Goal: Transaction & Acquisition: Obtain resource

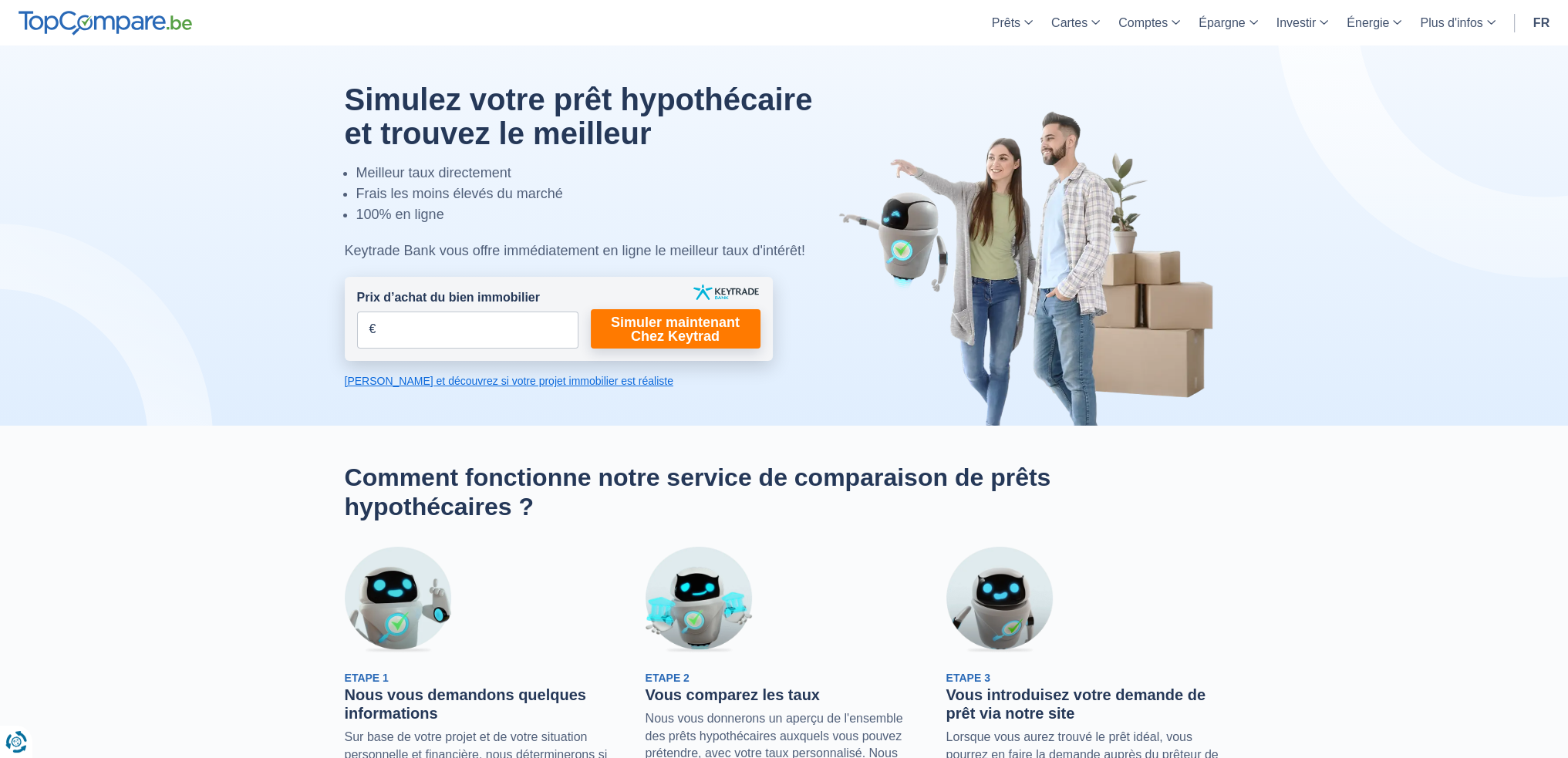
click at [501, 345] on input "Prix d’achat du bien immobilier" at bounding box center [467, 329] width 221 height 37
click at [719, 332] on link "Simuler maintenant Chez Keytrad" at bounding box center [676, 329] width 170 height 39
drag, startPoint x: 345, startPoint y: 154, endPoint x: 461, endPoint y: 178, distance: 118.5
click at [460, 178] on div "Simulez votre prêt hypothécaire et trouvez le meilleur Meilleur taux directemen…" at bounding box center [596, 172] width 504 height 179
click at [461, 178] on li "Meilleur taux directement" at bounding box center [602, 173] width 492 height 21
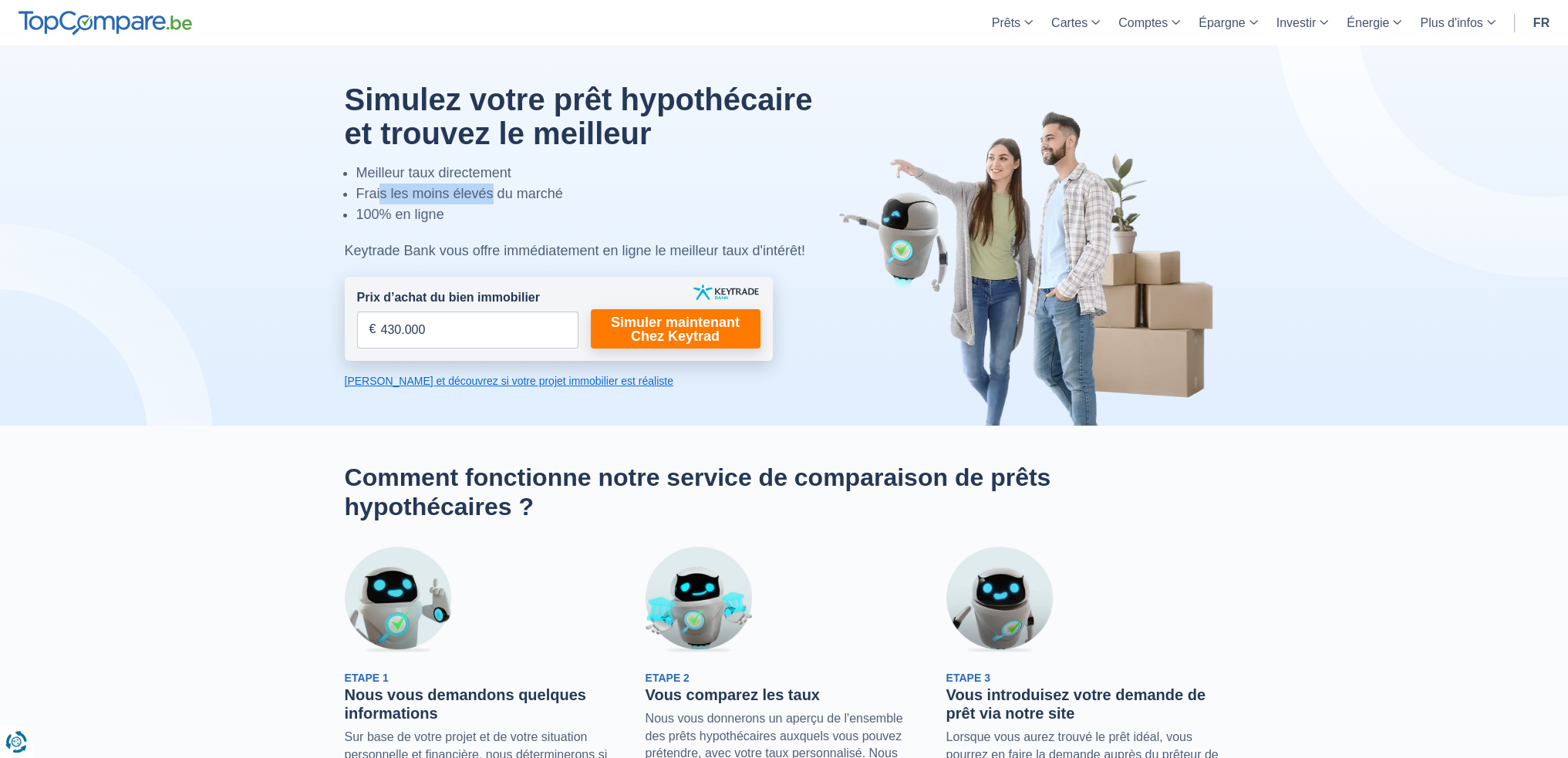
drag, startPoint x: 382, startPoint y: 201, endPoint x: 545, endPoint y: 192, distance: 163.2
click at [500, 192] on li "Frais les moins élevés du marché" at bounding box center [602, 193] width 492 height 21
click at [550, 191] on li "Frais les moins élevés du marché" at bounding box center [602, 193] width 492 height 21
click at [684, 328] on link "Simuler maintenant Chez Keytrad" at bounding box center [676, 329] width 170 height 39
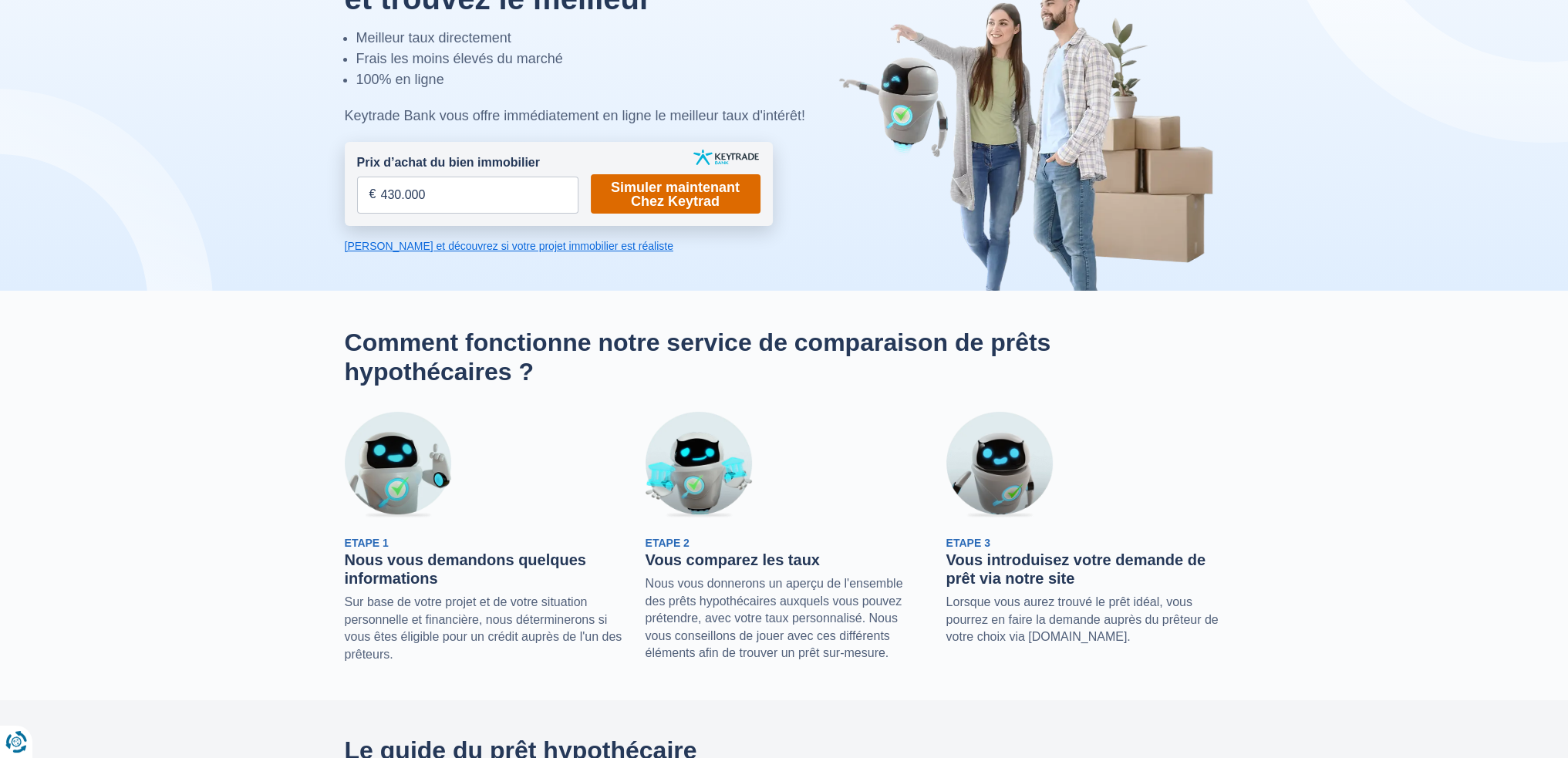
scroll to position [77, 0]
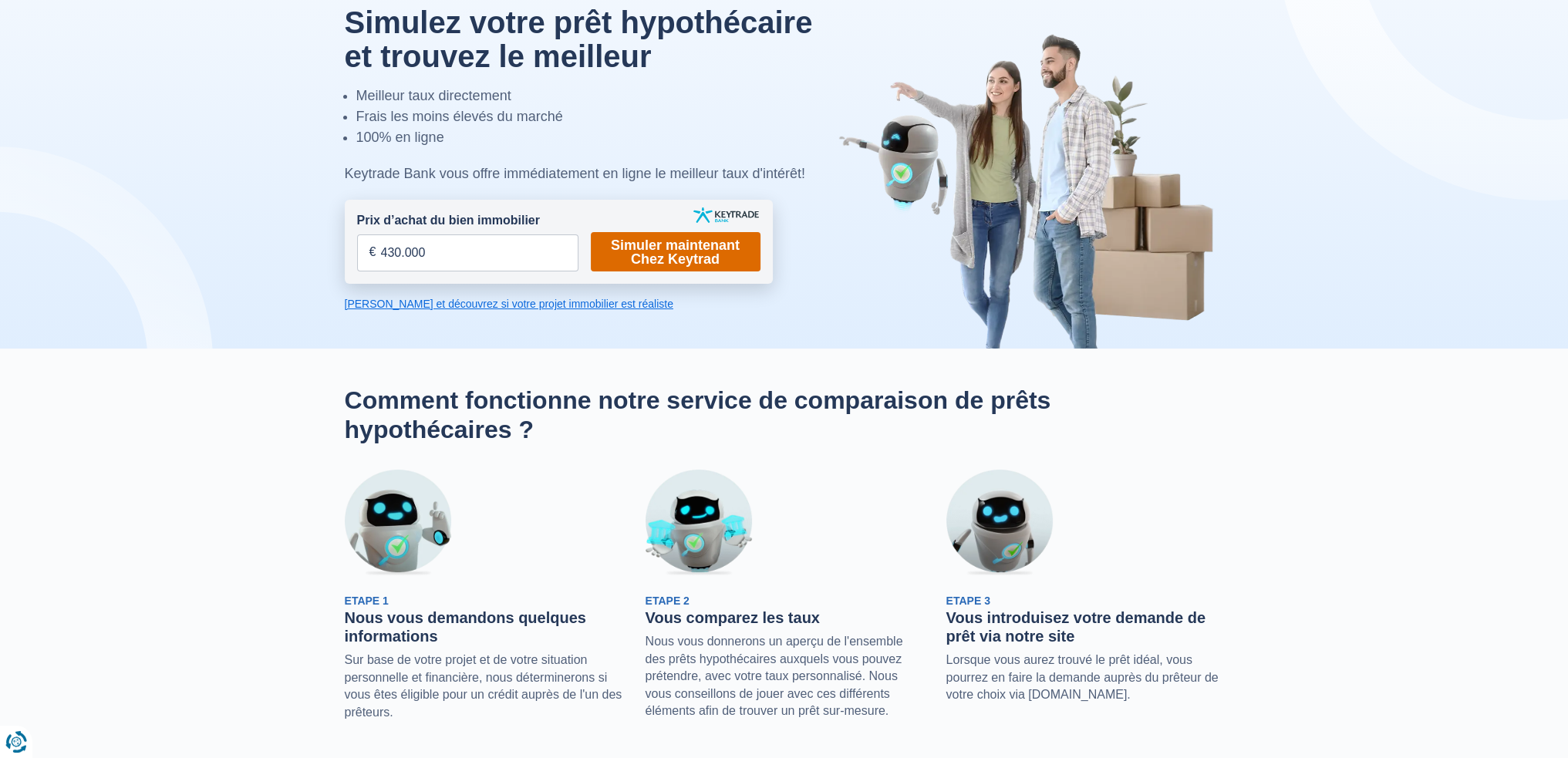
click at [674, 255] on link "Simuler maintenant Chez Keytrad" at bounding box center [676, 251] width 170 height 39
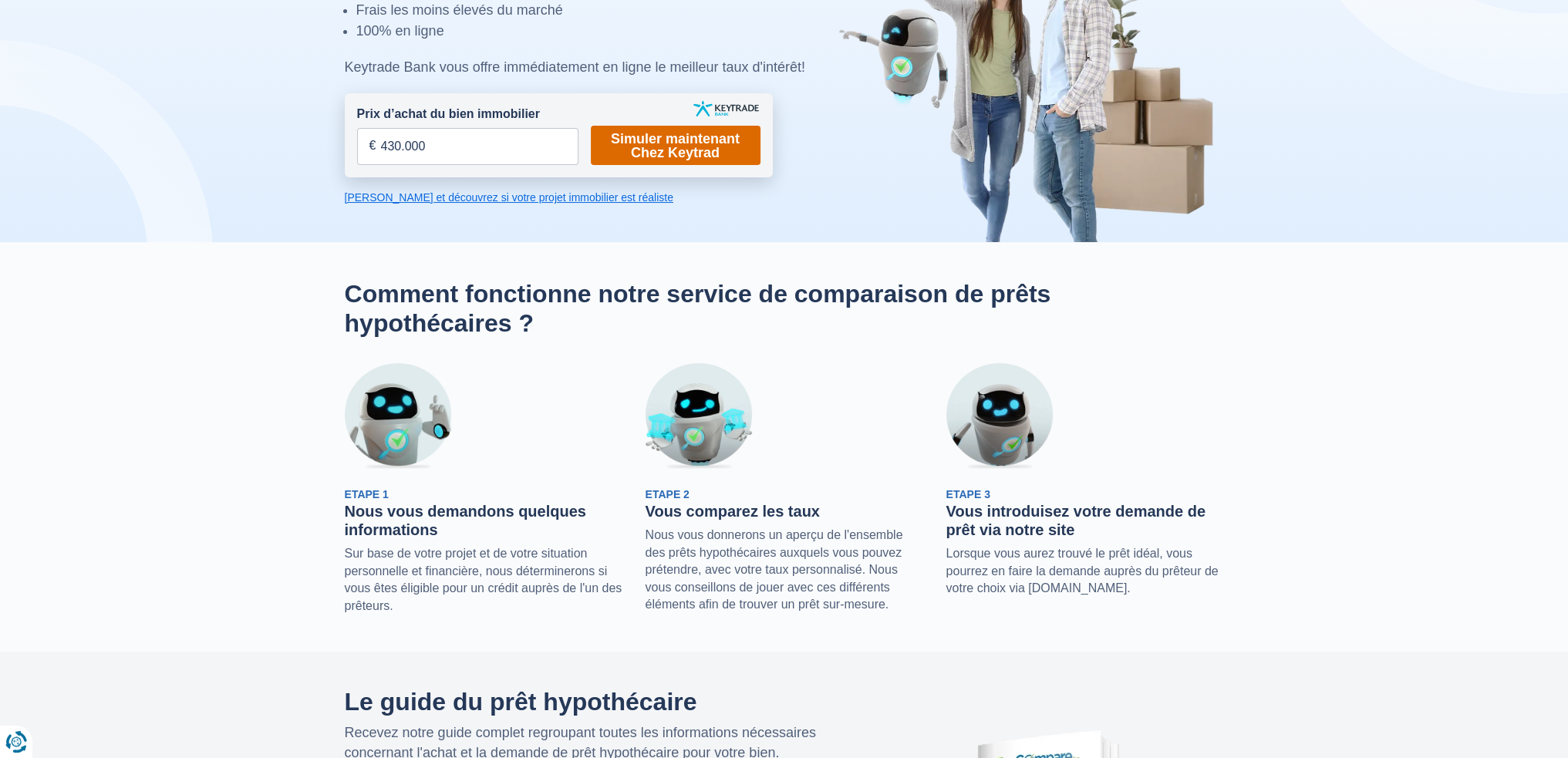
scroll to position [0, 0]
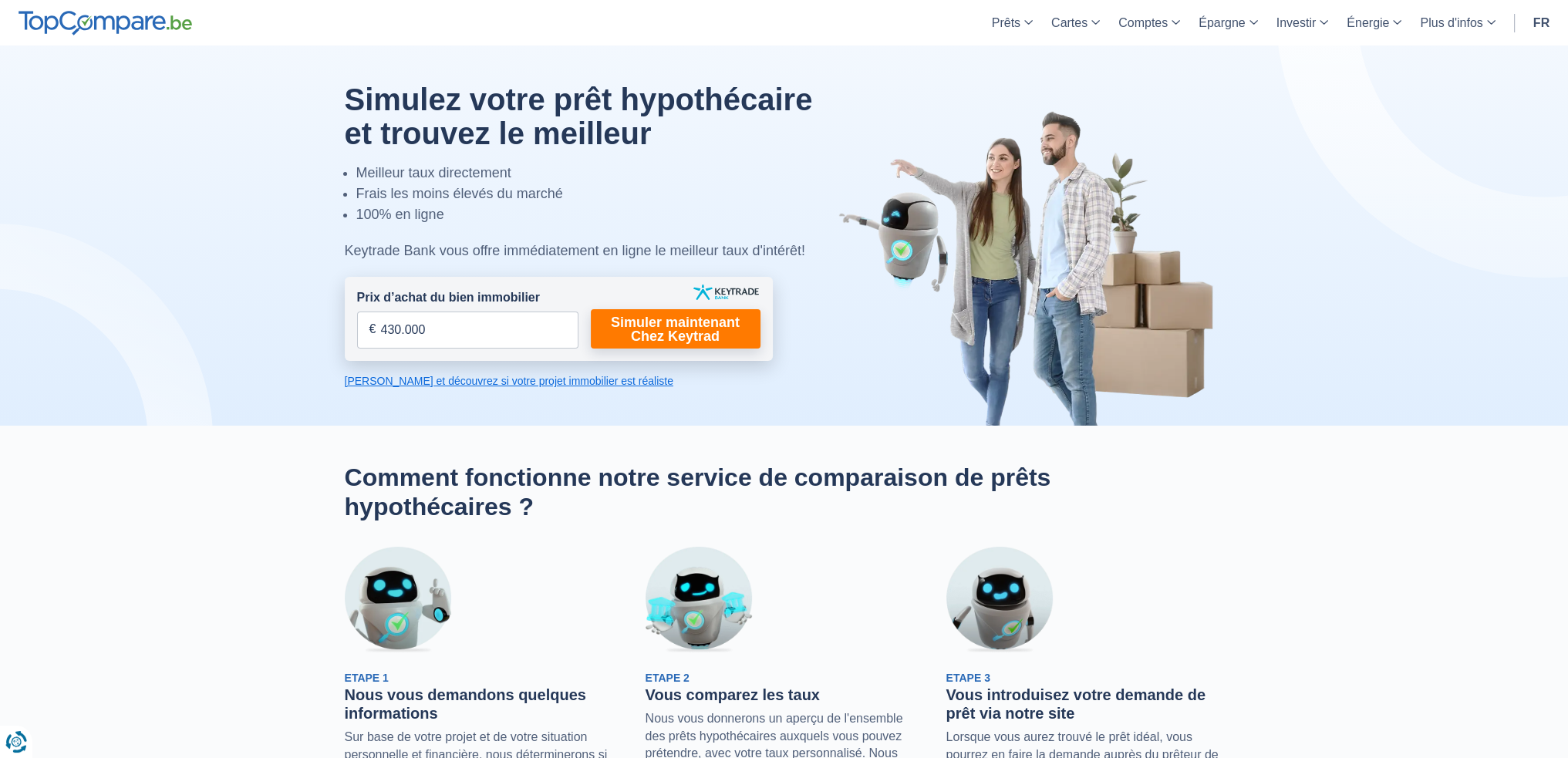
click at [413, 382] on link "Calculez et découvrez si votre projet immobilier est réaliste" at bounding box center [558, 380] width 428 height 15
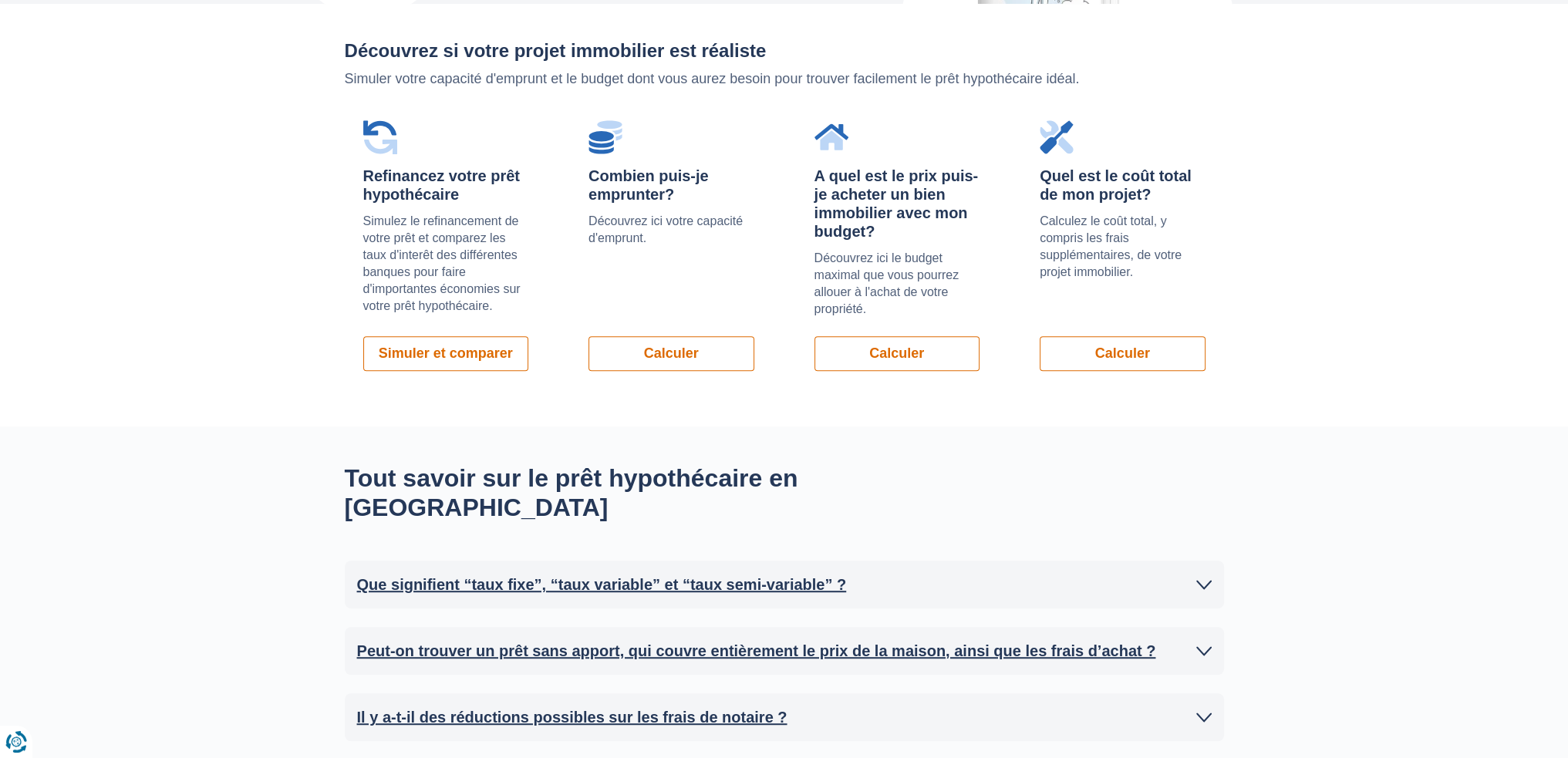
scroll to position [1093, 0]
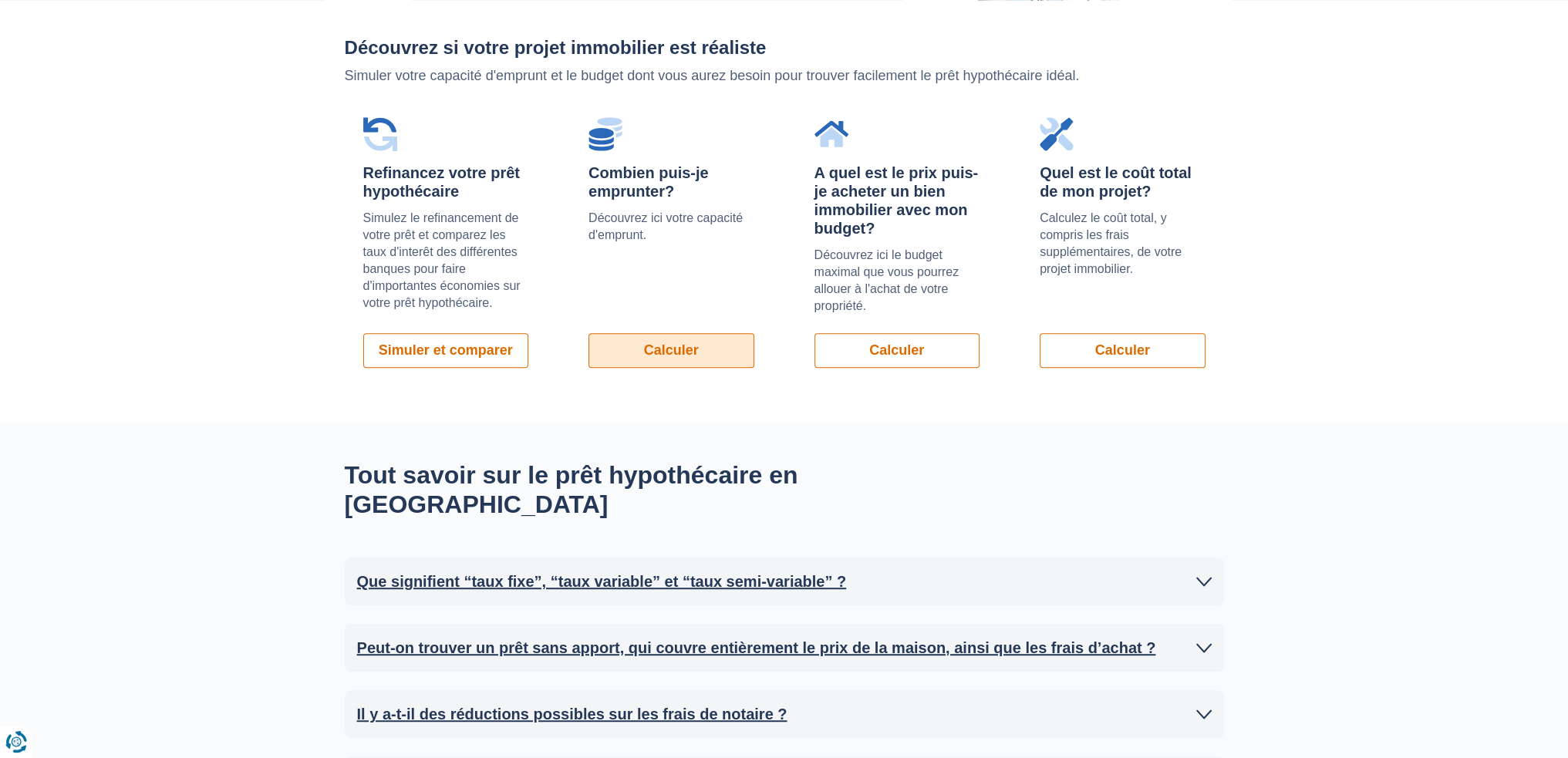
click at [717, 350] on link "Calculer" at bounding box center [670, 350] width 166 height 35
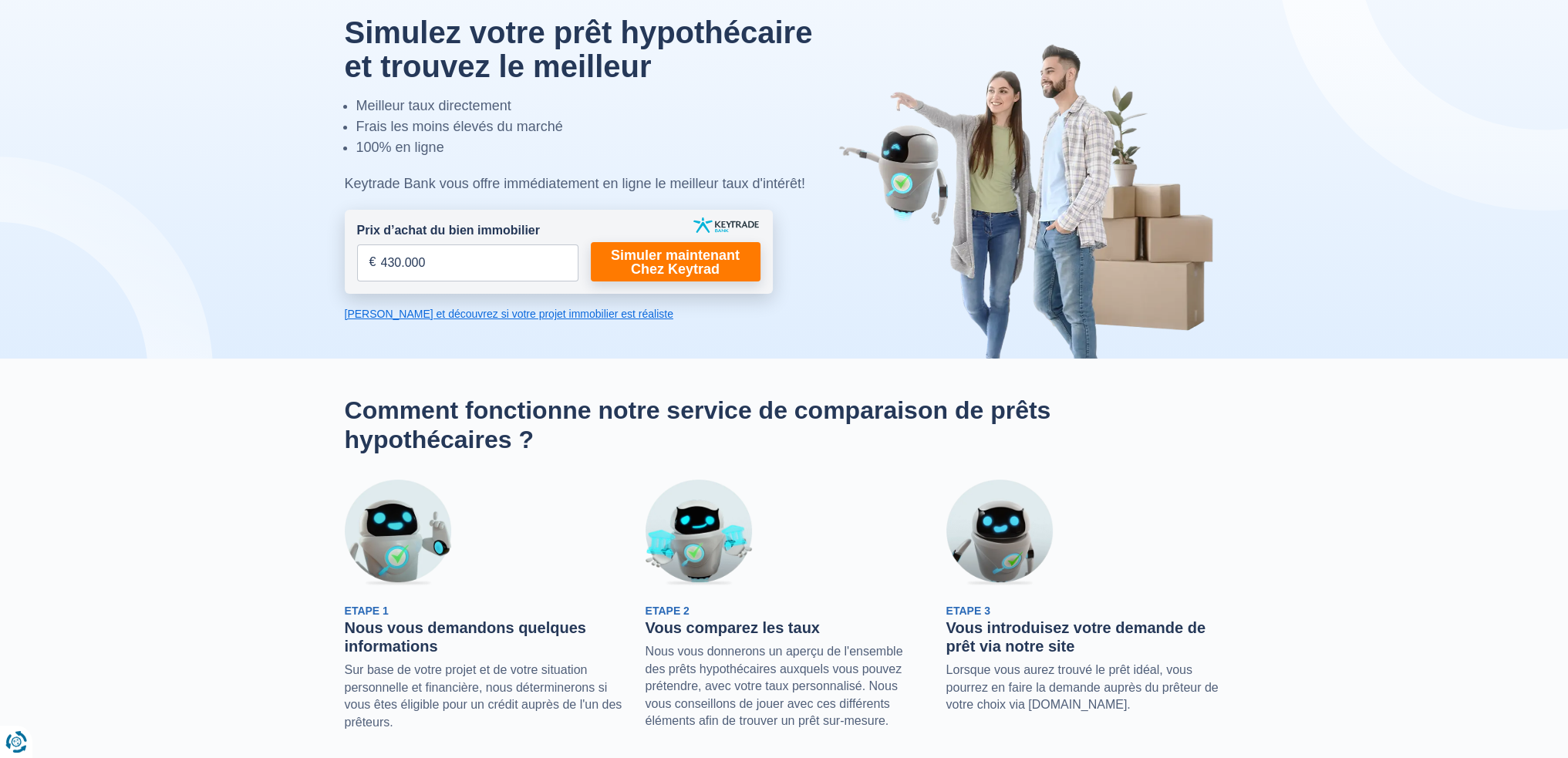
scroll to position [0, 0]
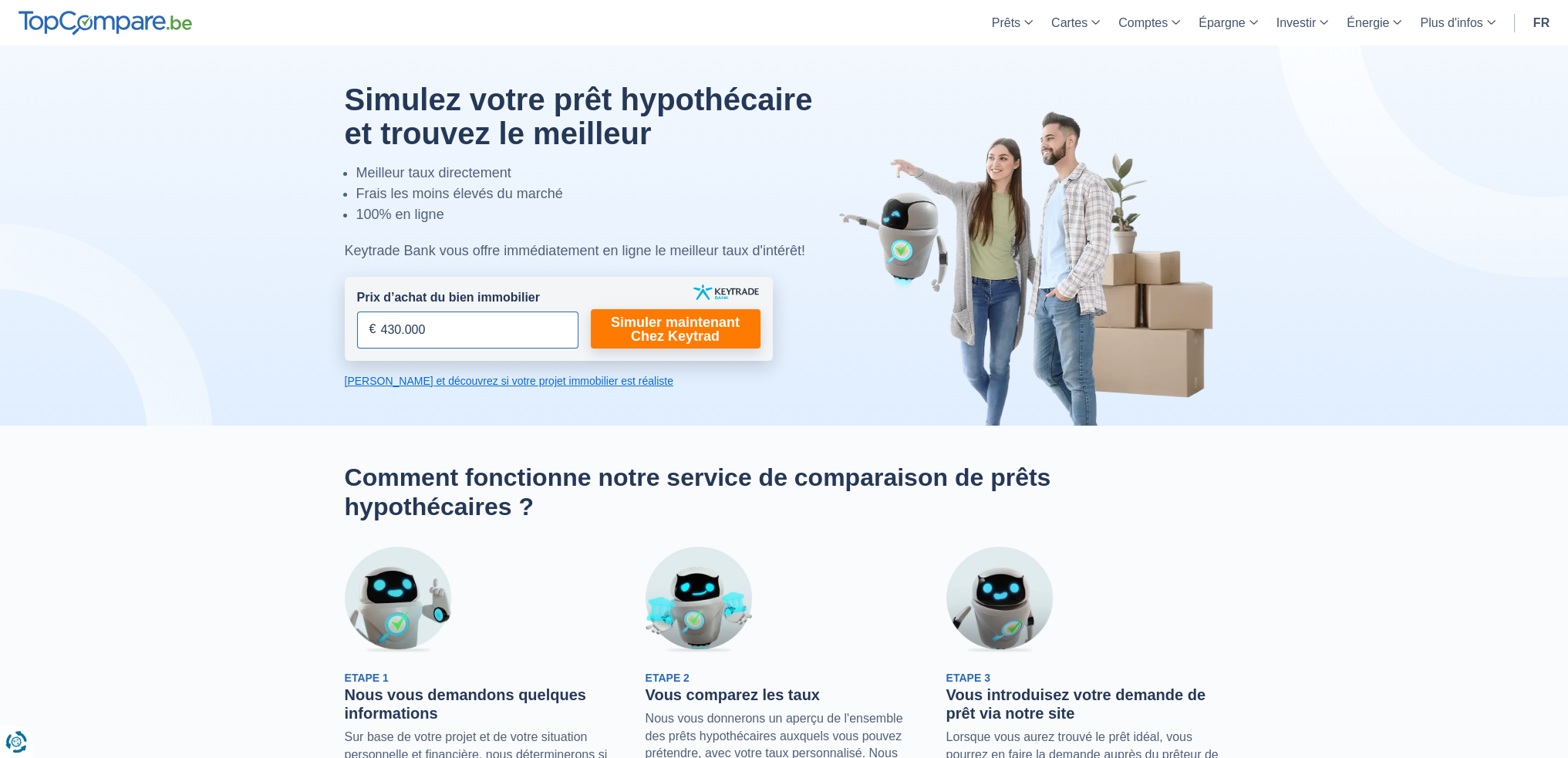
click at [432, 331] on input "430.000" at bounding box center [467, 329] width 221 height 37
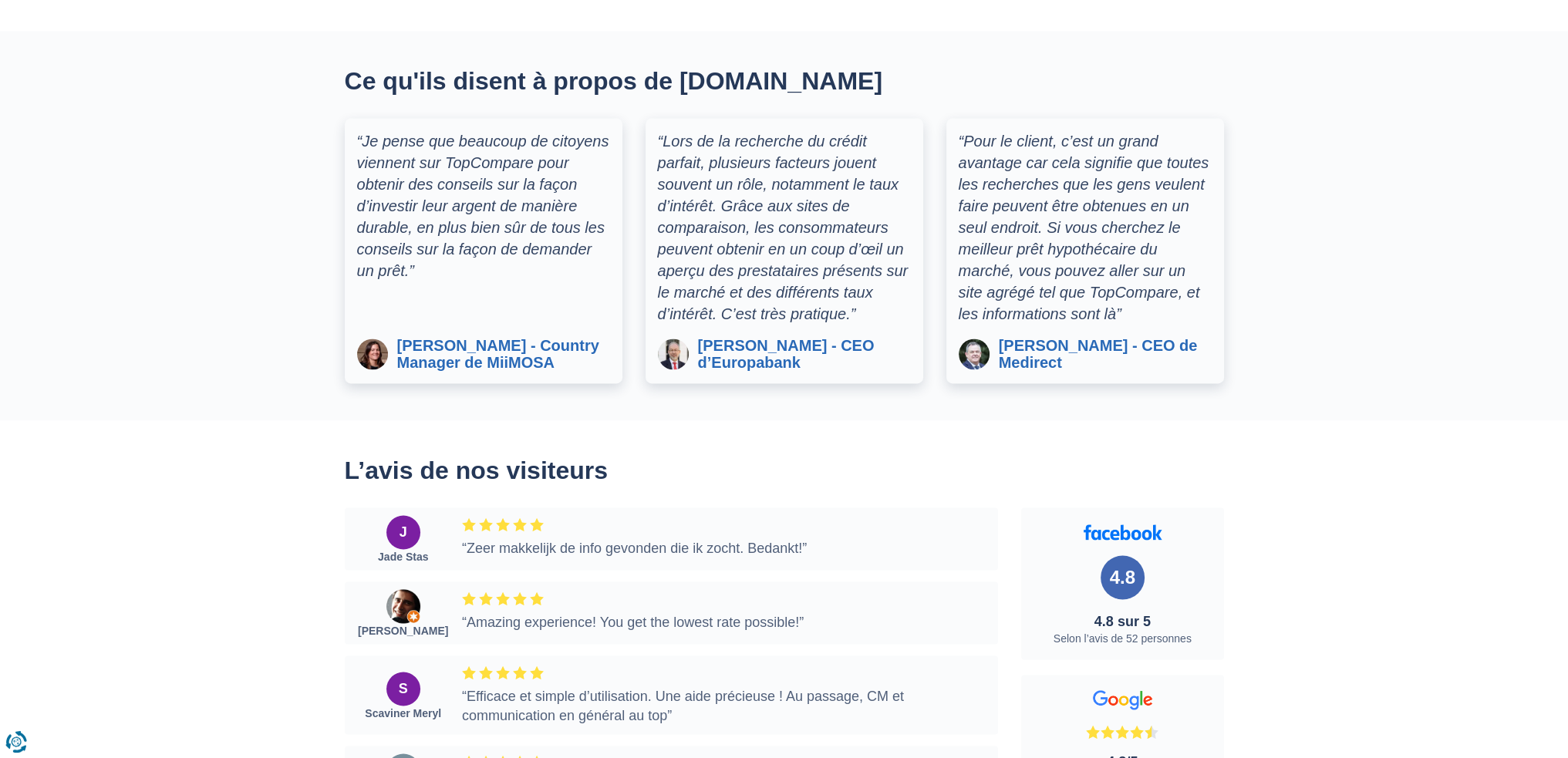
scroll to position [3624, 0]
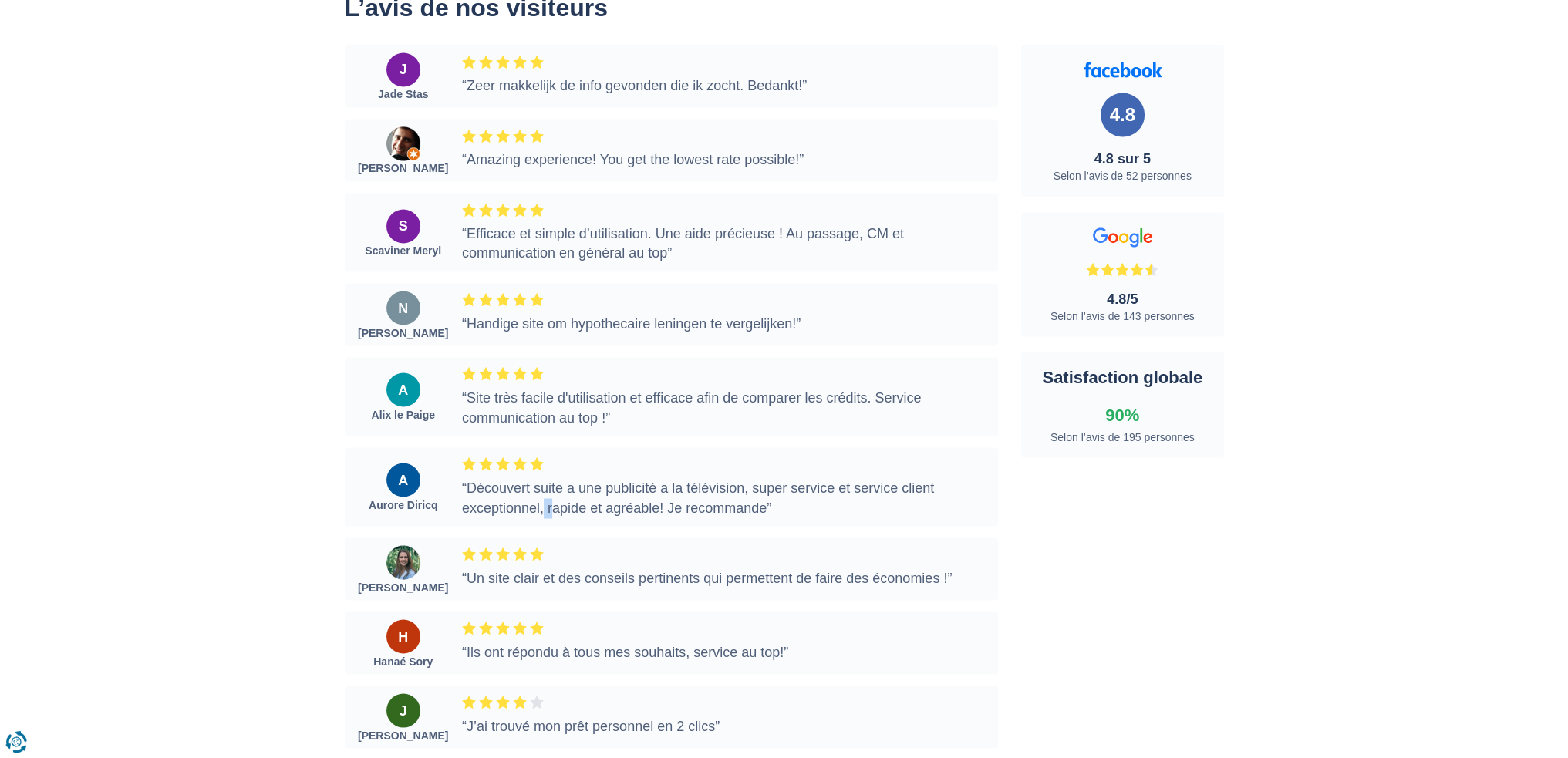
click at [548, 467] on div "A Aurore Diricq “Découvert suite a une publicité a la télévision, super service…" at bounding box center [671, 487] width 654 height 79
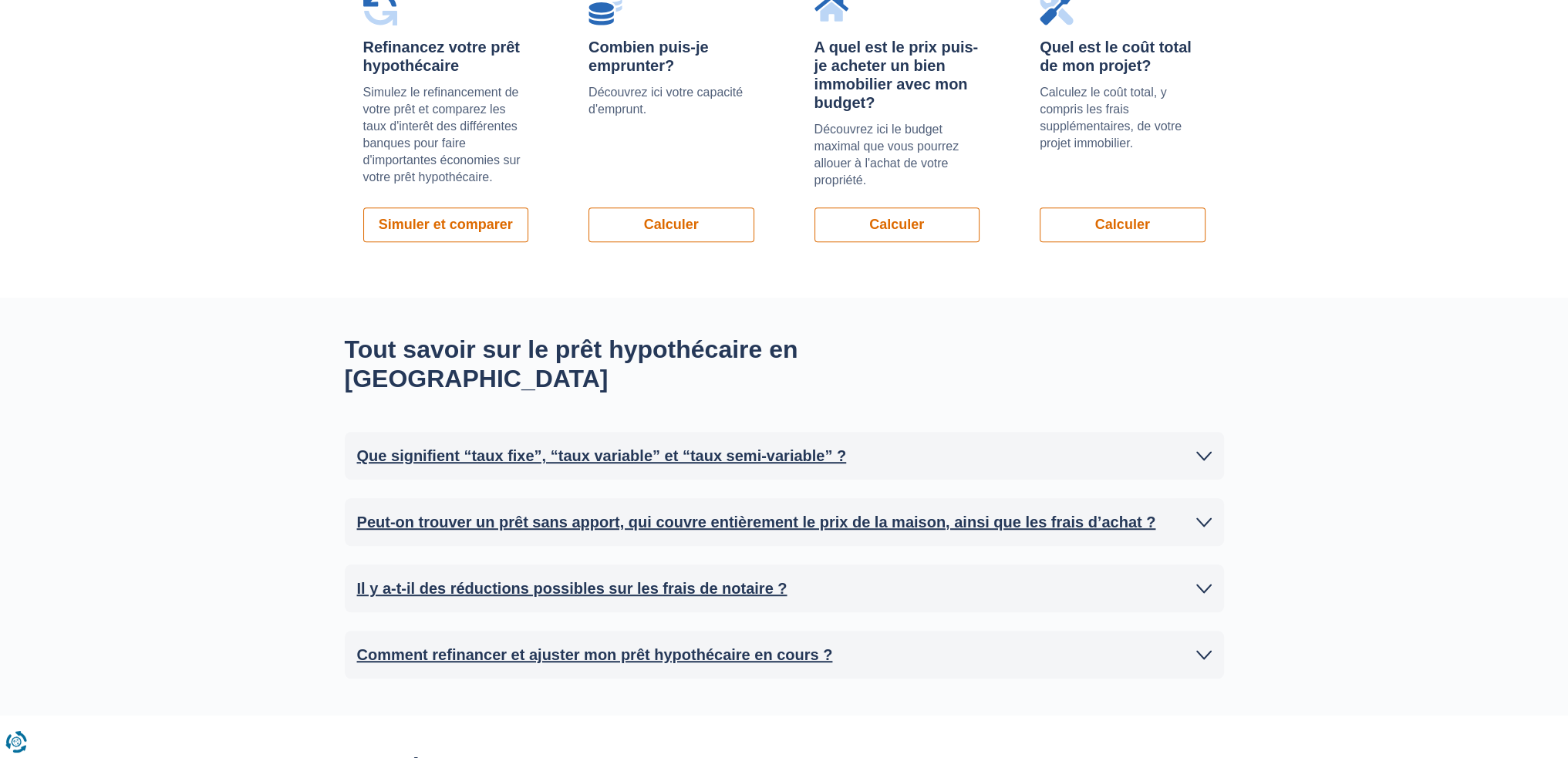
scroll to position [1234, 0]
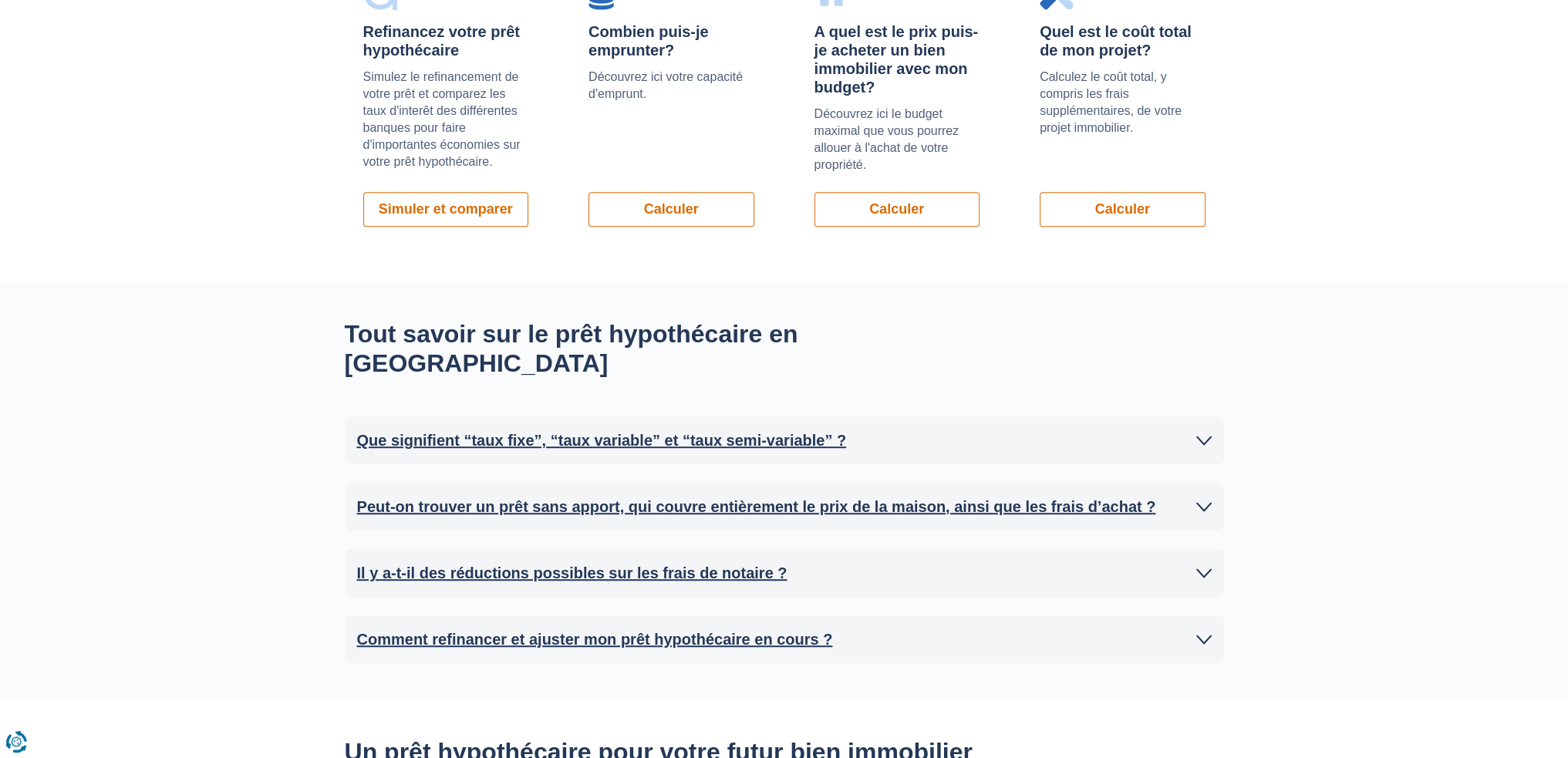
click at [1206, 498] on icon at bounding box center [1203, 506] width 15 height 15
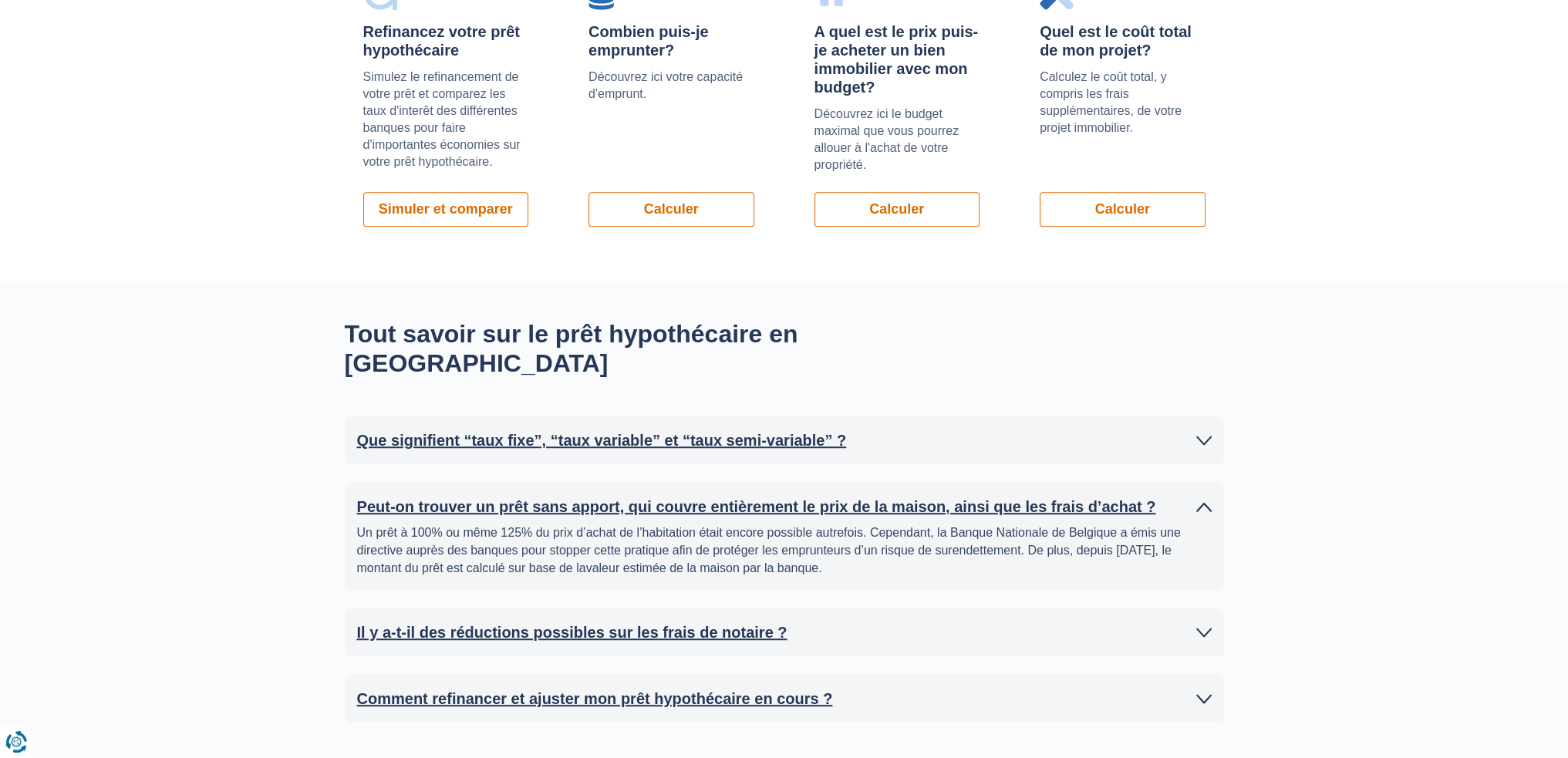
drag, startPoint x: 695, startPoint y: 524, endPoint x: 870, endPoint y: 524, distance: 175.0
click at [842, 528] on p "Un prêt à 100% ou même 125% du prix d’achat de l’habitation était encore possib…" at bounding box center [784, 550] width 855 height 53
click at [874, 524] on p "Un prêt à 100% ou même 125% du prix d’achat de l’habitation était encore possib…" at bounding box center [784, 550] width 855 height 53
click at [833, 524] on p "Un prêt à 100% ou même 125% du prix d’achat de l’habitation était encore possib…" at bounding box center [784, 550] width 855 height 53
click at [772, 524] on p "Un prêt à 100% ou même 125% du prix d’achat de l’habitation était encore possib…" at bounding box center [784, 550] width 855 height 53
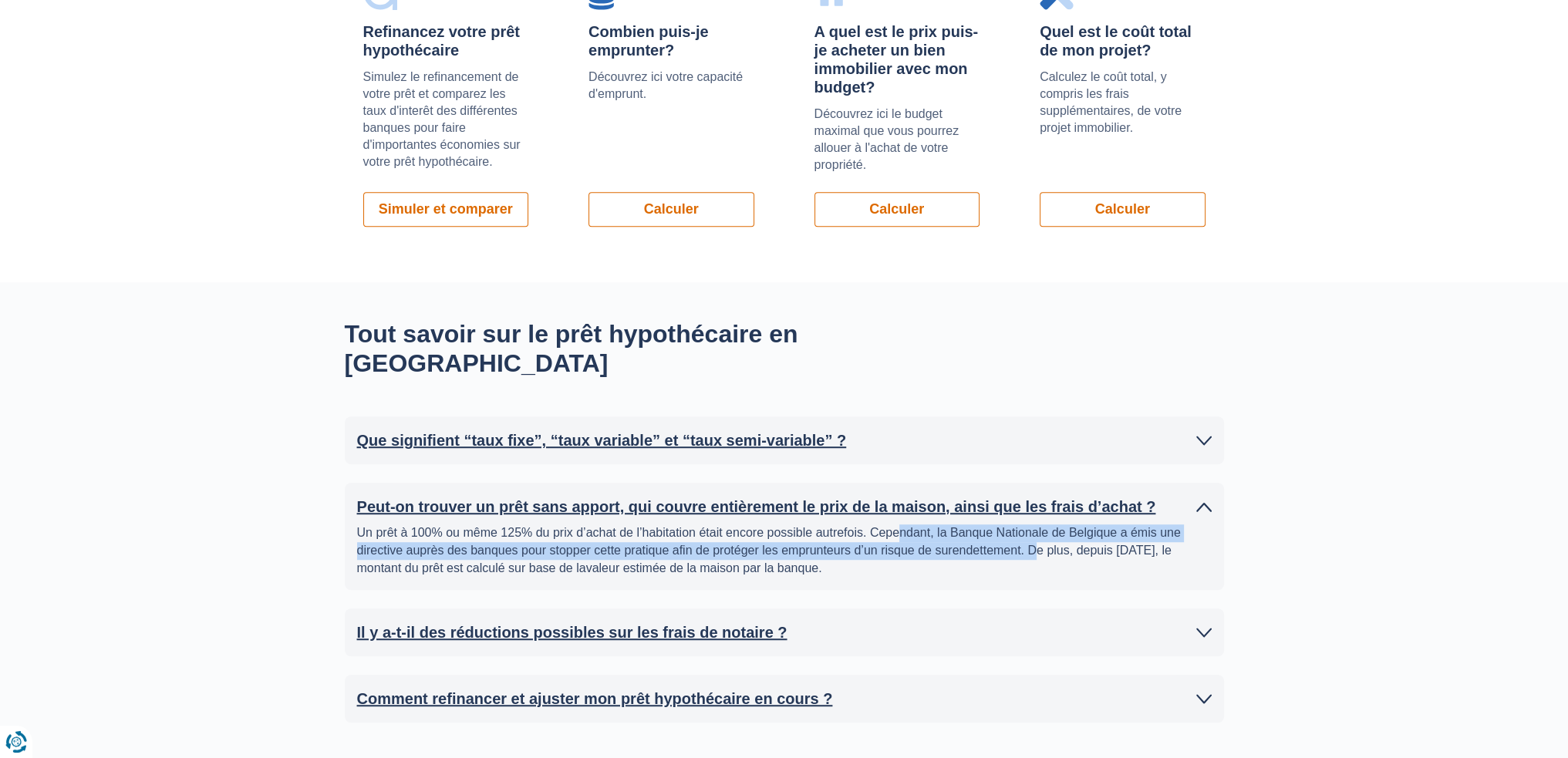
drag, startPoint x: 900, startPoint y: 501, endPoint x: 1062, endPoint y: 520, distance: 163.1
click at [1035, 524] on p "Un prêt à 100% ou même 125% du prix d’achat de l’habitation était encore possib…" at bounding box center [784, 550] width 855 height 53
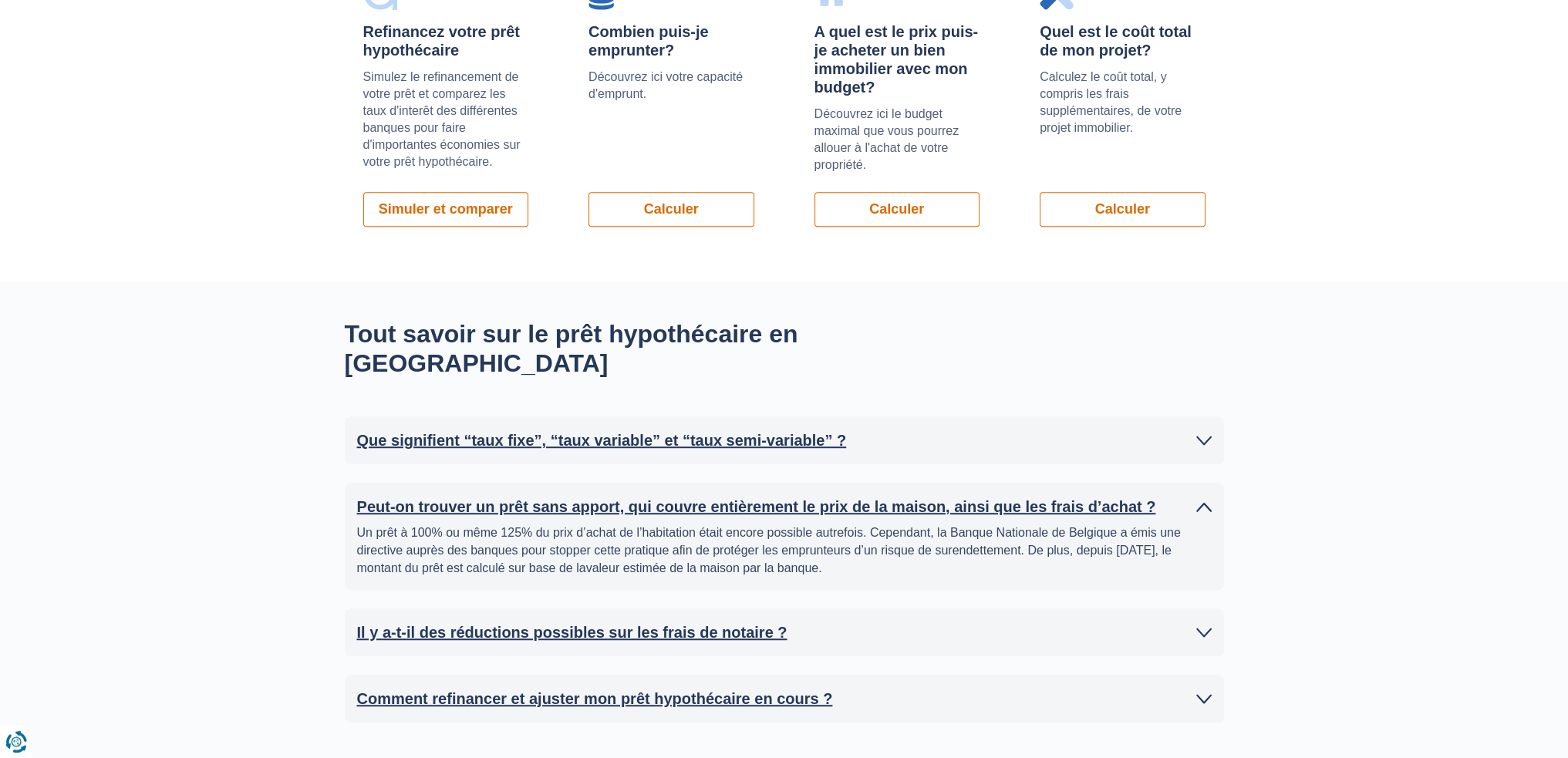
click at [1062, 524] on p "Un prêt à 100% ou même 125% du prix d’achat de l’habitation était encore possib…" at bounding box center [784, 550] width 855 height 53
drag, startPoint x: 561, startPoint y: 532, endPoint x: 720, endPoint y: 534, distance: 159.0
click at [702, 535] on p "Un prêt à 100% ou même 125% du prix d’achat de l’habitation était encore possib…" at bounding box center [784, 550] width 855 height 53
drag, startPoint x: 721, startPoint y: 533, endPoint x: 776, endPoint y: 527, distance: 55.3
click at [723, 533] on p "Un prêt à 100% ou même 125% du prix d’achat de l’habitation était encore possib…" at bounding box center [784, 550] width 855 height 53
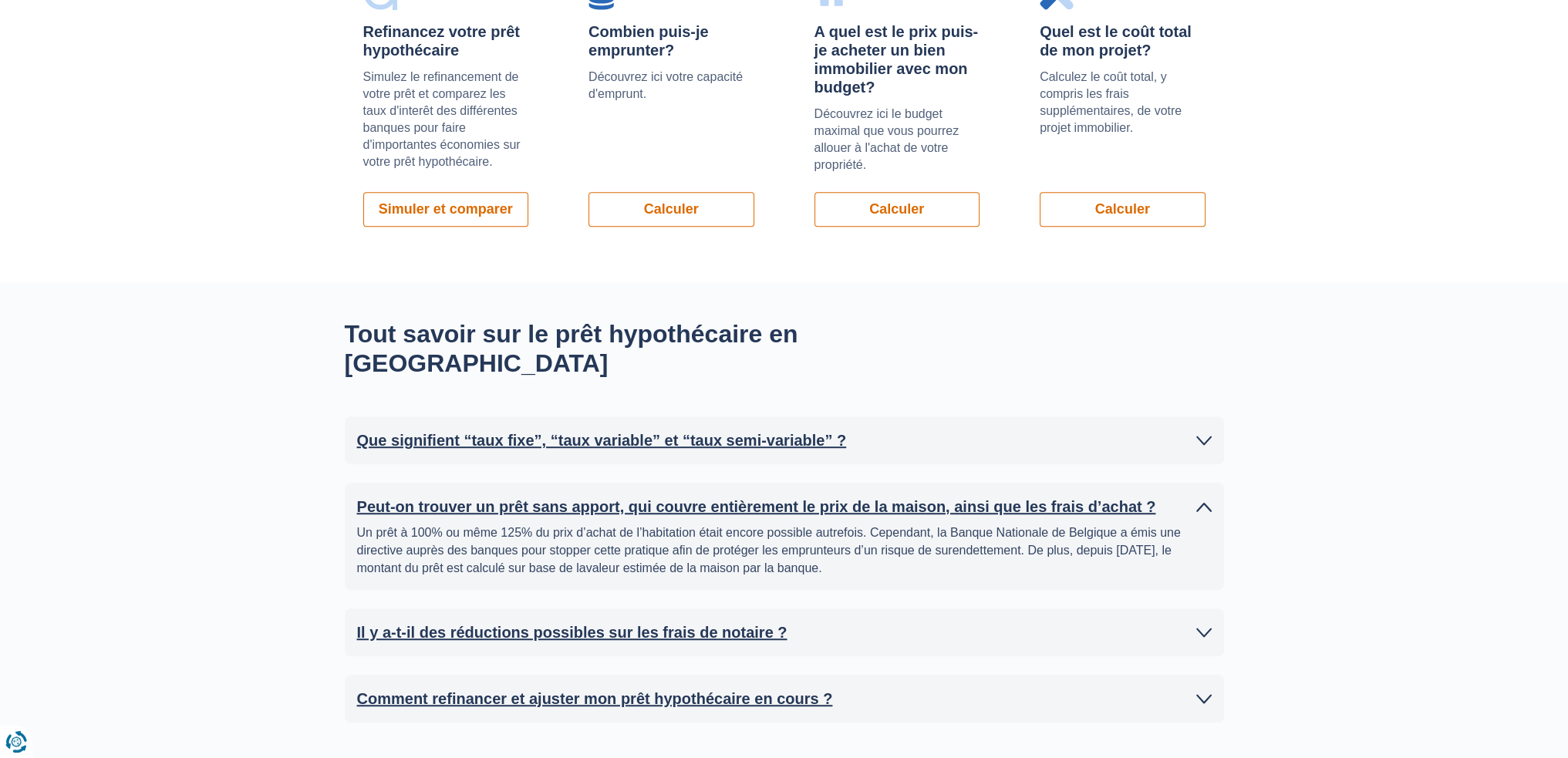
click at [860, 532] on p "Un prêt à 100% ou même 125% du prix d’achat de l’habitation était encore possib…" at bounding box center [784, 550] width 855 height 53
drag, startPoint x: 788, startPoint y: 548, endPoint x: 409, endPoint y: 498, distance: 382.3
click at [345, 497] on div "Peut-on trouver un prêt sans apport, qui couvre entièrement le prix de la maiso…" at bounding box center [784, 536] width 879 height 107
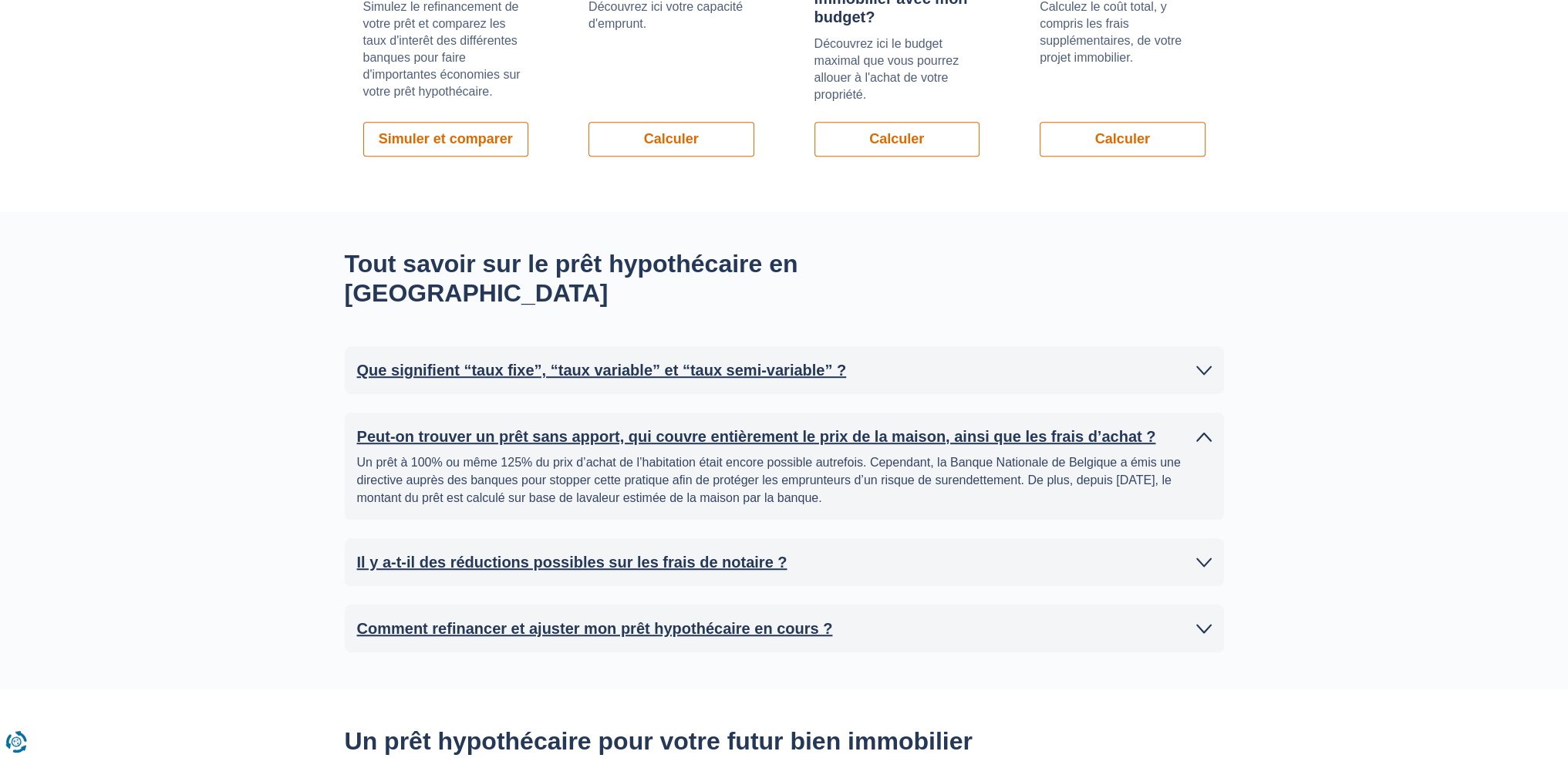
scroll to position [1311, 0]
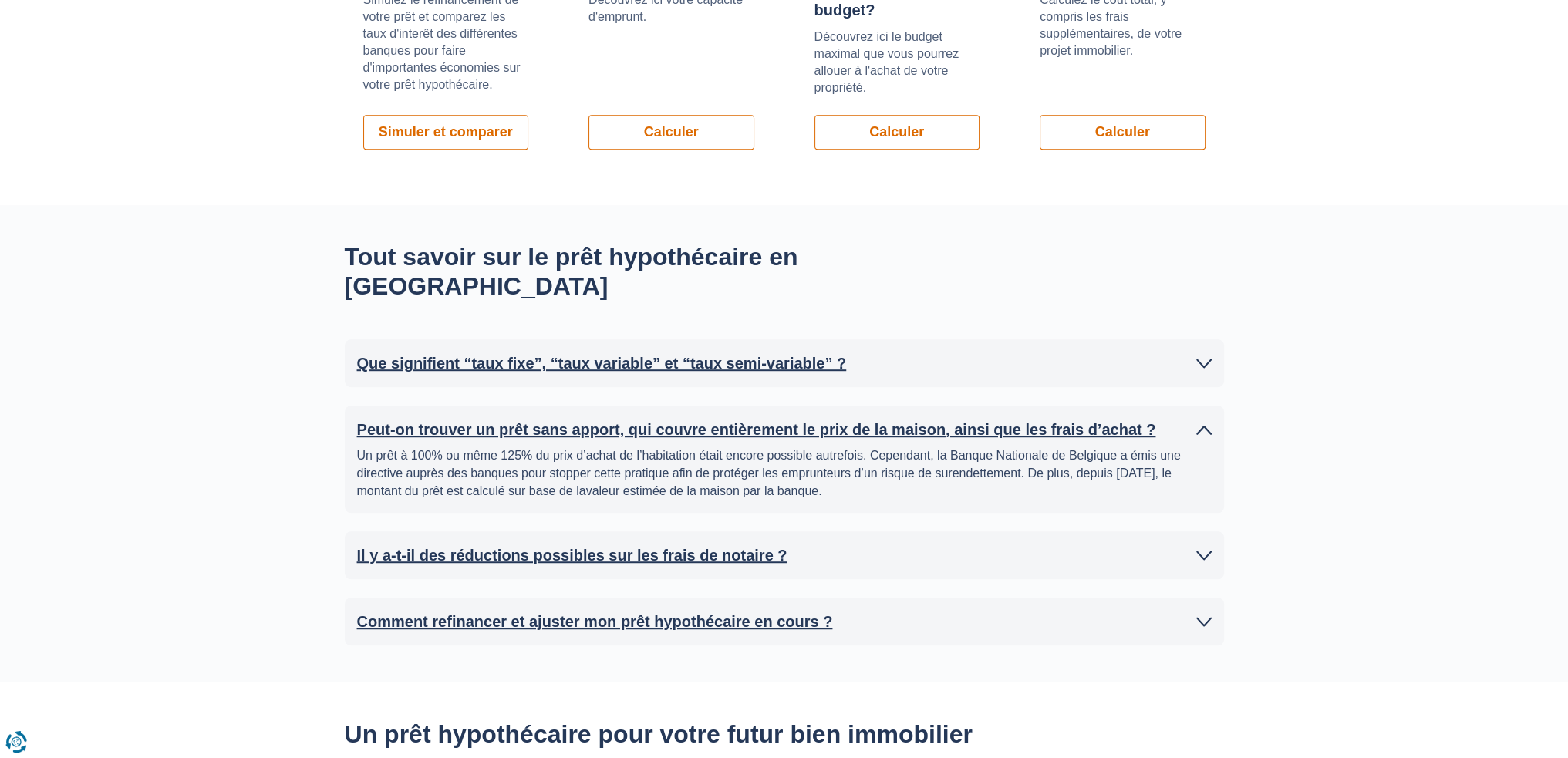
click at [1215, 532] on div "Il y a-t-il des réductions possibles sur les frais de notaire ? En fonction de …" at bounding box center [784, 555] width 879 height 47
click at [1200, 543] on link "Il y a-t-il des réductions possibles sur les frais de notaire ?" at bounding box center [784, 555] width 855 height 23
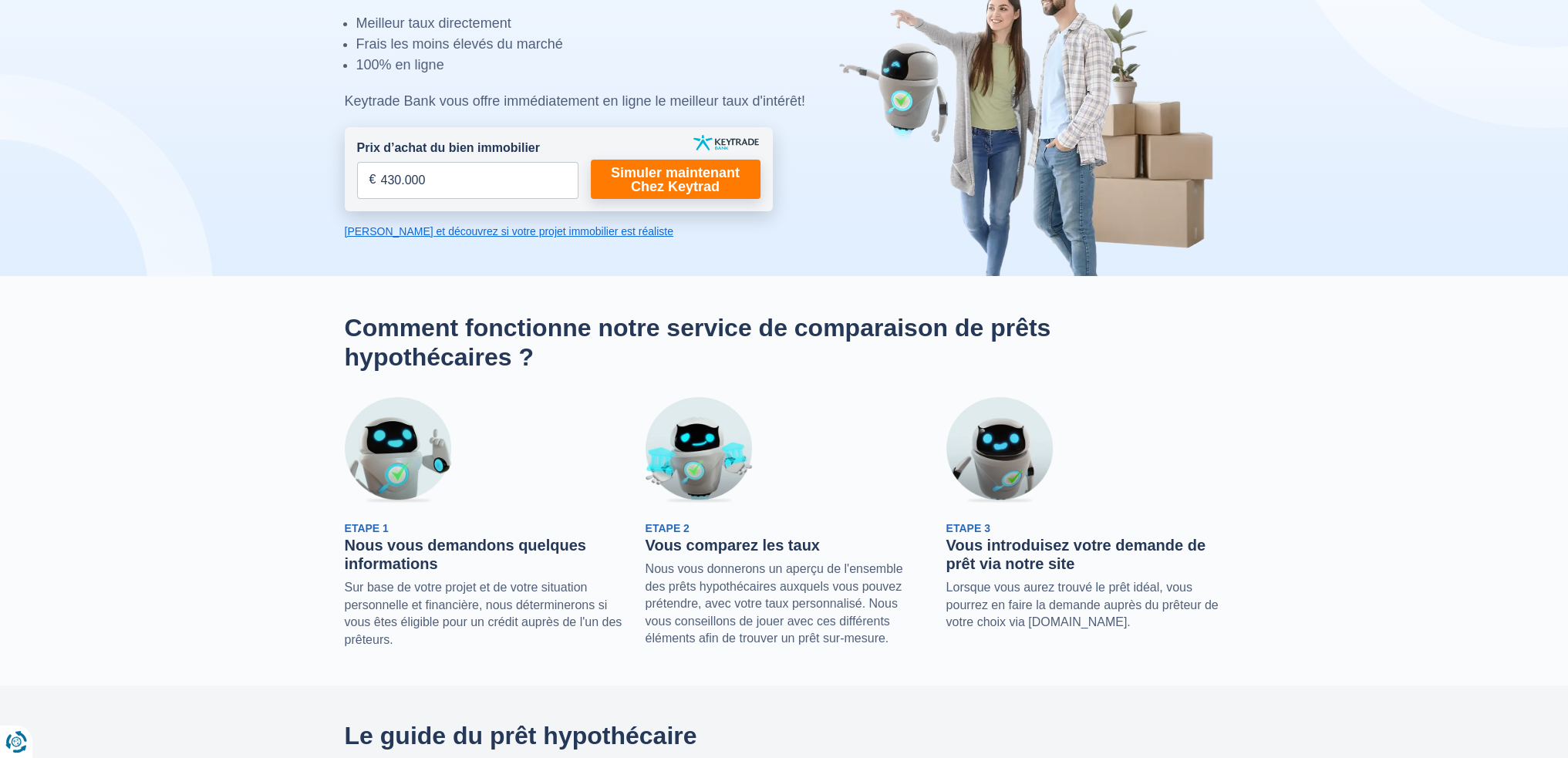
scroll to position [0, 0]
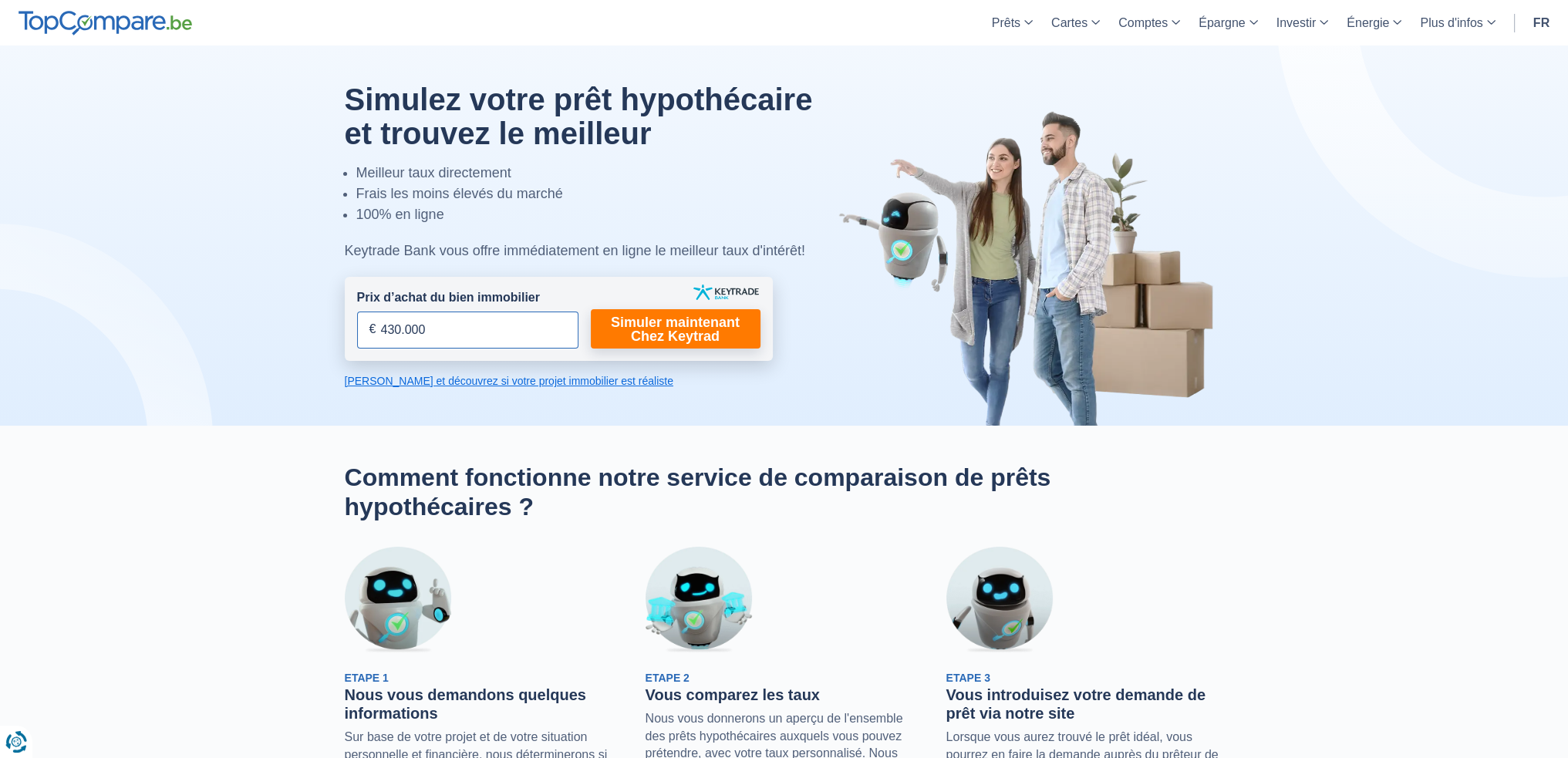
drag, startPoint x: 469, startPoint y: 340, endPoint x: 384, endPoint y: 183, distance: 178.5
click at [333, 335] on div "Simulez votre prêt hypothécaire et trouvez le meilleur Meilleur taux directemen…" at bounding box center [784, 235] width 902 height 306
drag, startPoint x: 460, startPoint y: 322, endPoint x: 478, endPoint y: 329, distance: 19.3
click at [460, 322] on input "430.000" at bounding box center [467, 329] width 221 height 37
drag, startPoint x: 499, startPoint y: 342, endPoint x: 167, endPoint y: 311, distance: 333.4
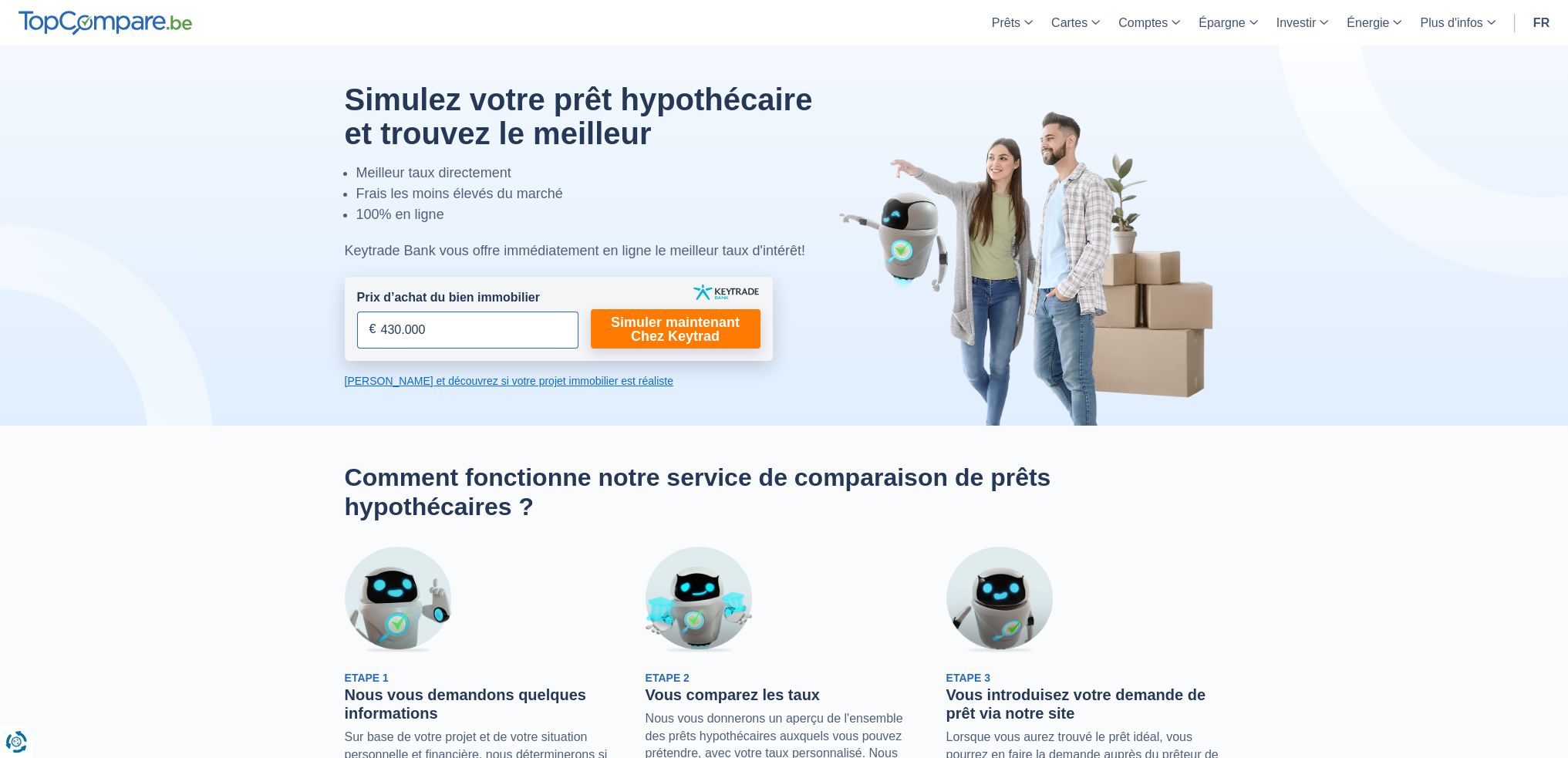
click at [333, 315] on div "Simulez votre prêt hypothécaire et trouvez le meilleur Meilleur taux directemen…" at bounding box center [784, 235] width 902 height 306
paste input "335"
type input "335.000"
click at [685, 322] on link "Simuler maintenant Chez Keytrad" at bounding box center [676, 329] width 170 height 39
click at [681, 335] on link "Simuler maintenant Chez Keytrad" at bounding box center [676, 329] width 170 height 39
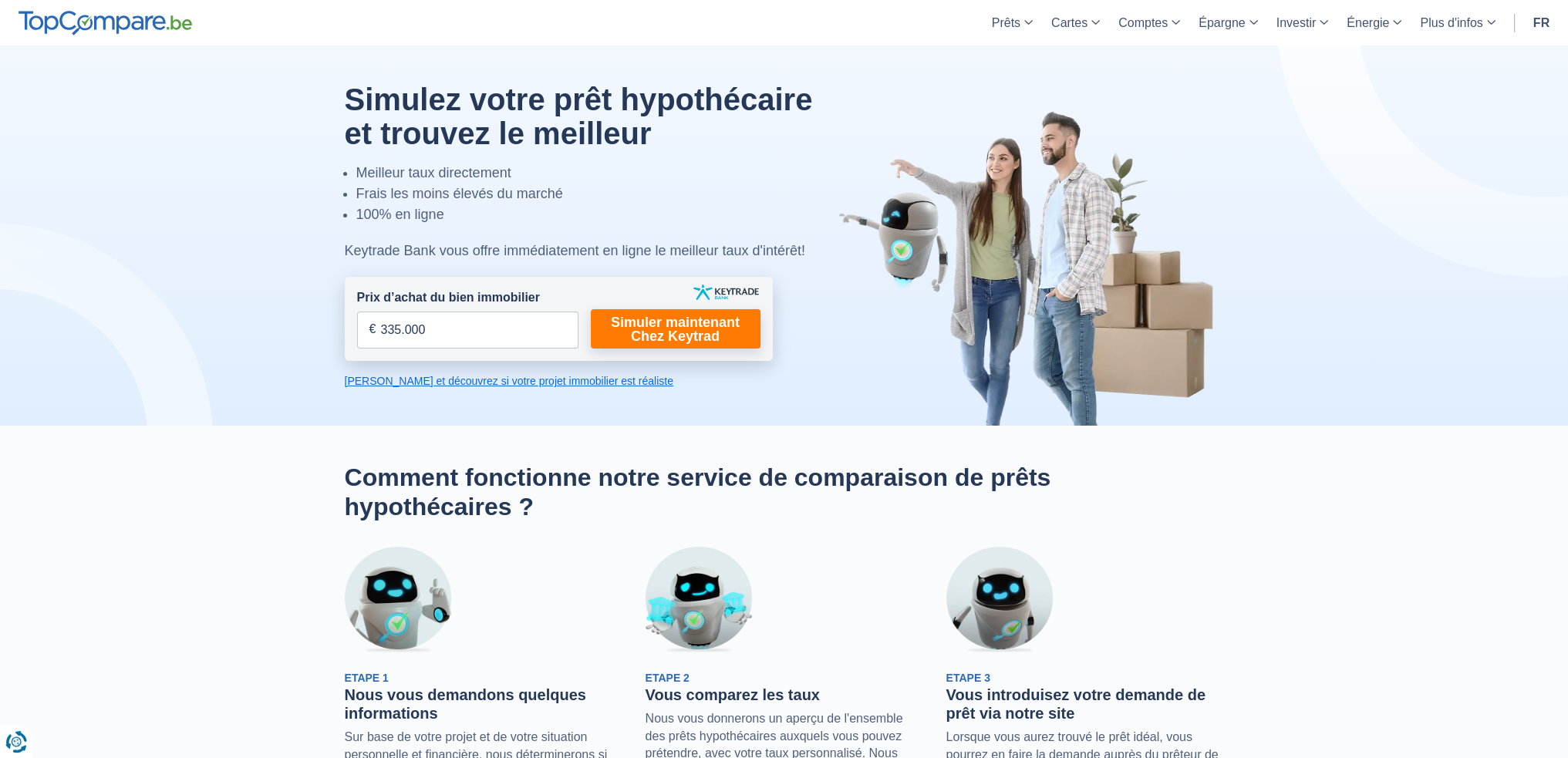
click at [516, 371] on div at bounding box center [784, 235] width 902 height 380
click at [543, 387] on link "Calculez et découvrez si votre projet immobilier est réaliste" at bounding box center [558, 380] width 428 height 15
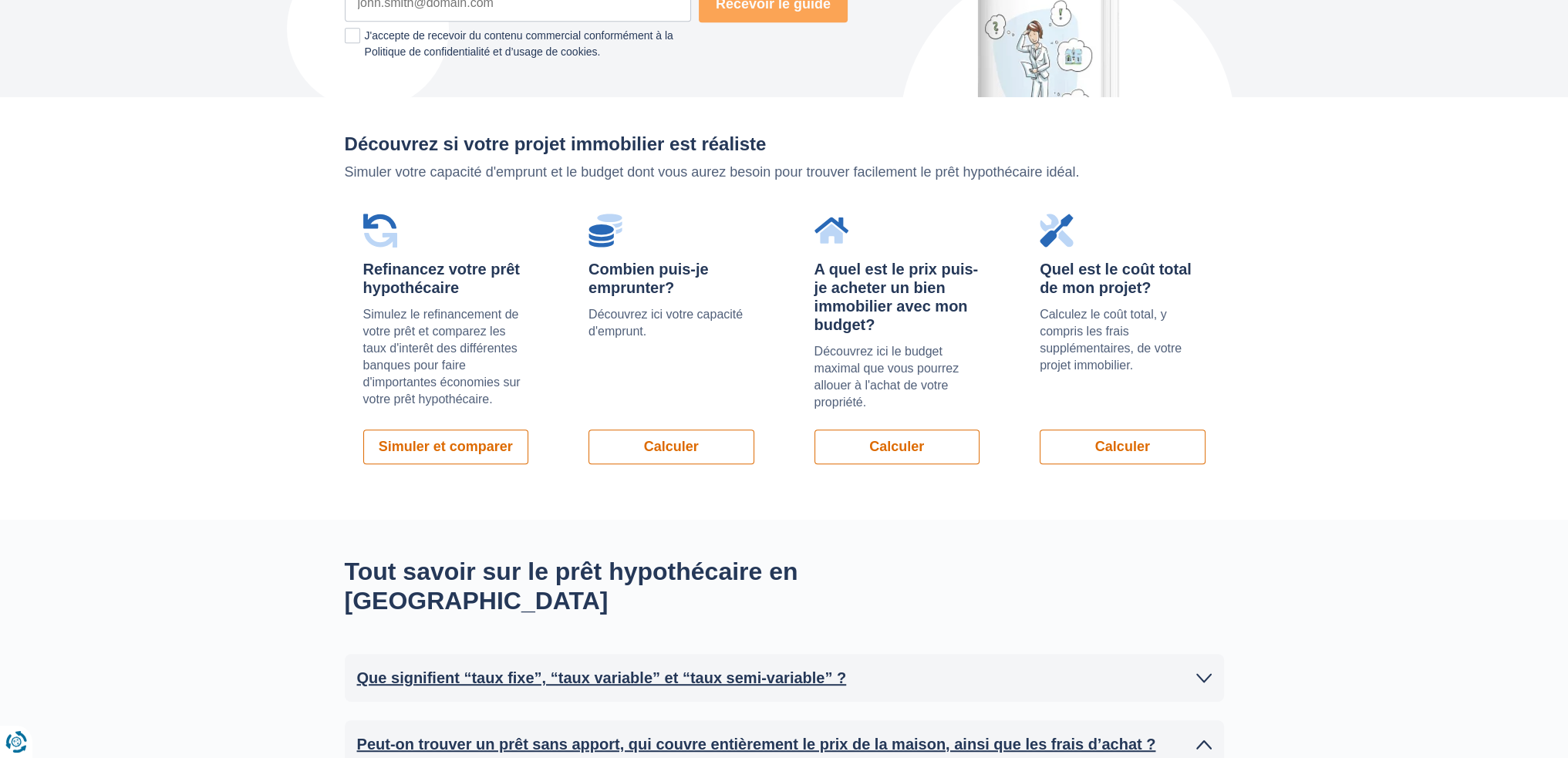
scroll to position [1093, 0]
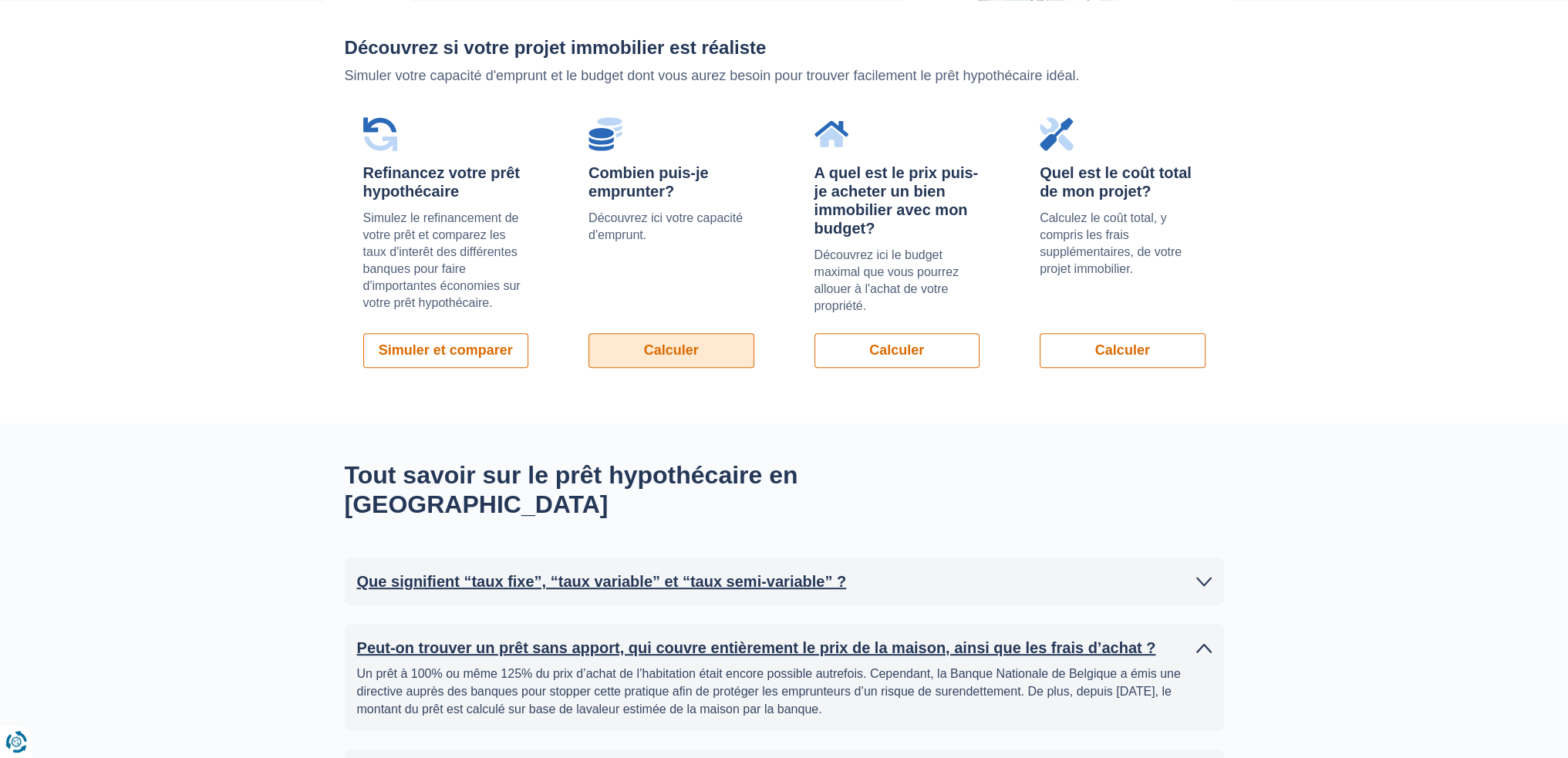
click at [682, 346] on link "Calculer" at bounding box center [670, 350] width 166 height 35
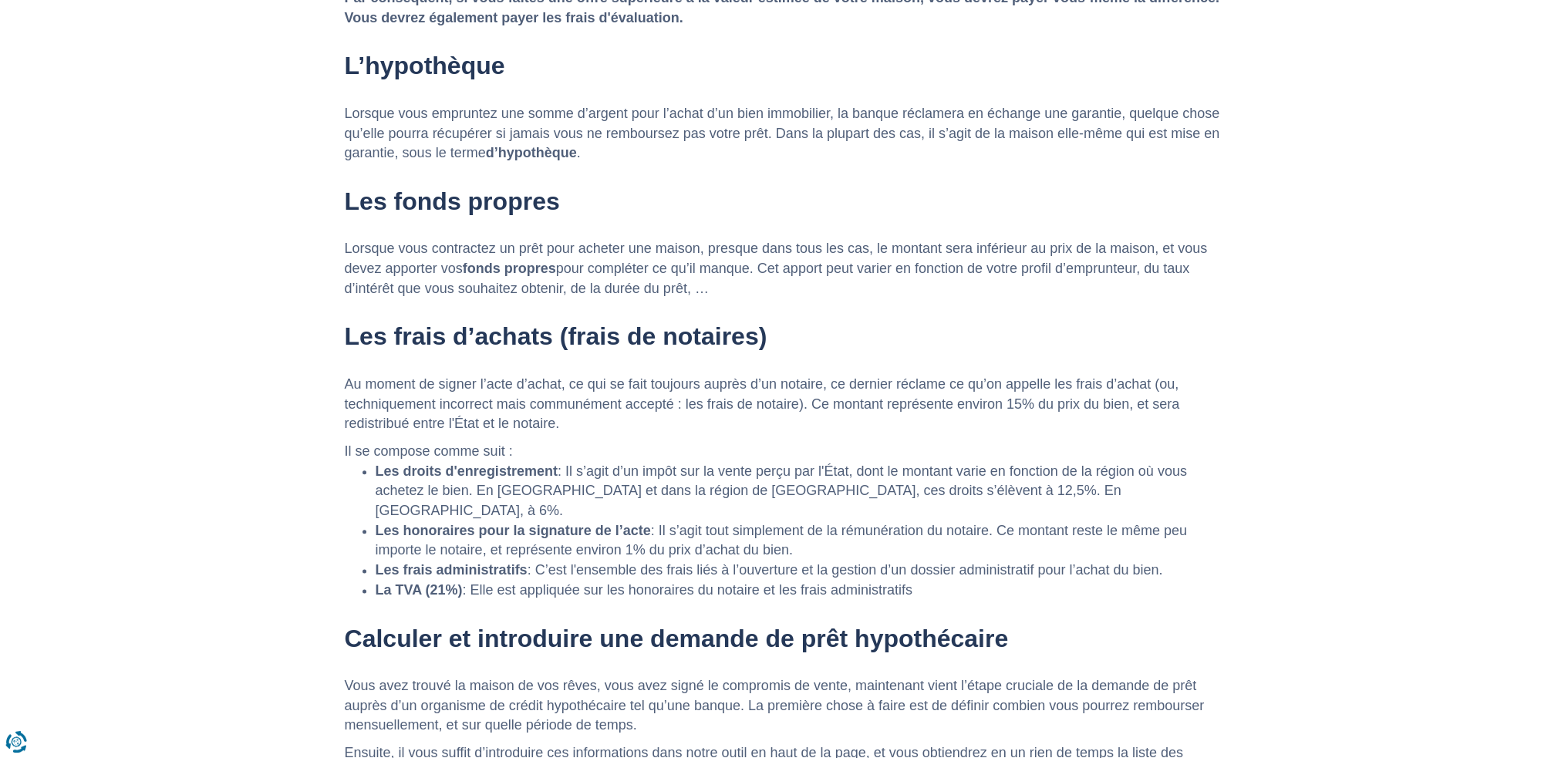
scroll to position [2789, 0]
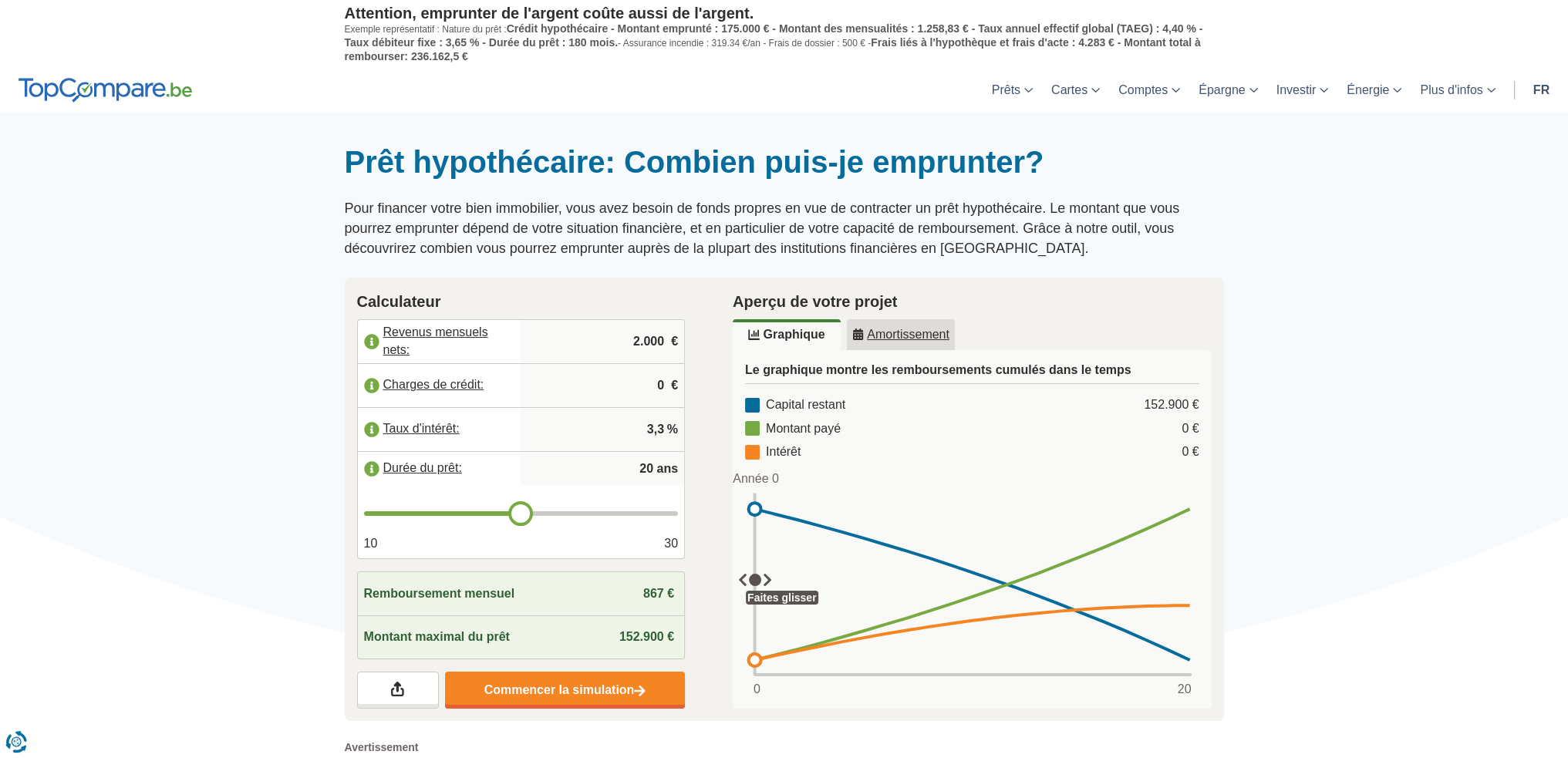
type input "21"
type input "22"
type input "23"
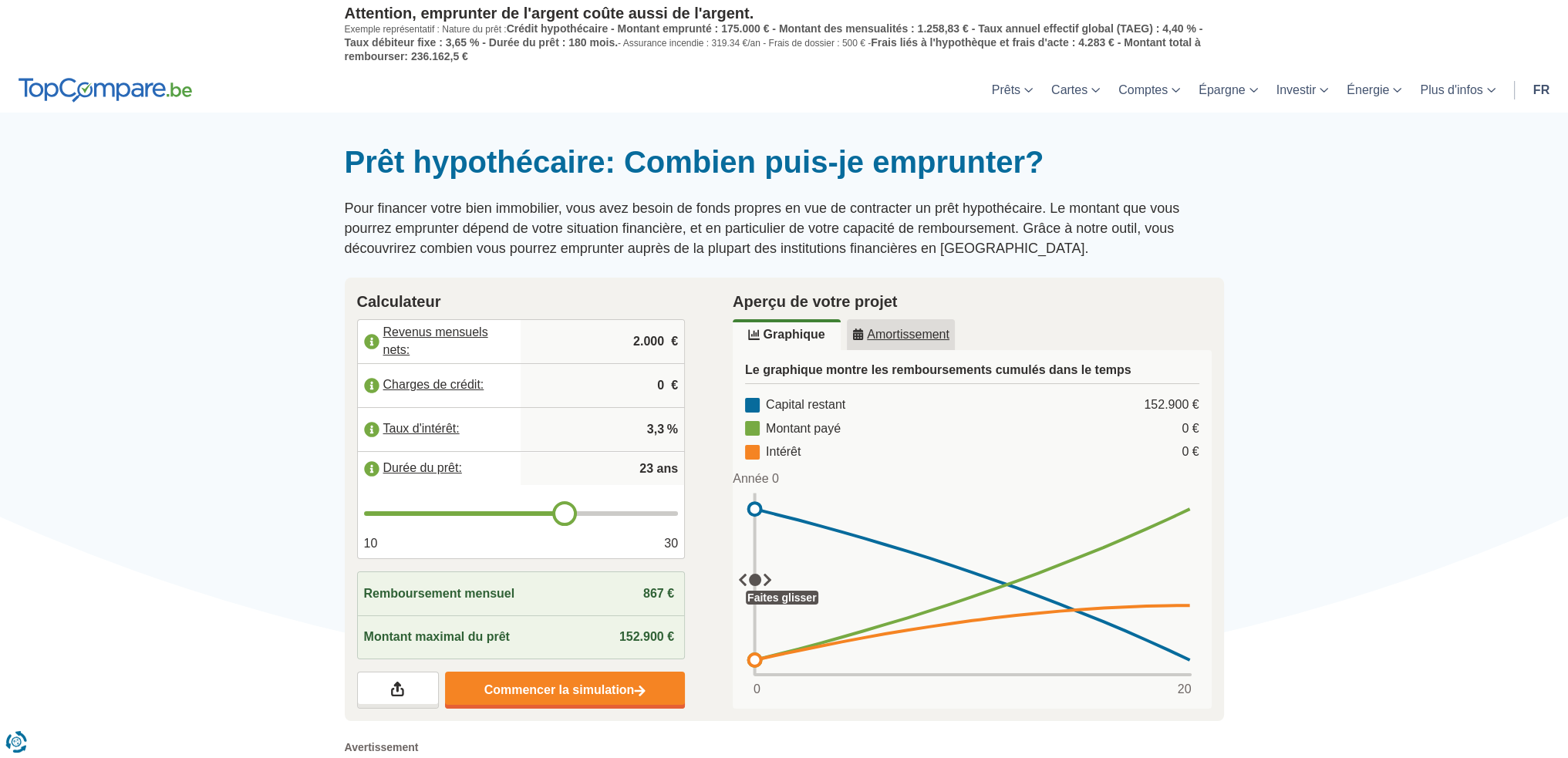
drag, startPoint x: 521, startPoint y: 515, endPoint x: 561, endPoint y: 511, distance: 40.2
type input "23"
click at [561, 511] on input "range" at bounding box center [522, 513] width 315 height 4
type input "24"
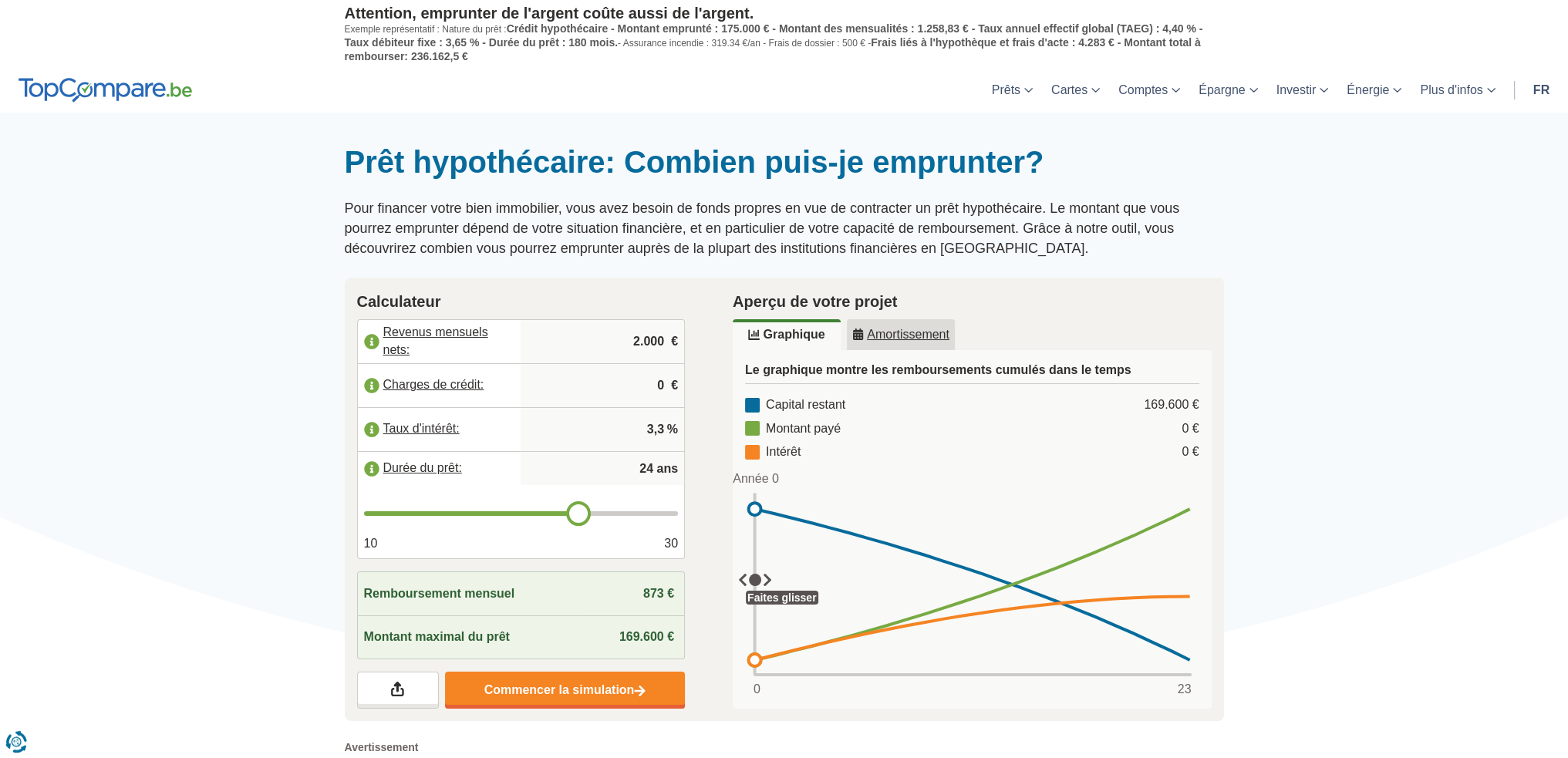
type input "25"
type input "26"
type input "27"
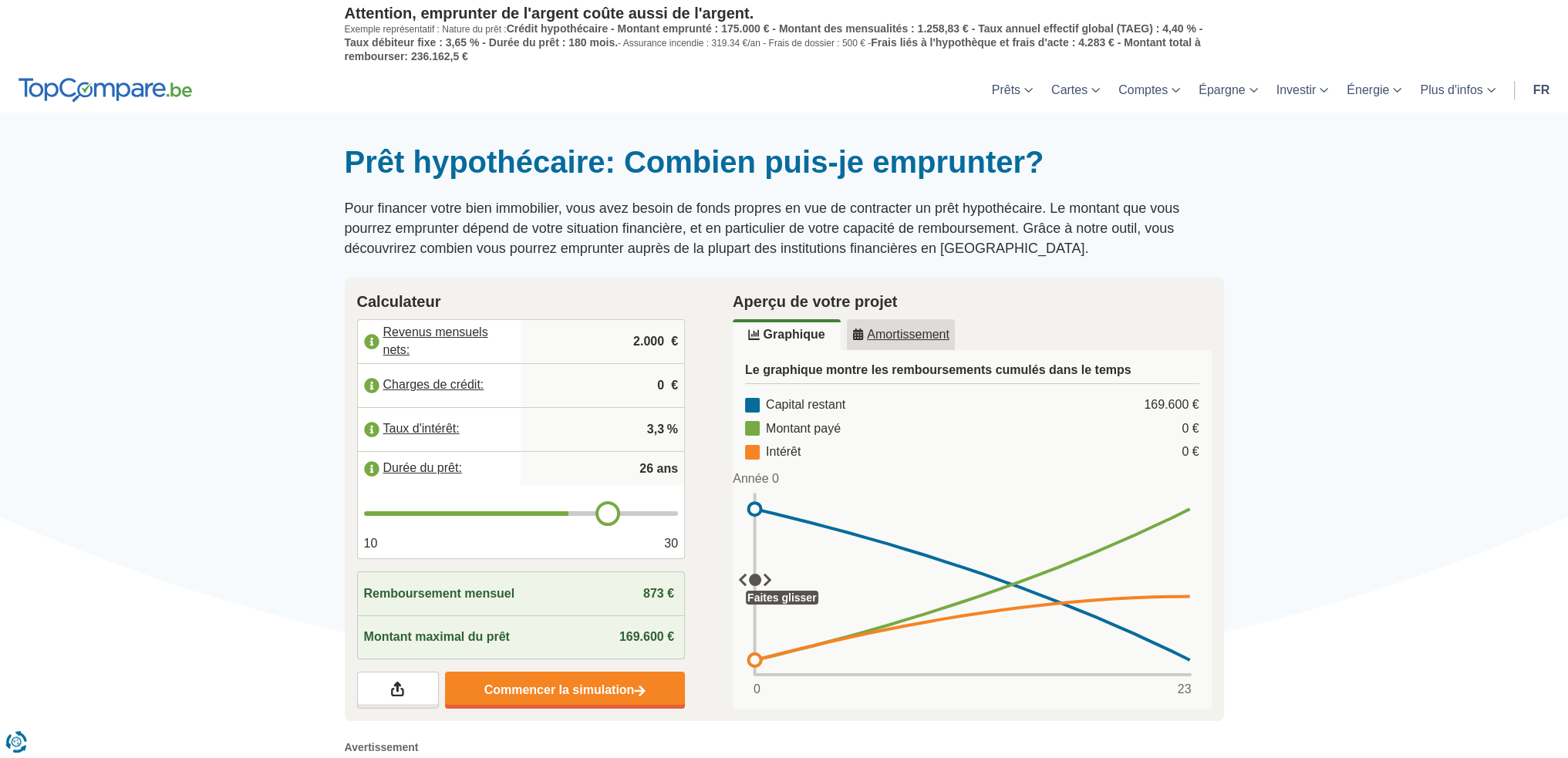
type input "27"
type input "28"
type input "29"
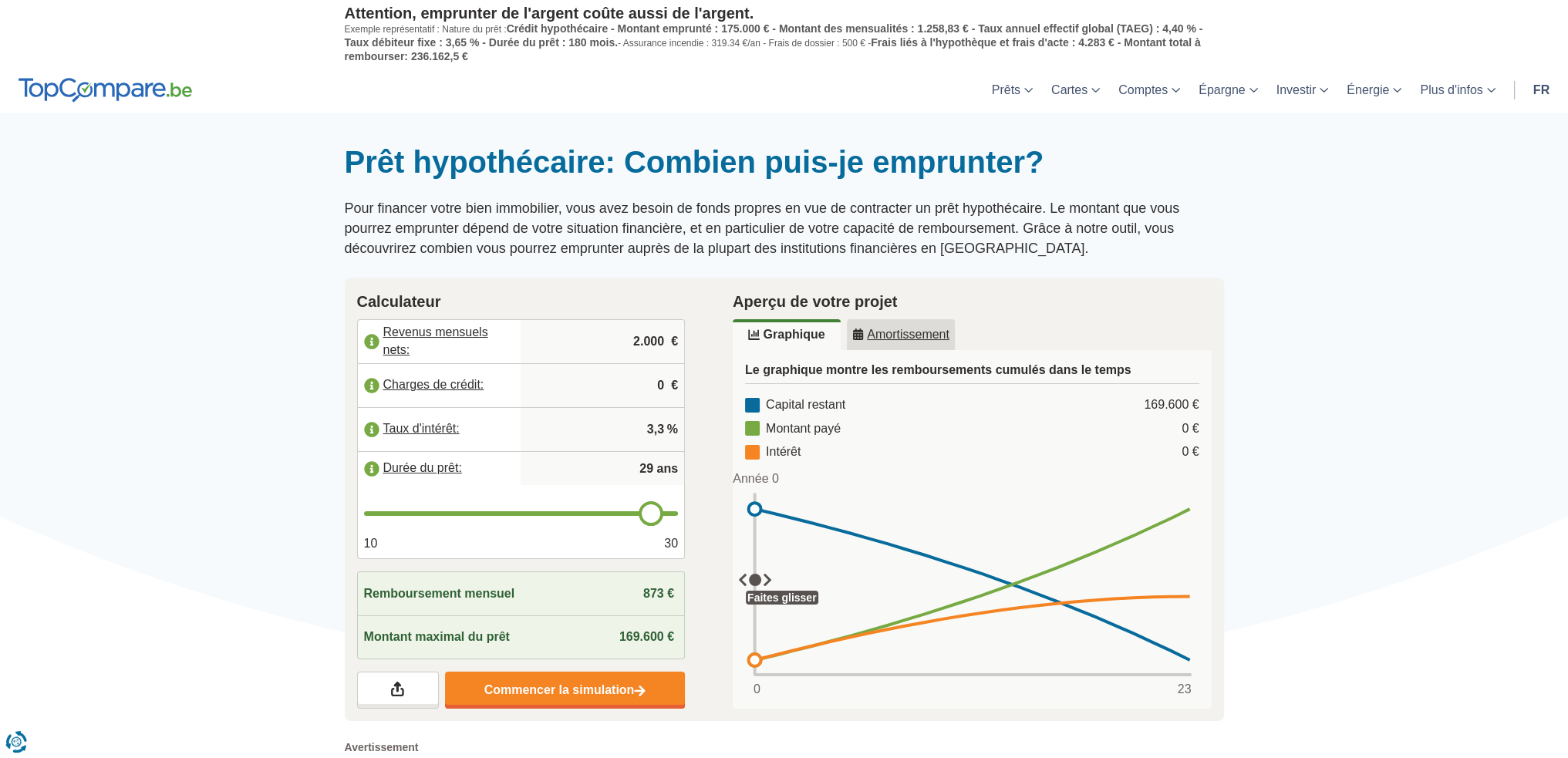
type input "30"
drag, startPoint x: 561, startPoint y: 511, endPoint x: 715, endPoint y: 508, distance: 154.0
type input "30"
click at [678, 511] on input "range" at bounding box center [522, 513] width 315 height 4
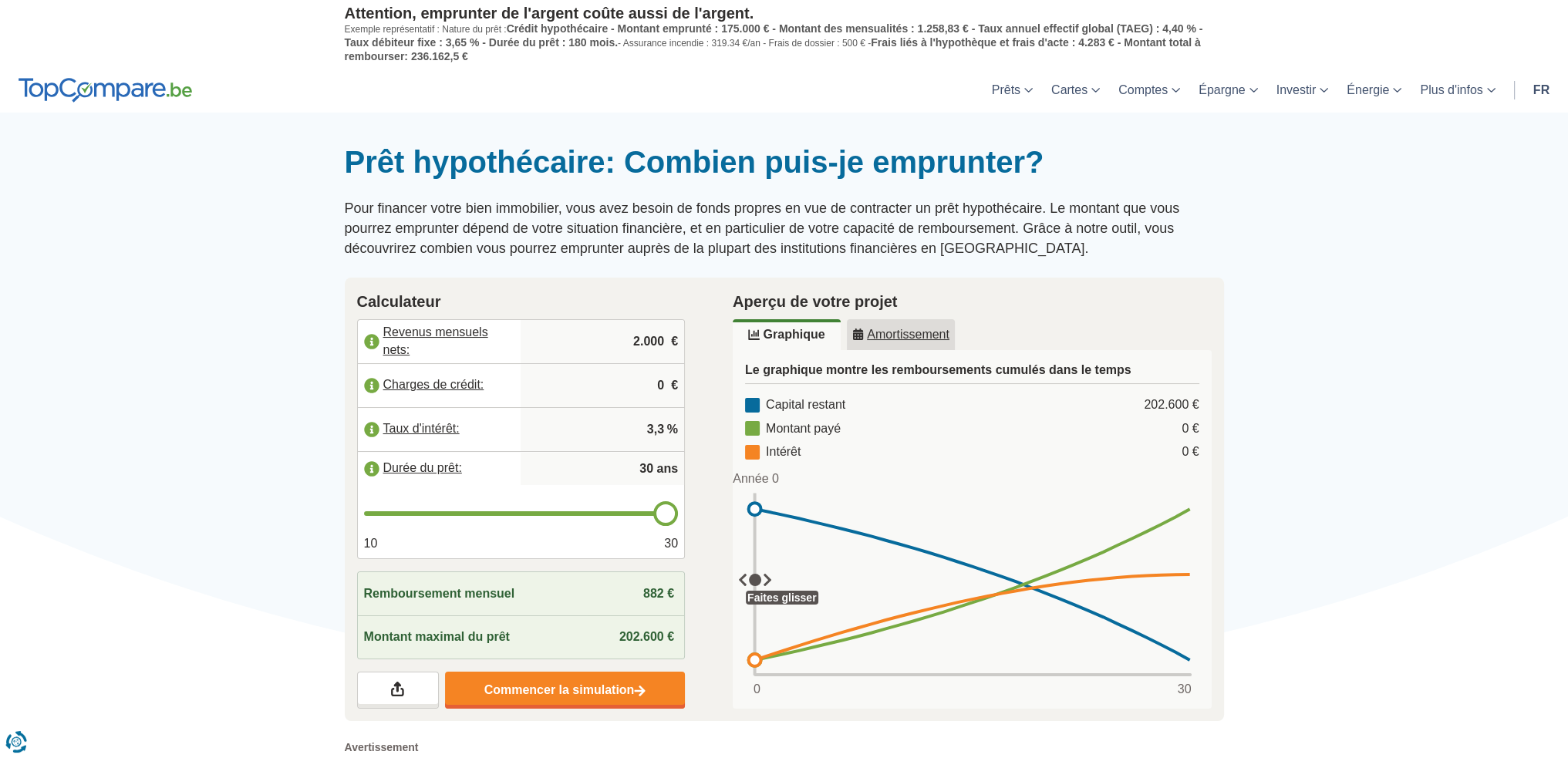
click at [662, 338] on input "2.000" at bounding box center [602, 341] width 151 height 42
drag, startPoint x: 637, startPoint y: 336, endPoint x: 737, endPoint y: 342, distance: 100.2
click at [737, 342] on div "Calculateur Revenus mensuels nets: 2.000 € Charges de crédit: 0 € Taux d'intérê…" at bounding box center [784, 499] width 902 height 444
type input "2"
type input "4.200"
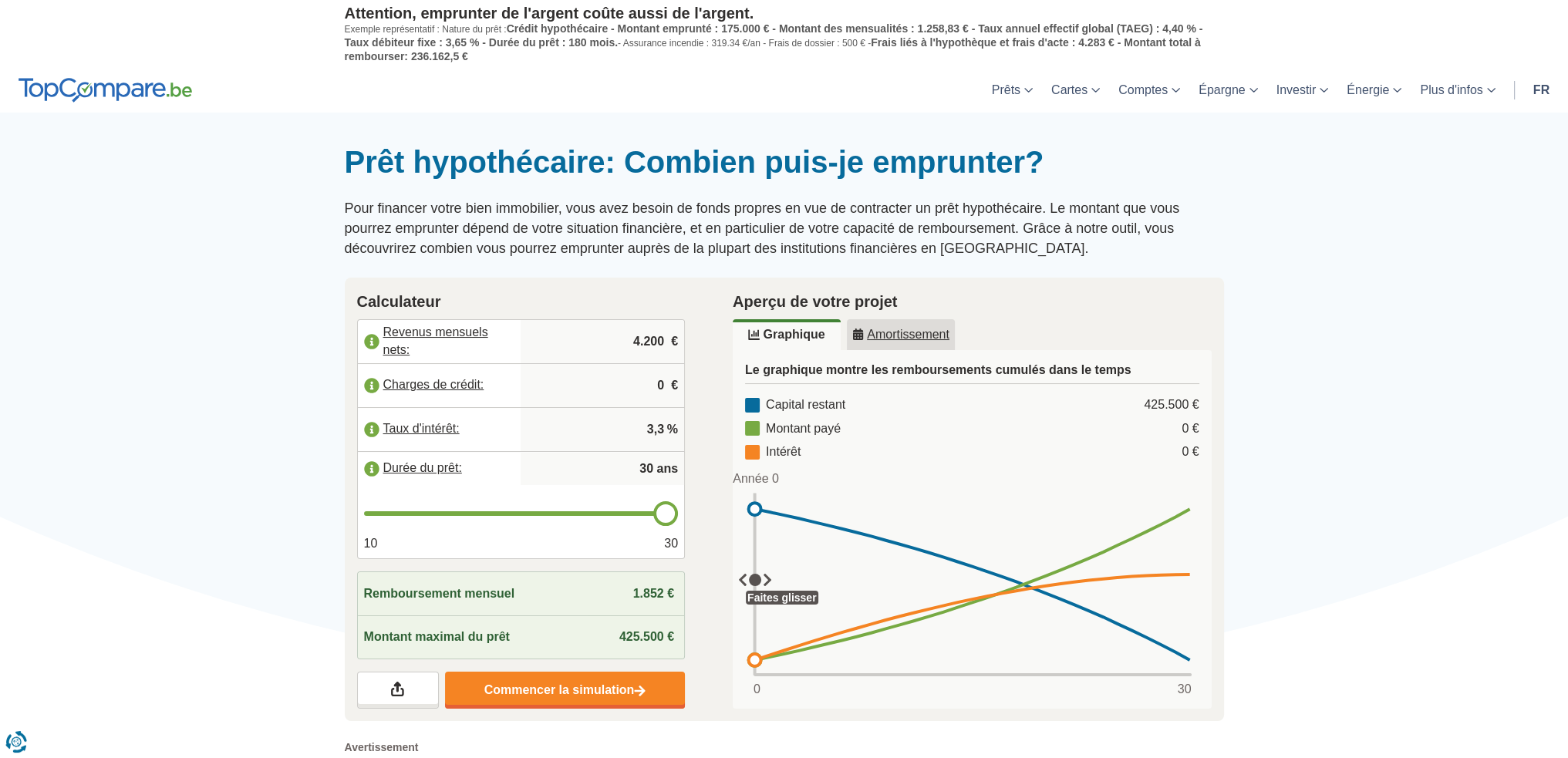
click at [125, 143] on div at bounding box center [784, 143] width 1568 height 0
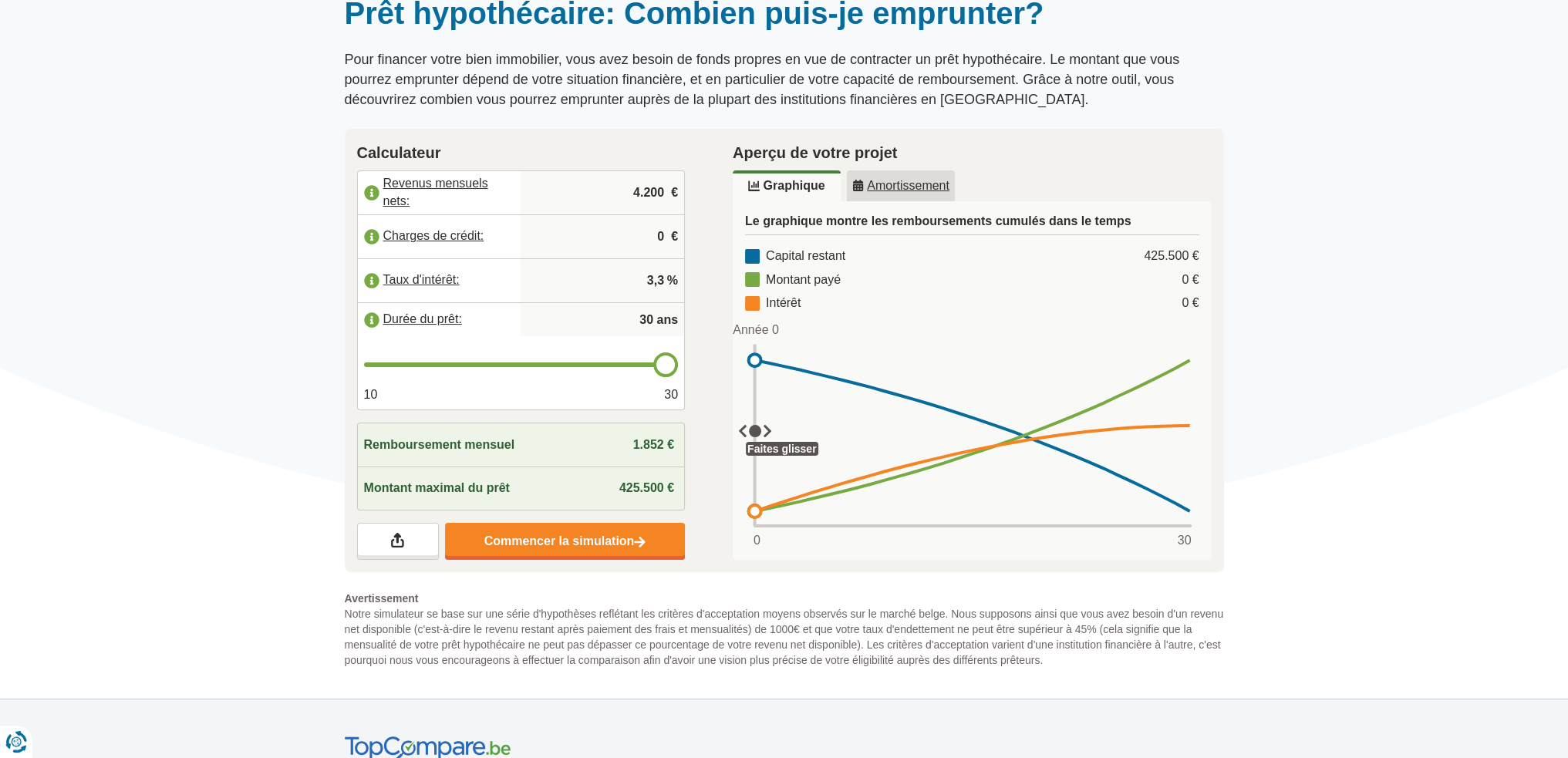
scroll to position [154, 0]
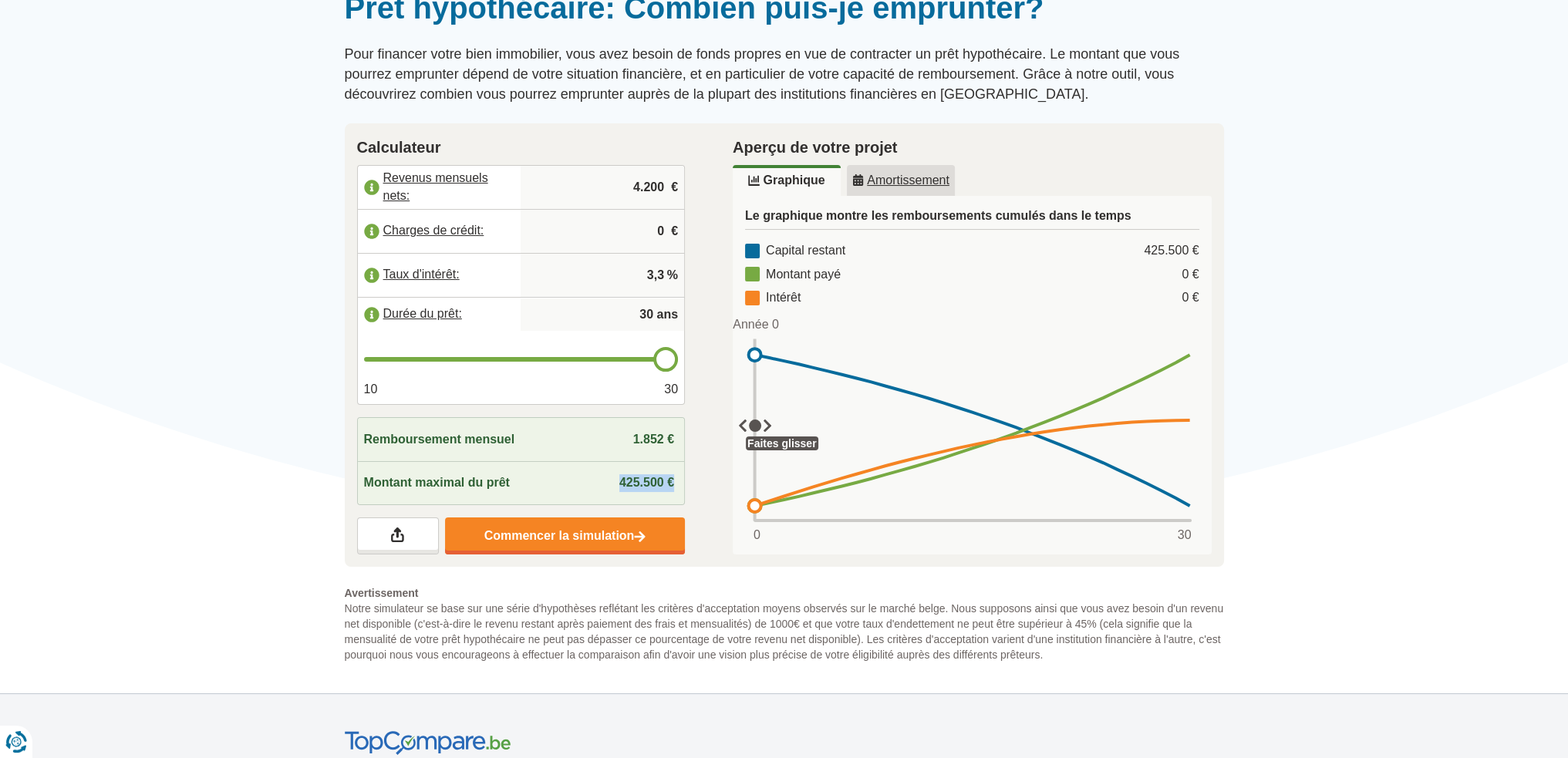
drag, startPoint x: 608, startPoint y: 471, endPoint x: 688, endPoint y: 487, distance: 81.6
click at [688, 487] on div "Calculateur Revenus mensuels nets: 4.200 € Charges de crédit: 0 € Taux d'intérê…" at bounding box center [521, 345] width 376 height 444
click at [689, 482] on div "Calculateur Revenus mensuels nets: 4.200 € Charges de crédit: 0 € Taux d'intérê…" at bounding box center [521, 345] width 376 height 444
drag, startPoint x: 680, startPoint y: 481, endPoint x: 345, endPoint y: 443, distance: 337.1
click at [345, 443] on div "Calculateur Revenus mensuels nets: 4.200 € Charges de crédit: 0 € Taux d'intérê…" at bounding box center [521, 345] width 376 height 444
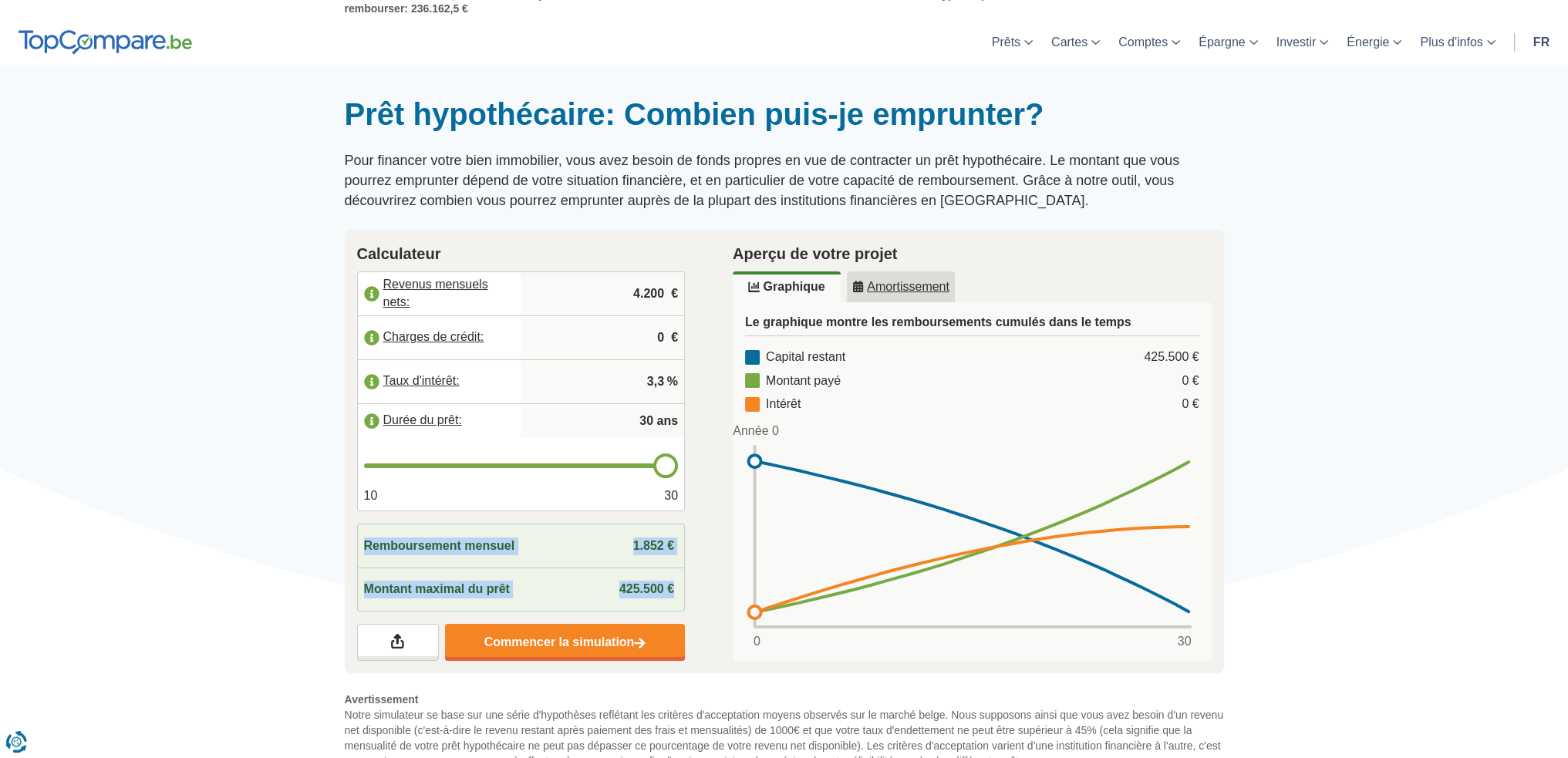
scroll to position [0, 0]
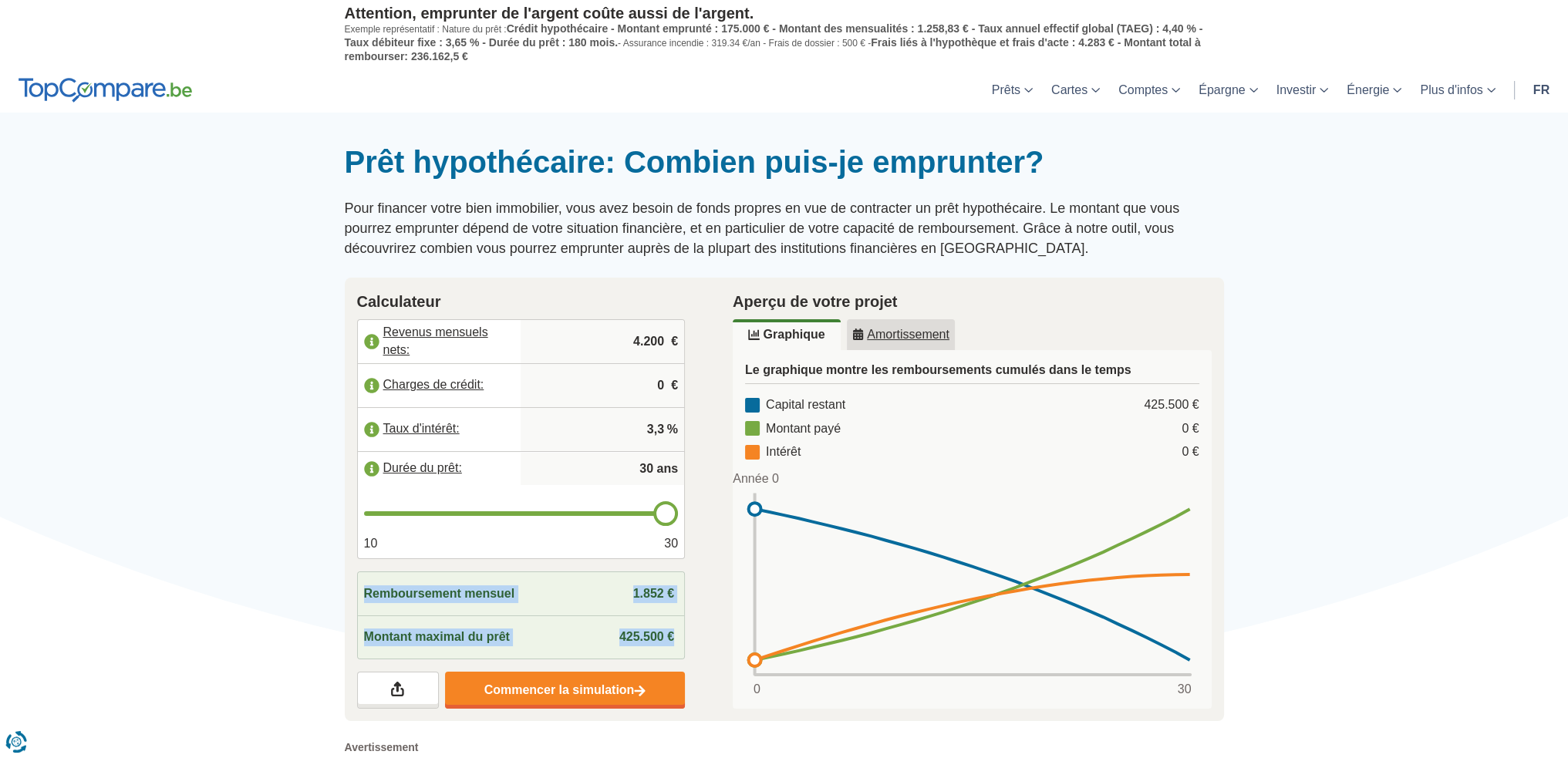
click at [540, 560] on div "Calculateur Revenus mensuels nets: 4.200 € Charges de crédit: 0 € Taux d'intérê…" at bounding box center [521, 499] width 328 height 420
click at [553, 606] on div "Remboursement mensuel 1.852 €" at bounding box center [521, 593] width 327 height 43
drag, startPoint x: 618, startPoint y: 597, endPoint x: 696, endPoint y: 603, distance: 78.2
click at [696, 603] on div "Calculateur Revenus mensuels nets: 4.200 € Charges de crédit: 0 € Taux d'intérê…" at bounding box center [521, 499] width 376 height 444
drag, startPoint x: 618, startPoint y: 643, endPoint x: 677, endPoint y: 650, distance: 59.4
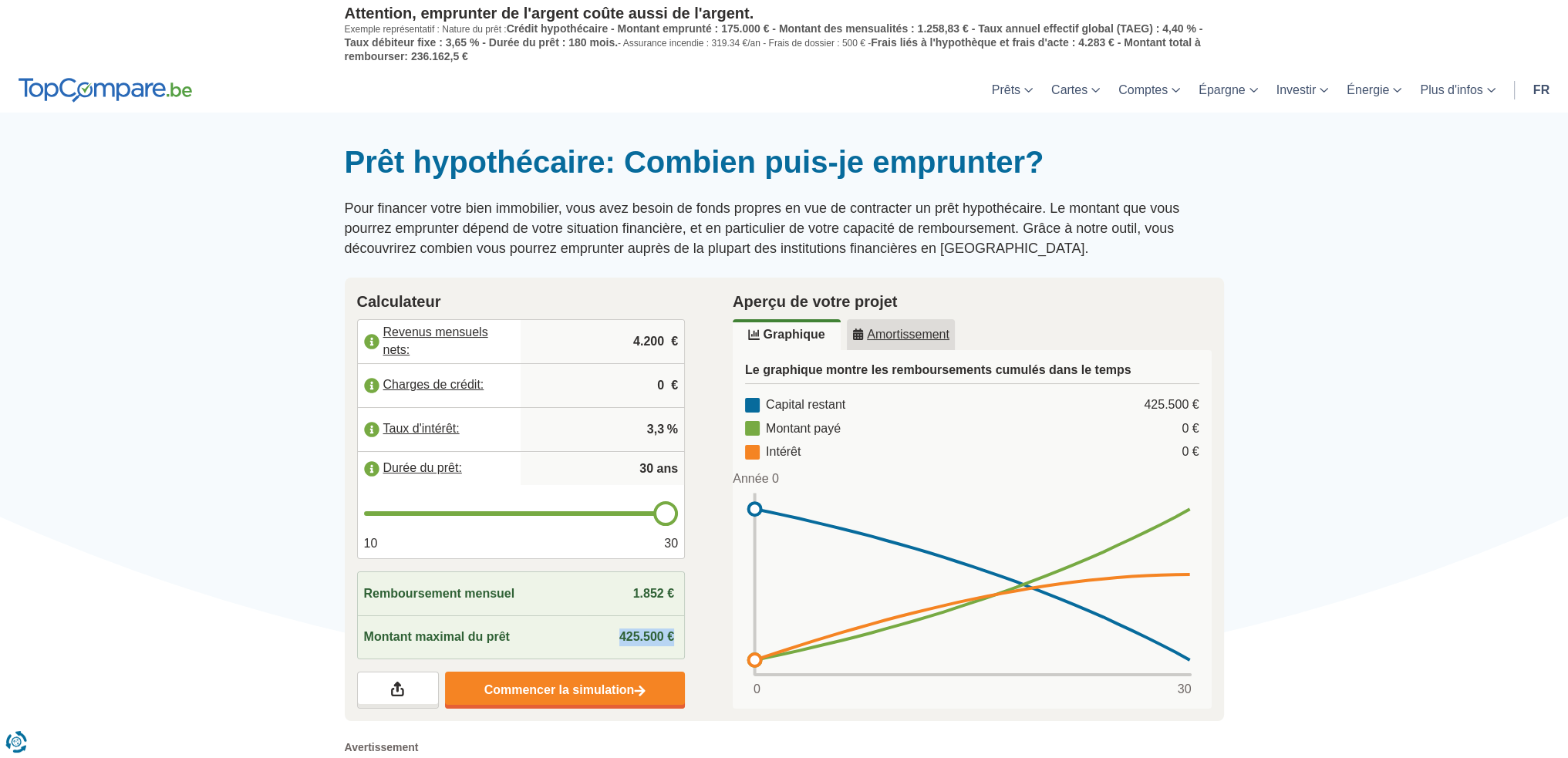
click at [677, 650] on div "Montant maximal du prêt 425.500 €" at bounding box center [521, 637] width 327 height 43
click at [1455, 143] on div at bounding box center [784, 143] width 1568 height 0
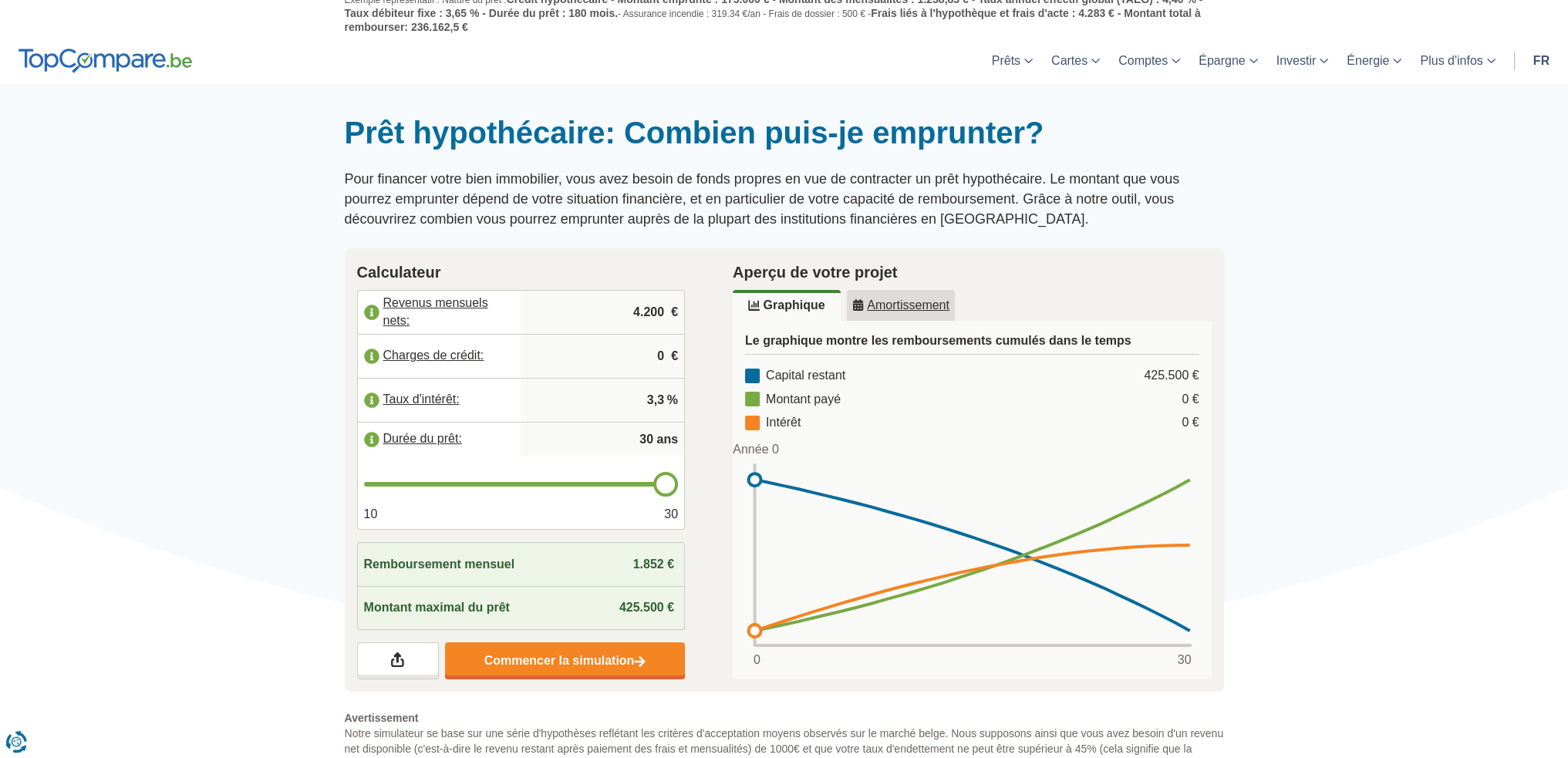
scroll to position [77, 0]
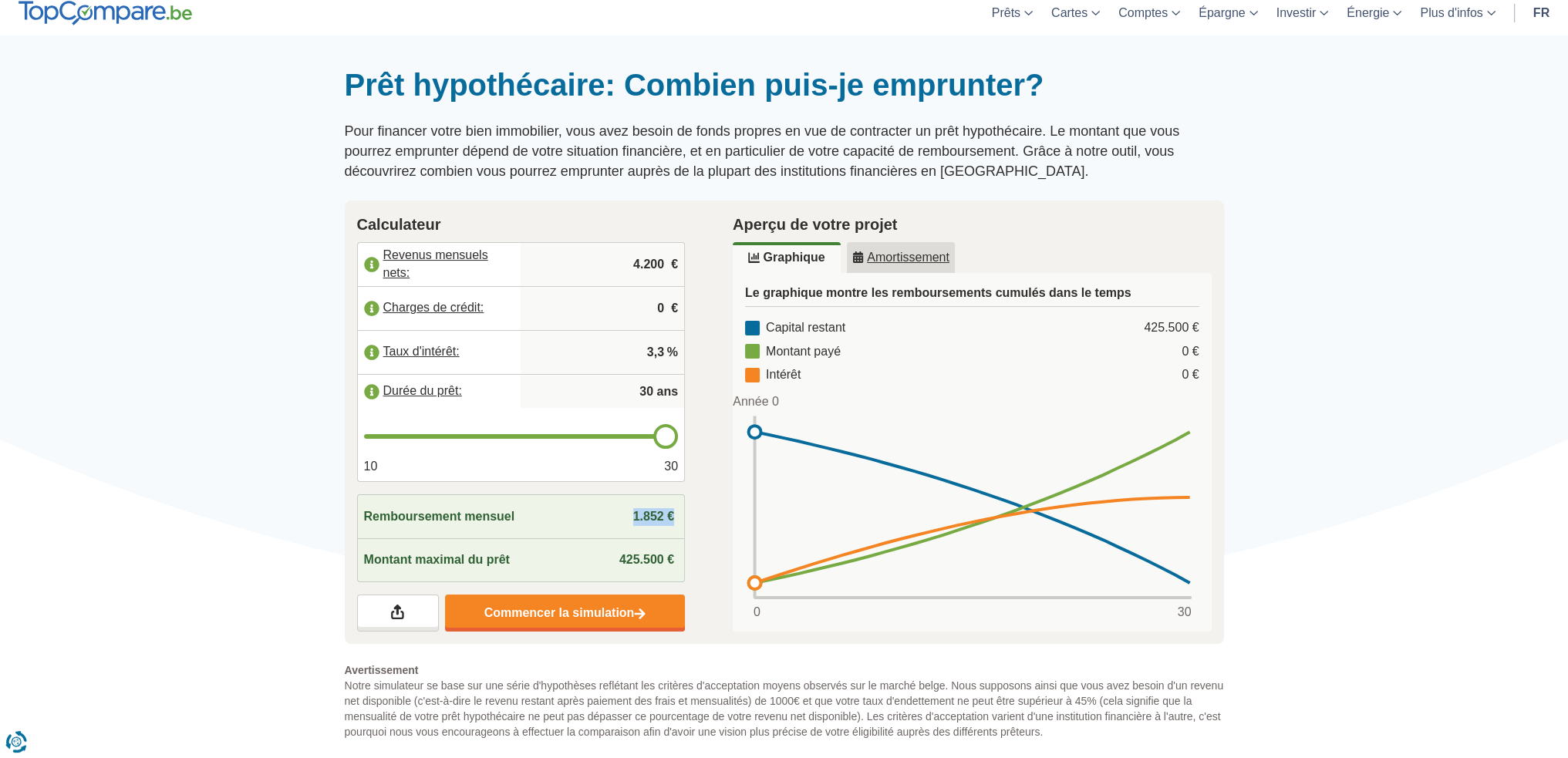
drag, startPoint x: 620, startPoint y: 507, endPoint x: 685, endPoint y: 521, distance: 66.5
click at [685, 521] on div "Calculateur Revenus mensuels nets: 4.200 € Charges de crédit: 0 € Taux d'intérê…" at bounding box center [521, 422] width 376 height 444
click at [643, 449] on div "10 30" at bounding box center [521, 446] width 327 height 73
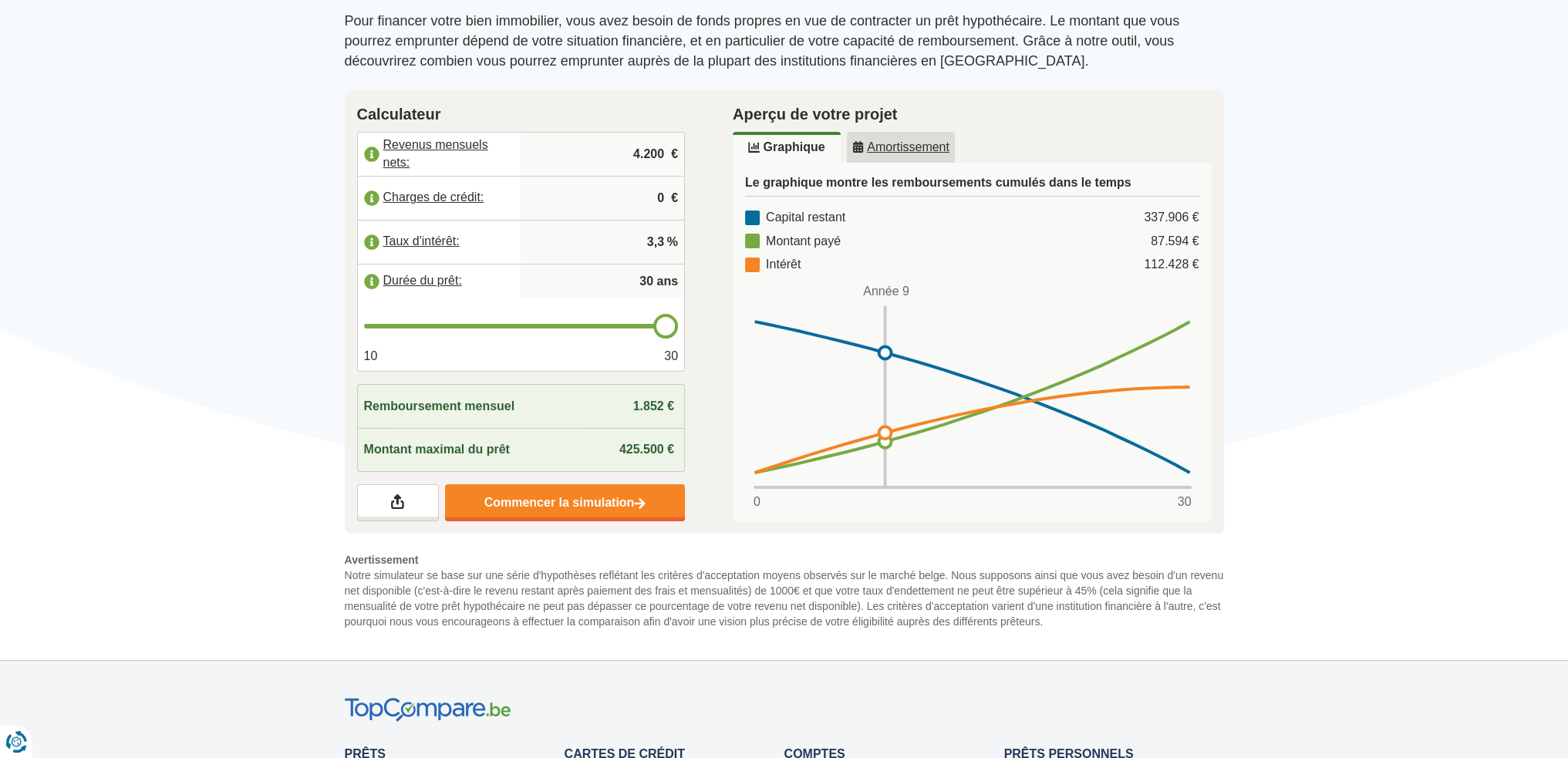
scroll to position [154, 0]
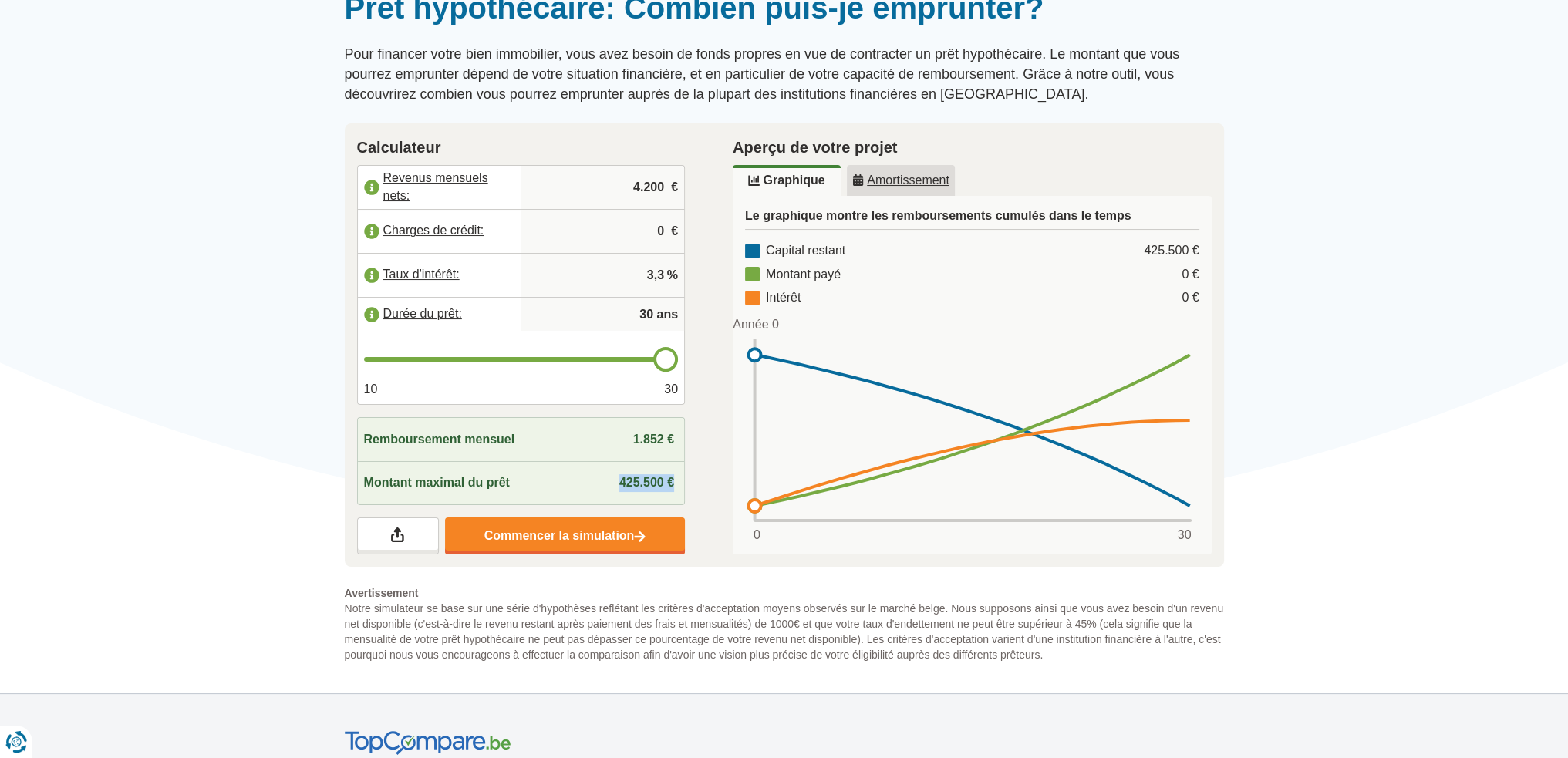
drag, startPoint x: 668, startPoint y: 481, endPoint x: 696, endPoint y: 486, distance: 28.4
click at [696, 486] on div "Calculateur Revenus mensuels nets: 4.200 € Charges de crédit: 0 € Taux d'intérê…" at bounding box center [521, 345] width 376 height 444
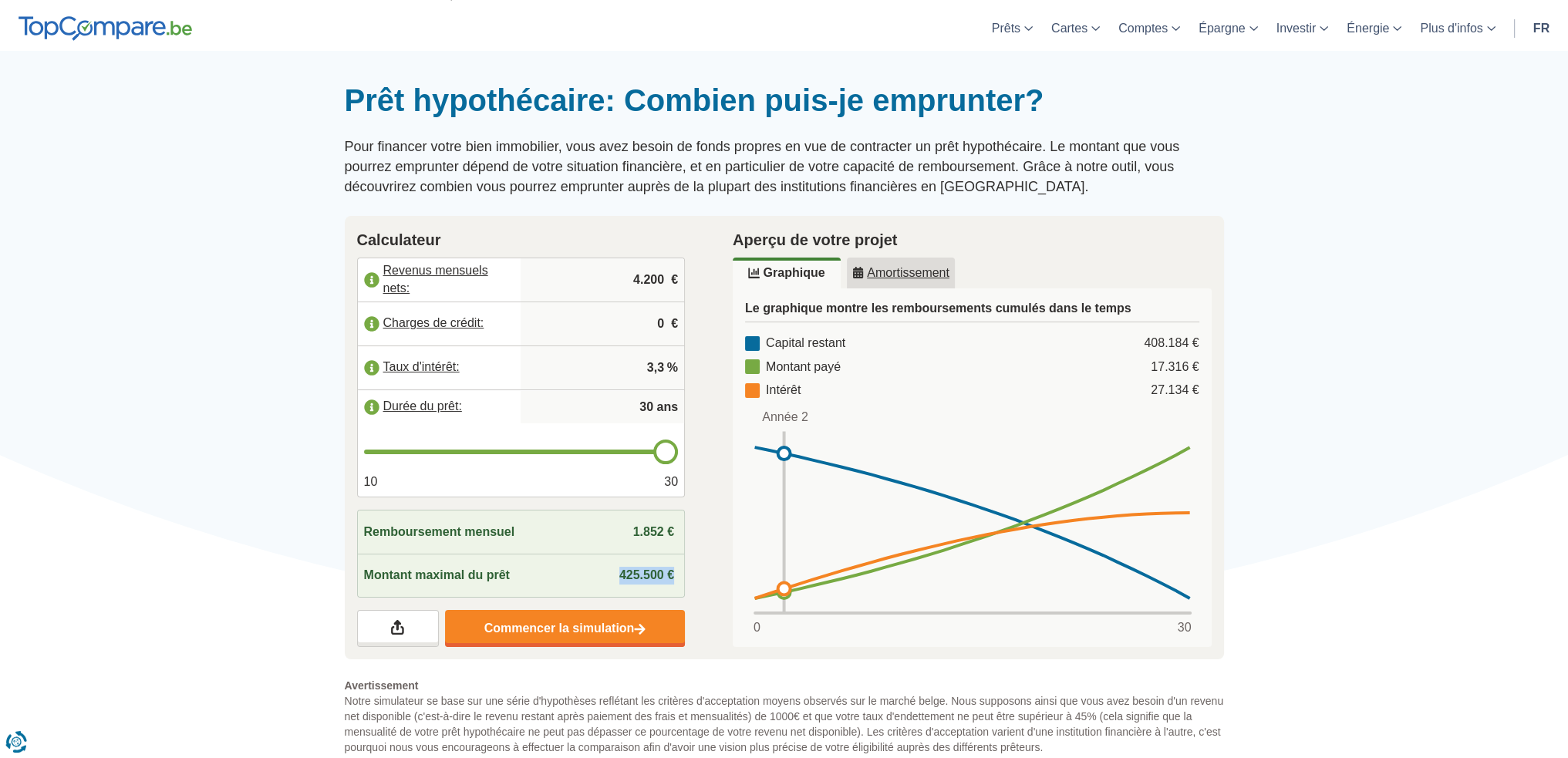
scroll to position [0, 0]
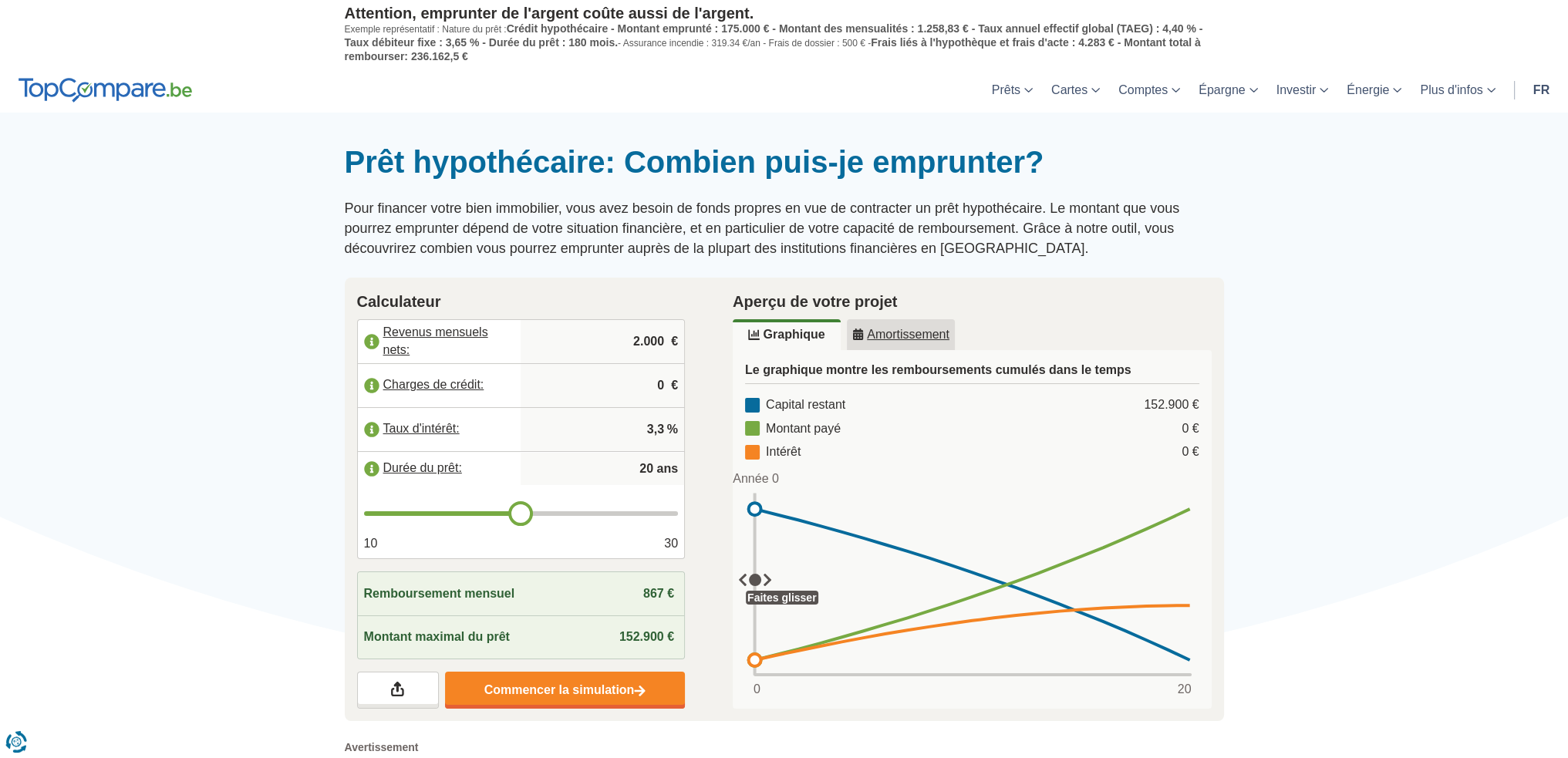
click at [640, 332] on input "2.000" at bounding box center [602, 341] width 151 height 42
drag, startPoint x: 618, startPoint y: 338, endPoint x: 764, endPoint y: 337, distance: 146.0
click at [764, 337] on div "Calculateur Revenus mensuels nets: 2.000 € Charges de crédit: 0 € Taux d'intérê…" at bounding box center [784, 499] width 902 height 444
click at [663, 343] on input "4.300" at bounding box center [602, 341] width 151 height 42
type input "4.300"
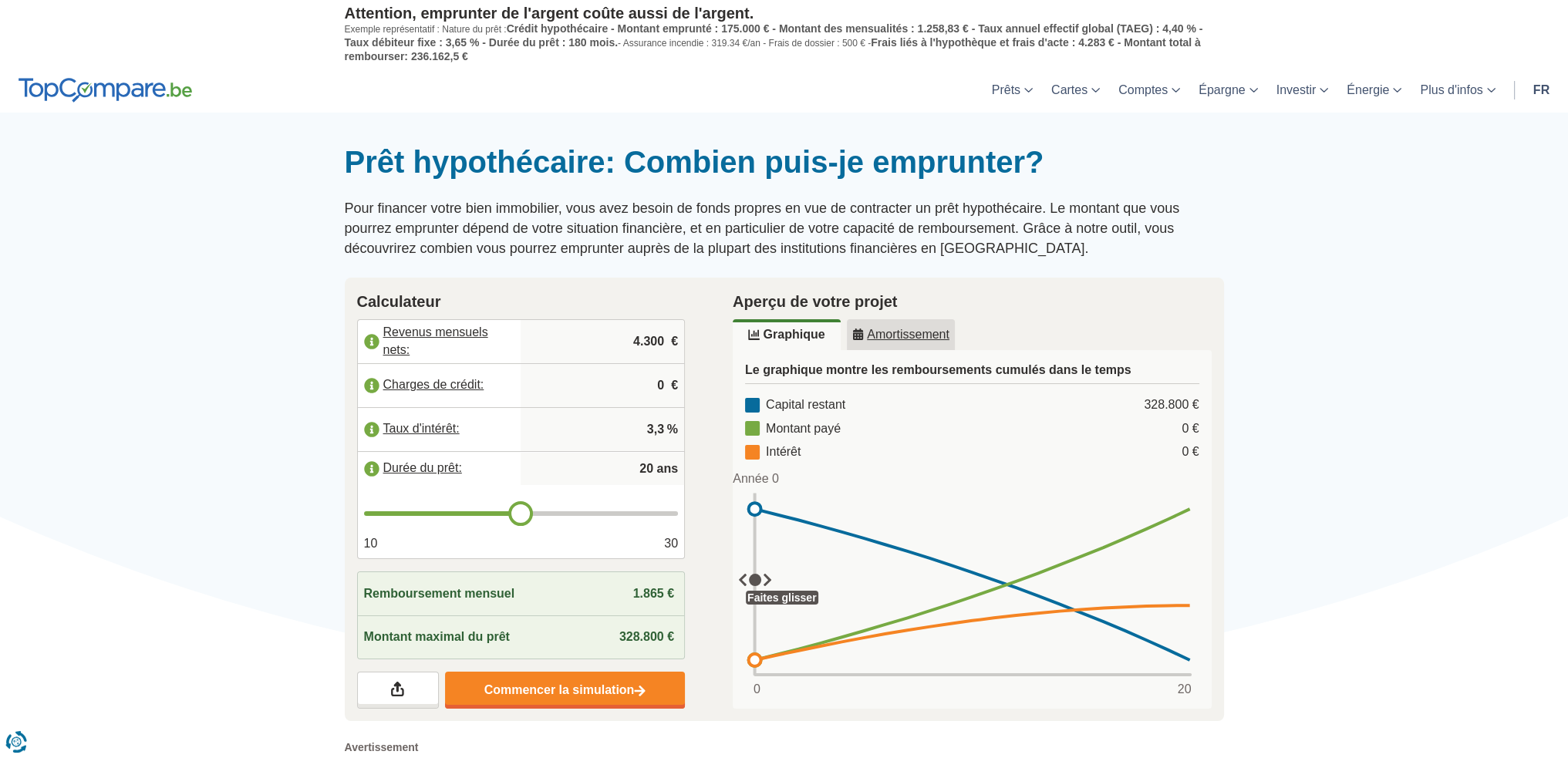
click at [371, 385] on label "Charges de crédit:" at bounding box center [439, 386] width 164 height 34
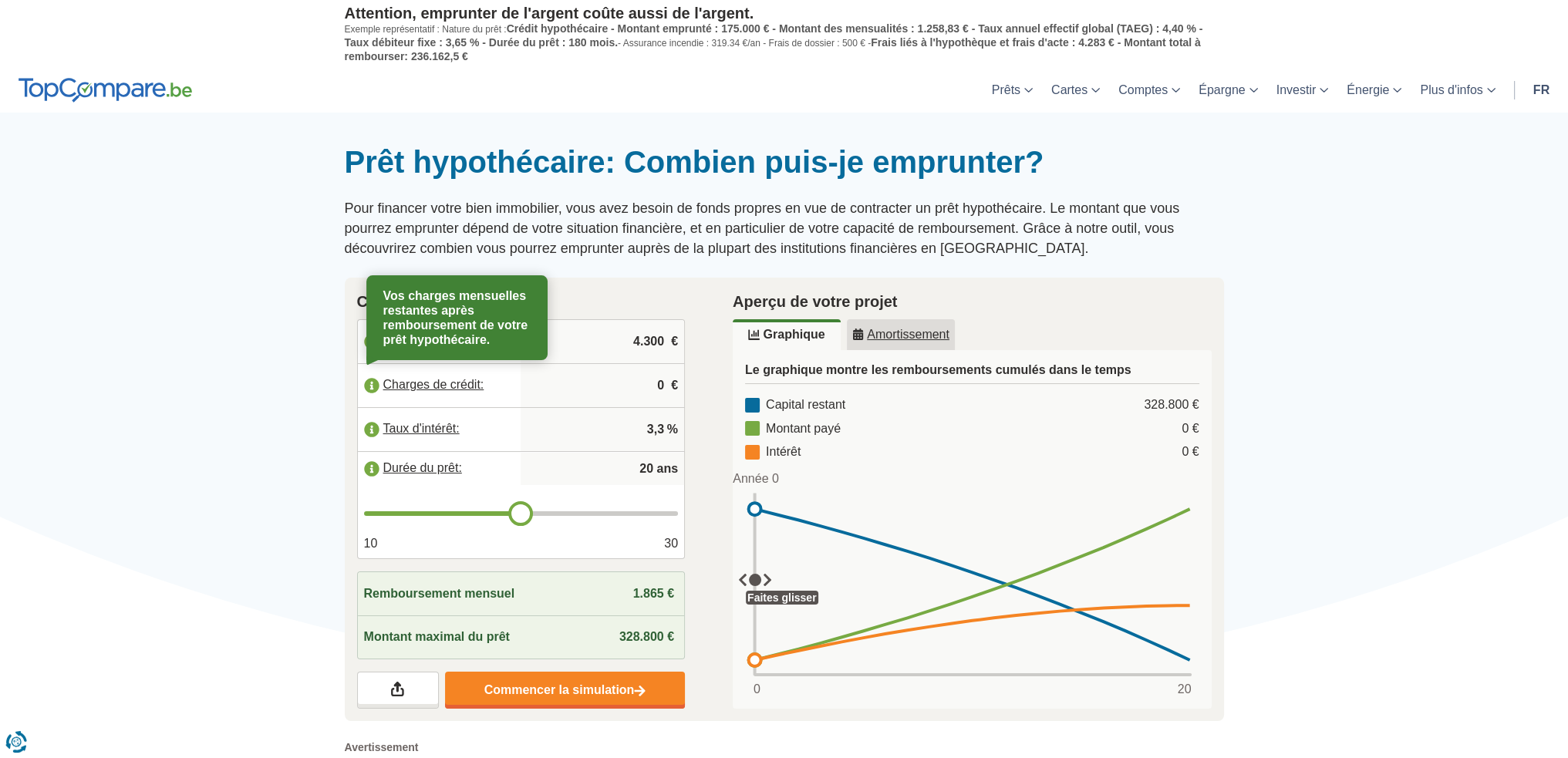
click at [325, 143] on div at bounding box center [784, 143] width 1568 height 0
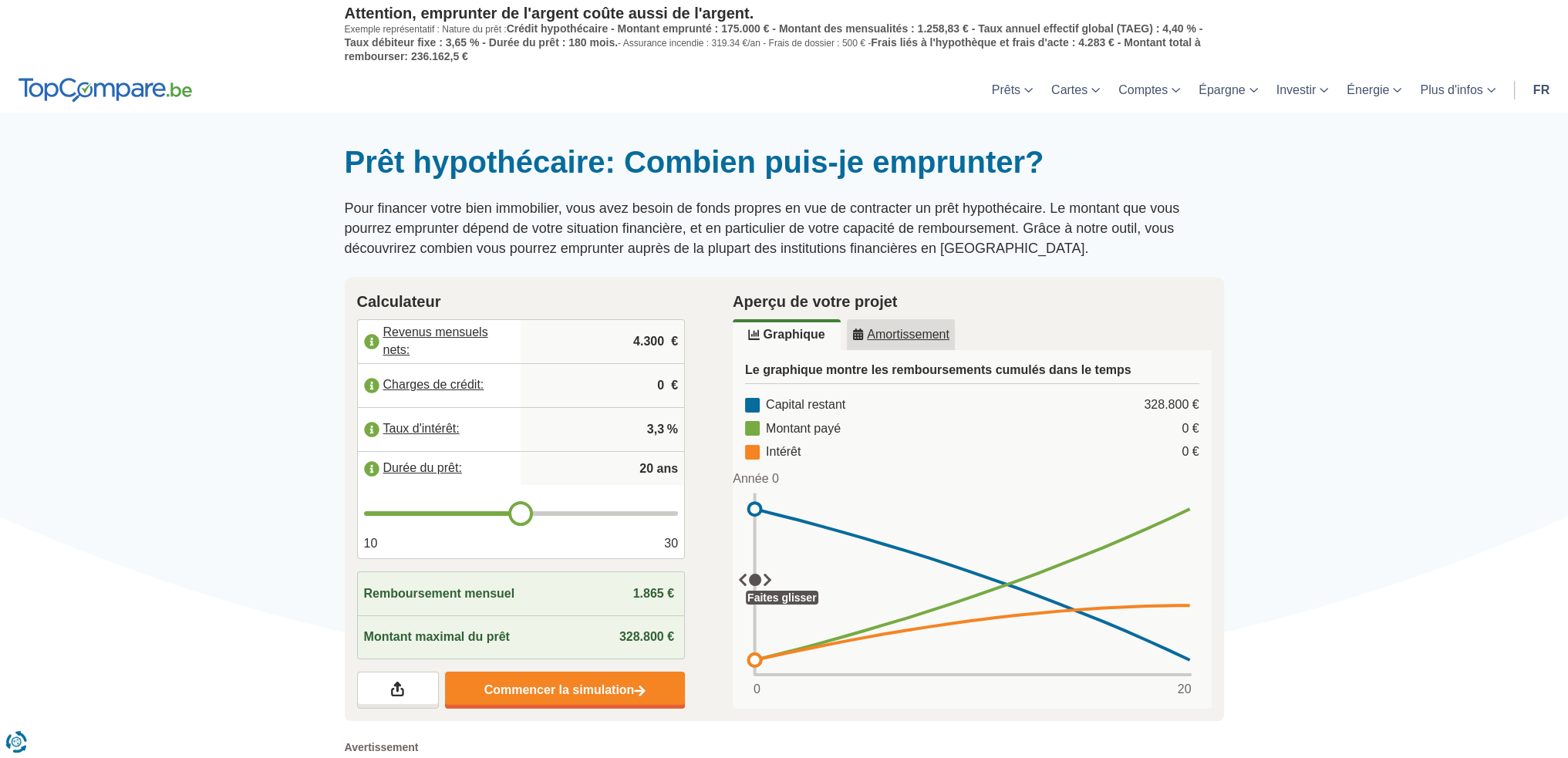
type input "21"
type input "22"
type input "23"
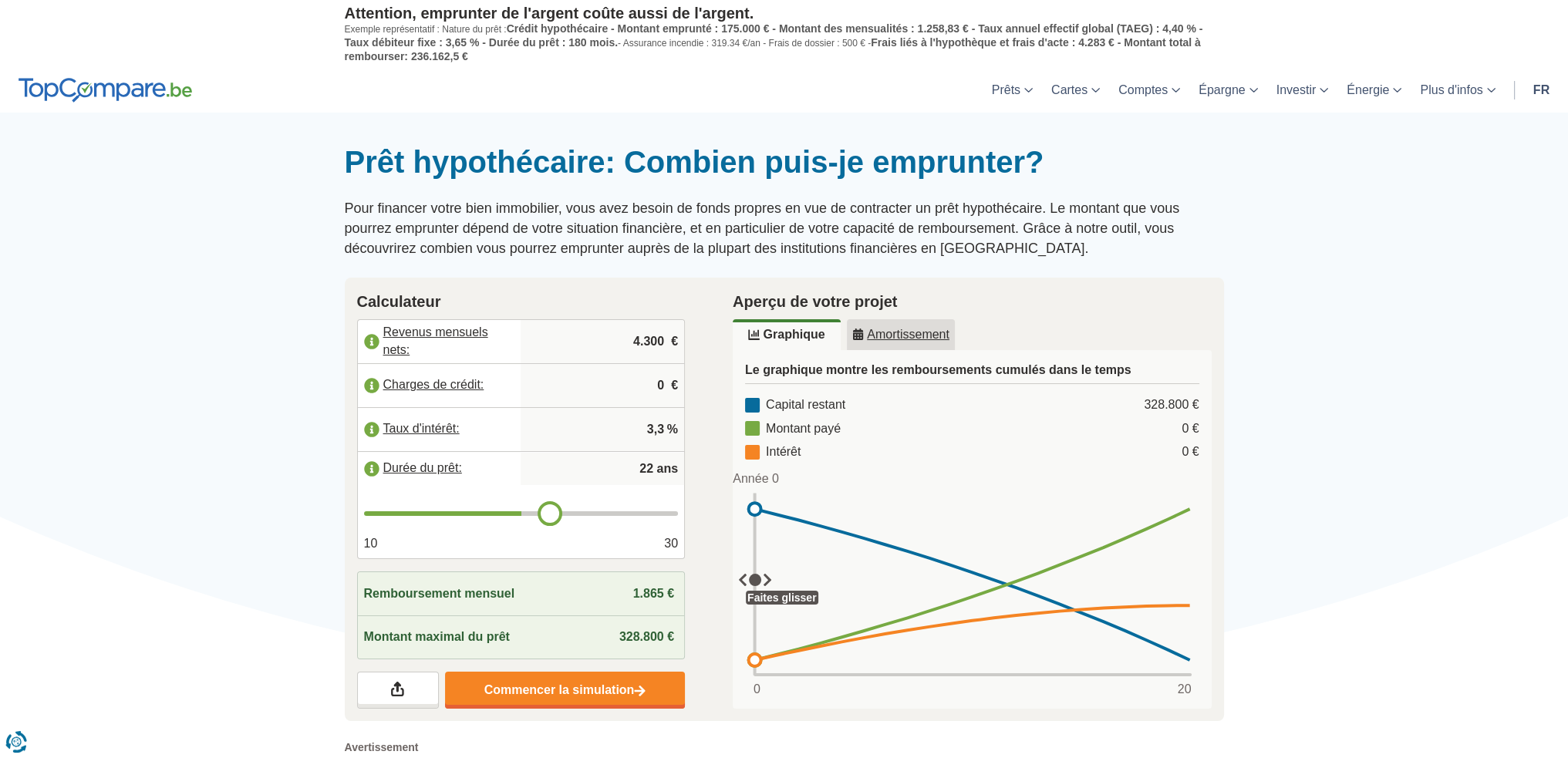
type input "23"
type input "24"
type input "25"
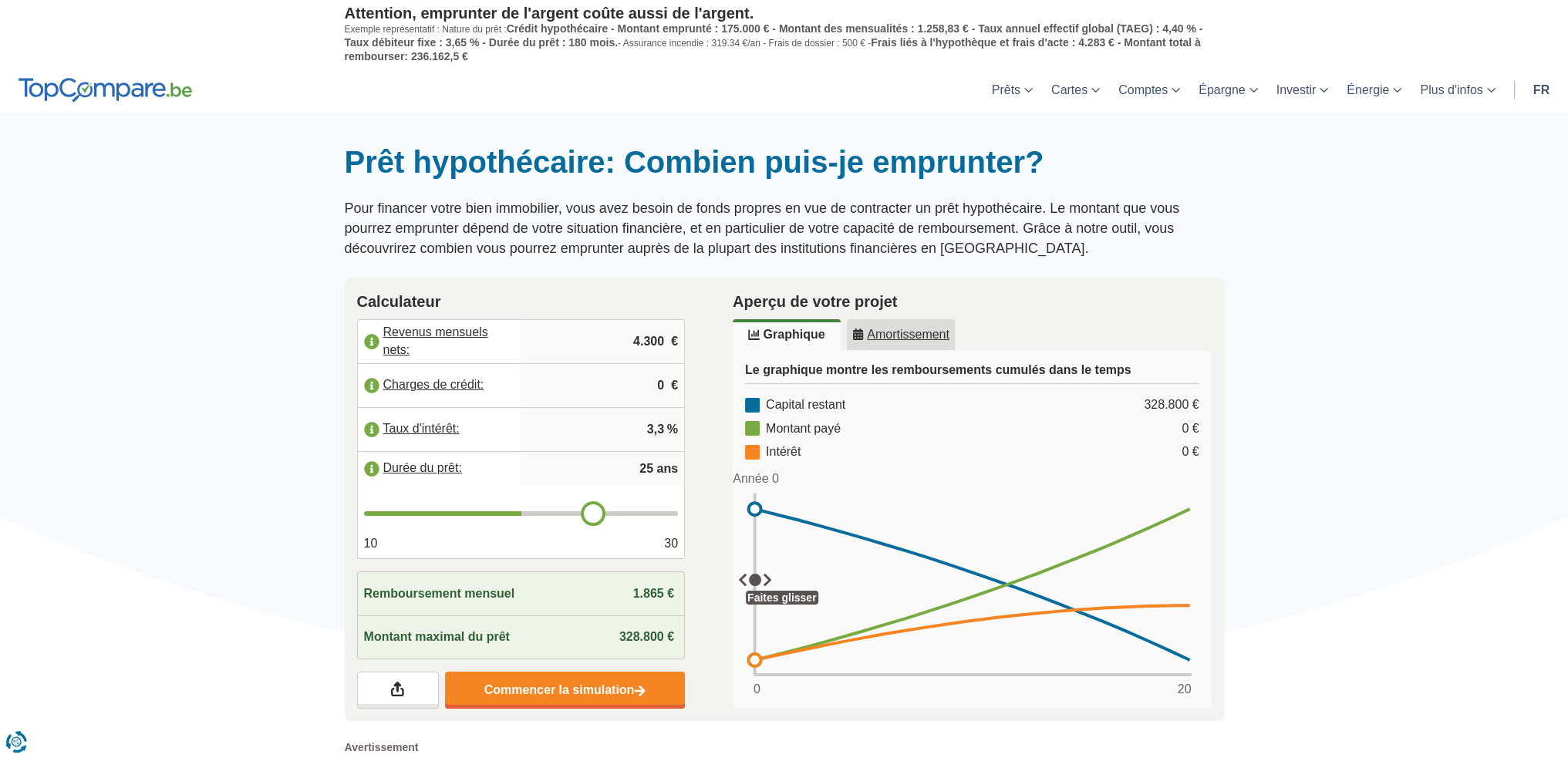
type input "26"
type input "27"
type input "28"
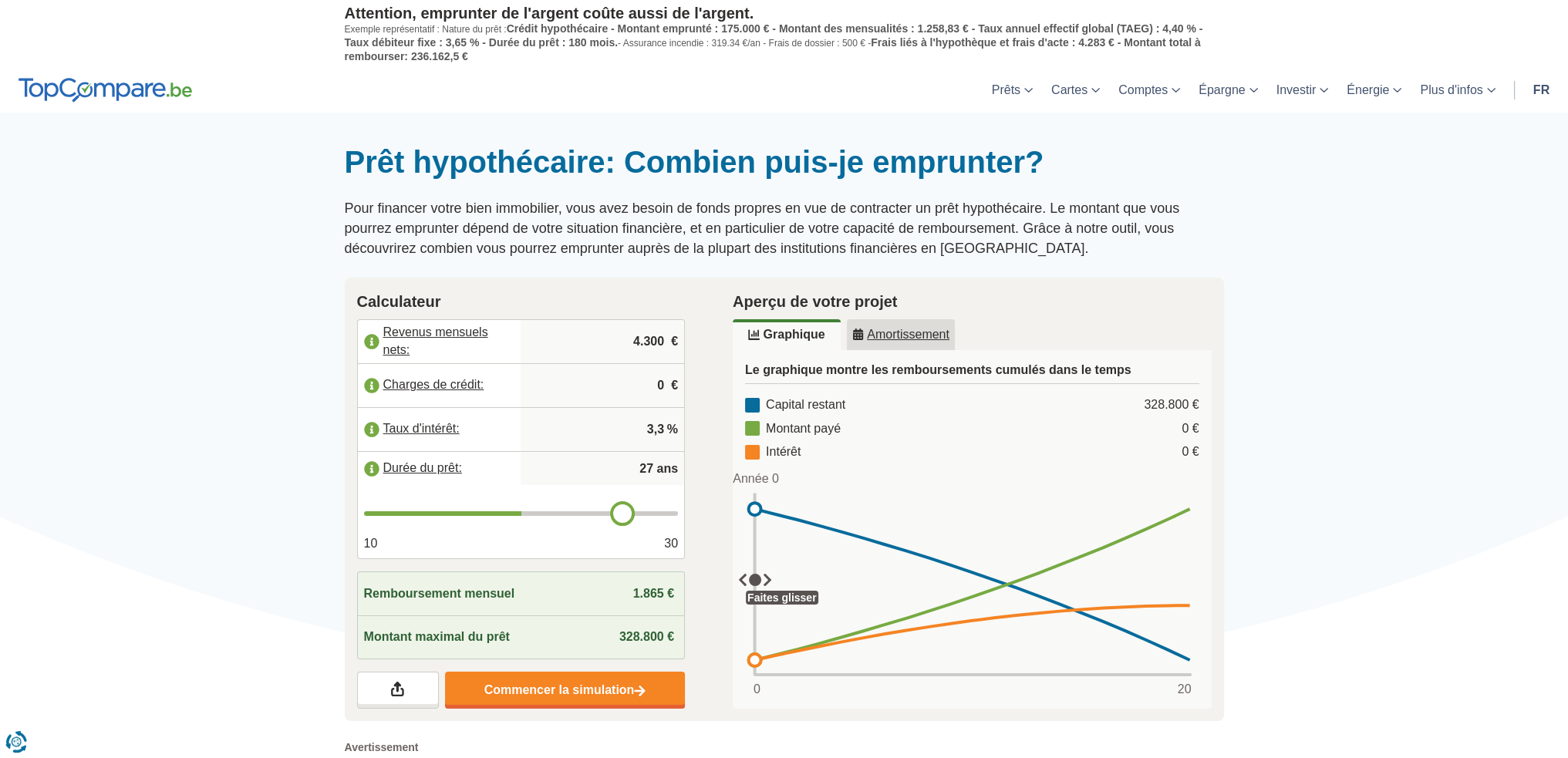
type input "28"
type input "29"
type input "30"
drag, startPoint x: 524, startPoint y: 510, endPoint x: 695, endPoint y: 498, distance: 171.4
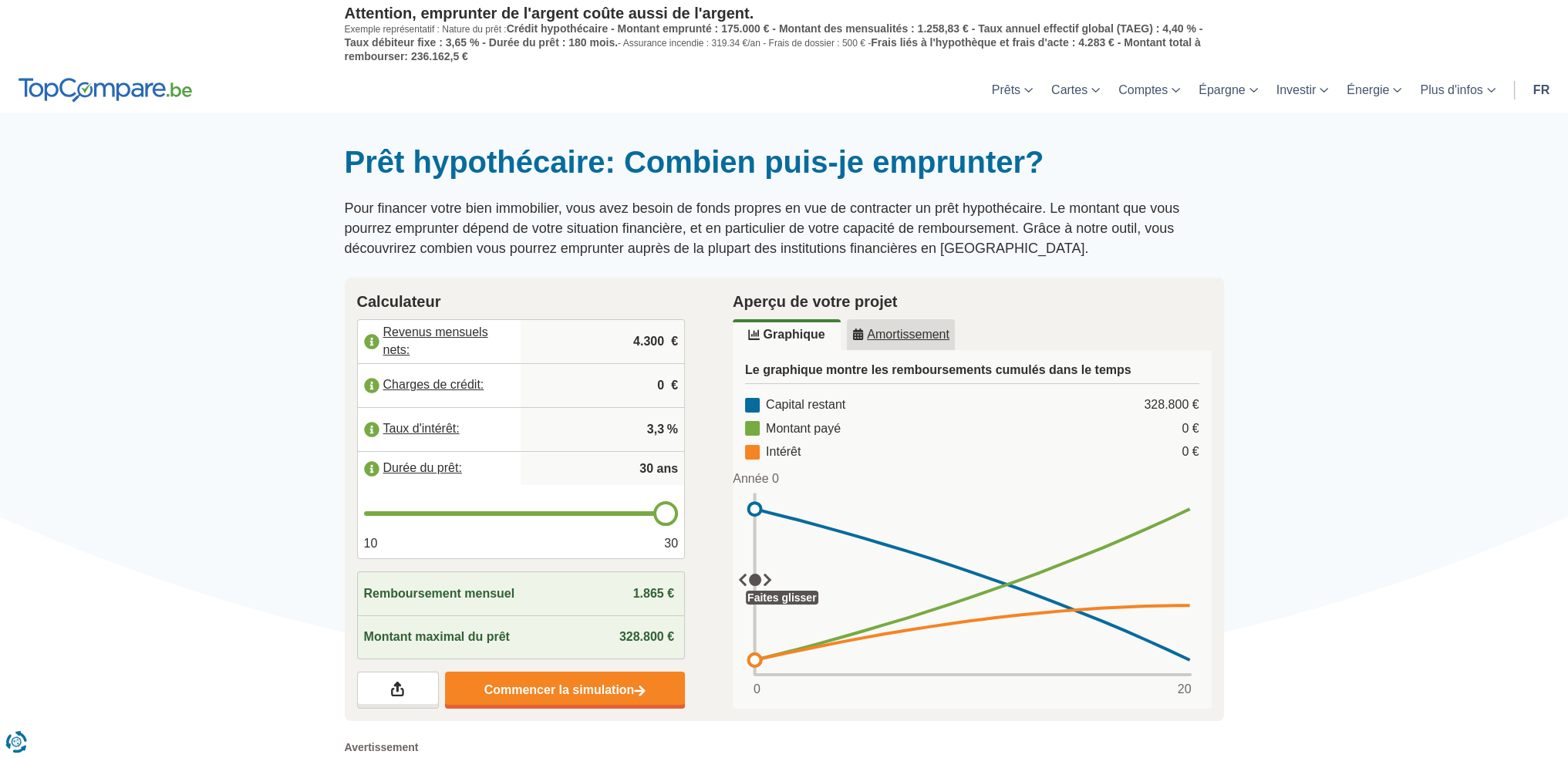
type input "30"
click at [678, 511] on input "range" at bounding box center [522, 513] width 315 height 4
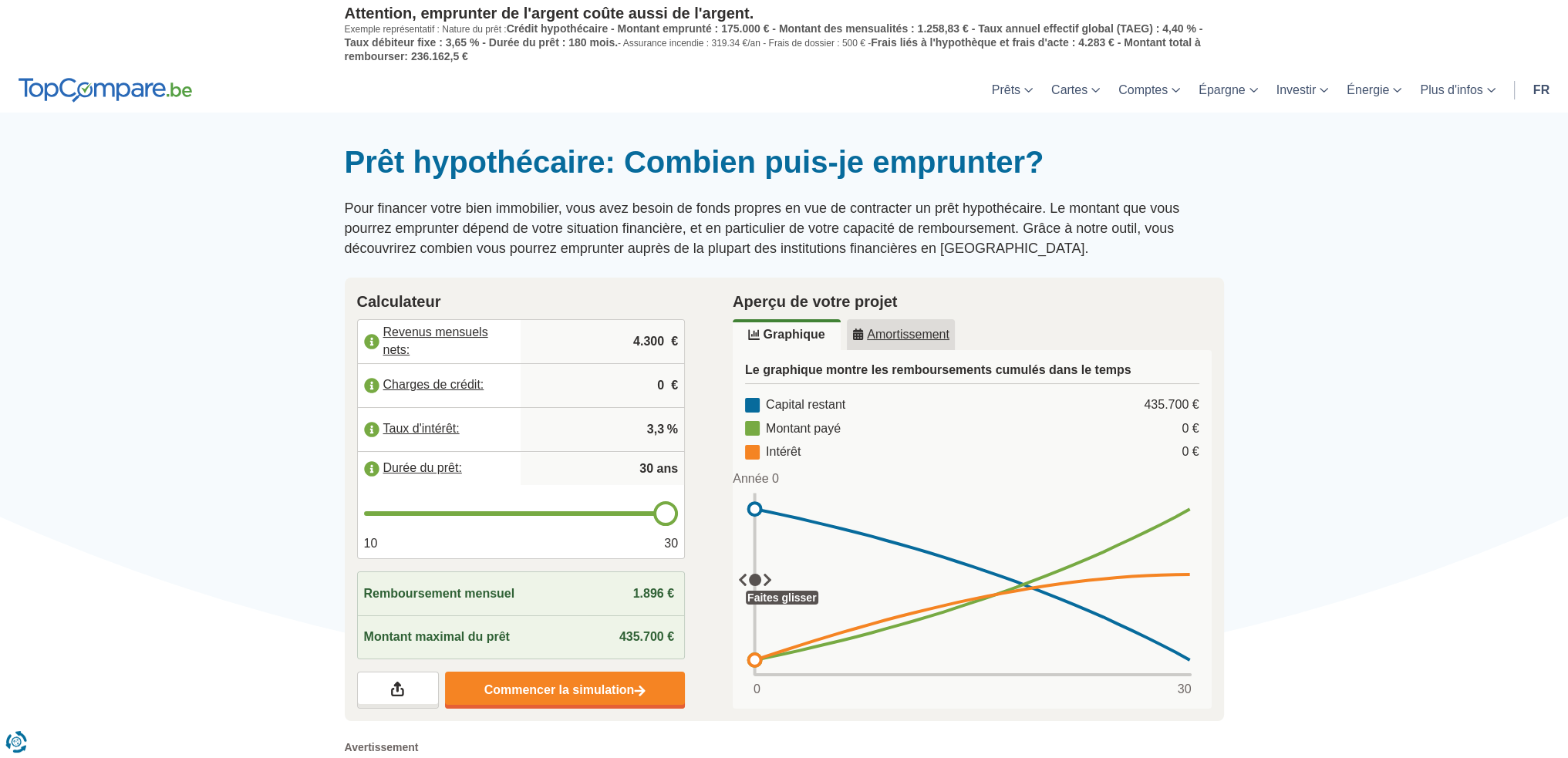
type input "29"
type input "28"
type input "27"
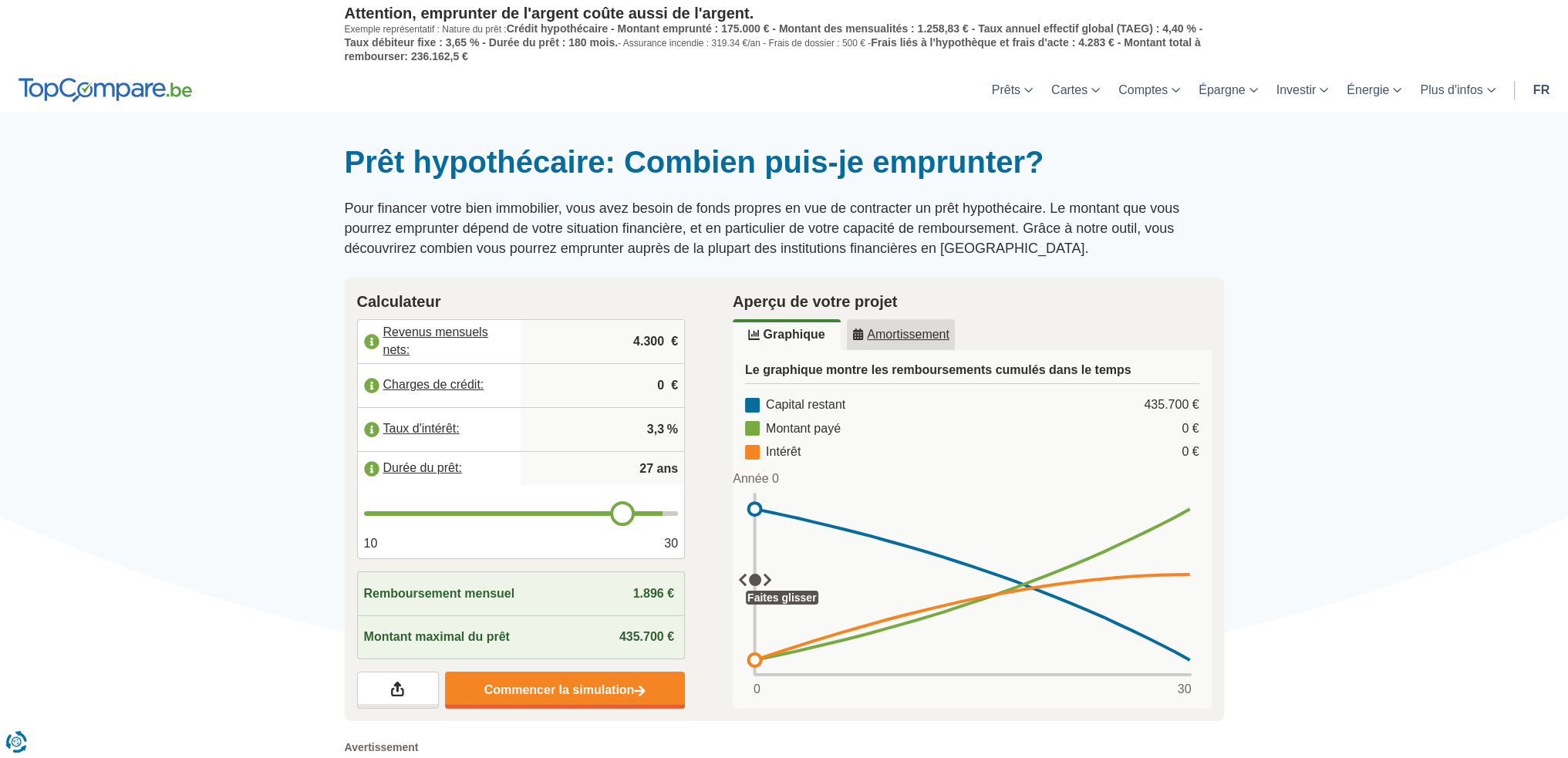
drag, startPoint x: 677, startPoint y: 500, endPoint x: 620, endPoint y: 517, distance: 59.5
type input "27"
click at [620, 515] on input "range" at bounding box center [522, 513] width 315 height 4
type input "26"
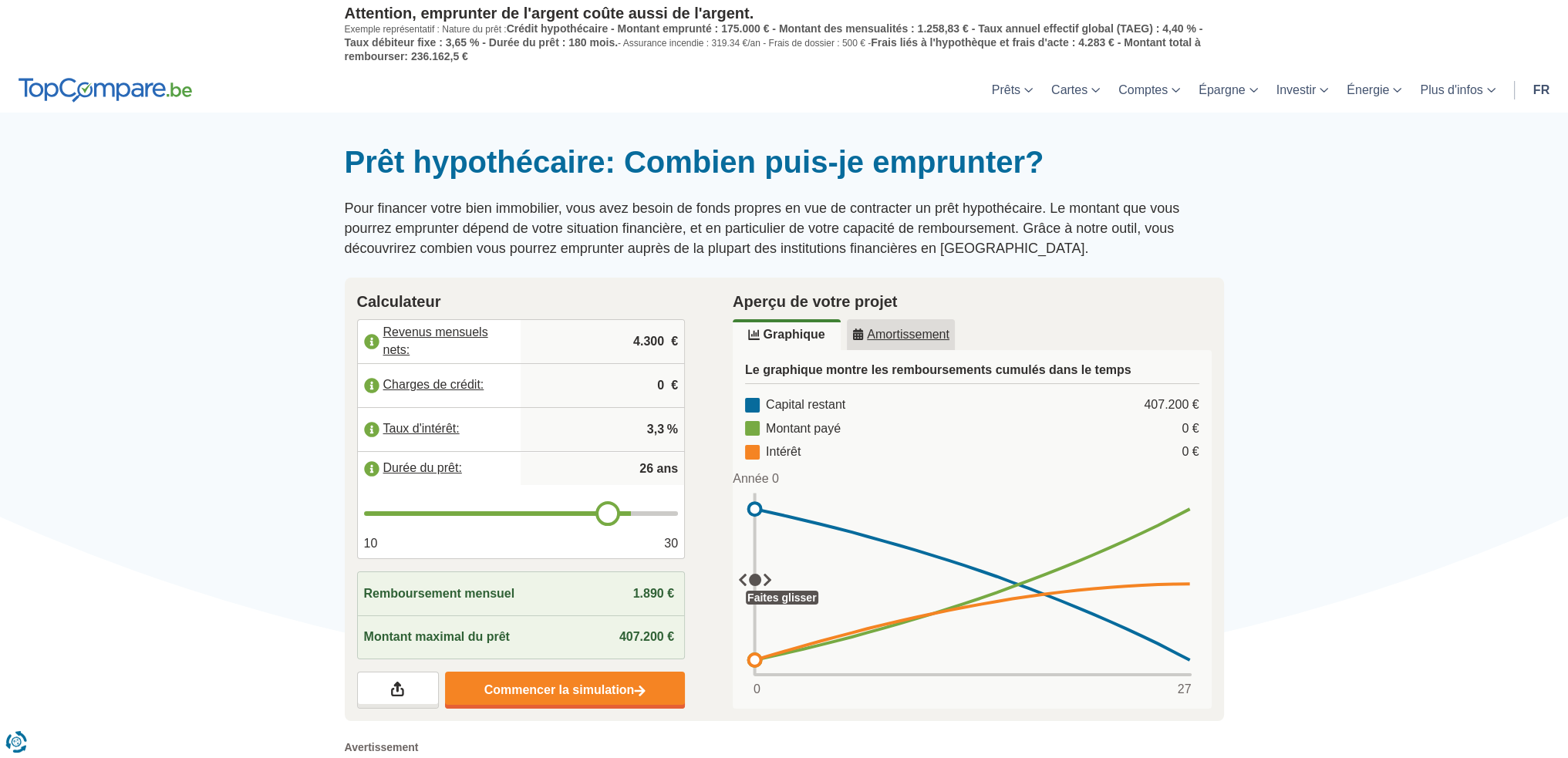
type input "25"
drag, startPoint x: 620, startPoint y: 517, endPoint x: 587, endPoint y: 519, distance: 33.1
type input "25"
click at [587, 515] on input "range" at bounding box center [522, 513] width 315 height 4
type input "24"
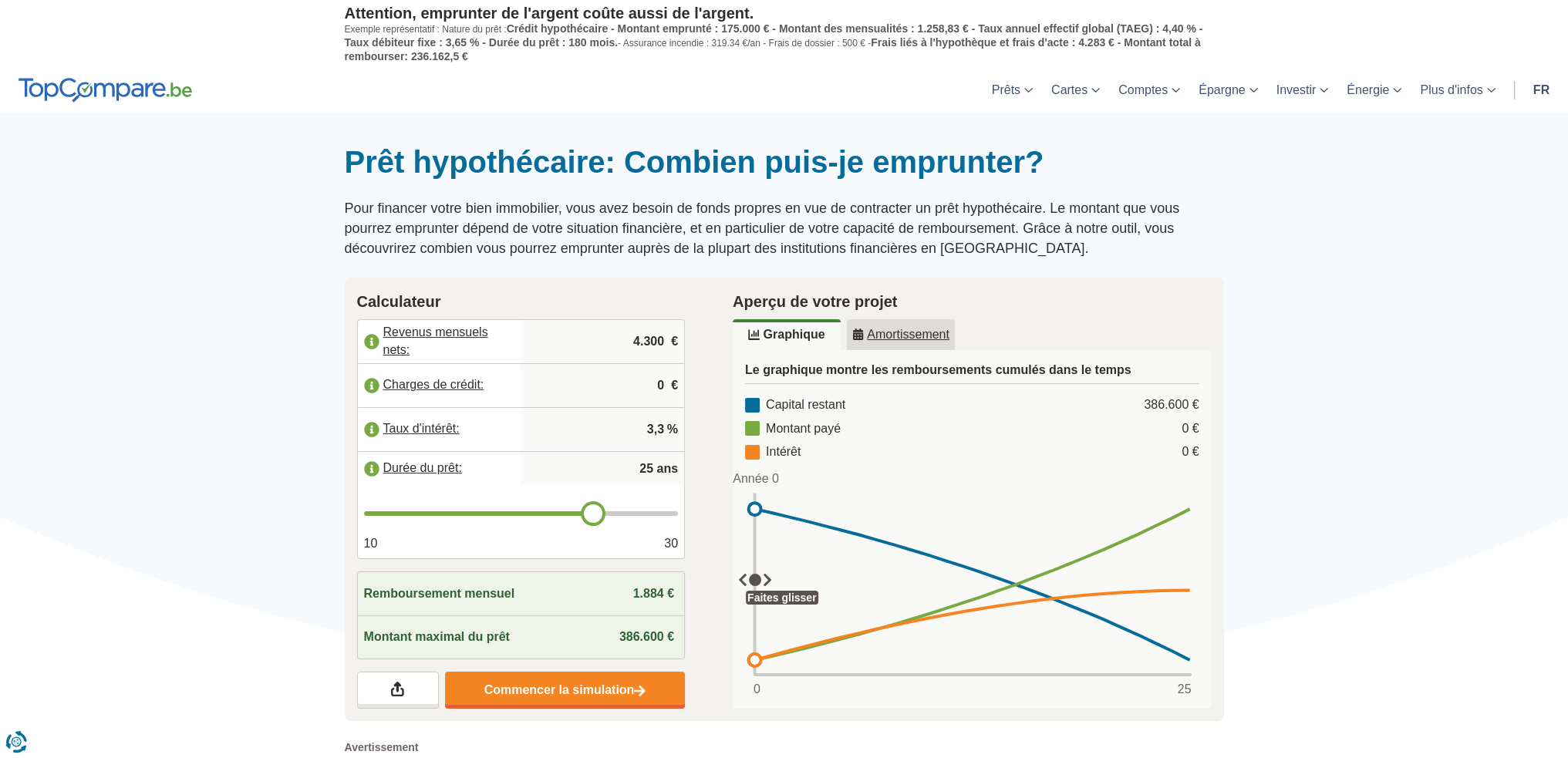
type input "24"
type input "23"
drag, startPoint x: 587, startPoint y: 519, endPoint x: 562, endPoint y: 521, distance: 25.1
type input "23"
click at [562, 515] on input "range" at bounding box center [522, 513] width 315 height 4
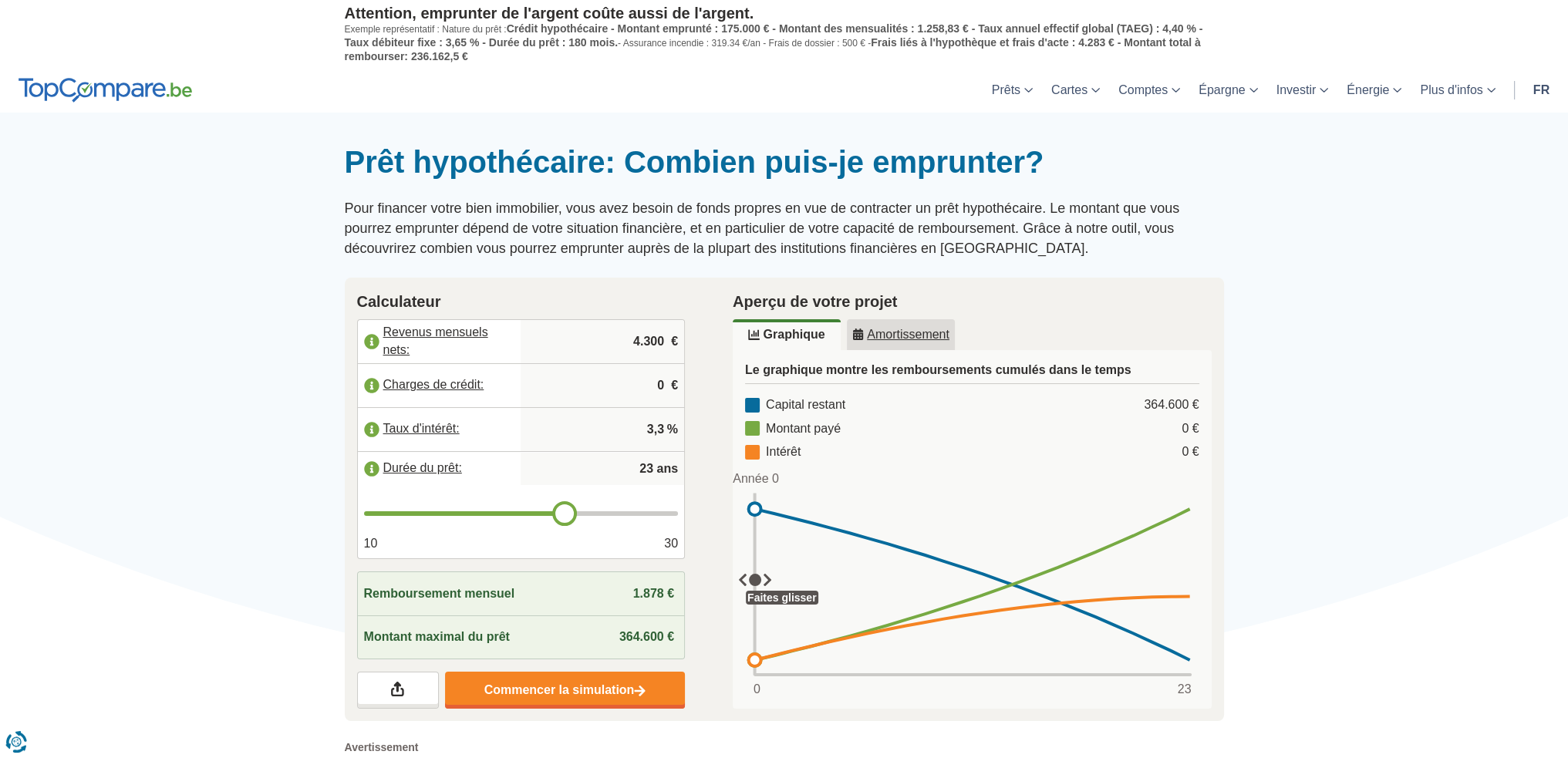
type input "22"
type input "21"
type input "20"
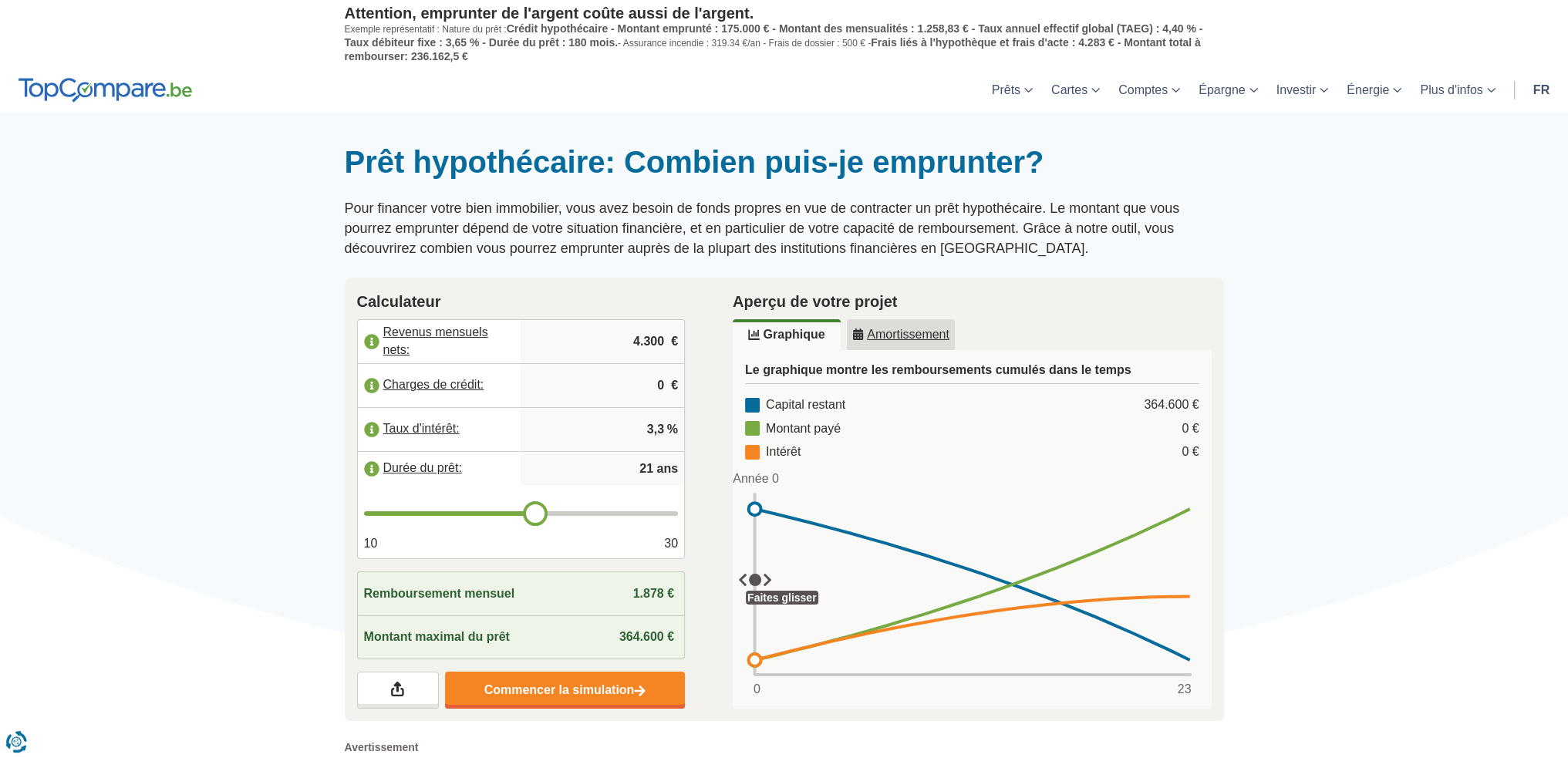
type input "20"
type input "19"
type input "18"
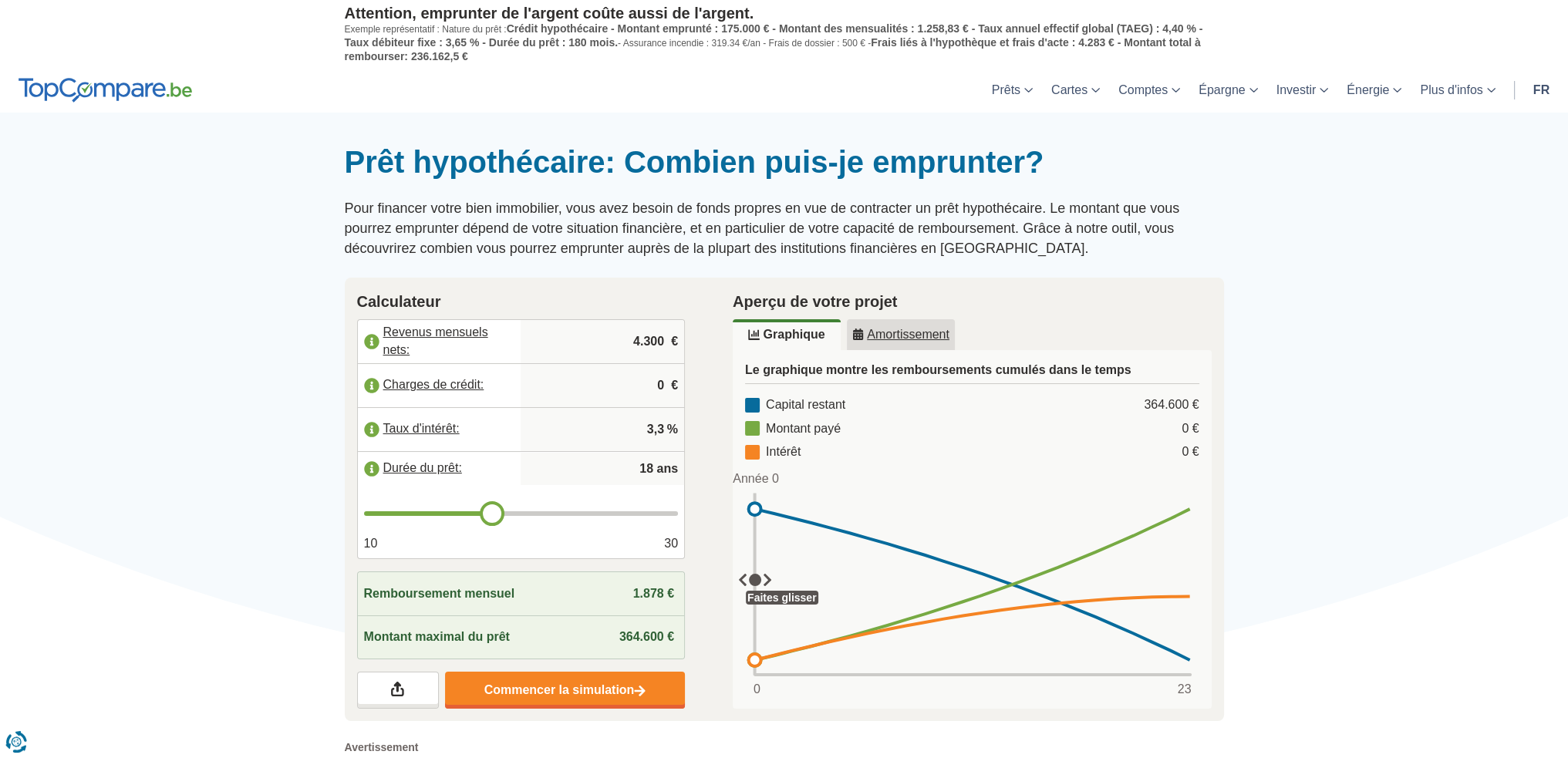
type input "19"
type input "20"
drag, startPoint x: 558, startPoint y: 517, endPoint x: 514, endPoint y: 517, distance: 44.0
type input "20"
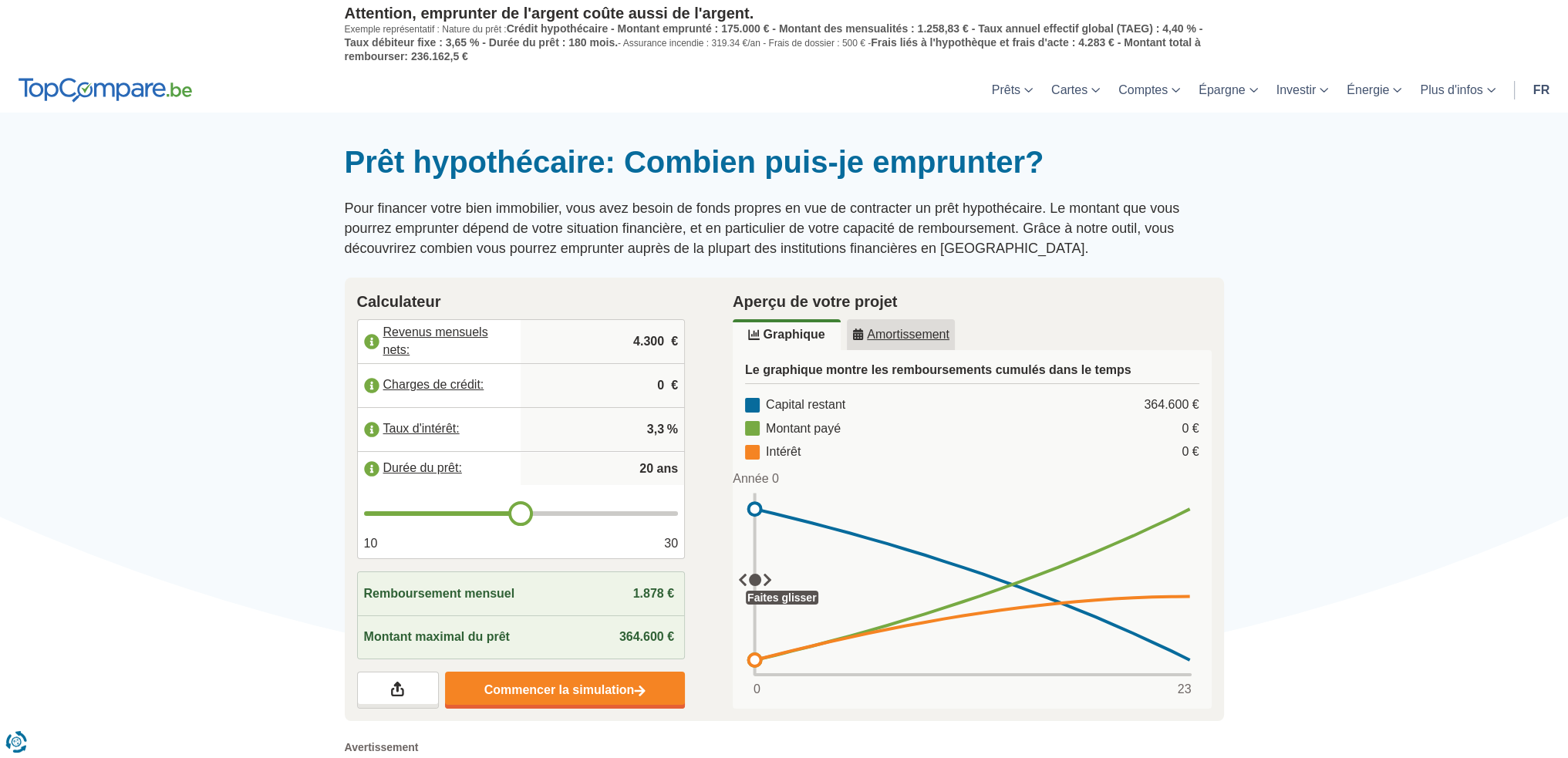
click at [514, 515] on input "range" at bounding box center [522, 513] width 315 height 4
type input "19"
type input "18"
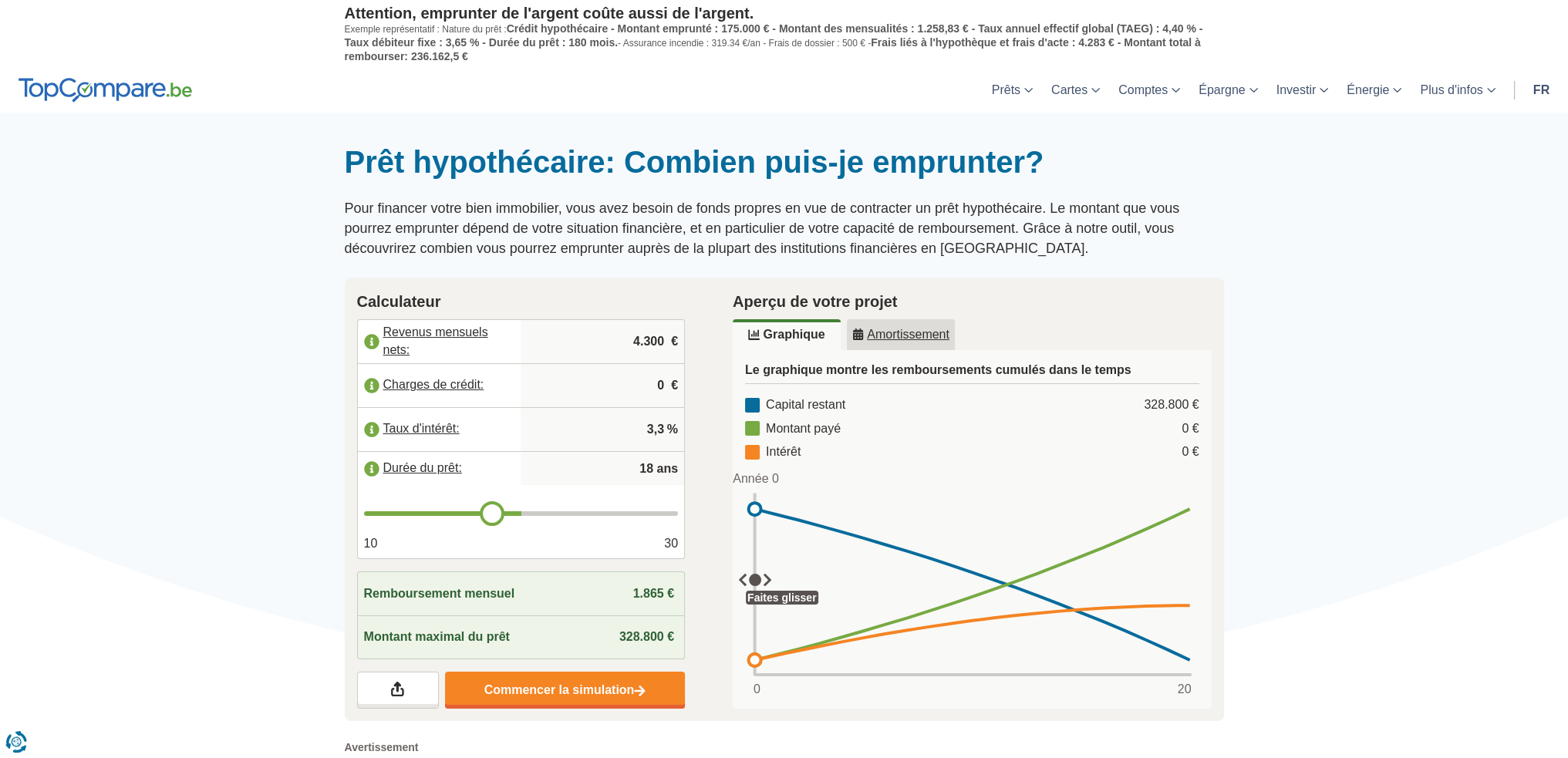
type input "17"
type input "16"
type input "15"
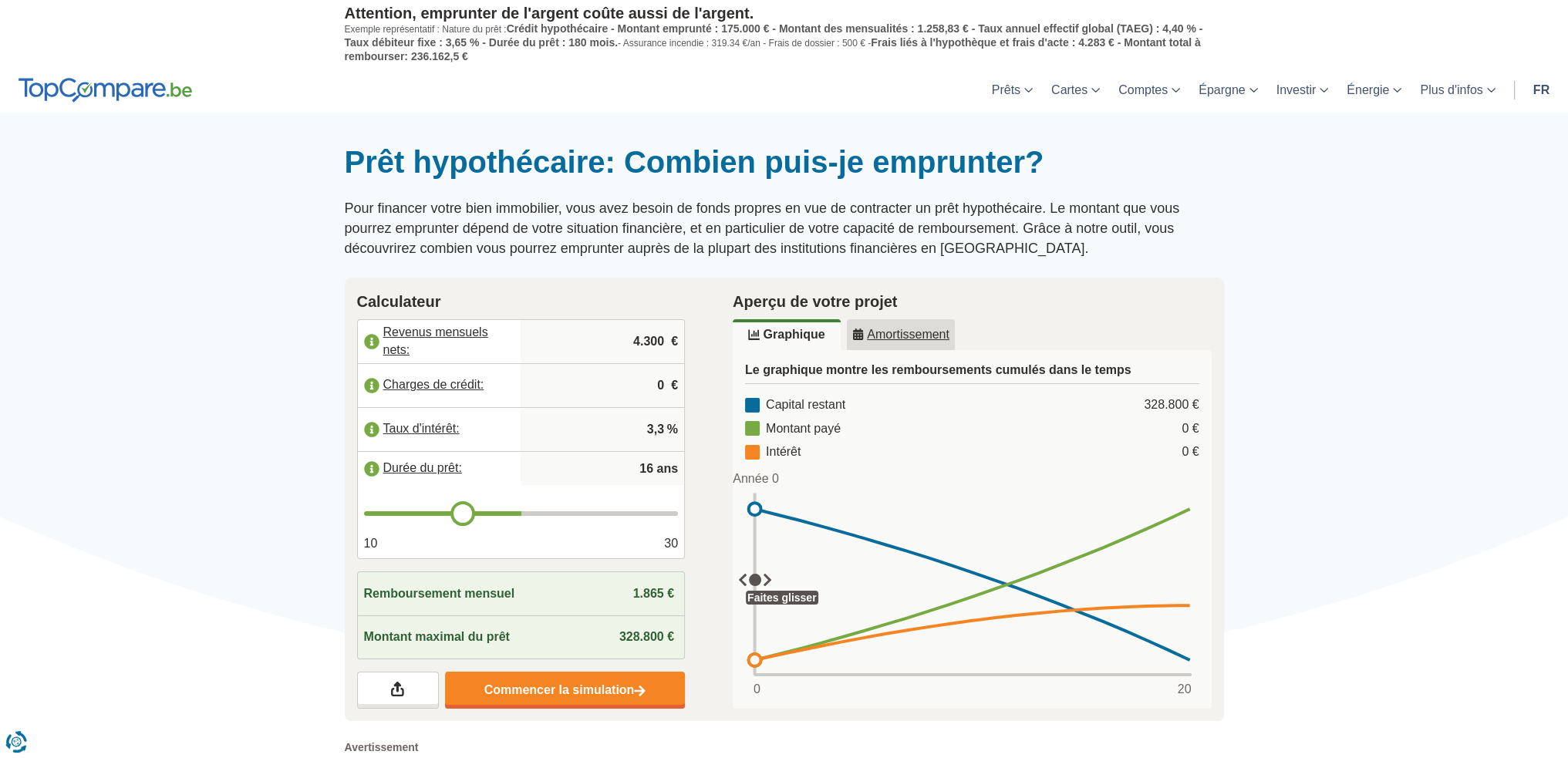
type input "15"
type input "14"
type input "13"
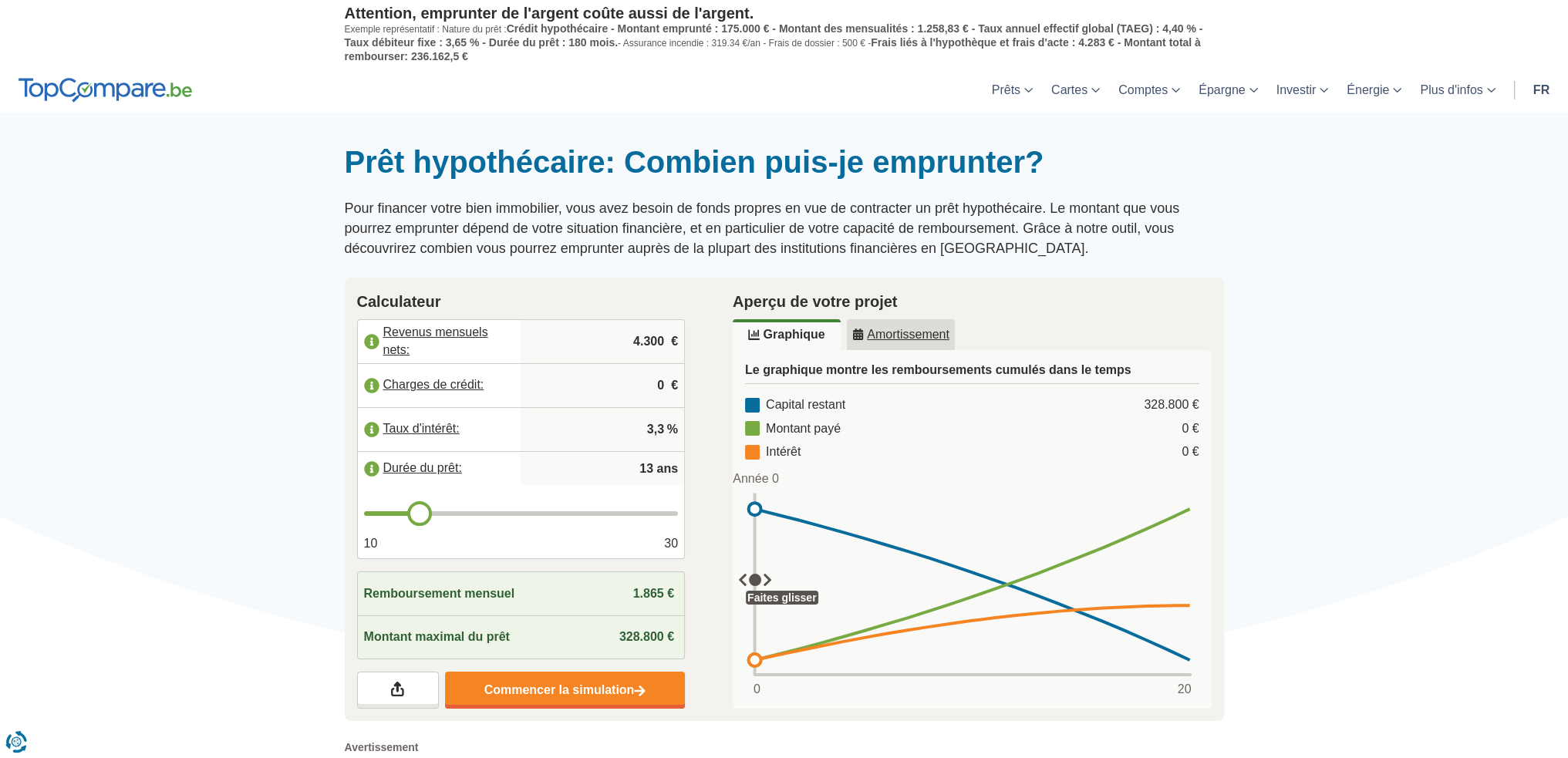
type input "12"
type input "11"
type input "10"
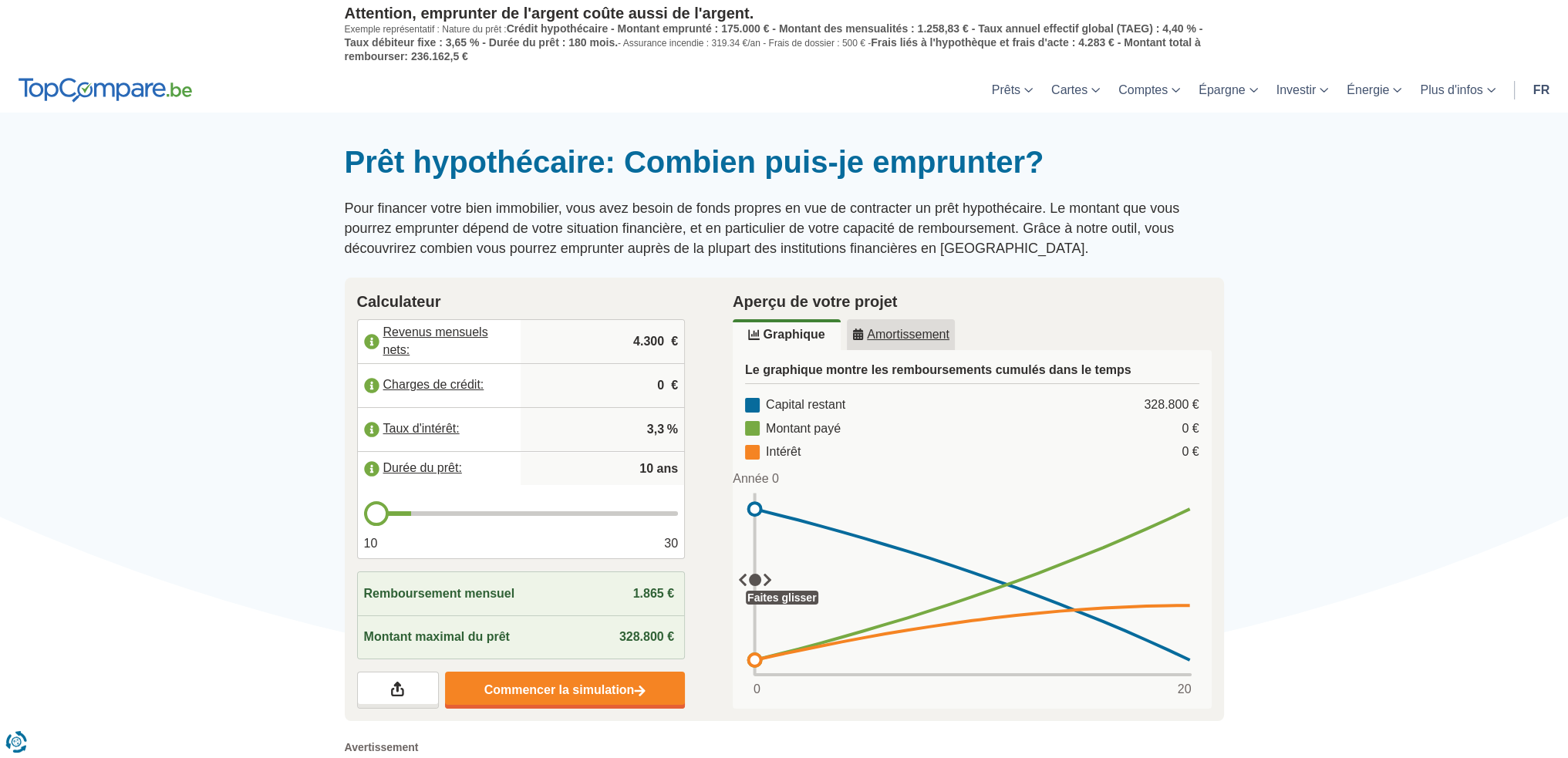
drag, startPoint x: 412, startPoint y: 512, endPoint x: 343, endPoint y: 512, distance: 69.0
type input "10"
click at [364, 512] on input "range" at bounding box center [522, 513] width 315 height 4
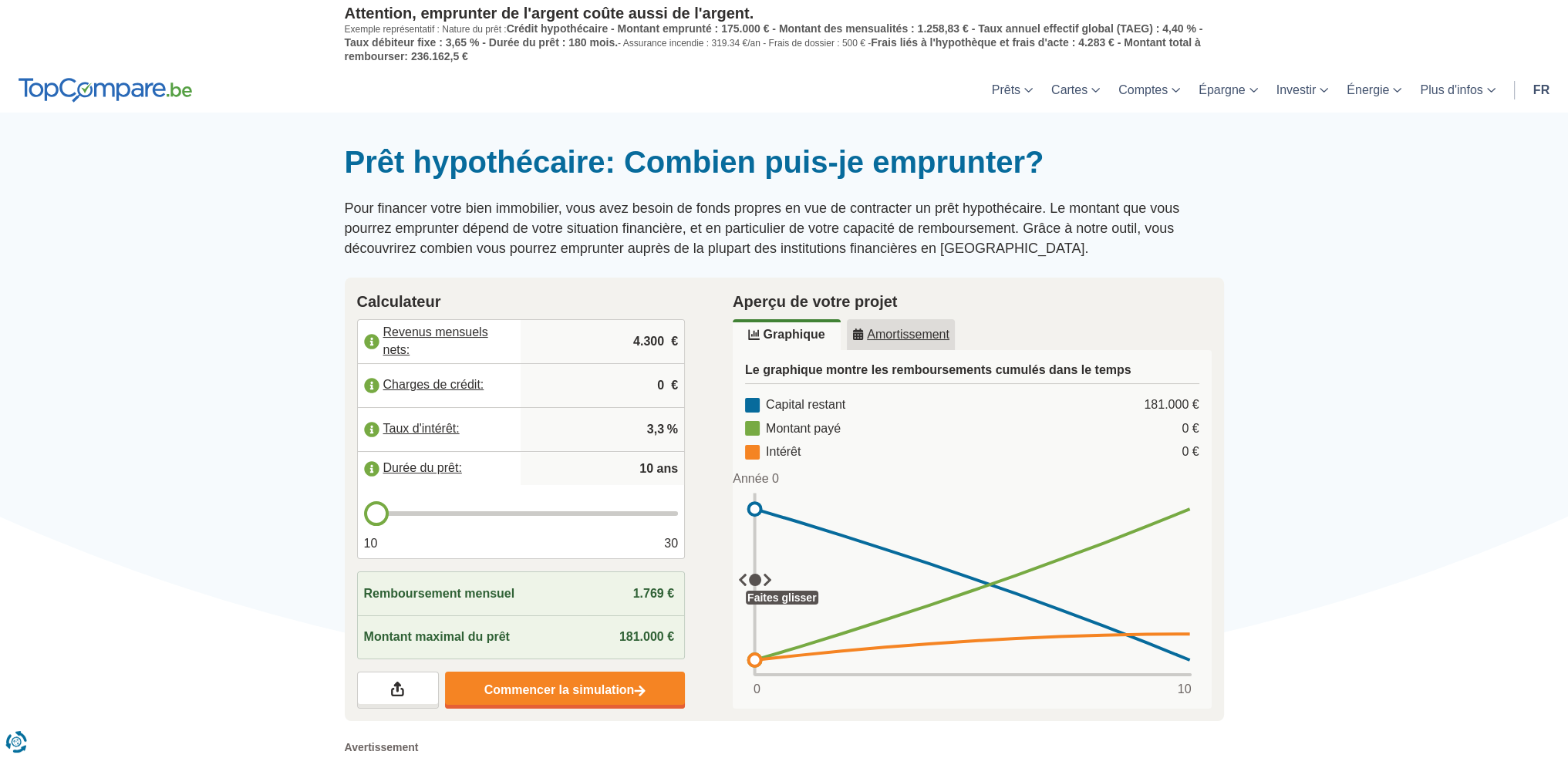
type input "11"
type input "12"
type input "13"
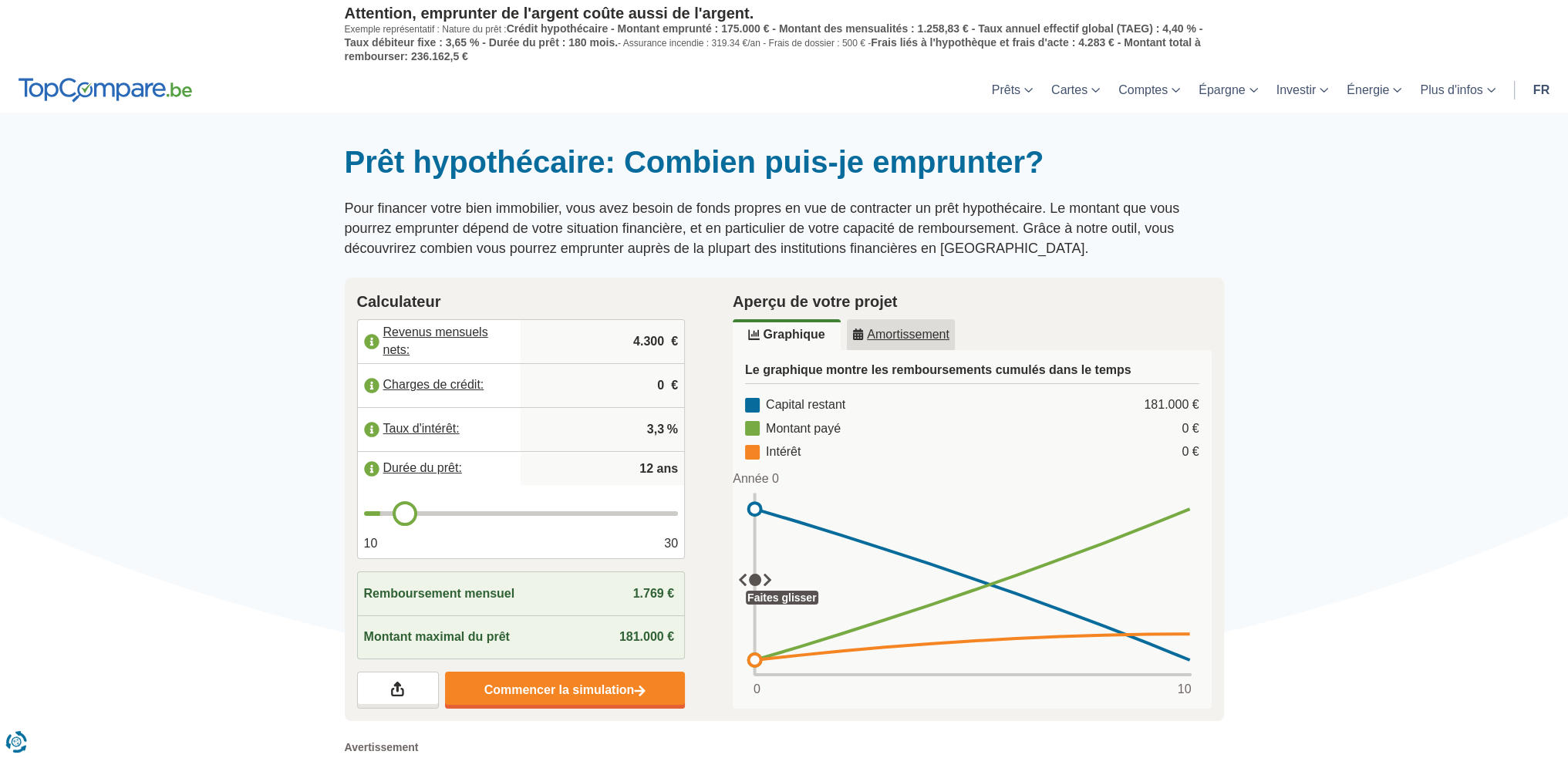
type input "13"
type input "14"
type input "16"
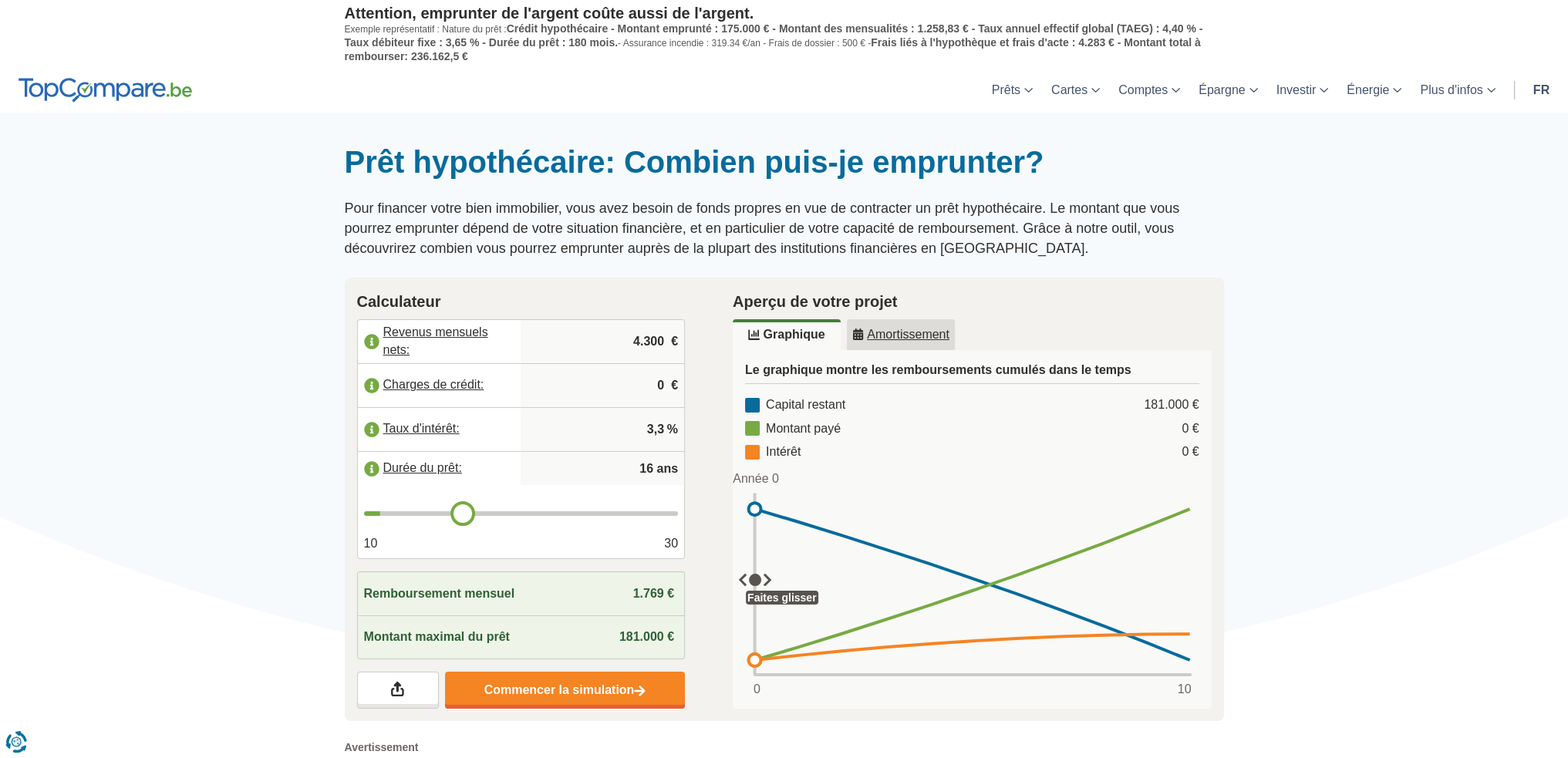
type input "17"
type input "19"
type input "21"
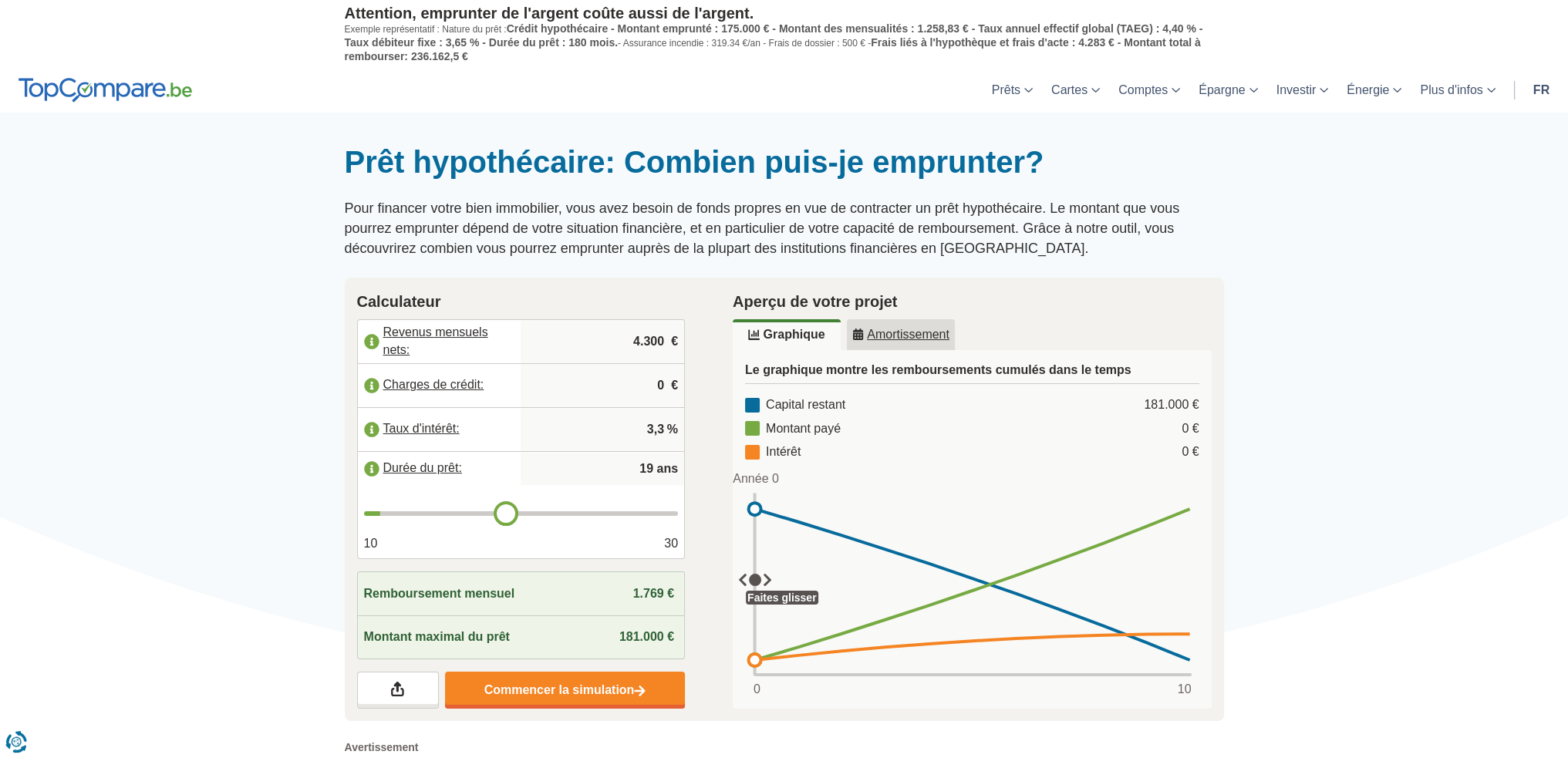
type input "21"
type input "23"
type input "26"
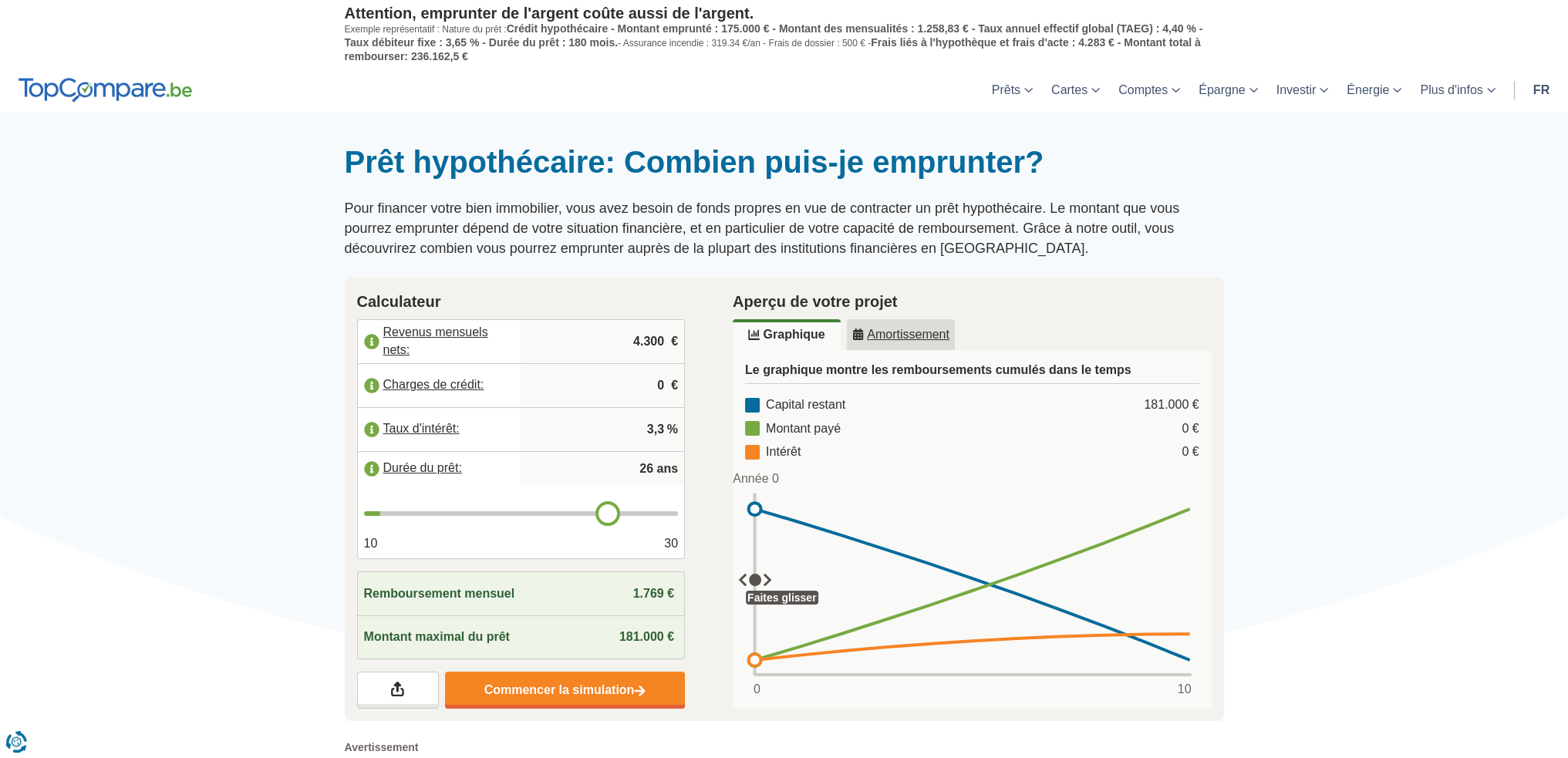
type input "28"
type input "30"
drag, startPoint x: 386, startPoint y: 522, endPoint x: 938, endPoint y: 526, distance: 552.0
type input "30"
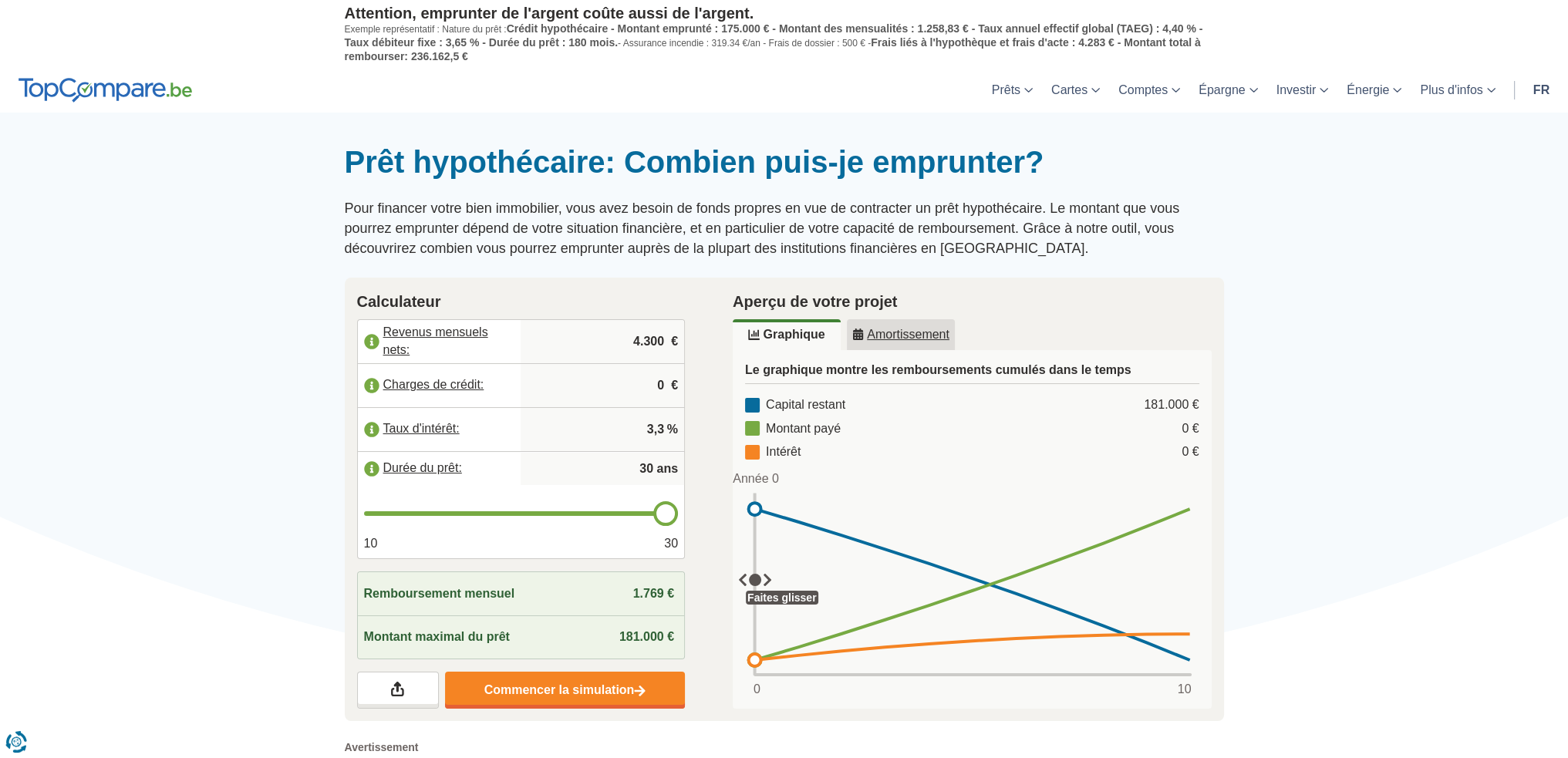
click at [678, 515] on input "range" at bounding box center [522, 513] width 315 height 4
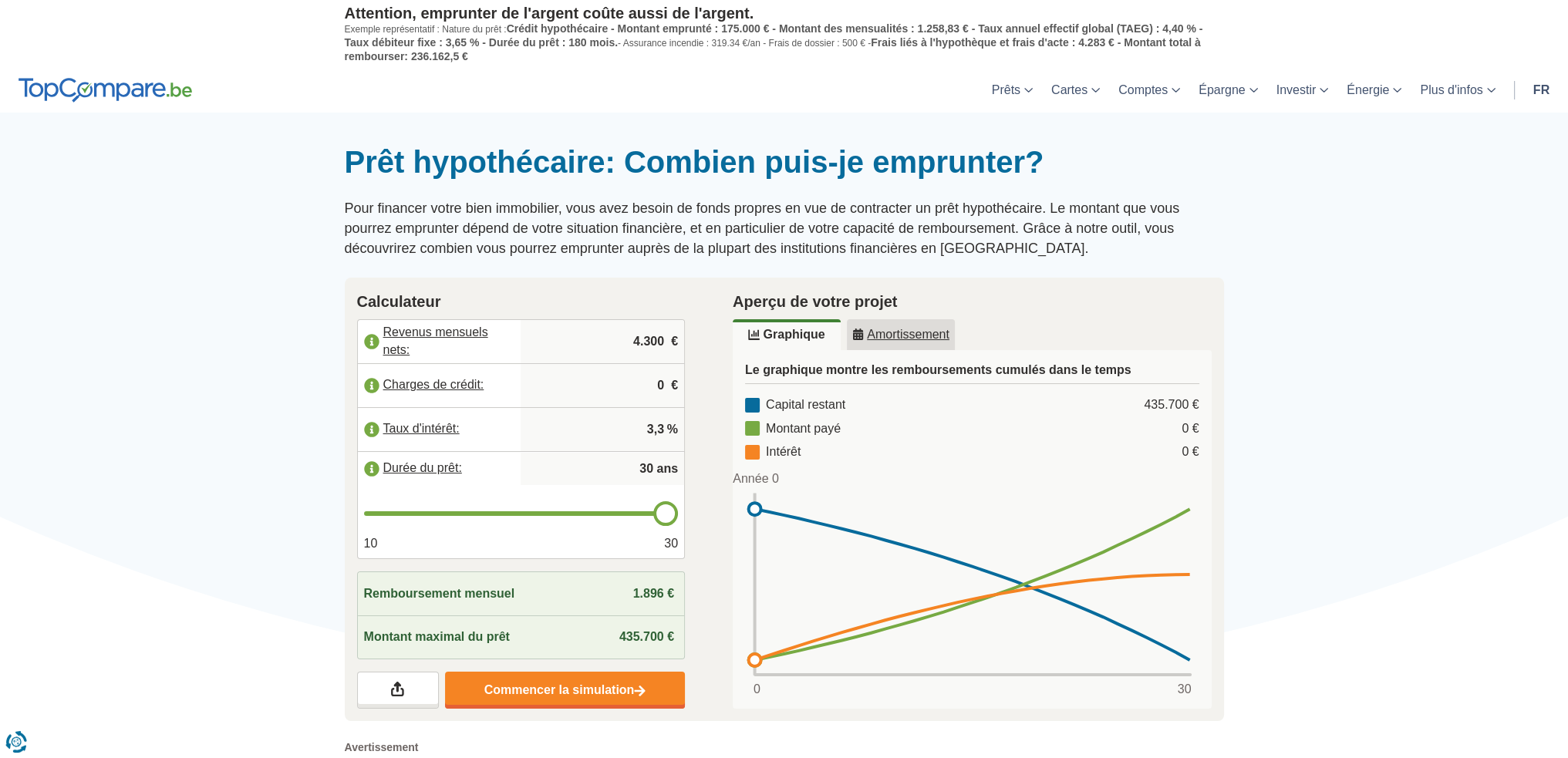
click at [662, 511] on input "range" at bounding box center [522, 513] width 315 height 4
type input "29"
type input "28"
drag, startPoint x: 662, startPoint y: 505, endPoint x: 643, endPoint y: 510, distance: 19.6
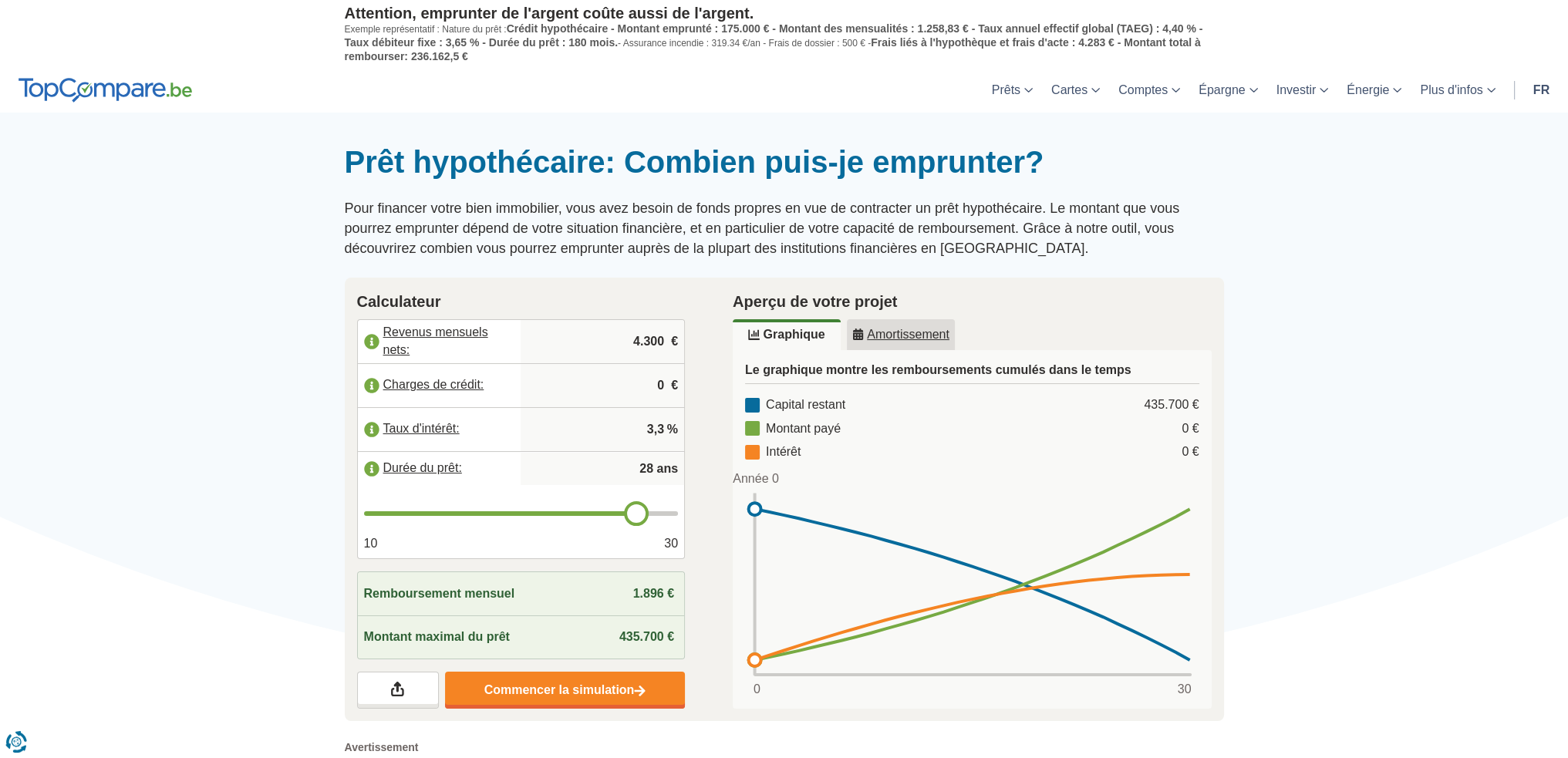
type input "28"
click at [643, 511] on input "range" at bounding box center [522, 513] width 315 height 4
type input "27"
type input "26"
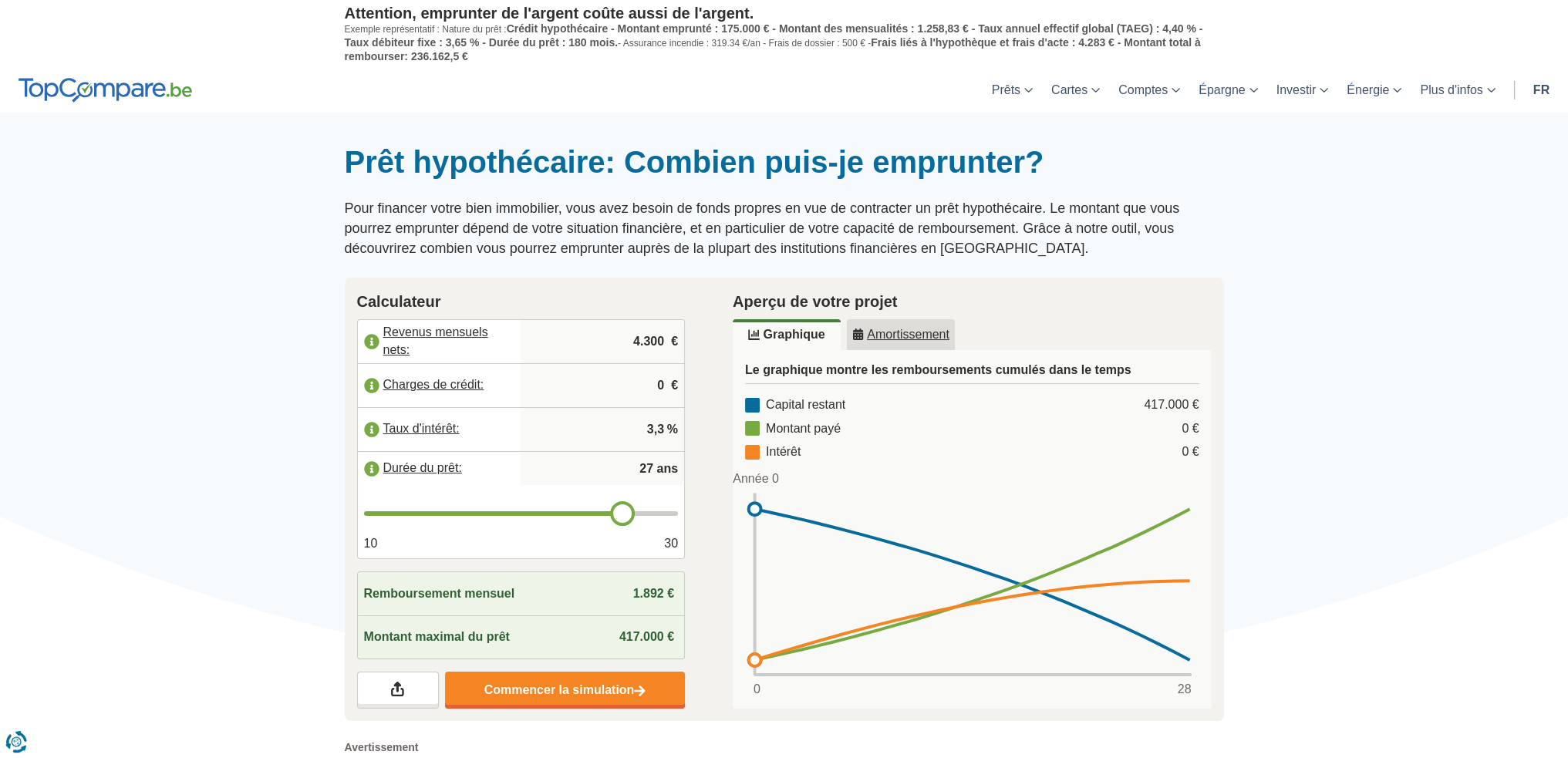
type input "26"
type input "27"
type input "28"
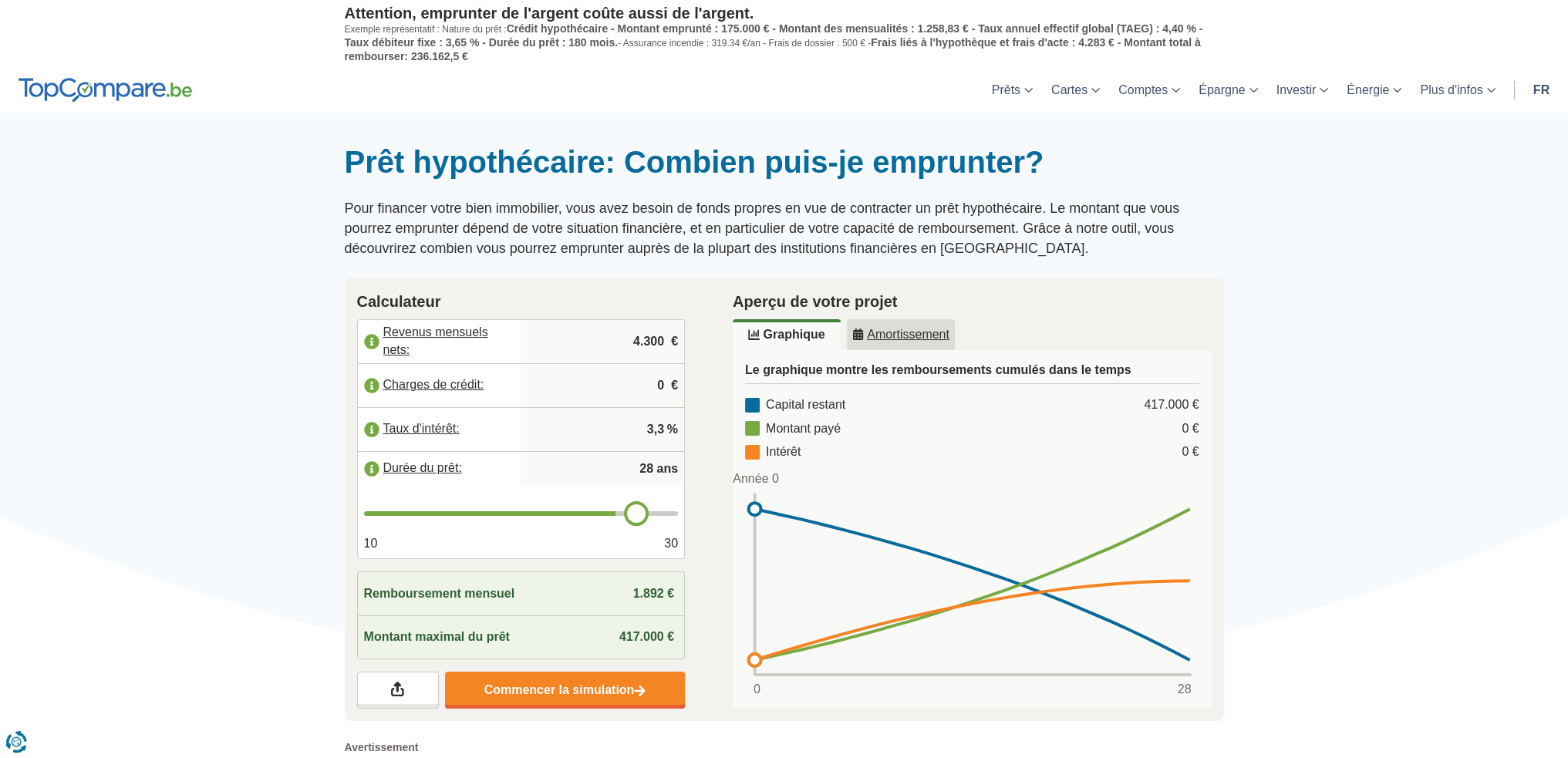
type input "29"
type input "30"
drag, startPoint x: 643, startPoint y: 510, endPoint x: 710, endPoint y: 498, distance: 68.1
type input "30"
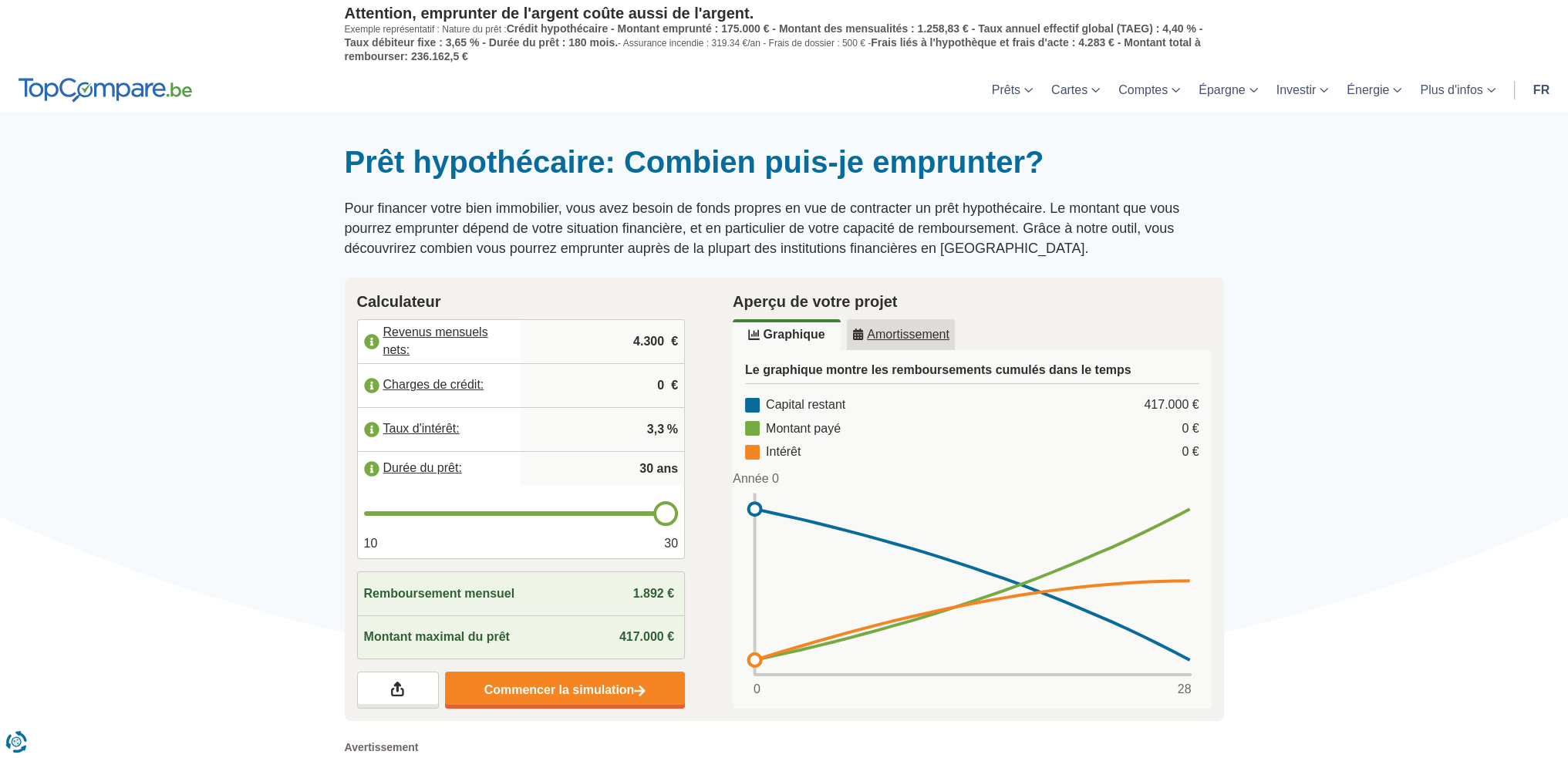
click at [678, 511] on input "range" at bounding box center [522, 513] width 315 height 4
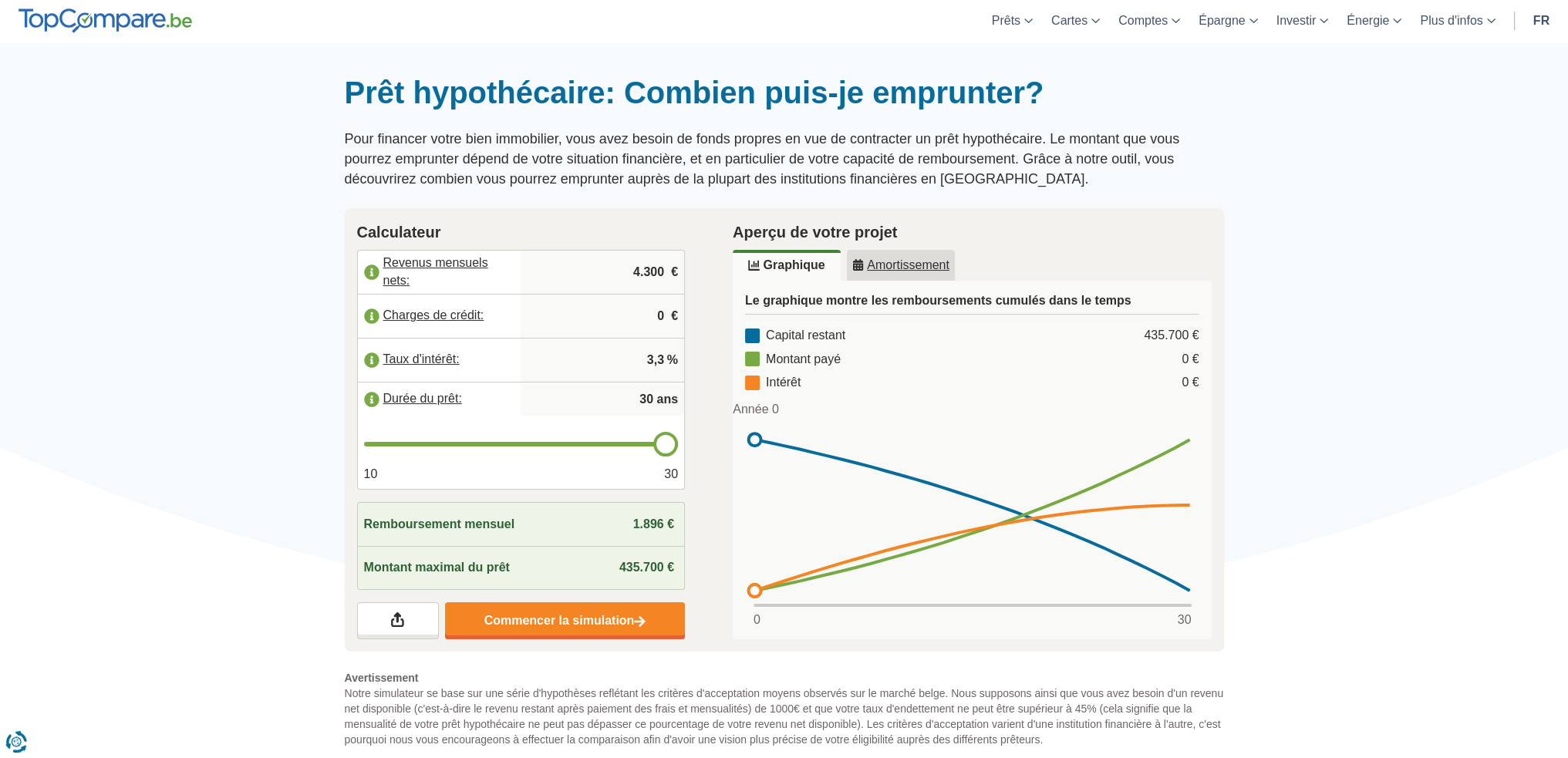
scroll to position [77, 0]
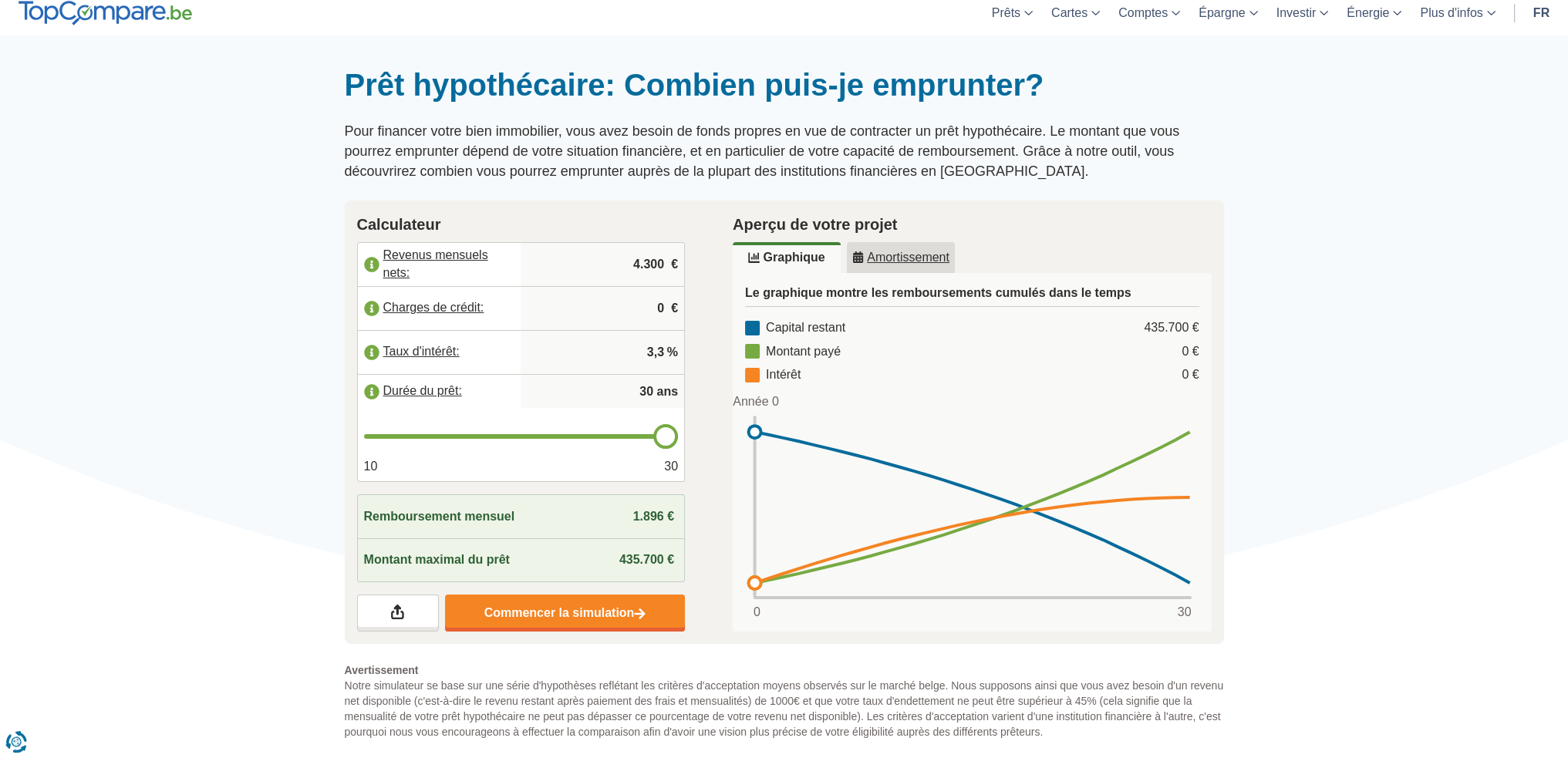
click at [651, 551] on div "435.700 €" at bounding box center [648, 560] width 58 height 18
click at [667, 421] on div "10 30" at bounding box center [521, 446] width 327 height 73
type input "29"
type input "28"
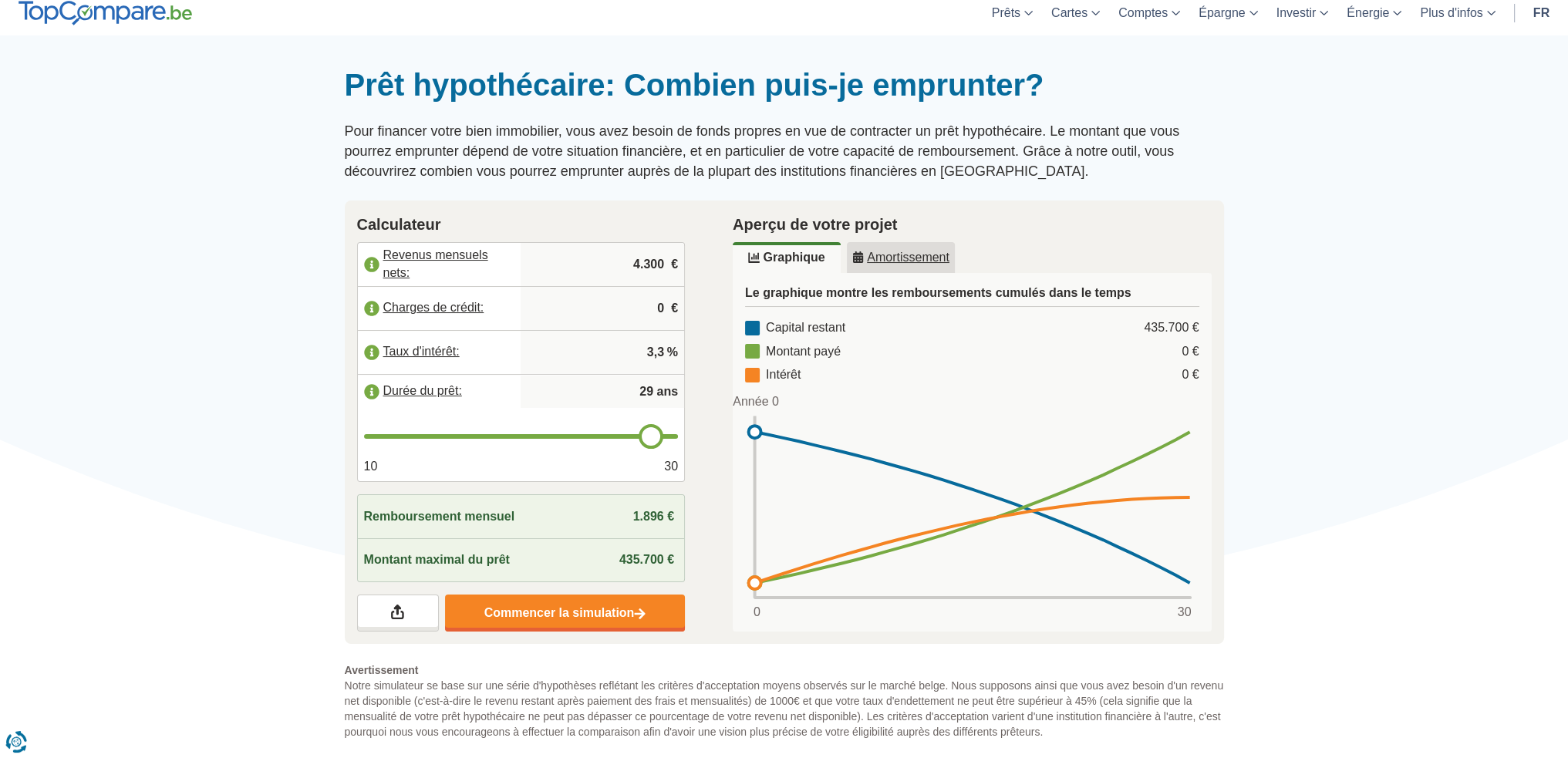
type input "28"
type input "27"
type input "26"
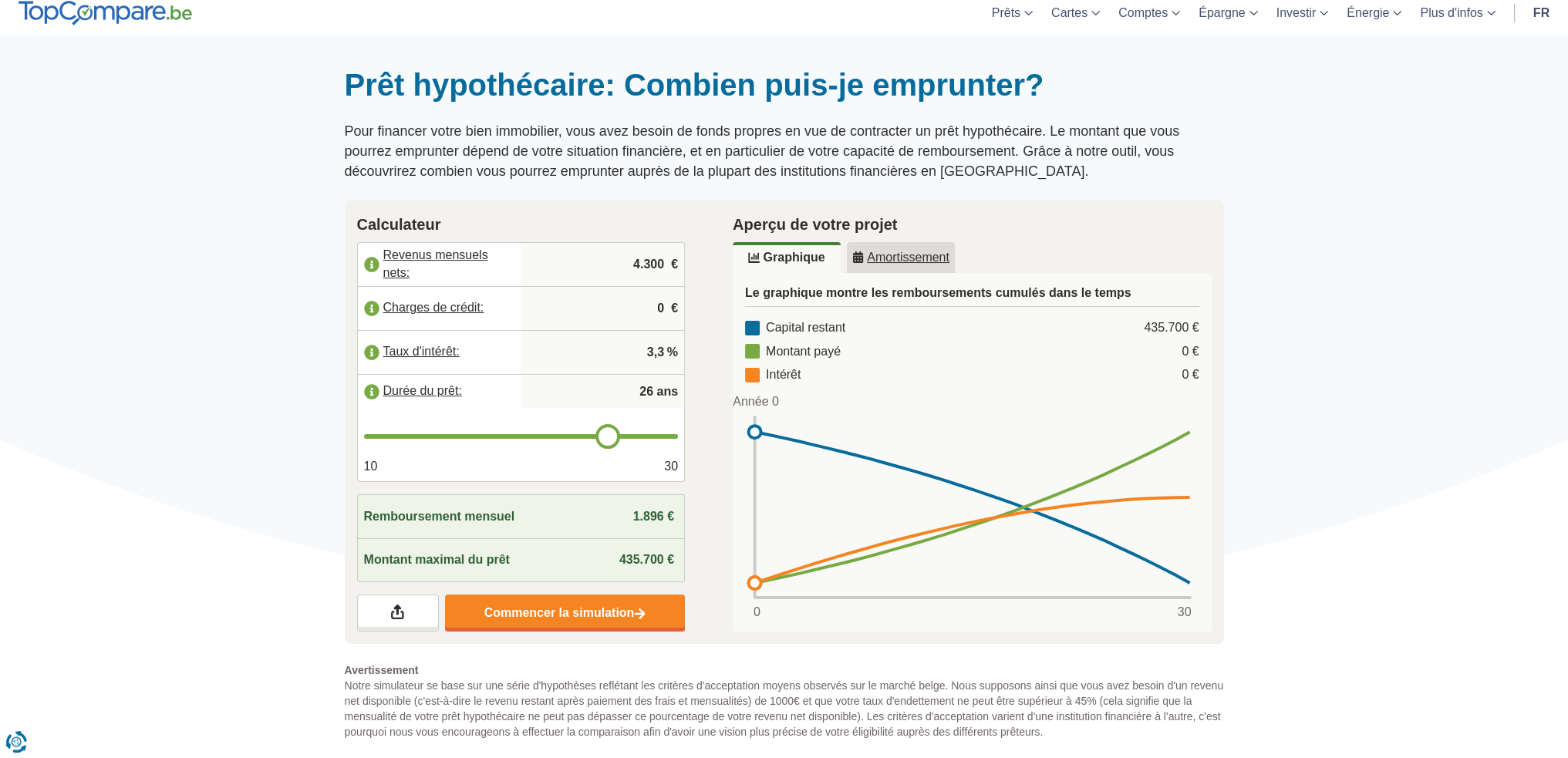
type input "25"
type input "24"
type input "23"
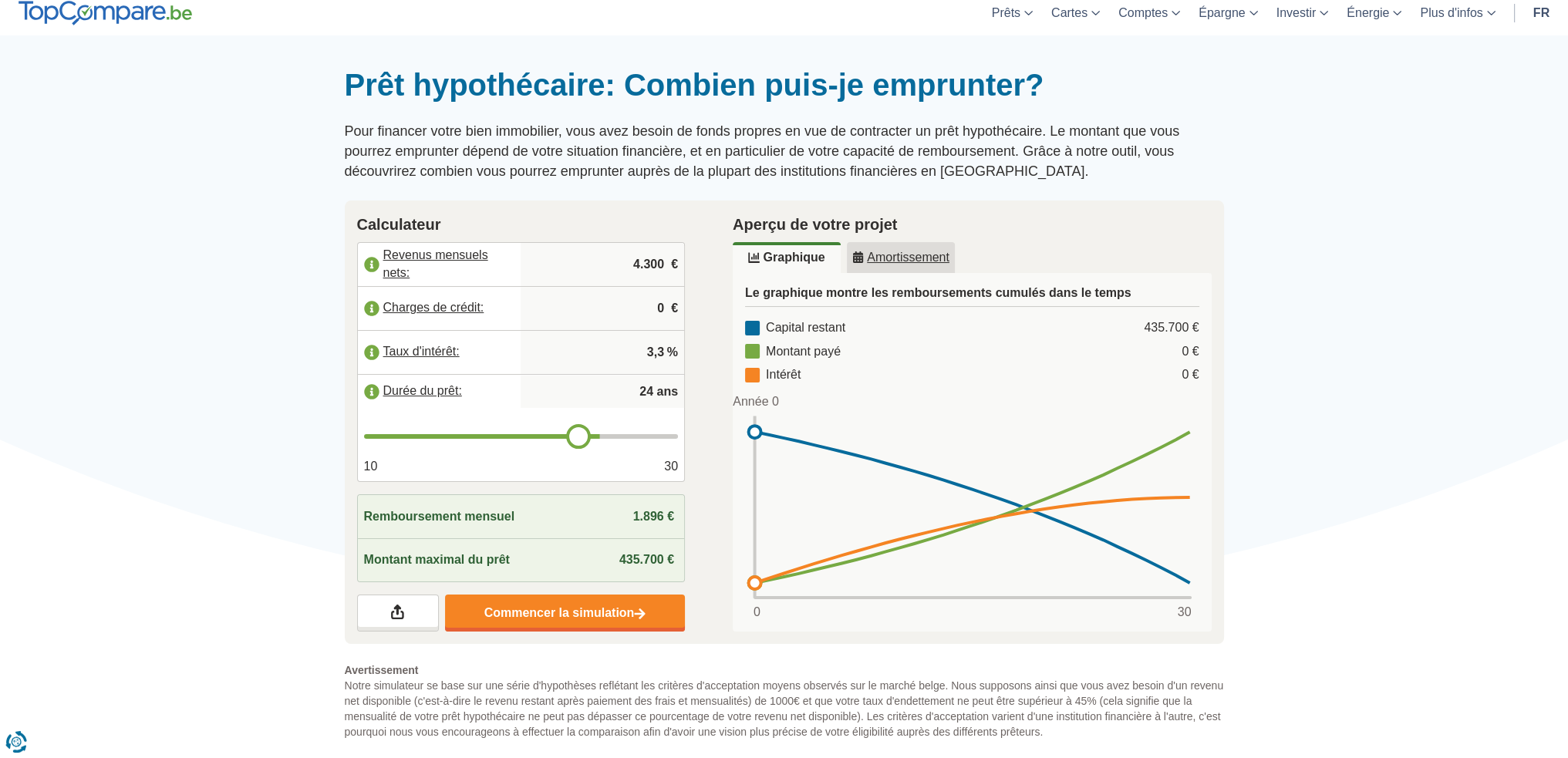
type input "23"
type input "22"
type input "21"
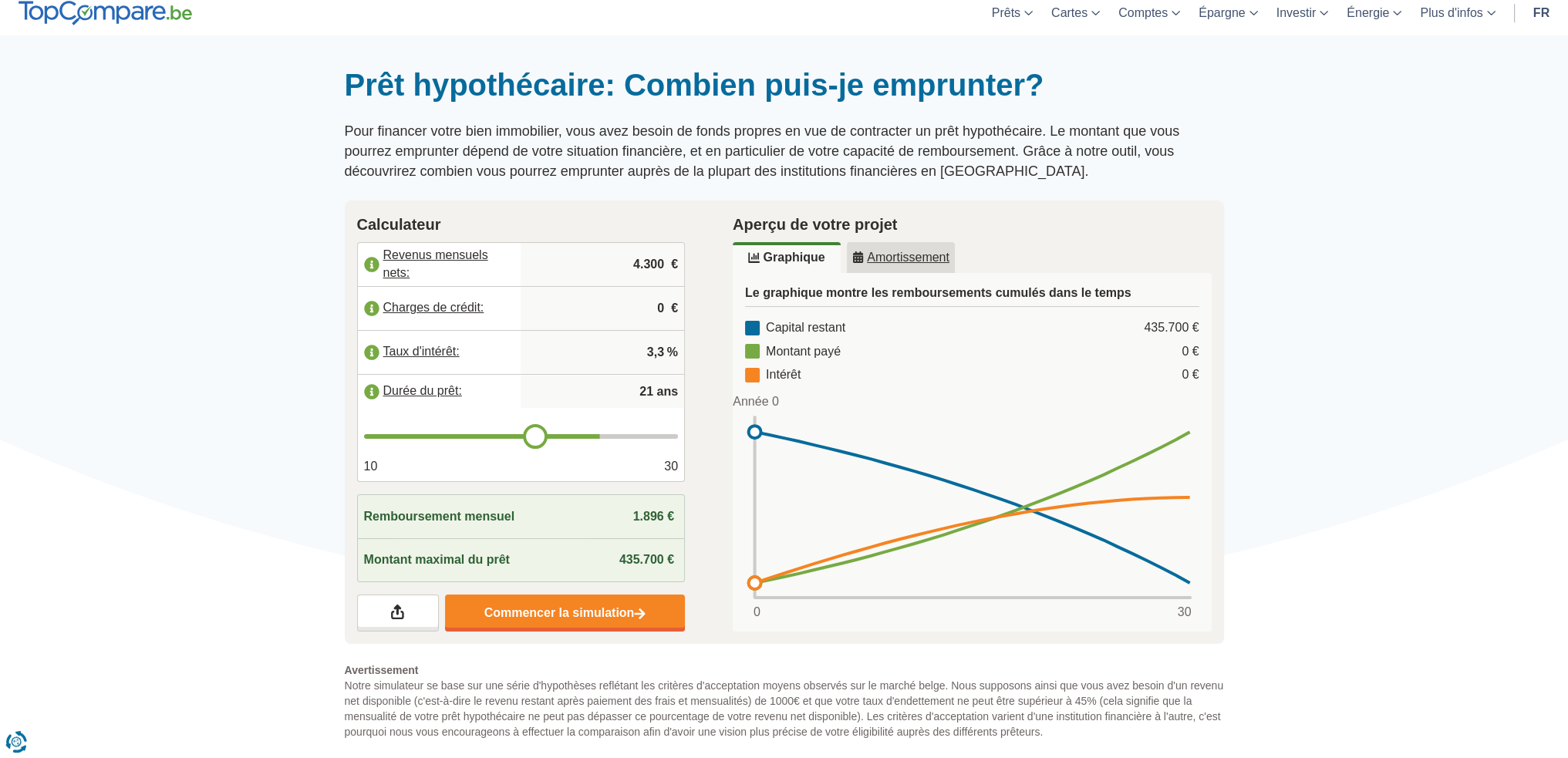
type input "20"
type input "19"
type input "18"
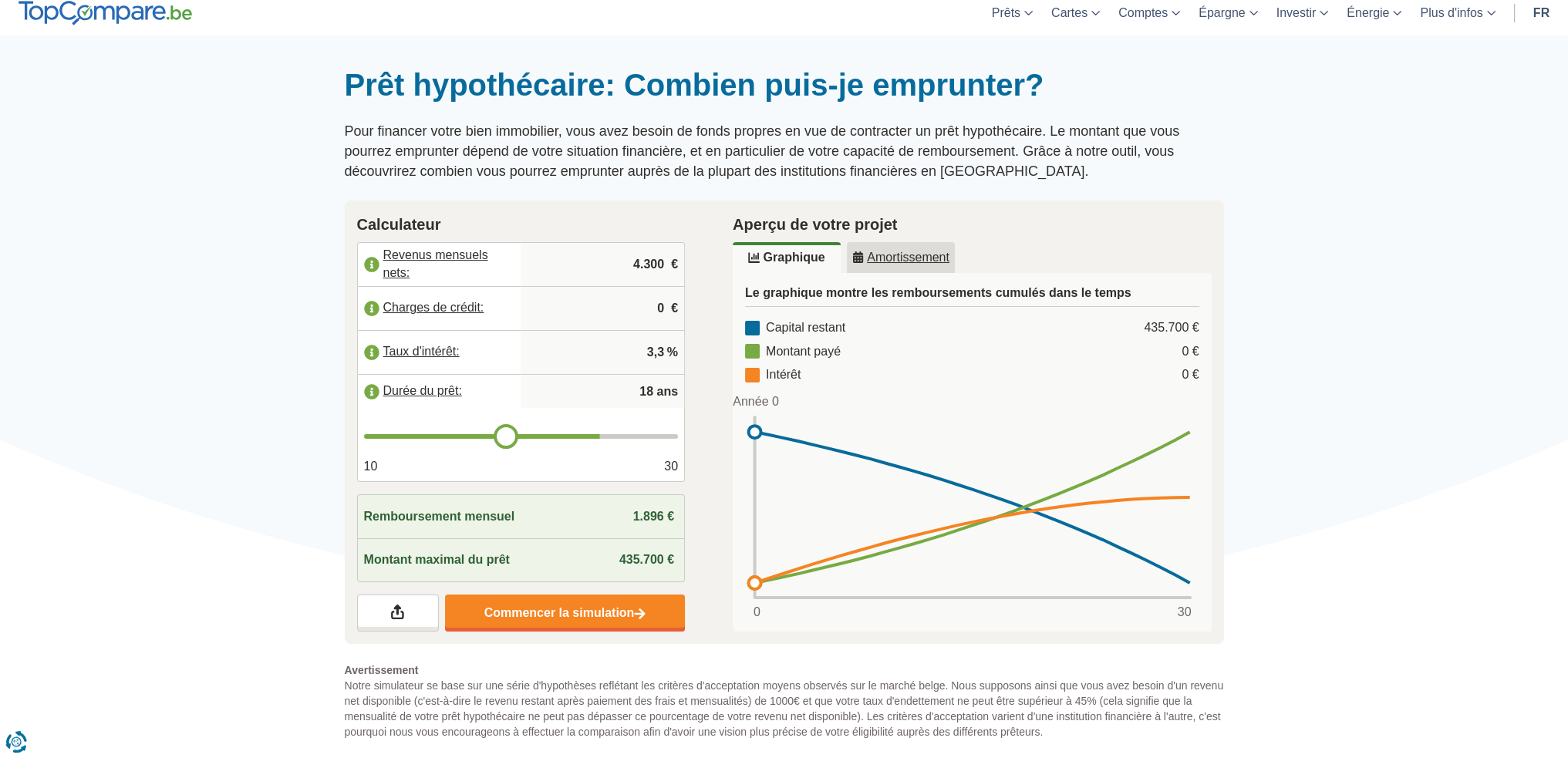
type input "18"
type input "17"
type input "16"
drag, startPoint x: 661, startPoint y: 432, endPoint x: 463, endPoint y: 460, distance: 200.0
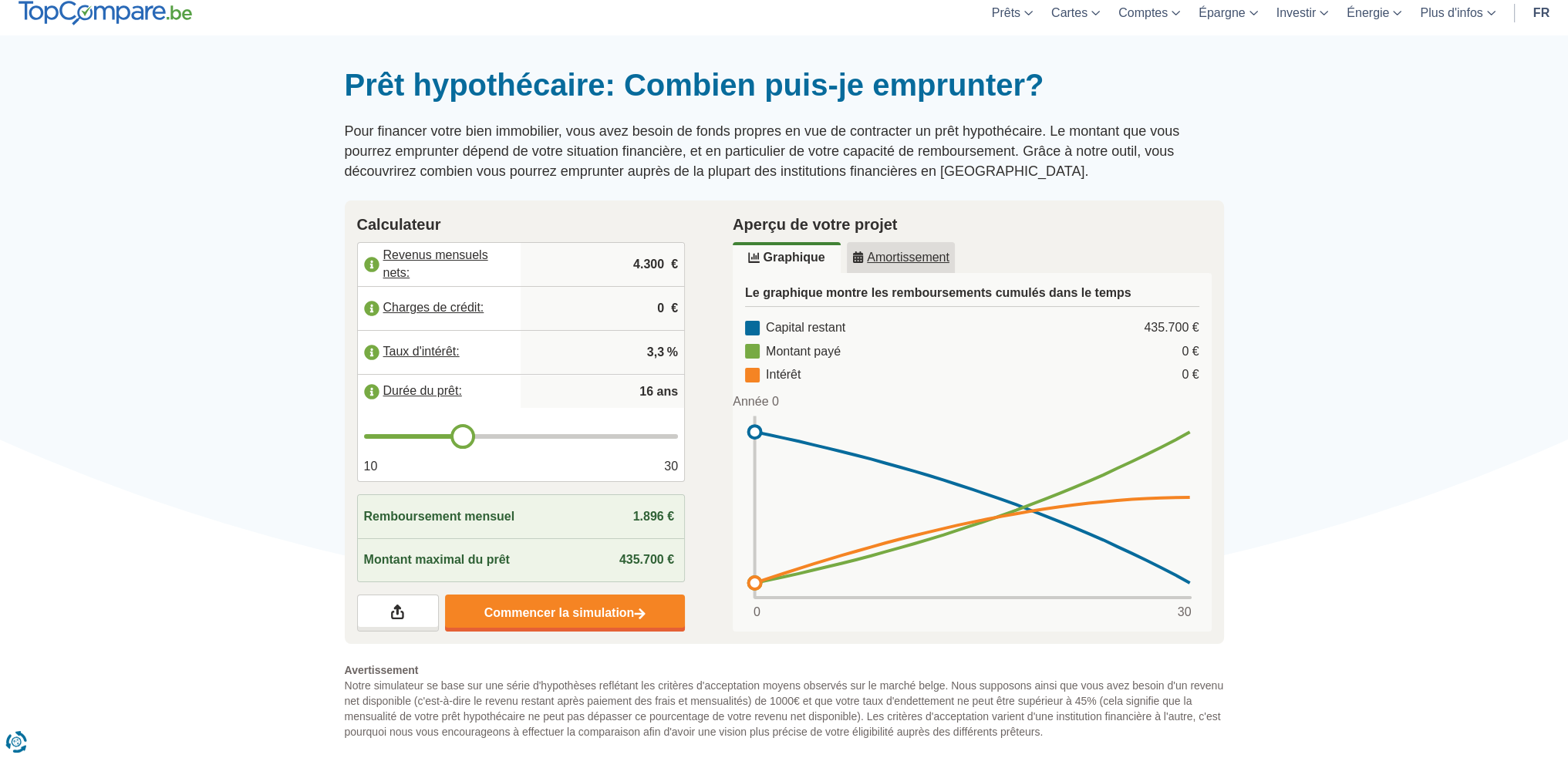
type input "16"
click at [463, 439] on input "range" at bounding box center [522, 436] width 315 height 4
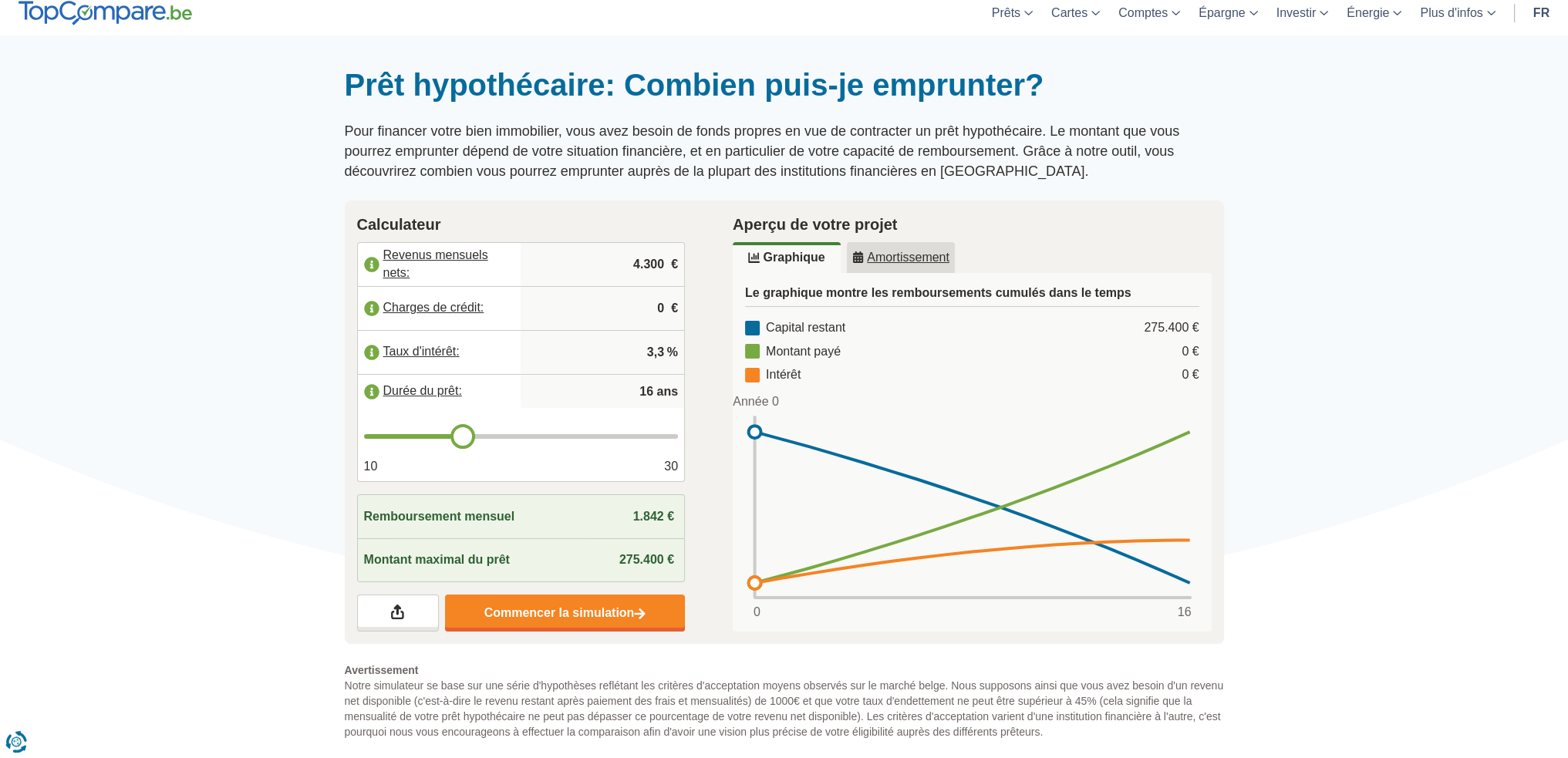
type input "15"
type input "14"
type input "13"
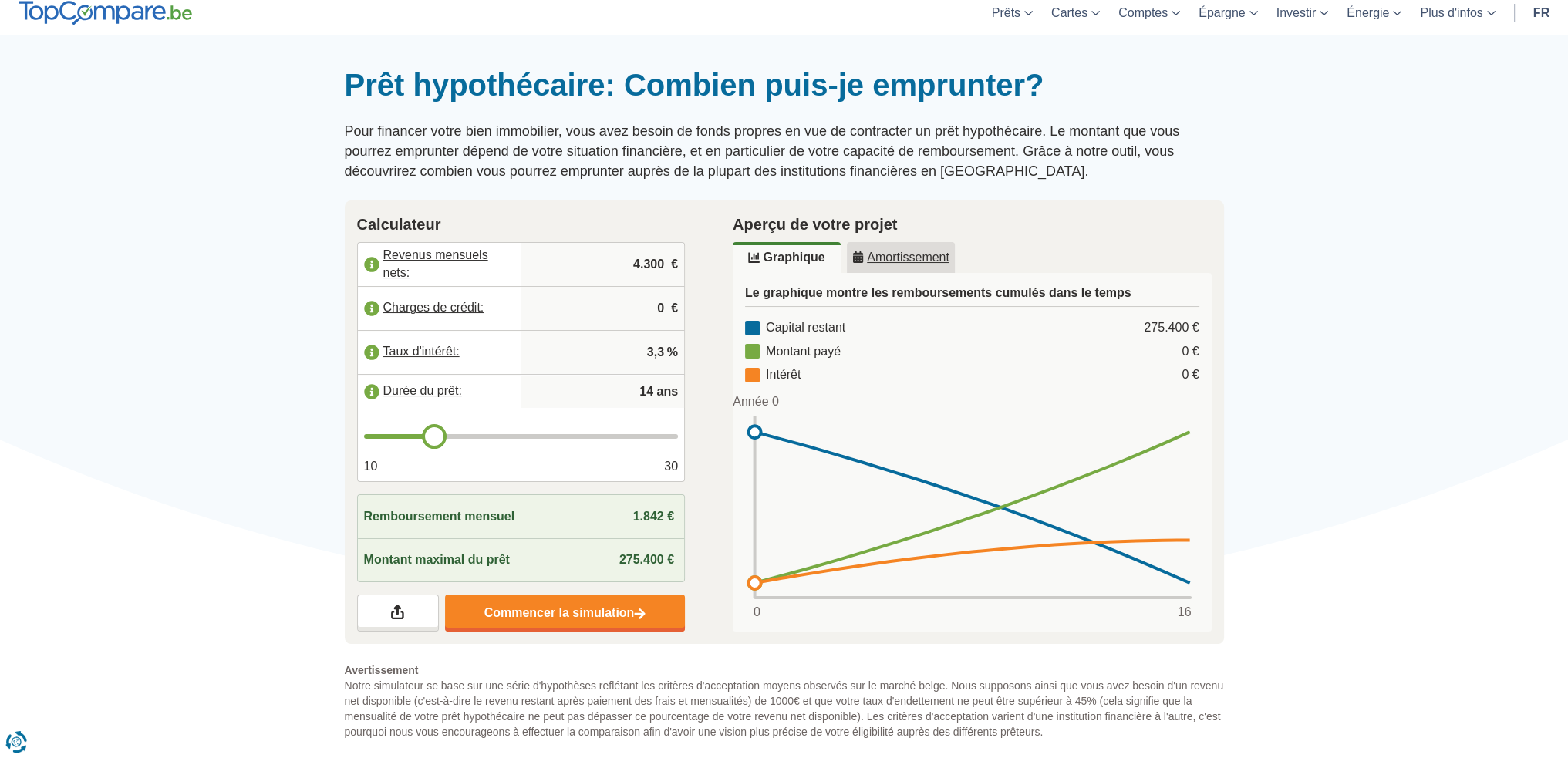
type input "13"
type input "12"
type input "11"
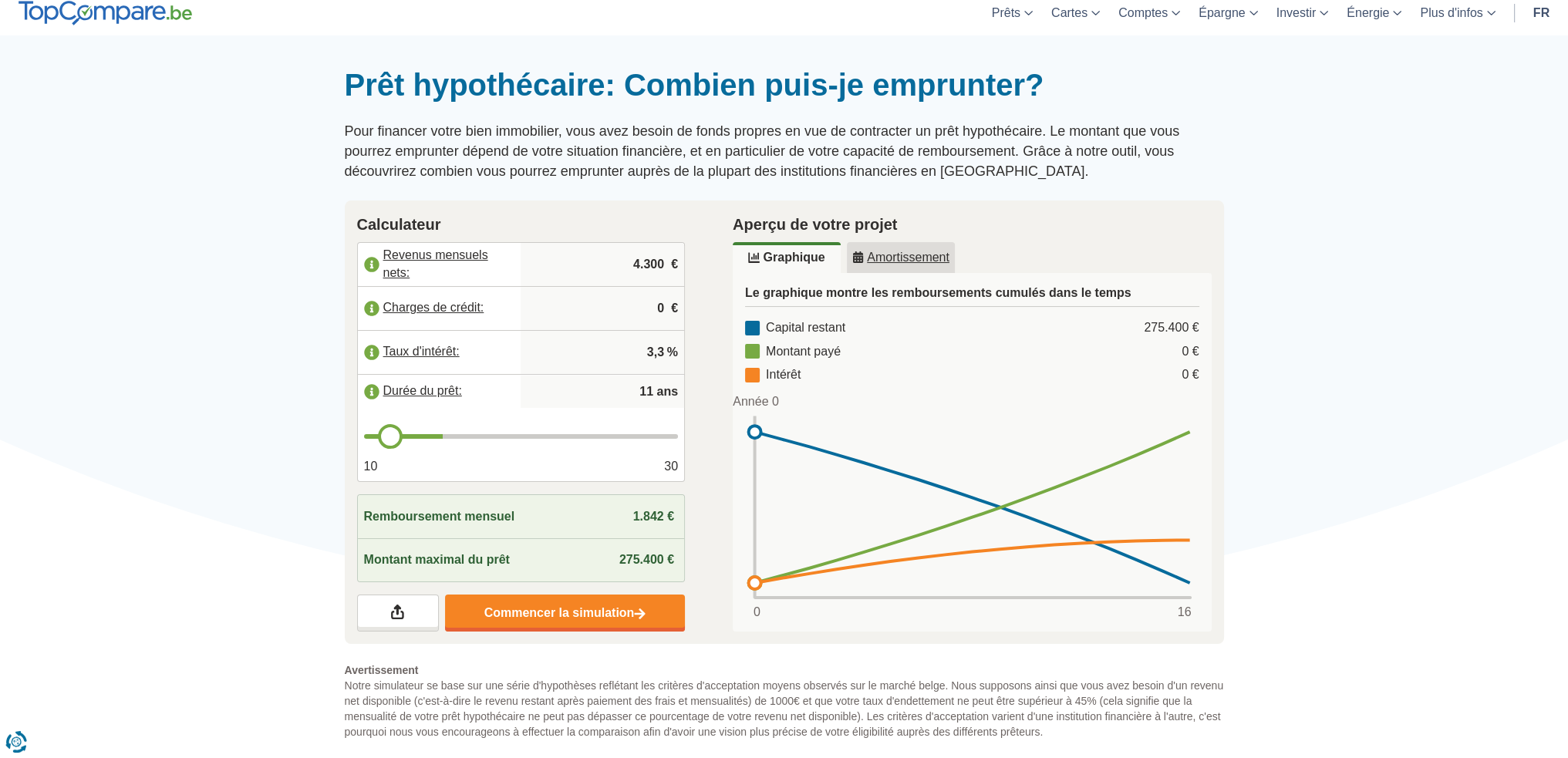
type input "10"
drag, startPoint x: 463, startPoint y: 443, endPoint x: 284, endPoint y: 455, distance: 179.4
type input "10"
click at [364, 439] on input "range" at bounding box center [522, 436] width 315 height 4
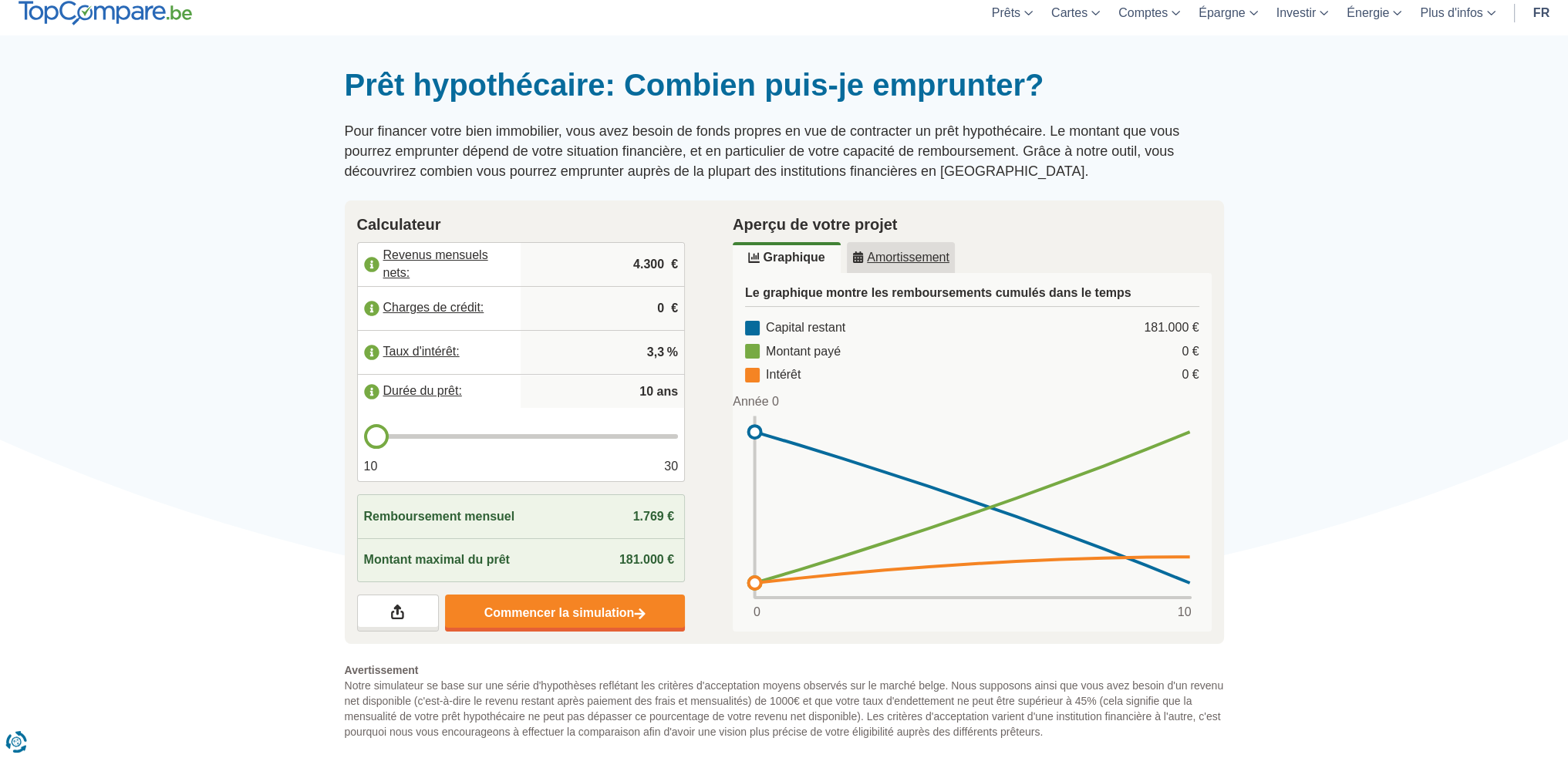
type input "11"
drag, startPoint x: 376, startPoint y: 427, endPoint x: 395, endPoint y: 432, distance: 19.6
type input "11"
click at [395, 434] on input "range" at bounding box center [522, 436] width 315 height 4
type input "12"
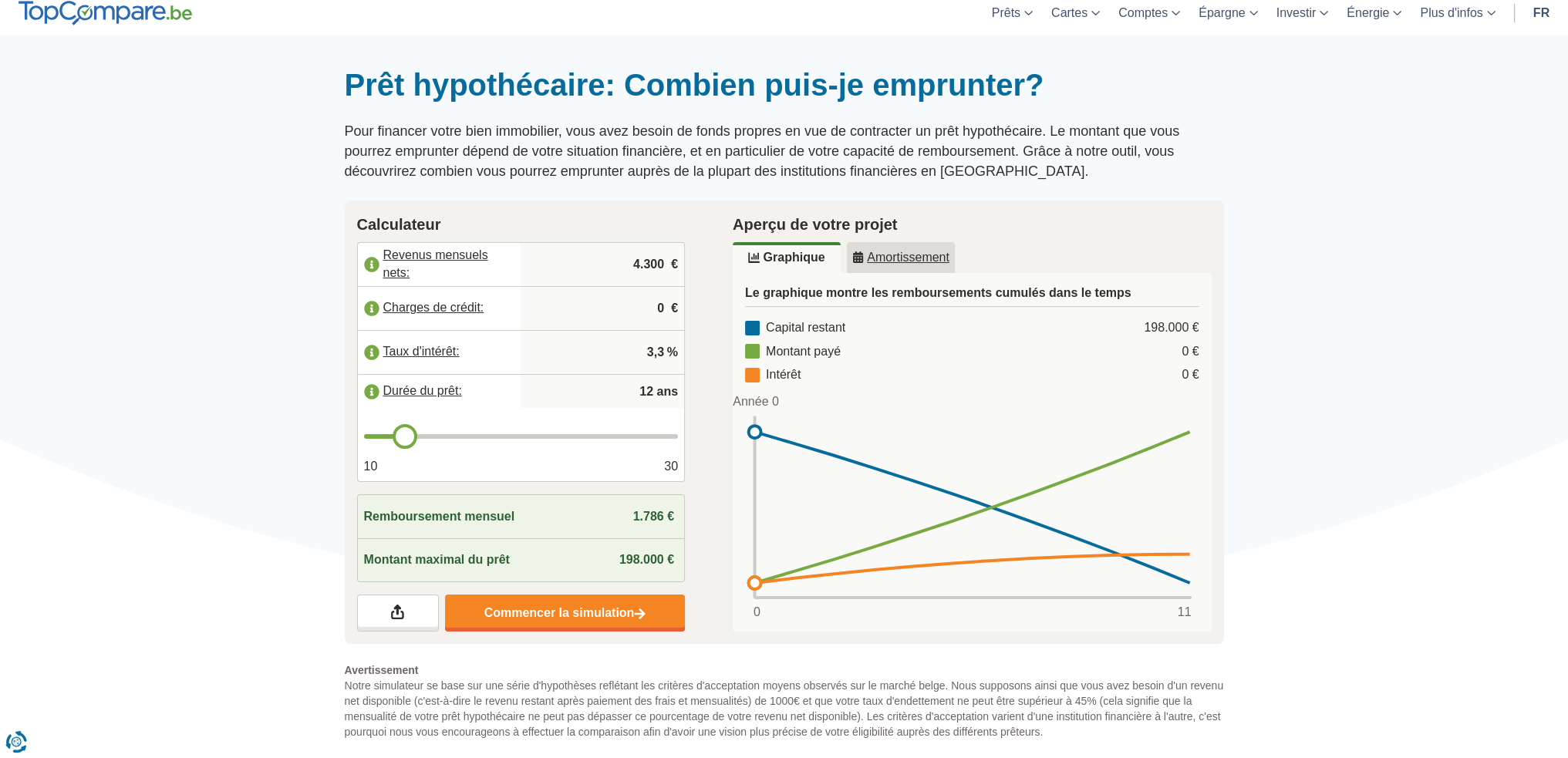
drag, startPoint x: 395, startPoint y: 432, endPoint x: 410, endPoint y: 432, distance: 15.0
type input "12"
click at [410, 434] on input "range" at bounding box center [522, 436] width 315 height 4
type input "13"
drag, startPoint x: 410, startPoint y: 432, endPoint x: 422, endPoint y: 429, distance: 12.4
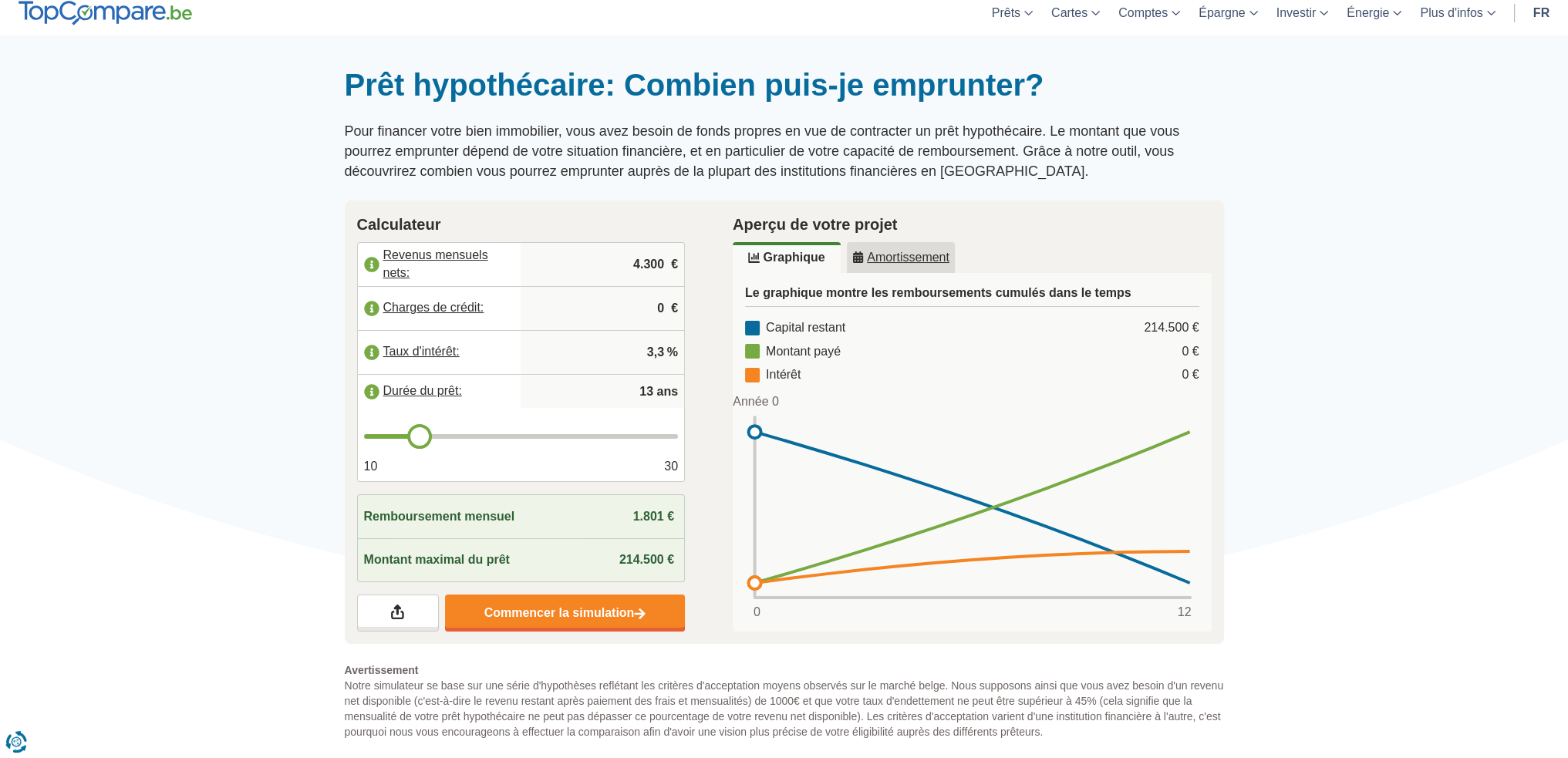
type input "13"
click at [422, 434] on input "range" at bounding box center [522, 436] width 315 height 4
type input "14"
type input "15"
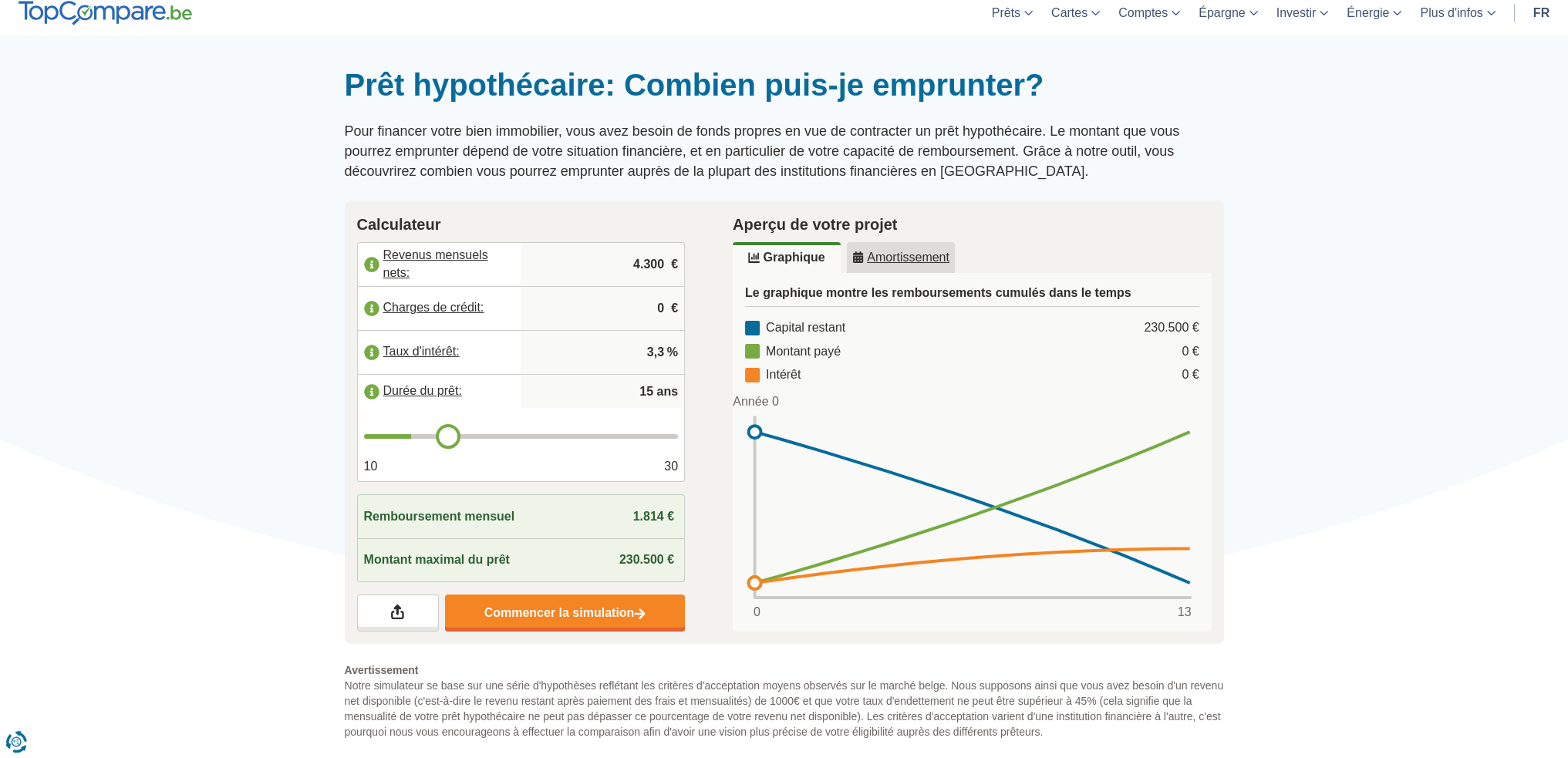
drag, startPoint x: 422, startPoint y: 429, endPoint x: 441, endPoint y: 429, distance: 19.0
type input "15"
click at [441, 434] on input "range" at bounding box center [522, 436] width 315 height 4
type input "16"
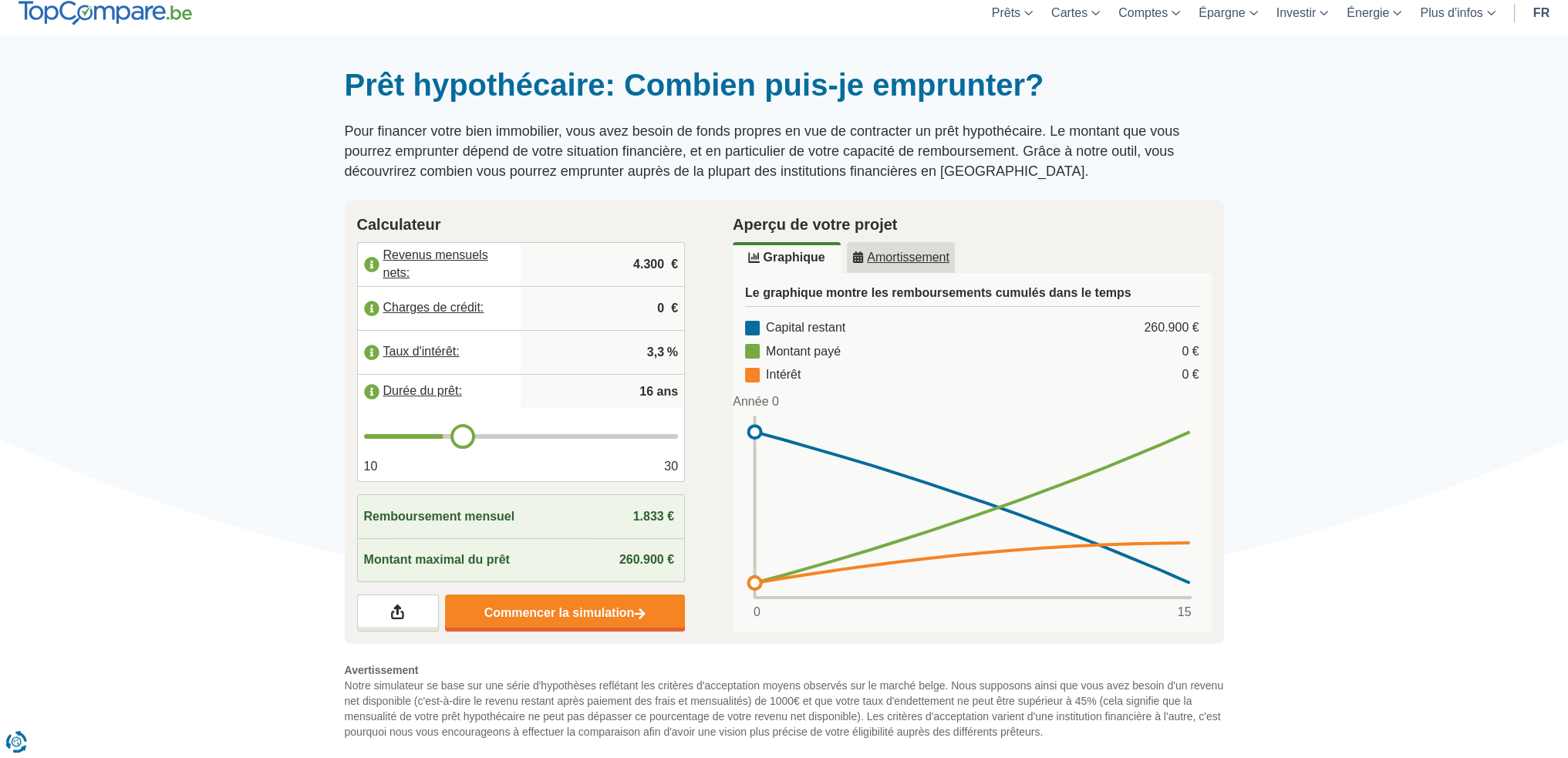
type input "17"
drag, startPoint x: 441, startPoint y: 429, endPoint x: 472, endPoint y: 431, distance: 31.1
type input "17"
click at [472, 434] on input "range" at bounding box center [522, 436] width 315 height 4
type input "18"
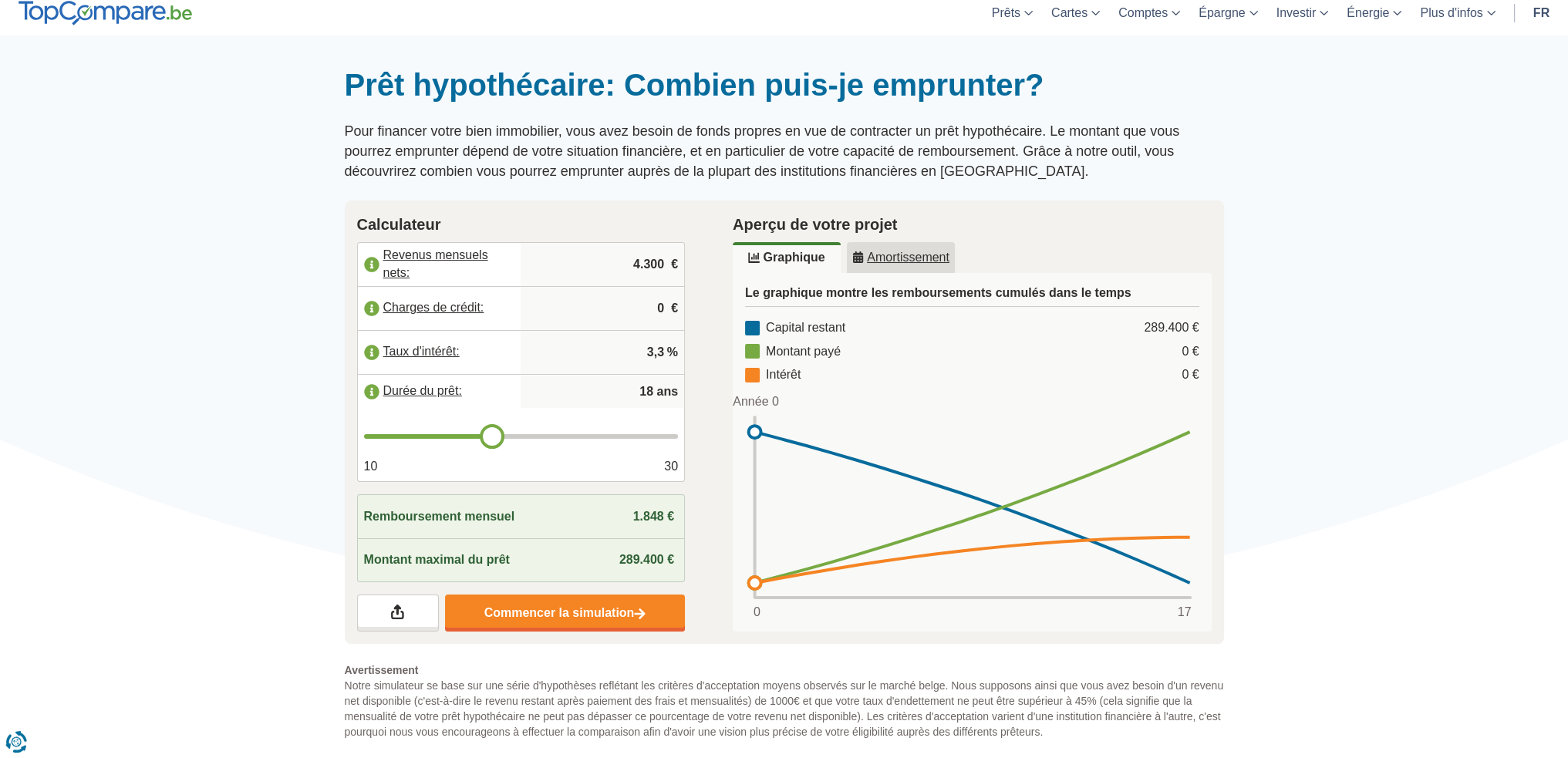
drag, startPoint x: 472, startPoint y: 431, endPoint x: 490, endPoint y: 431, distance: 18.0
type input "18"
click at [490, 434] on input "range" at bounding box center [522, 436] width 315 height 4
type input "19"
drag, startPoint x: 490, startPoint y: 431, endPoint x: 505, endPoint y: 431, distance: 15.0
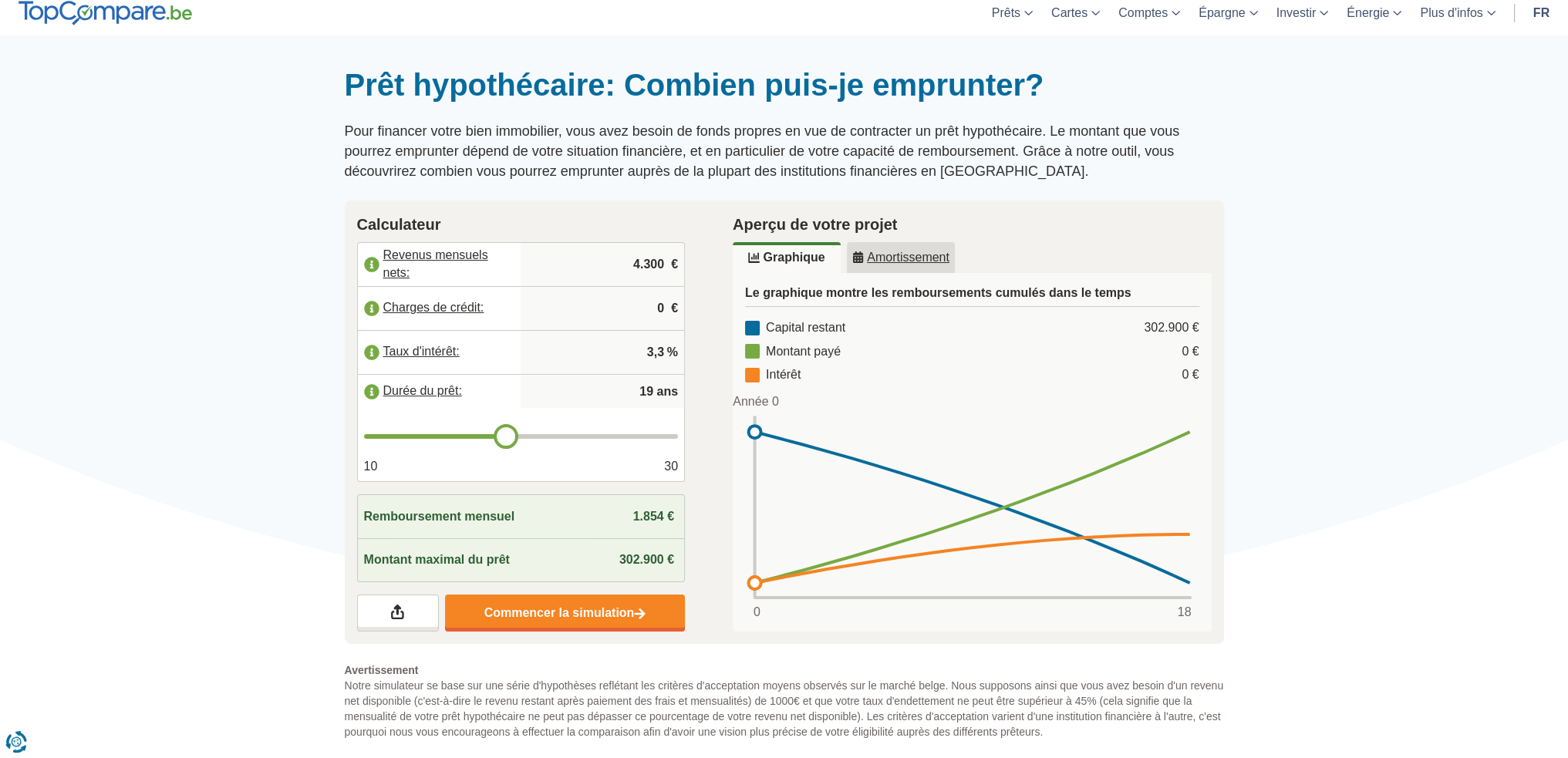
type input "19"
click at [505, 434] on input "range" at bounding box center [522, 436] width 315 height 4
type input "20"
drag, startPoint x: 505, startPoint y: 431, endPoint x: 516, endPoint y: 431, distance: 11.0
type input "20"
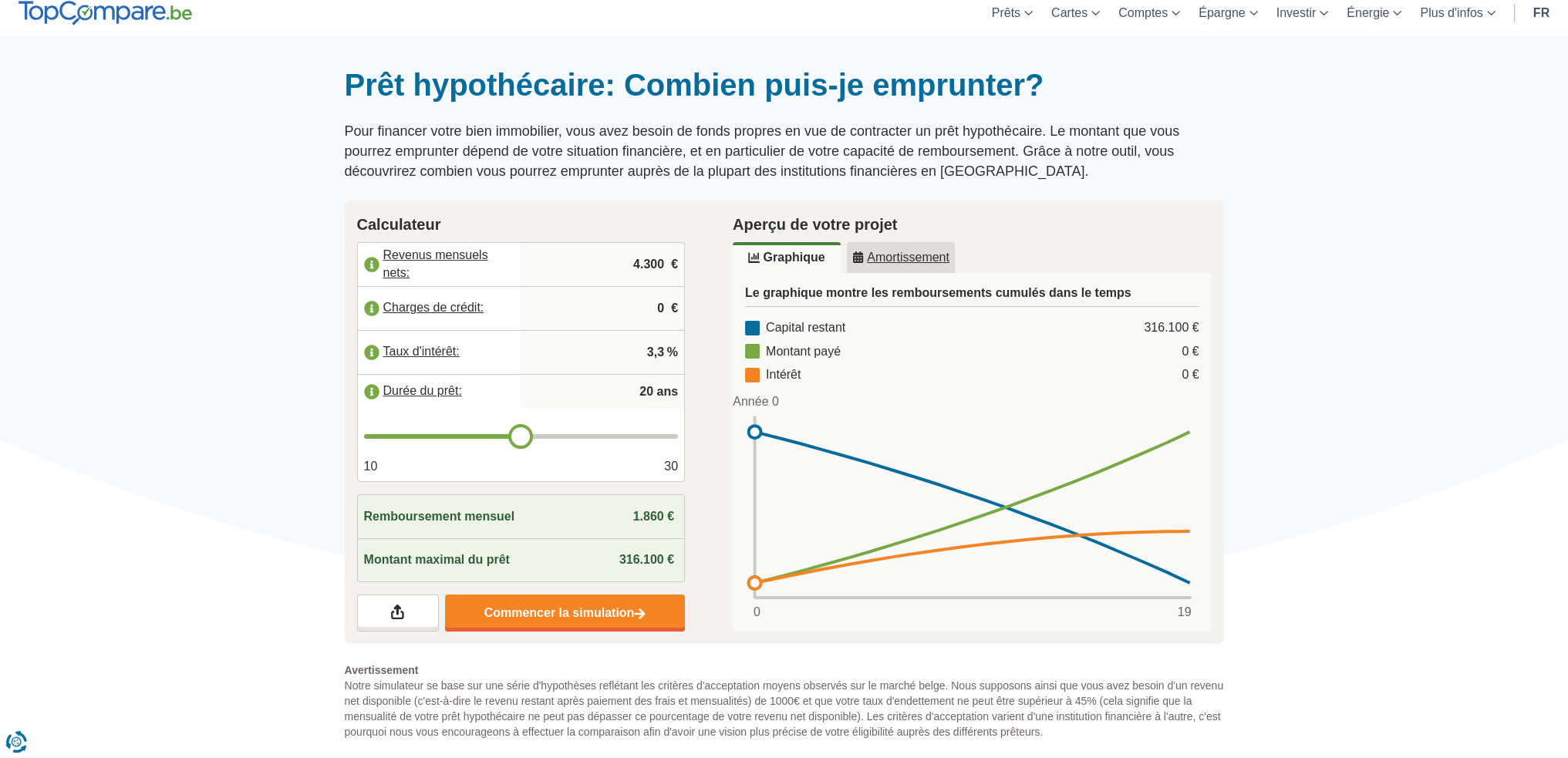
click at [516, 434] on input "range" at bounding box center [522, 436] width 315 height 4
type input "21"
drag, startPoint x: 516, startPoint y: 431, endPoint x: 530, endPoint y: 433, distance: 14.1
type input "21"
click at [530, 434] on input "range" at bounding box center [522, 436] width 315 height 4
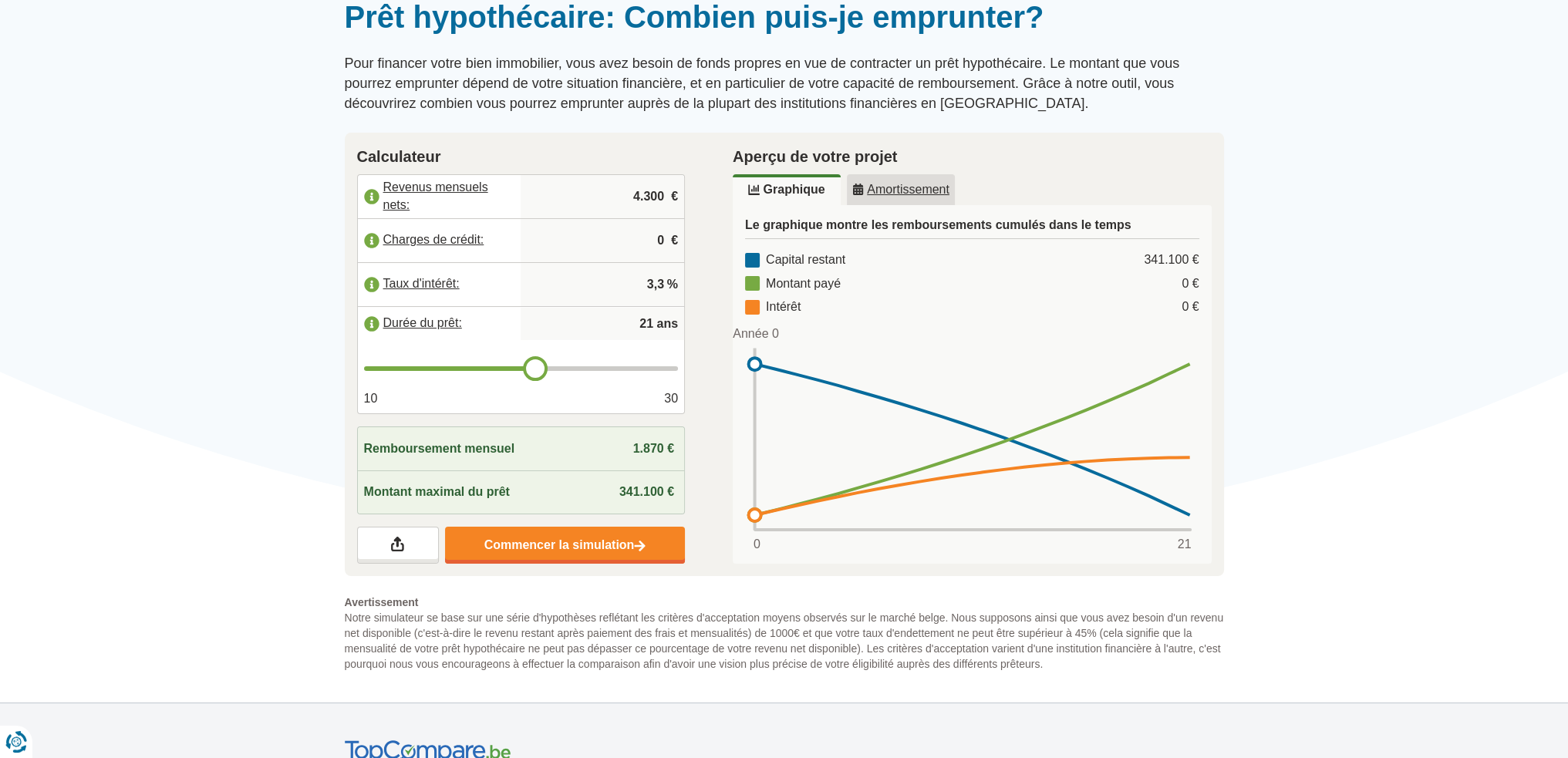
scroll to position [154, 0]
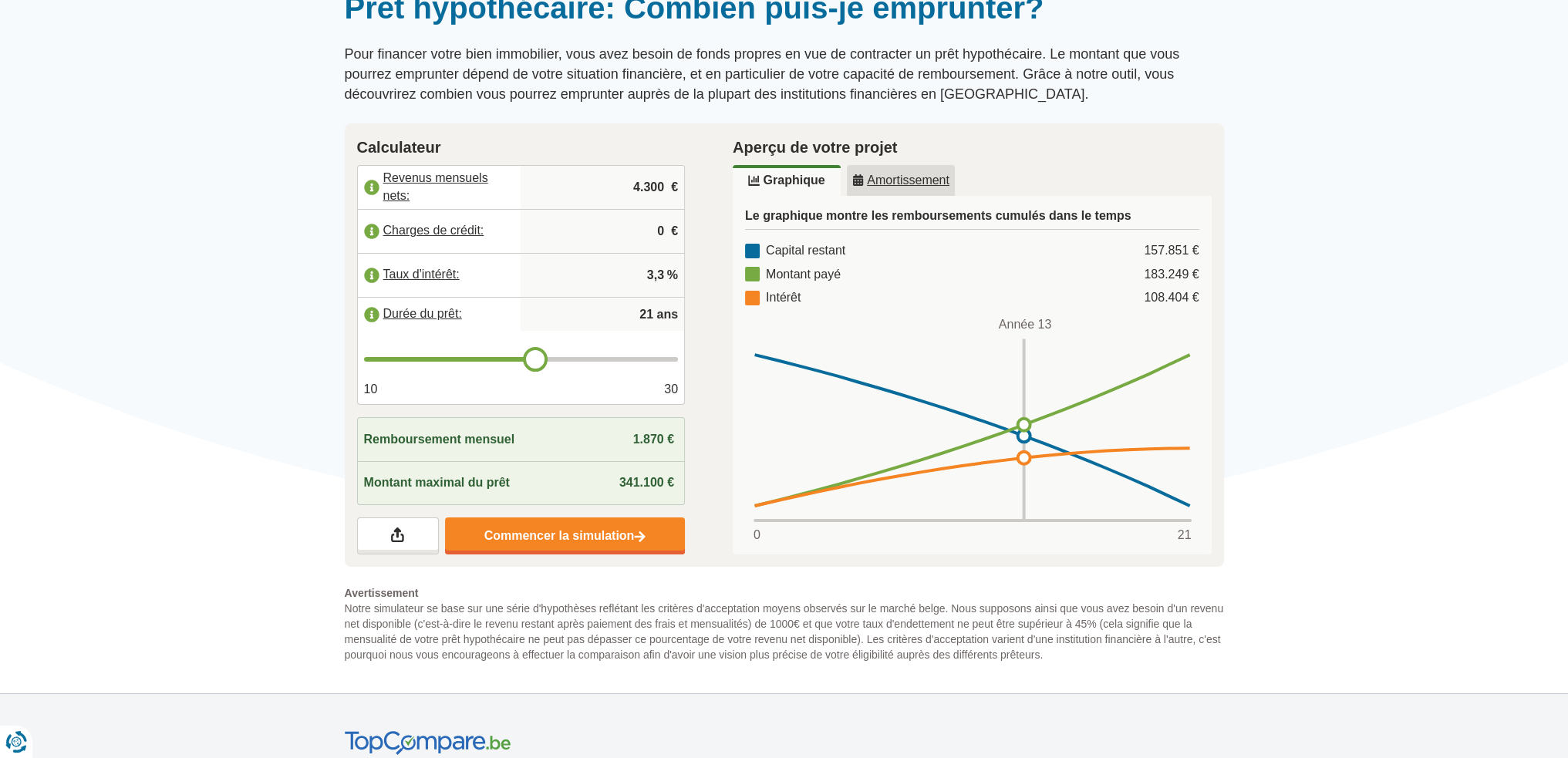
click at [919, 175] on u "Amortissement" at bounding box center [900, 181] width 98 height 13
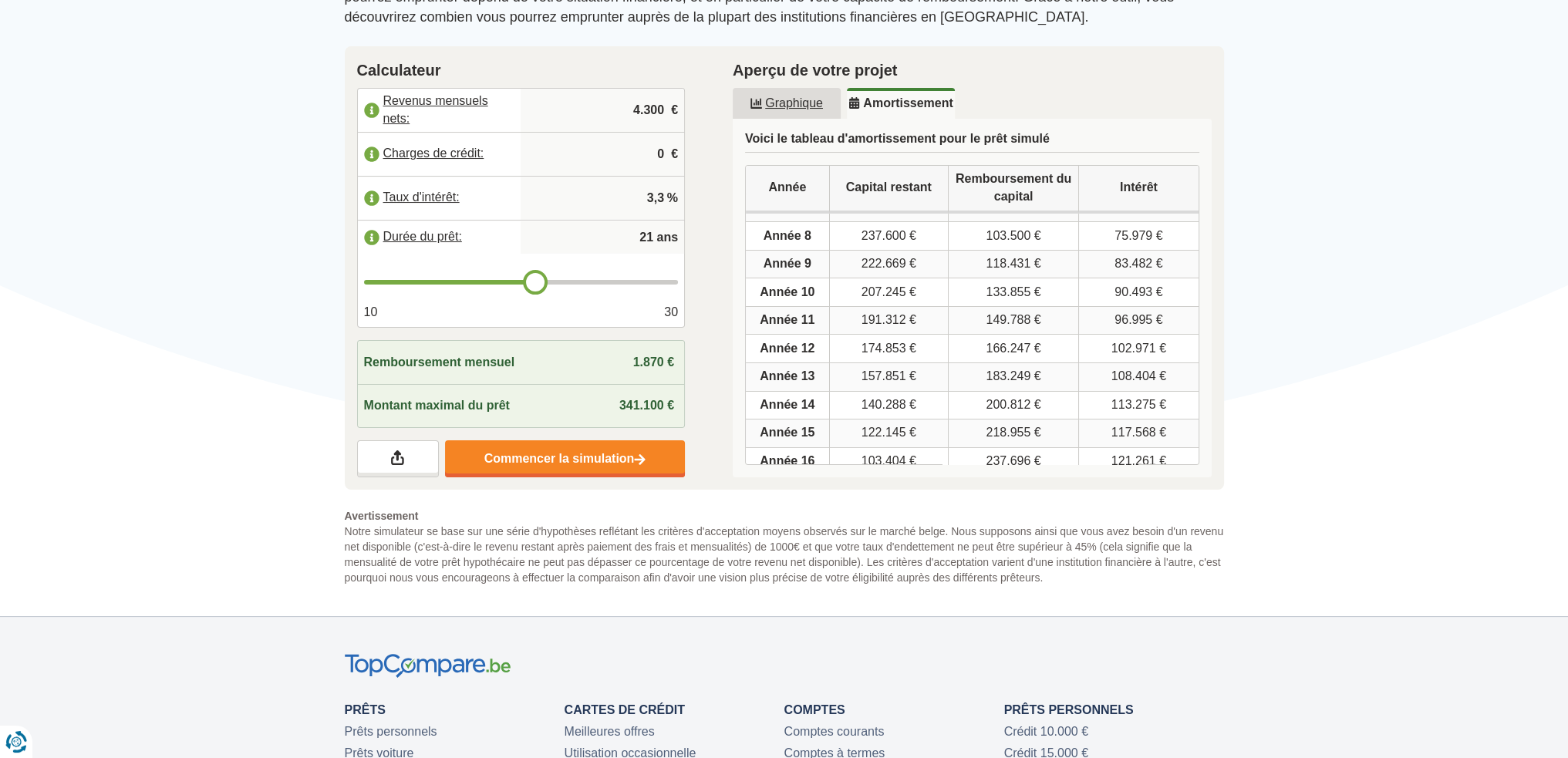
scroll to position [210, 0]
type input "22"
type input "23"
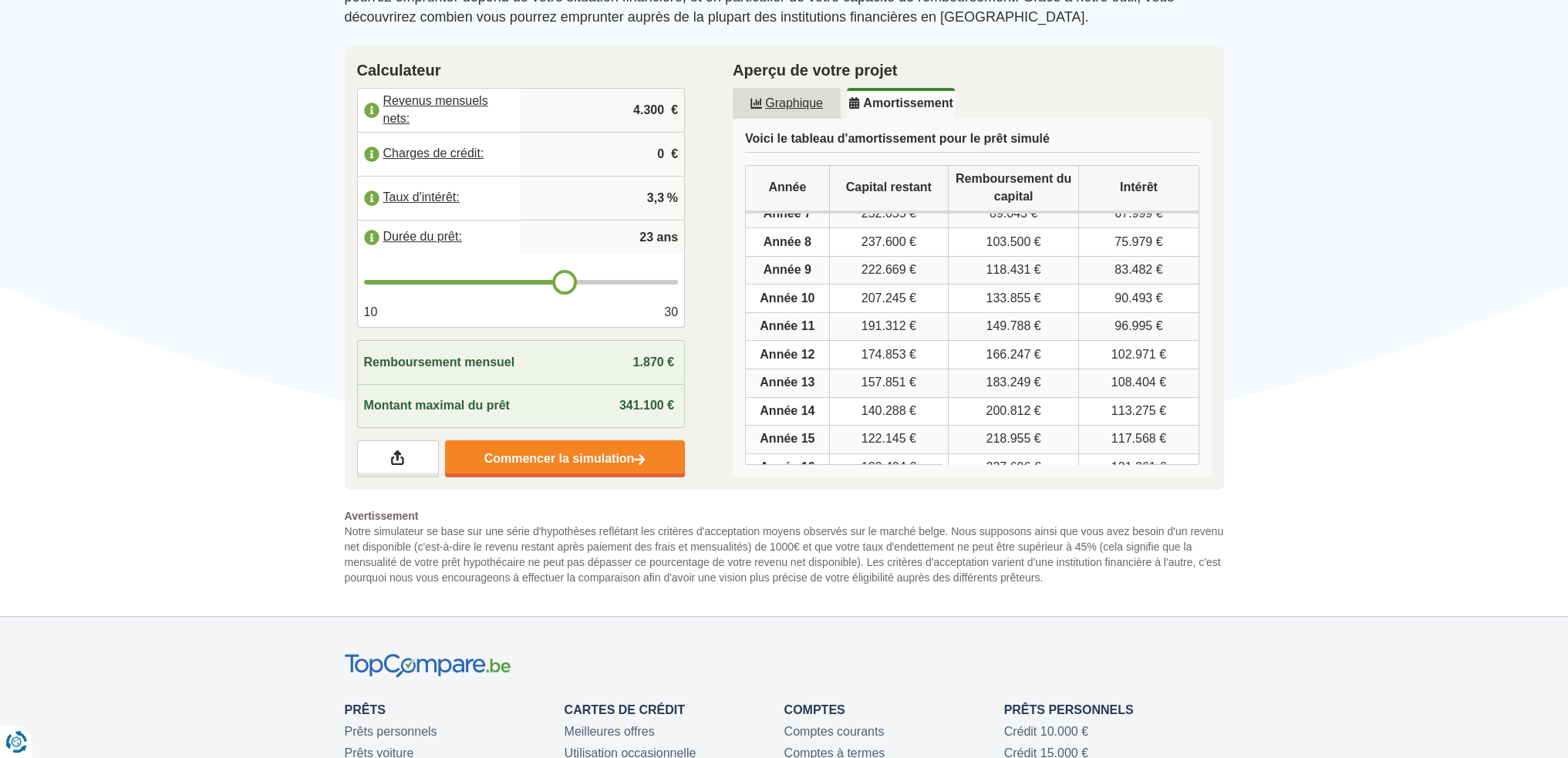
type input "24"
type input "25"
drag, startPoint x: 535, startPoint y: 286, endPoint x: 586, endPoint y: 283, distance: 51.1
type input "25"
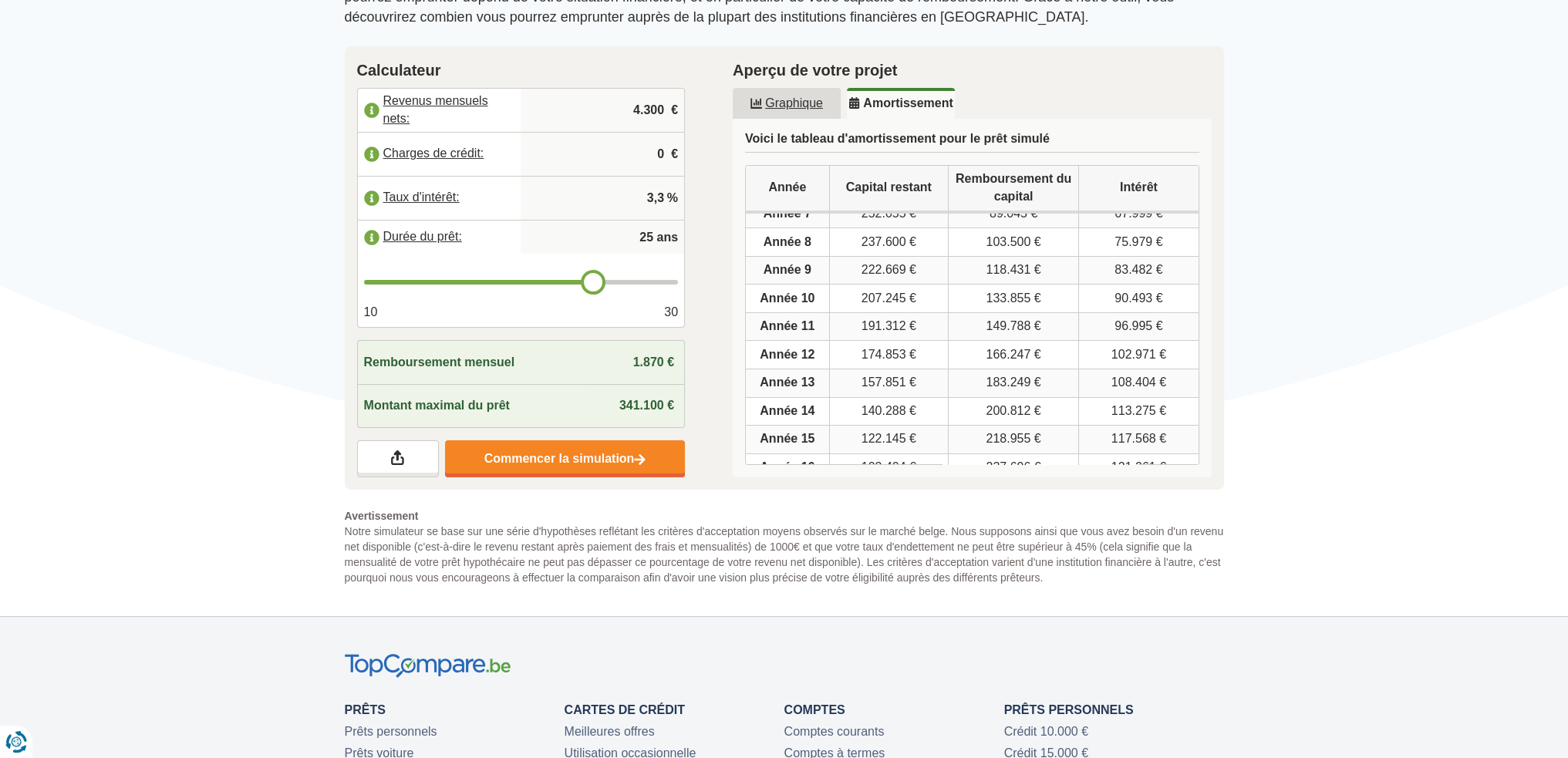
click at [586, 283] on input "range" at bounding box center [522, 282] width 315 height 4
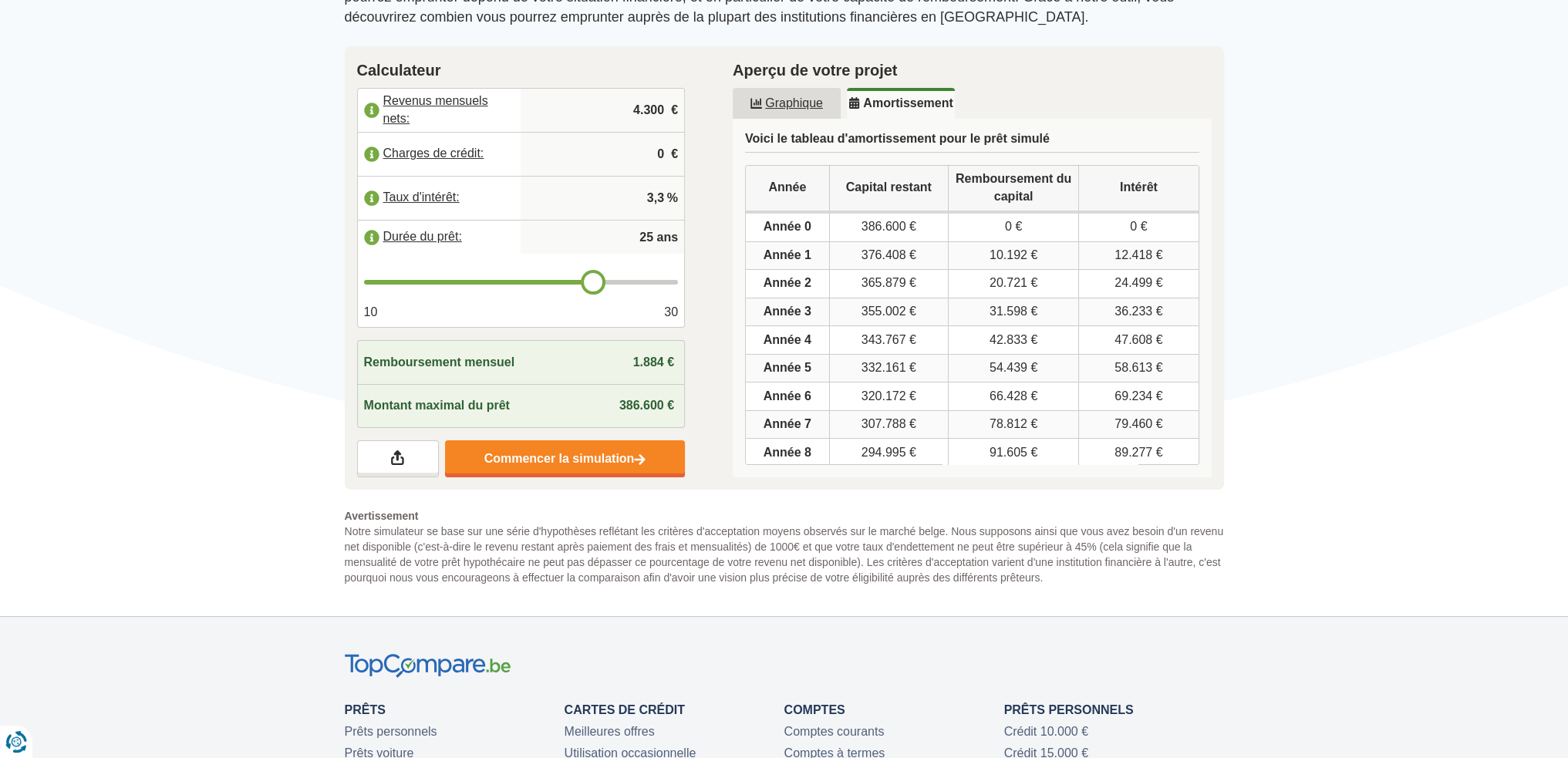
click at [639, 405] on span "386.600 €" at bounding box center [646, 405] width 55 height 13
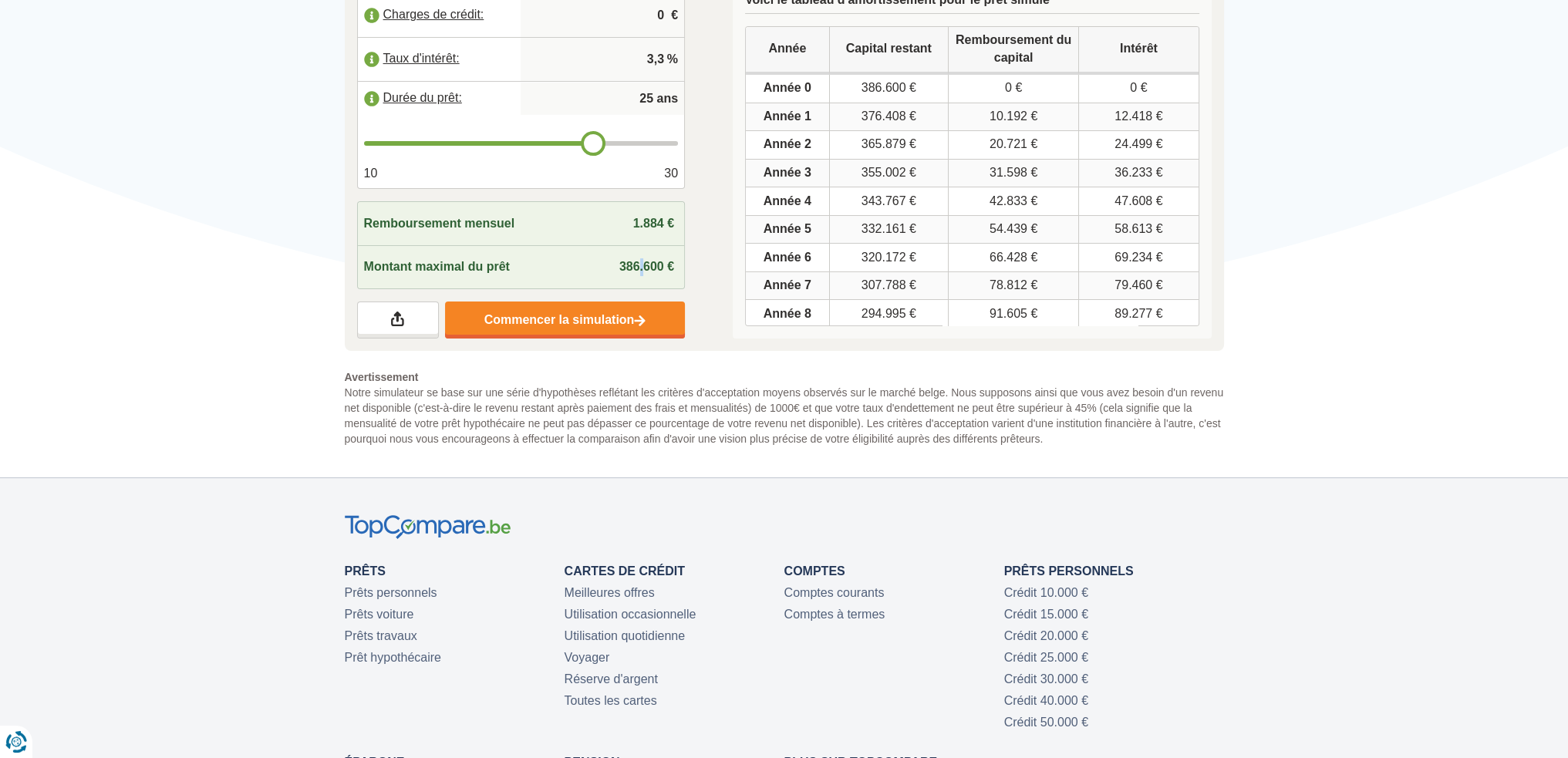
scroll to position [386, 0]
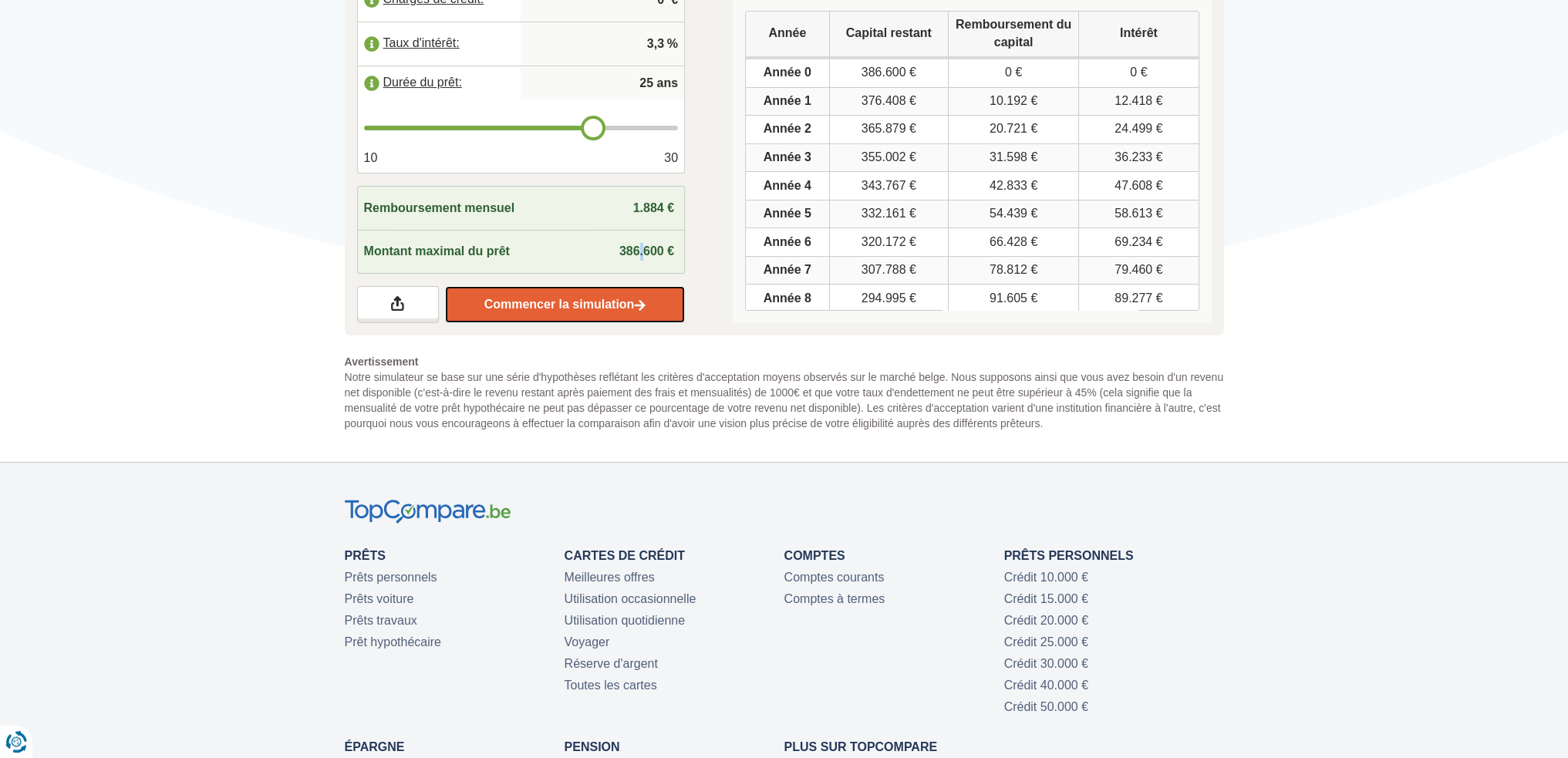
click at [629, 310] on link "Commencer la simulation" at bounding box center [565, 304] width 240 height 37
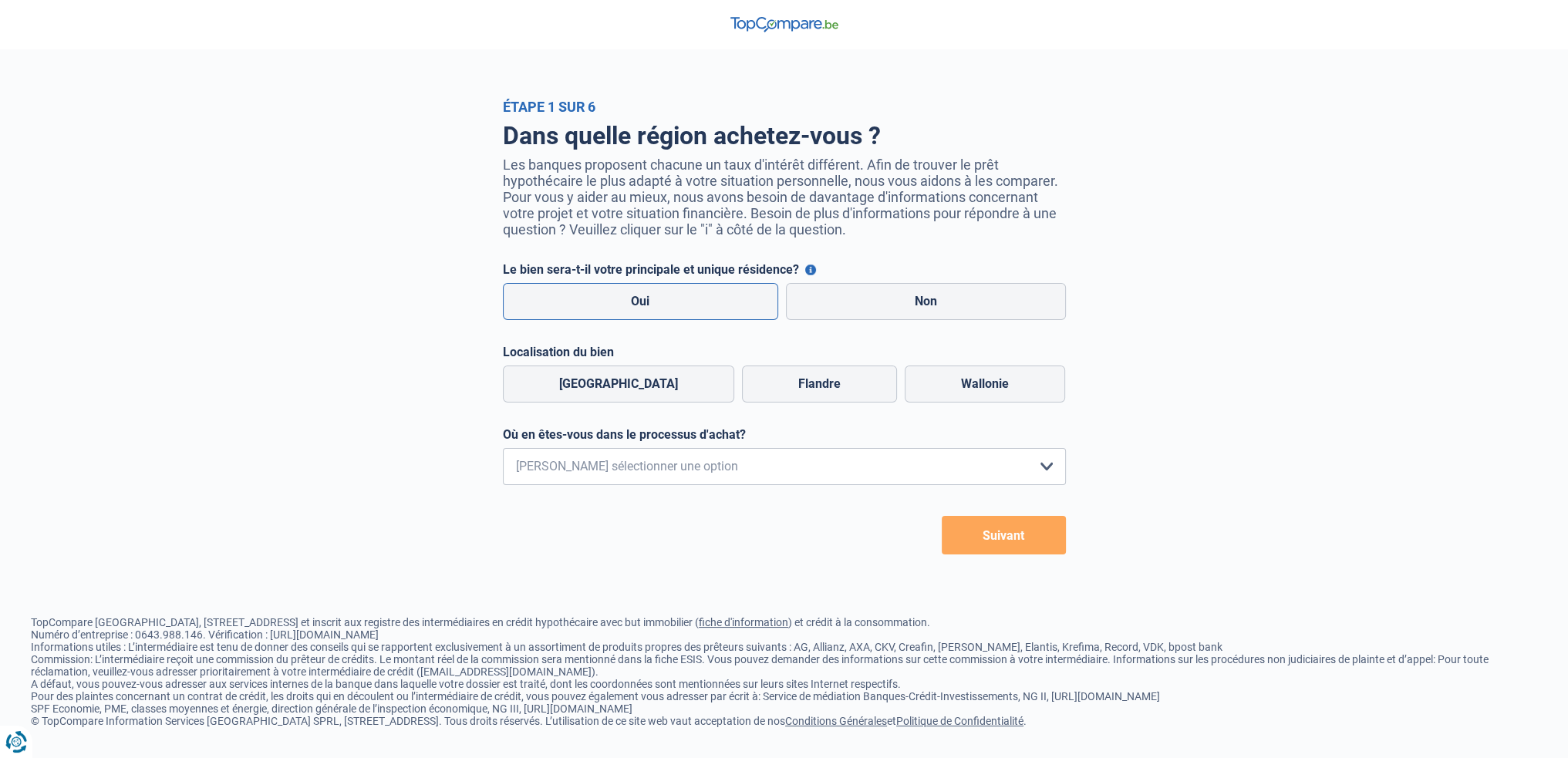
click at [663, 299] on label "Oui" at bounding box center [641, 301] width 276 height 37
click at [663, 299] on input "Oui" at bounding box center [641, 301] width 276 height 37
radio input "true"
click at [990, 391] on label "Wallonie" at bounding box center [984, 383] width 160 height 37
click at [990, 391] on input "Wallonie" at bounding box center [984, 383] width 160 height 37
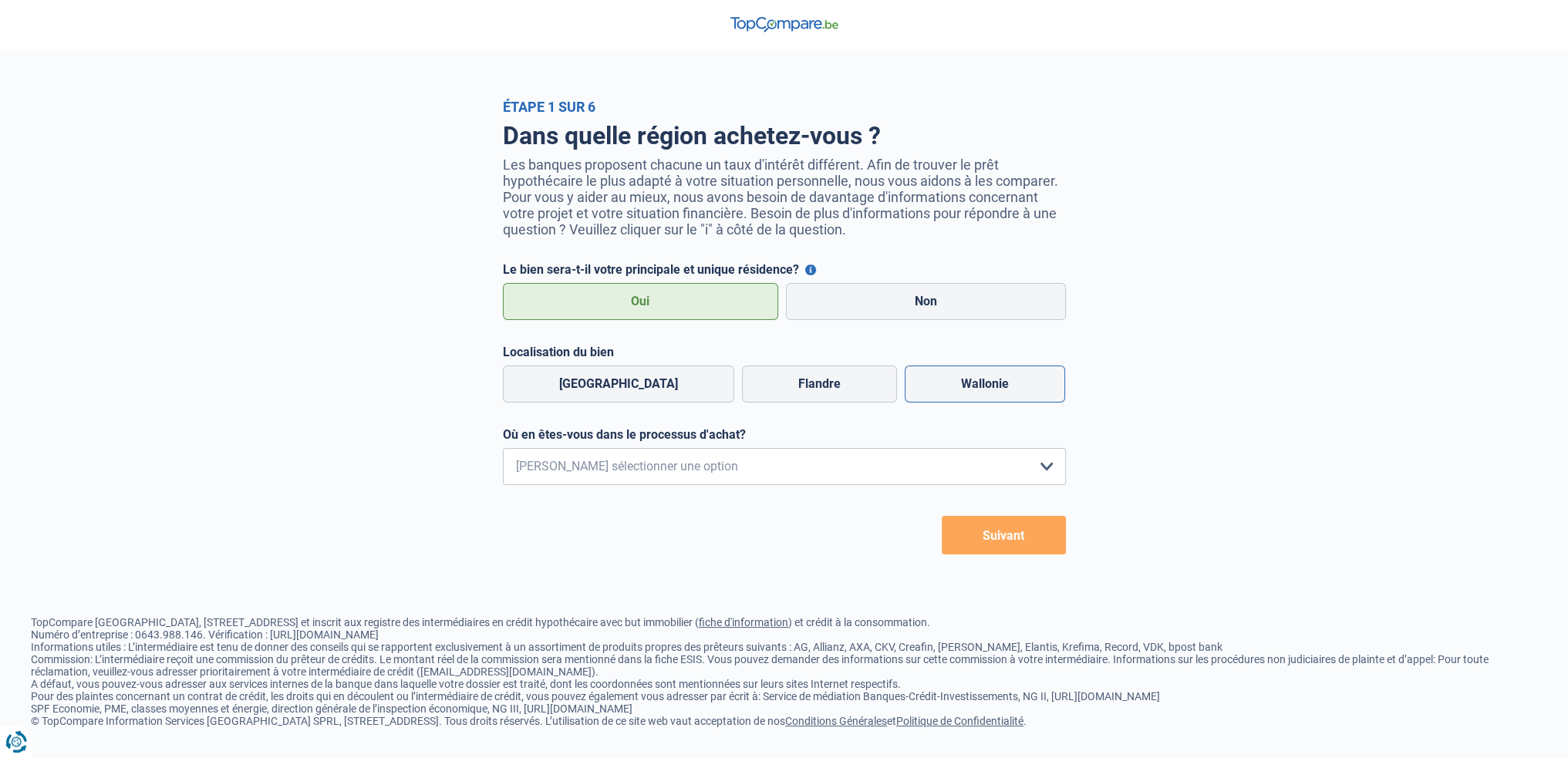
radio input "true"
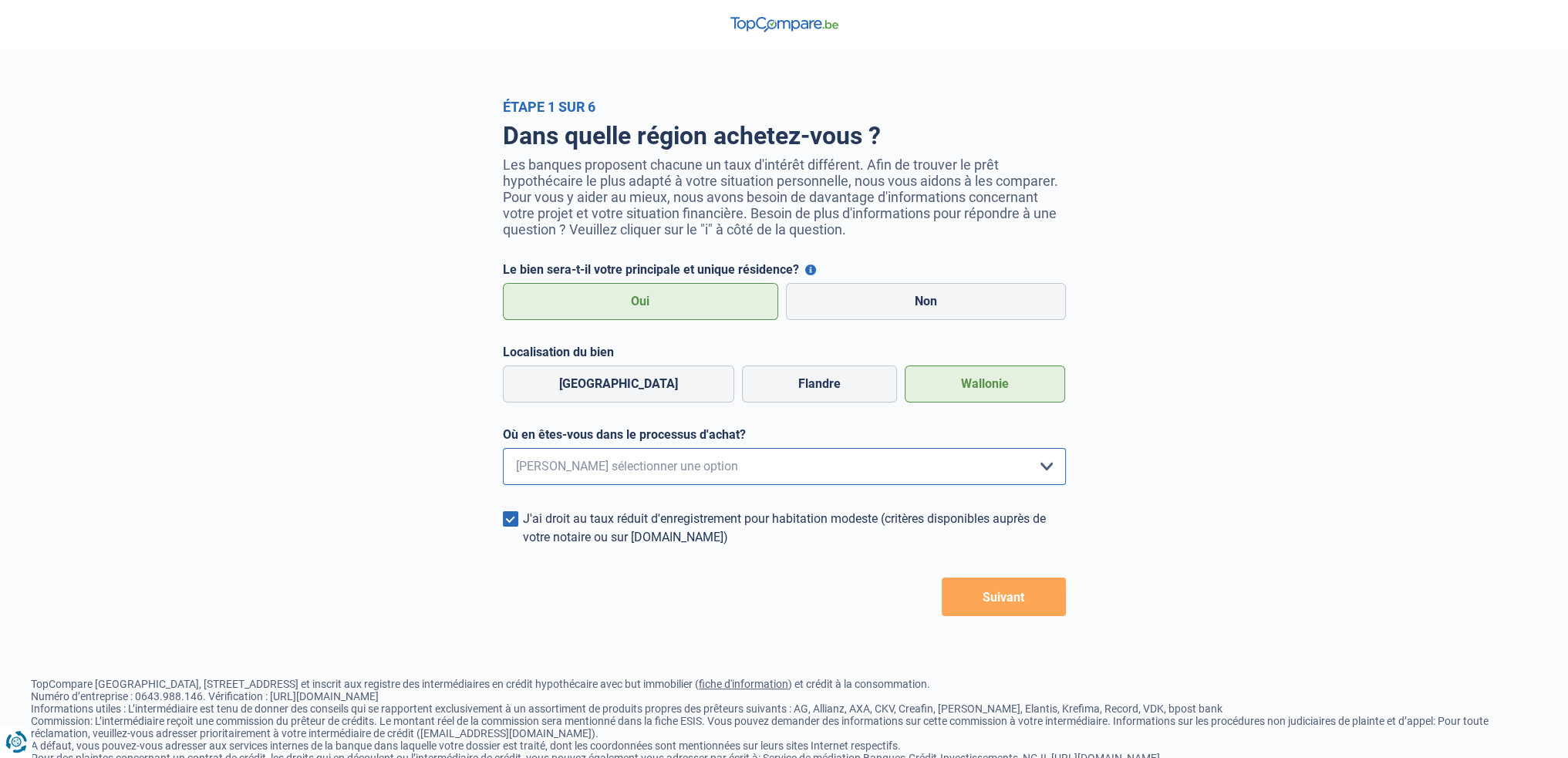
click at [761, 474] on select "Je me renseigne juste car je n'ai pas de projet d'achat concret actuellement Je…" at bounding box center [784, 466] width 563 height 37
select select "0"
click at [503, 451] on select "Je me renseigne juste car je n'ai pas de projet d'achat concret actuellement Je…" at bounding box center [784, 466] width 563 height 37
drag, startPoint x: 589, startPoint y: 511, endPoint x: 601, endPoint y: 511, distance: 12.0
click at [589, 508] on form "Le bien sera-t-il votre principale et unique résidence? Vous pouvez bénéficier …" at bounding box center [784, 439] width 563 height 353
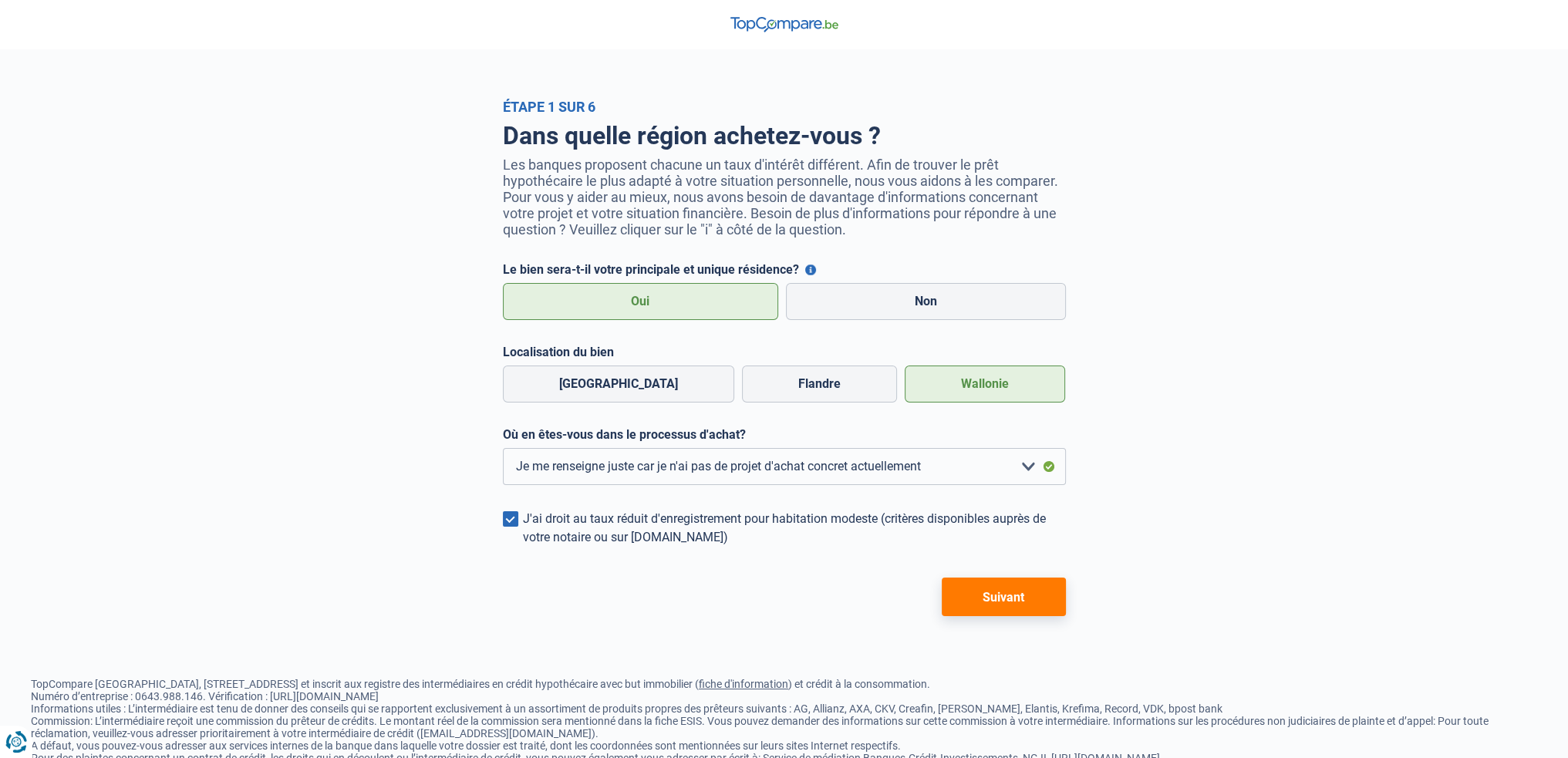
click at [512, 519] on span at bounding box center [510, 518] width 15 height 15
click at [523, 547] on input "J'ai droit au taux réduit d'enregistrement pour habitation modeste (critères di…" at bounding box center [523, 547] width 0 height 0
click at [1023, 596] on button "Suivant" at bounding box center [1003, 596] width 124 height 38
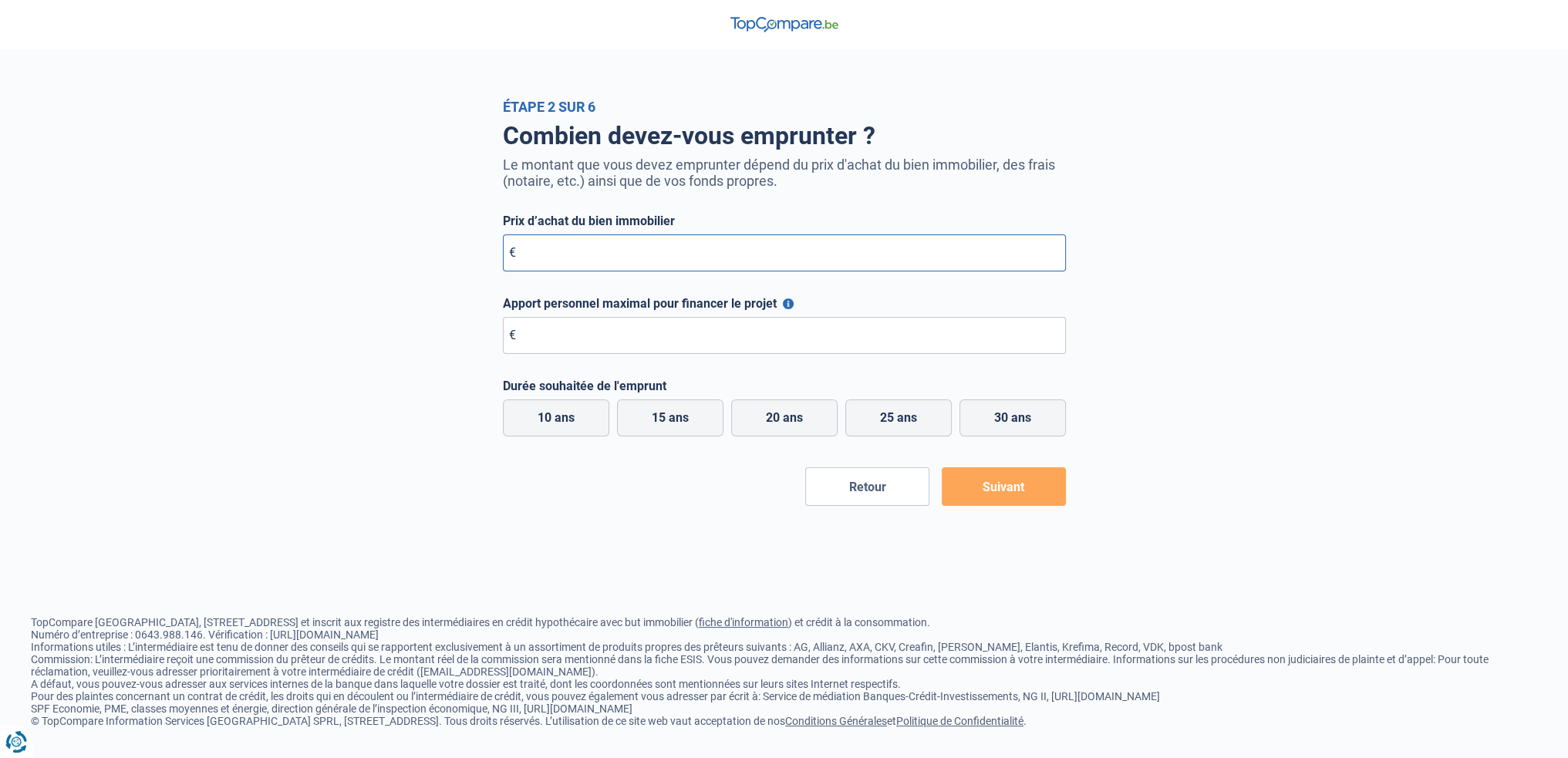
click at [643, 268] on input "Prix d’achat du bien immobilier" at bounding box center [784, 252] width 563 height 37
paste input "335.000"
type input "335.000"
click at [583, 343] on input "Apport personnel maximal pour financer le projet" at bounding box center [784, 335] width 563 height 37
click at [790, 300] on label "Apport personnel maximal pour financer le projet" at bounding box center [784, 303] width 563 height 14
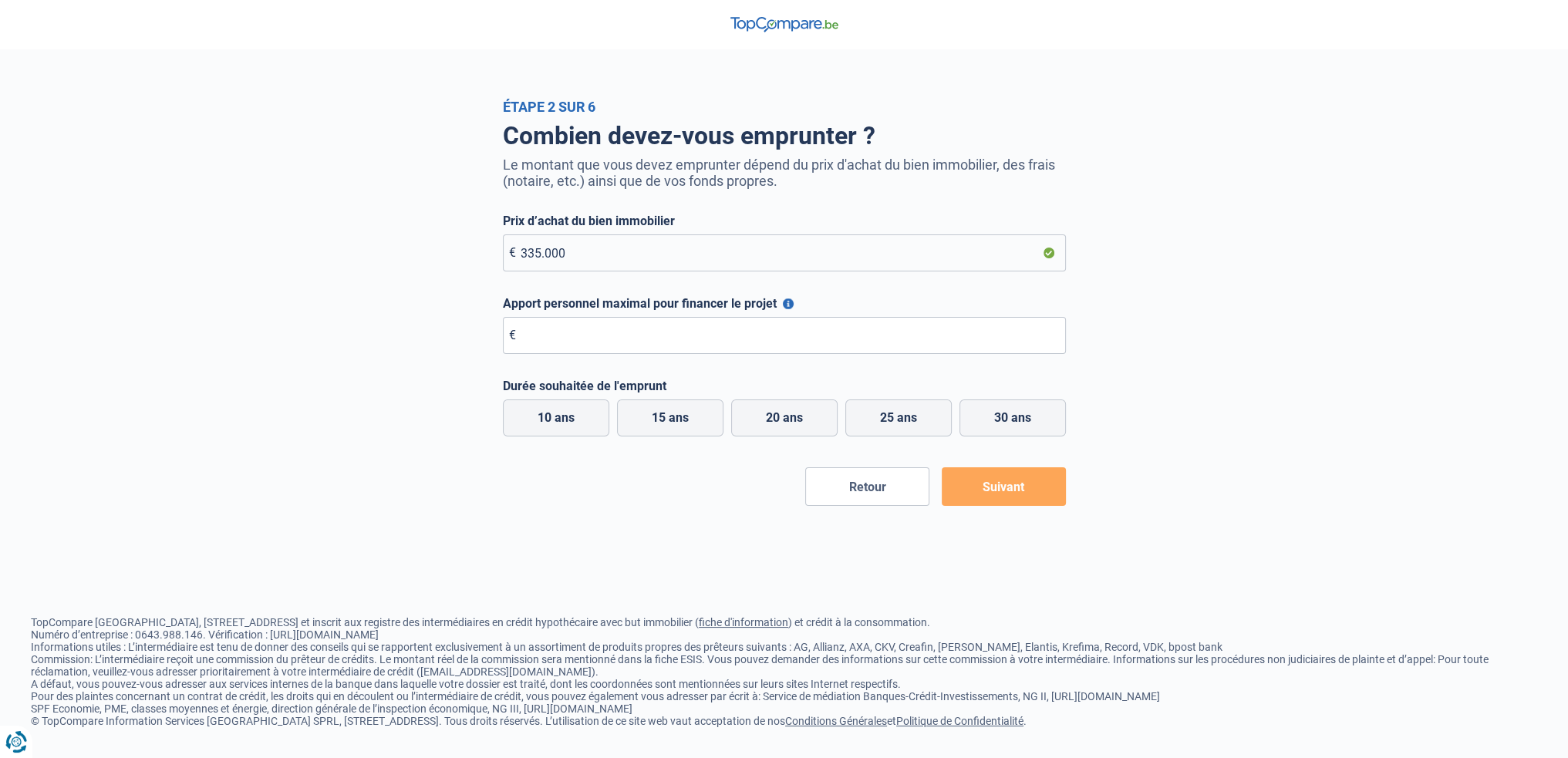
click at [789, 302] on button "Apport personnel maximal pour financer le projet" at bounding box center [788, 303] width 11 height 11
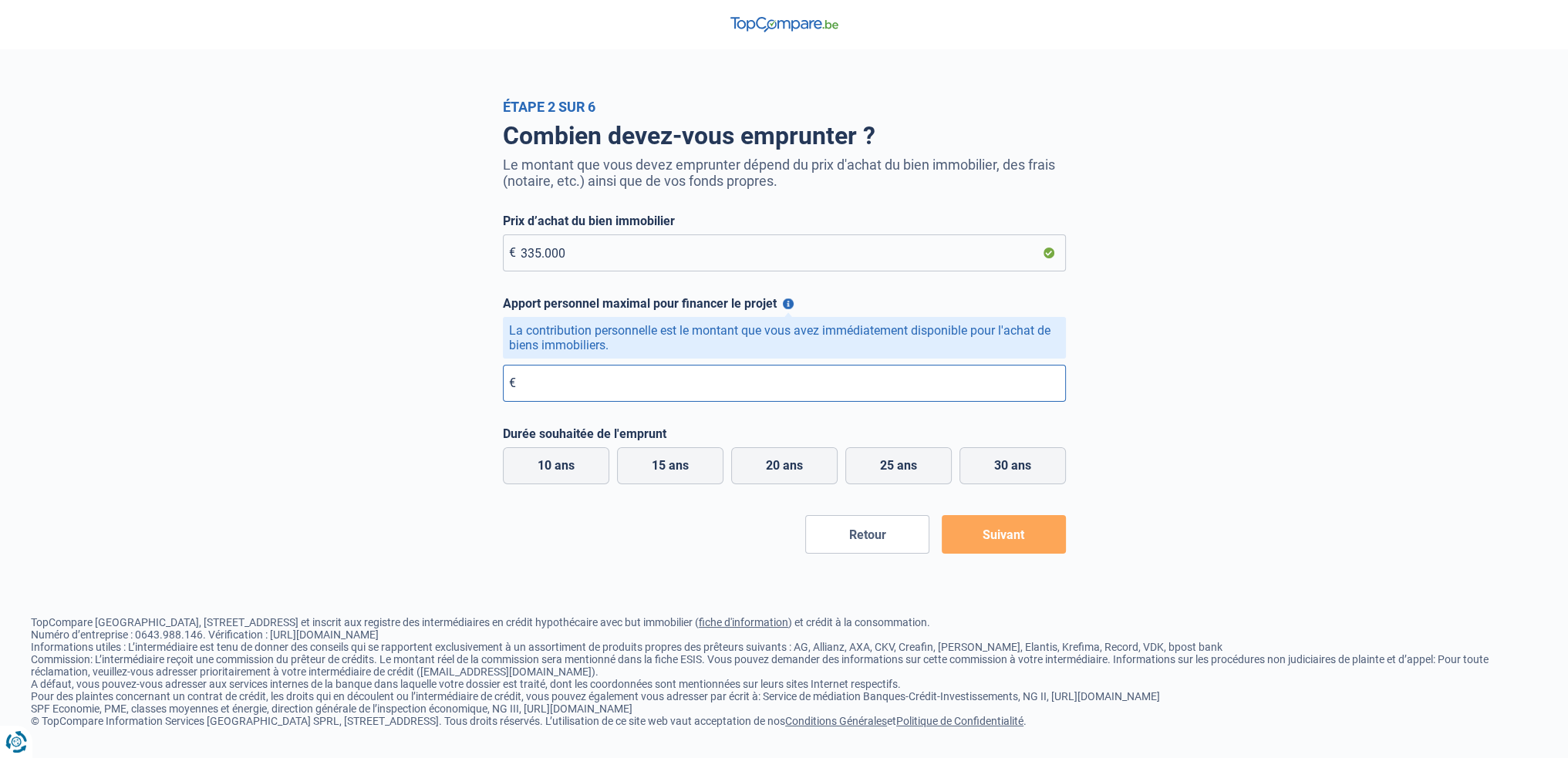
click at [978, 381] on input "Apport personnel maximal pour financer le projet" at bounding box center [784, 383] width 563 height 37
type input "0"
click at [1354, 440] on div "Étape 2 sur 6 Combien devez-vous emprunter ? Le montant que vous devez emprunte…" at bounding box center [784, 326] width 1568 height 455
click at [1009, 472] on label "30 ans" at bounding box center [1012, 465] width 107 height 37
click at [1009, 472] on input "30 ans" at bounding box center [1012, 465] width 107 height 37
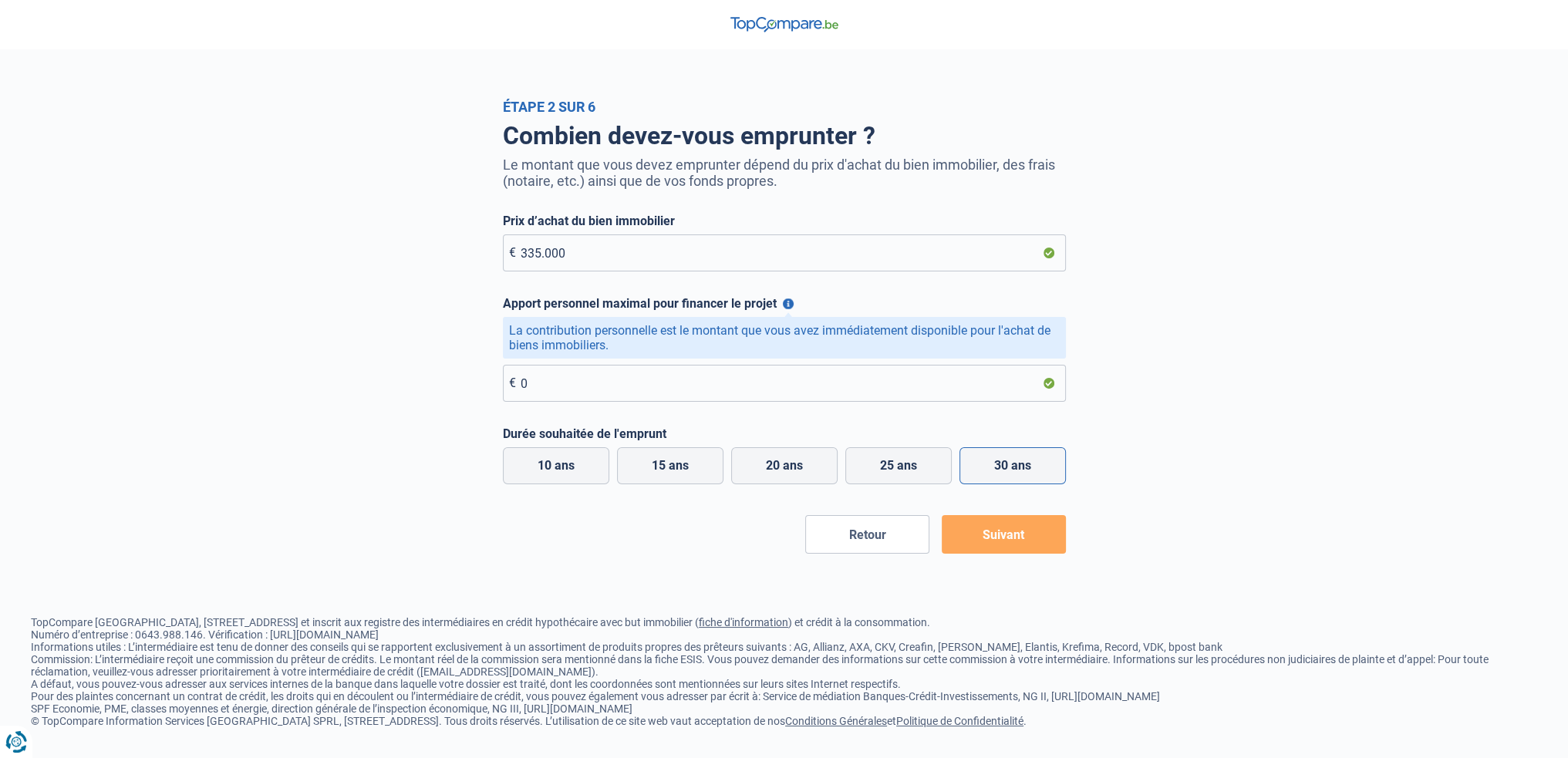
radio input "true"
click at [1018, 532] on button "Suivant" at bounding box center [1003, 534] width 124 height 38
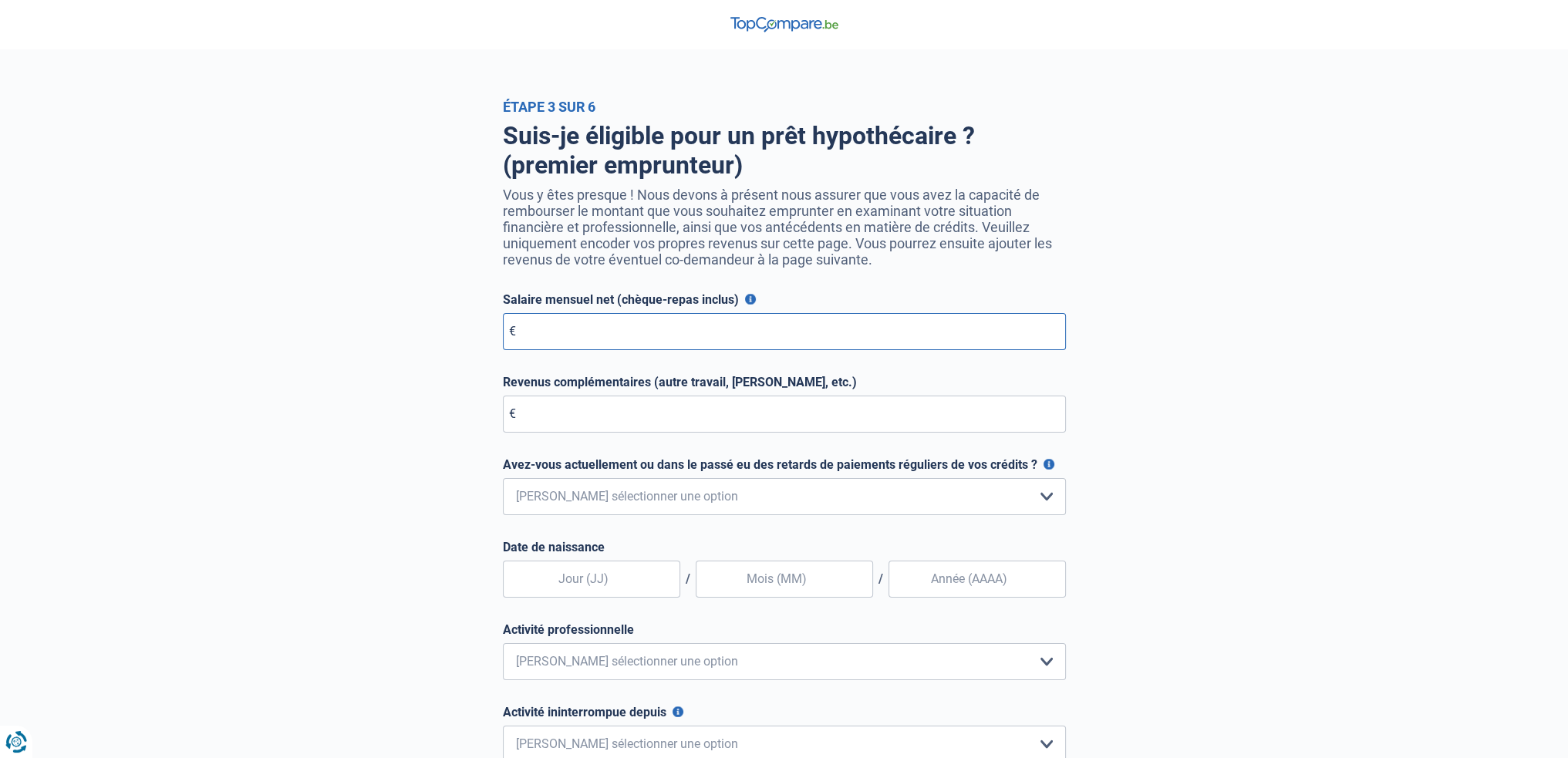
click at [680, 347] on input "Salaire mensuel net (chèque-repas inclus)" at bounding box center [784, 331] width 563 height 37
click at [750, 307] on label "Salaire mensuel net (chèque-repas inclus)" at bounding box center [784, 300] width 563 height 14
click at [751, 294] on div "Suis-je éligible pour un prêt hypothécaire ? (premier emprunteur) Vous y êtes p…" at bounding box center [784, 476] width 563 height 711
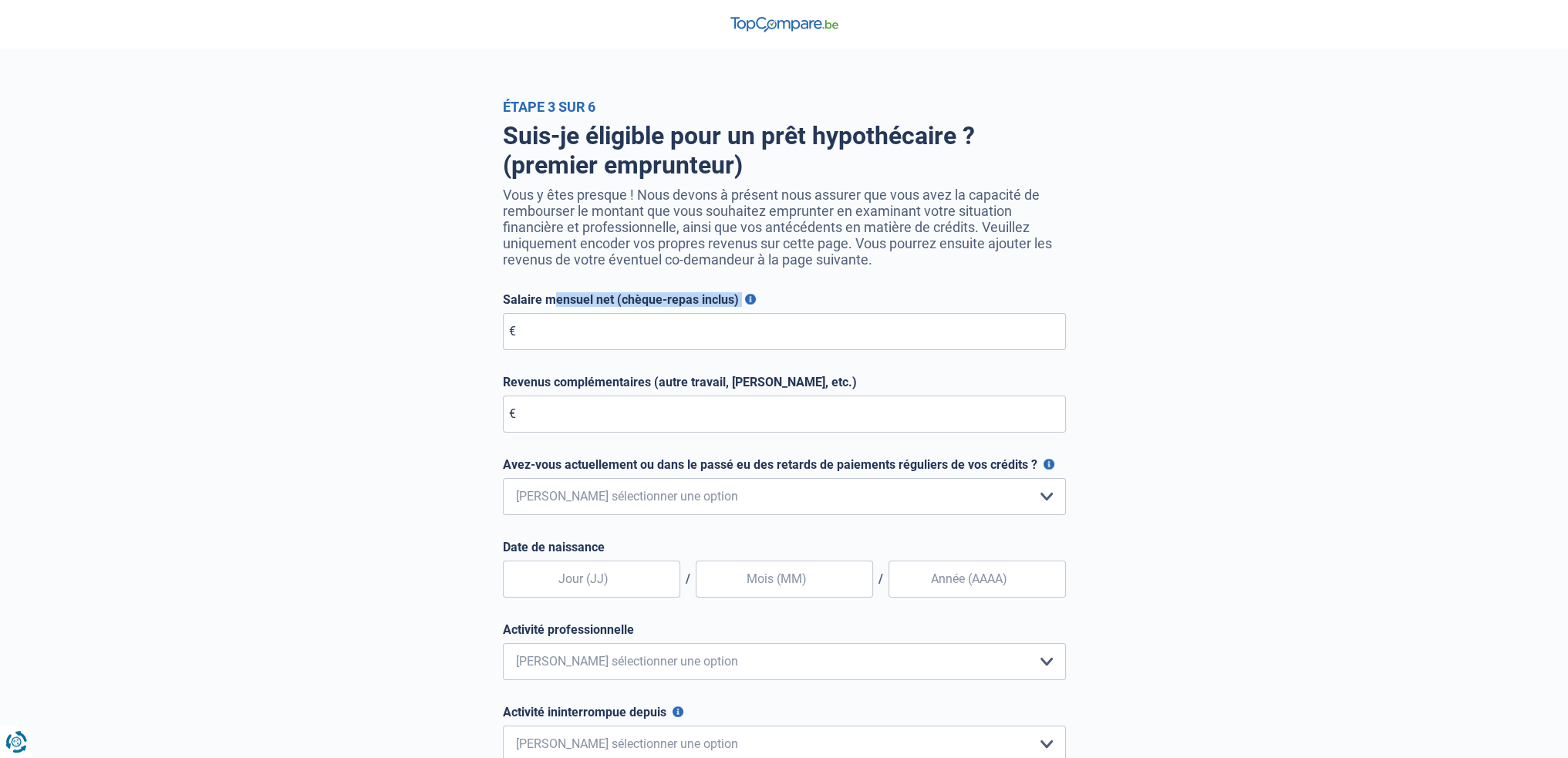
click at [751, 294] on div "Suis-je éligible pour un prêt hypothécaire ? (premier emprunteur) Vous y êtes p…" at bounding box center [784, 476] width 563 height 711
drag, startPoint x: 752, startPoint y: 294, endPoint x: 737, endPoint y: 302, distance: 17.0
click at [737, 302] on label "Salaire mensuel net (chèque-repas inclus)" at bounding box center [784, 300] width 563 height 14
click at [762, 294] on div "Suis-je éligible pour un prêt hypothécaire ? (premier emprunteur) Vous y êtes p…" at bounding box center [784, 476] width 563 height 711
click at [754, 303] on label "Salaire mensuel net (chèque-repas inclus)" at bounding box center [784, 300] width 563 height 14
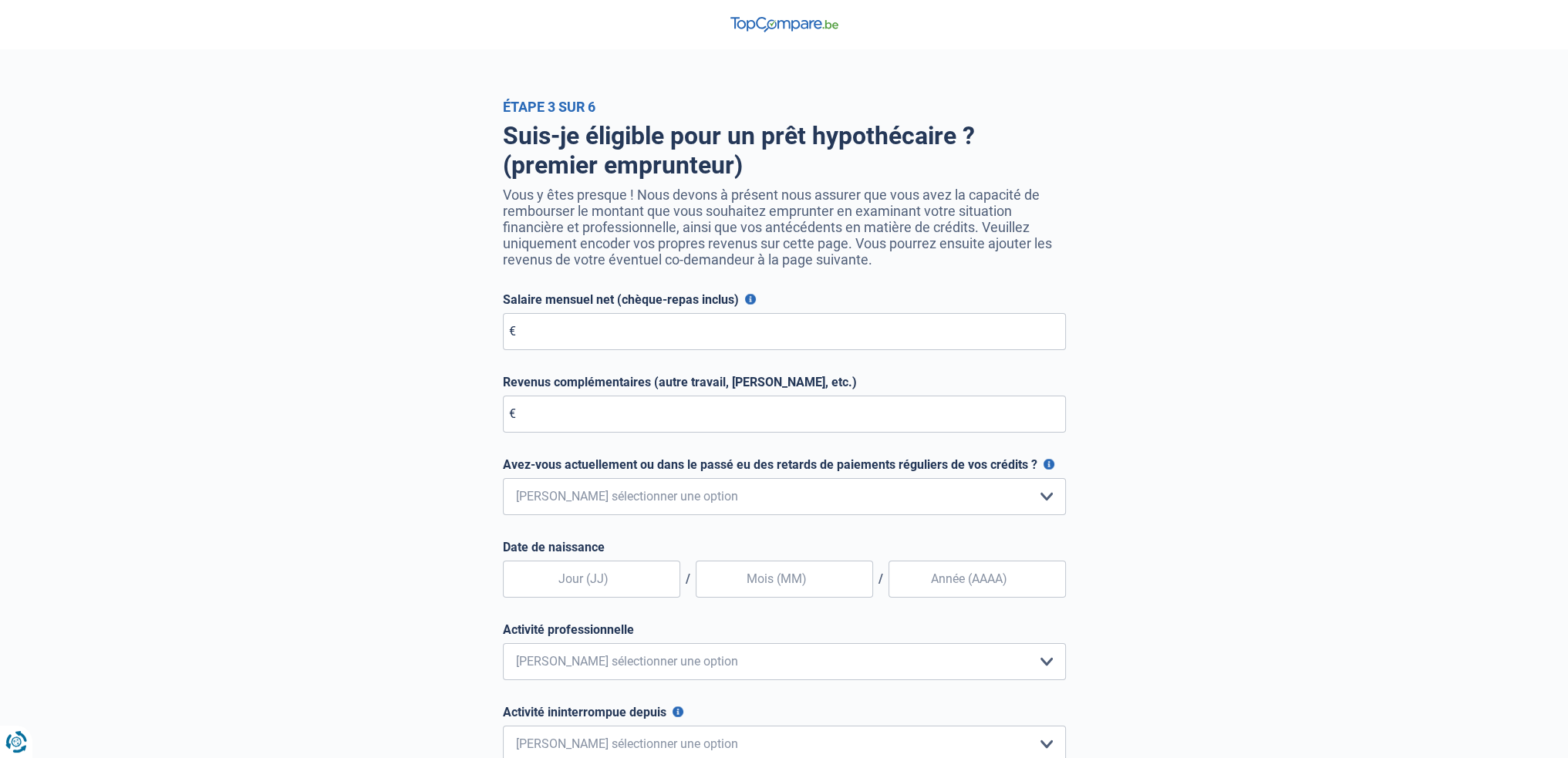
click at [745, 304] on button "Salaire mensuel net (chèque-repas inclus)" at bounding box center [750, 299] width 11 height 11
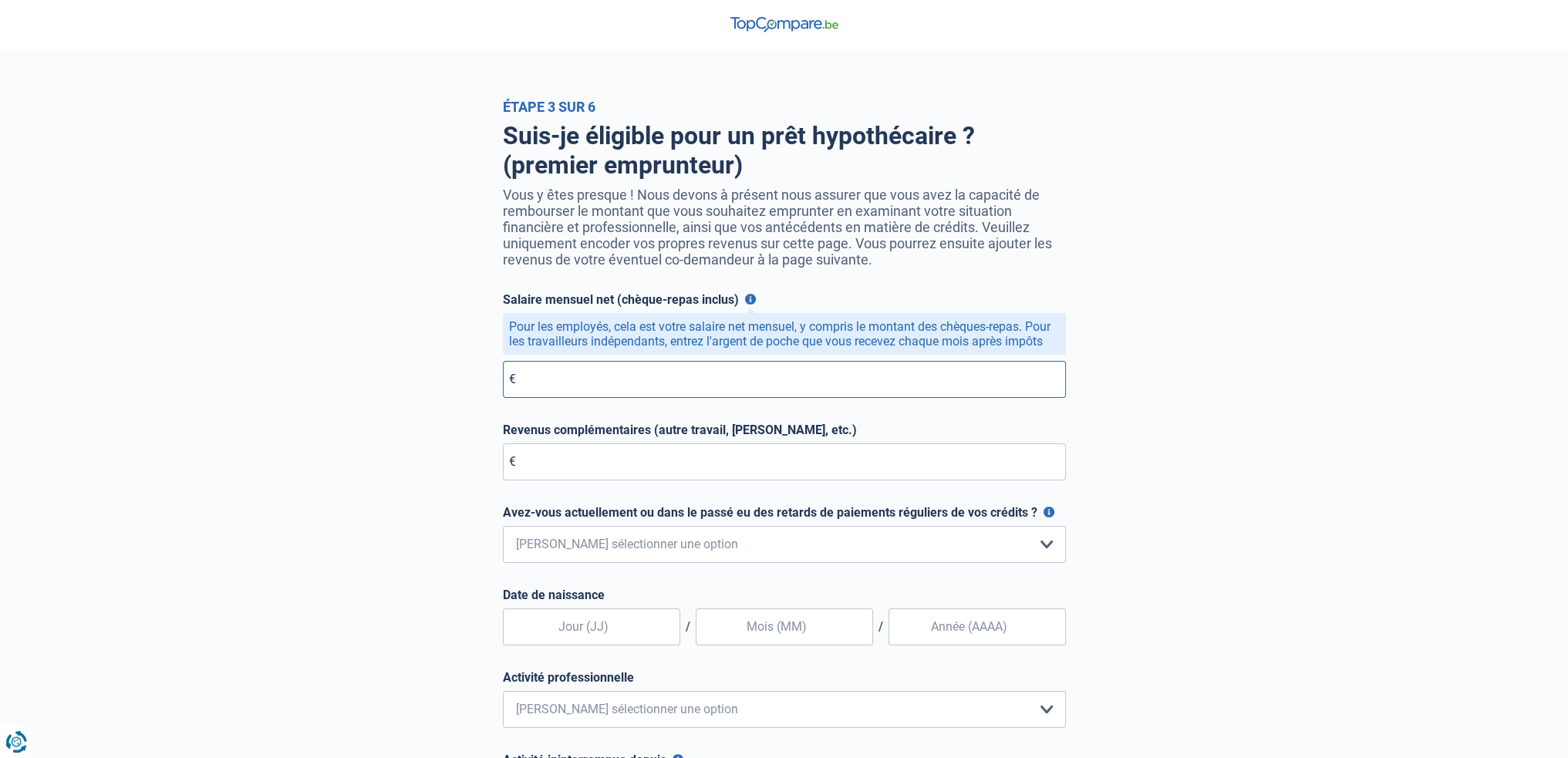
click at [721, 373] on input "Salaire mensuel net (chèque-repas inclus)" at bounding box center [784, 379] width 563 height 37
type input "2.385"
click at [693, 468] on input "Revenus complémentaires (autre travail, loyer, etc.)" at bounding box center [784, 461] width 563 height 37
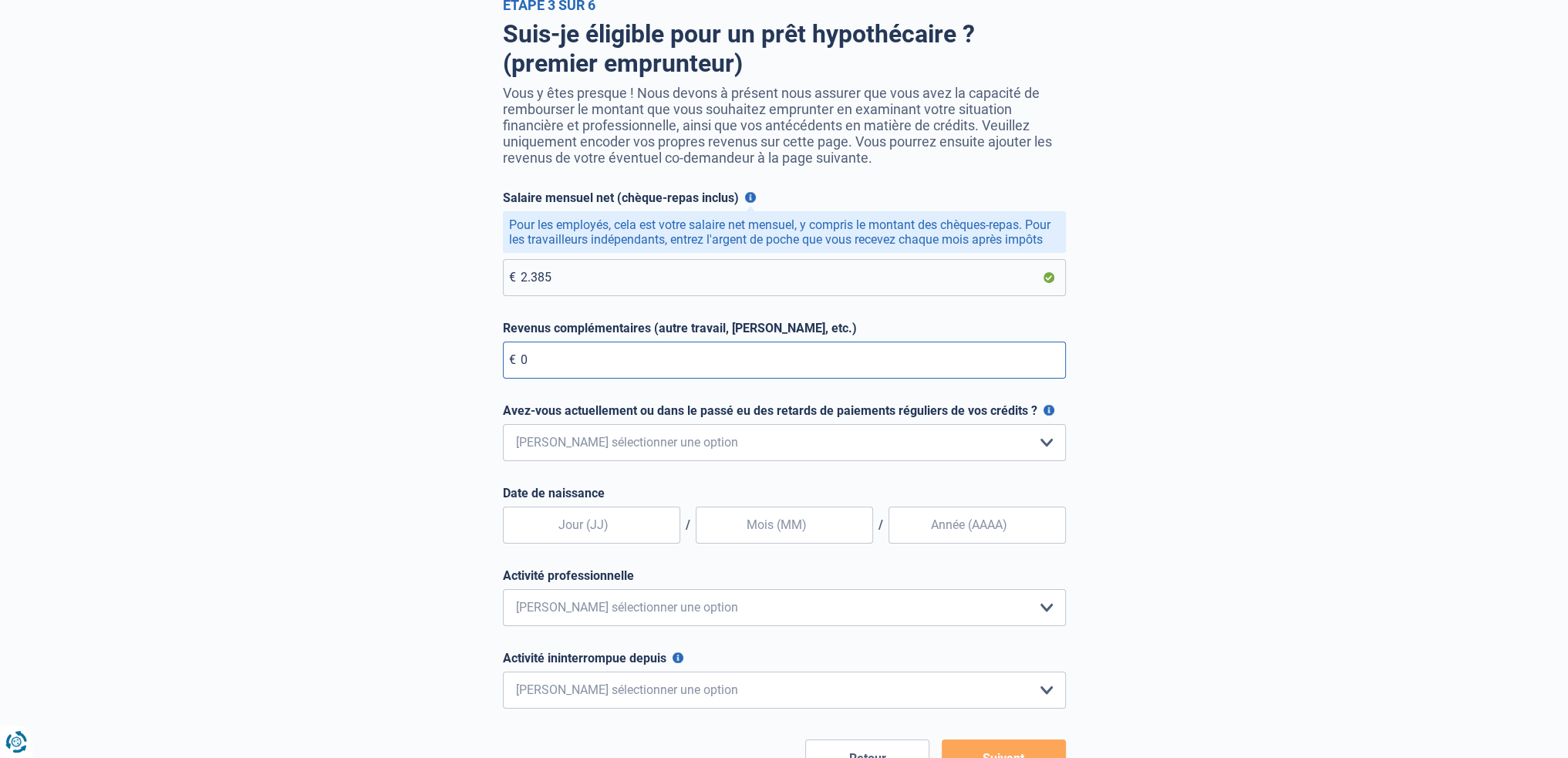
scroll to position [154, 0]
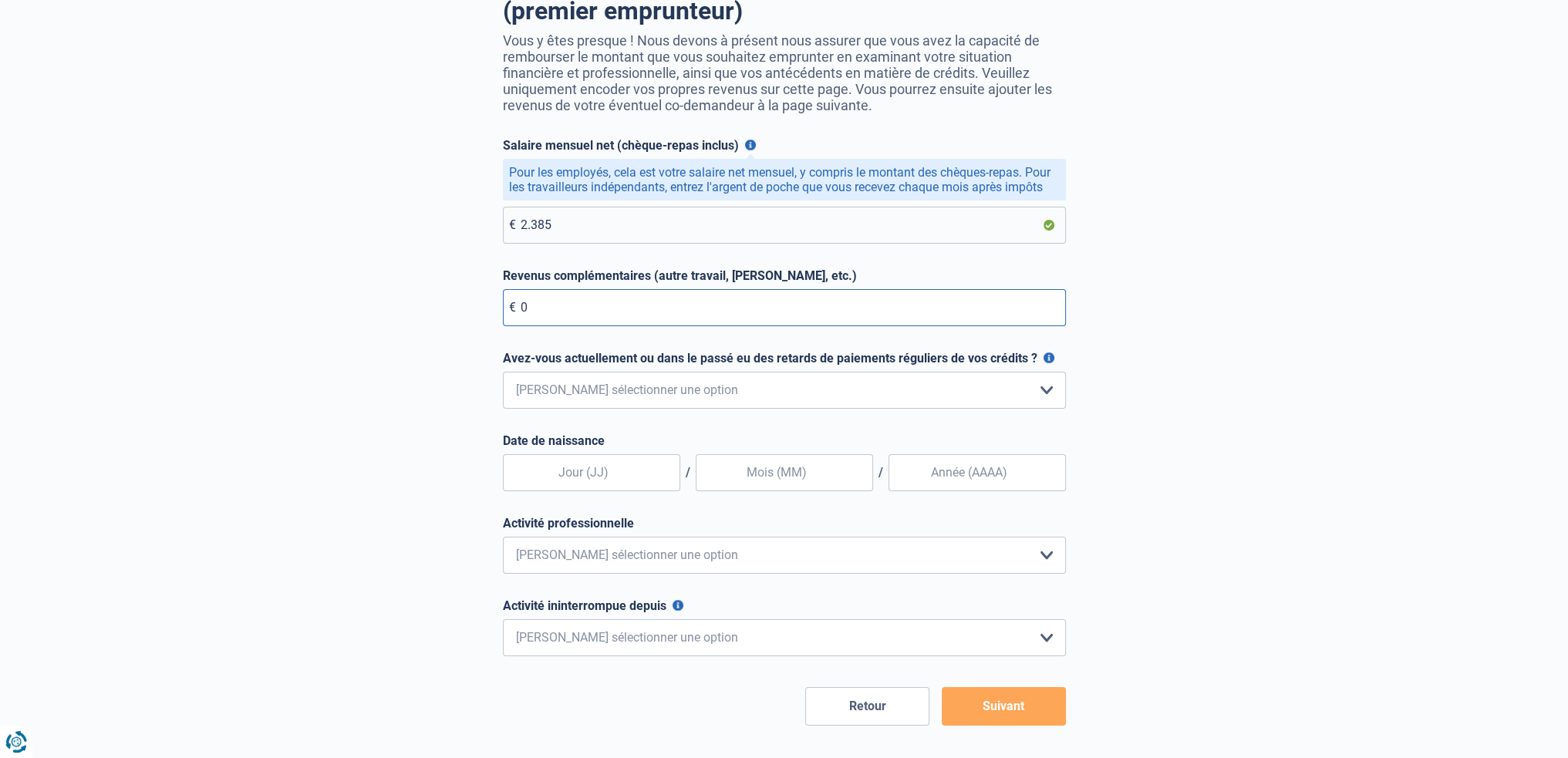
type input "0"
click at [884, 397] on select "Non, jamais Oui mais j'ai tout remboursé il y a moins d'un an Oui mais cela fai…" at bounding box center [784, 389] width 563 height 37
select select "0"
click at [503, 375] on select "Non, jamais Oui mais j'ai tout remboursé il y a moins d'un an Oui mais cela fai…" at bounding box center [784, 389] width 563 height 37
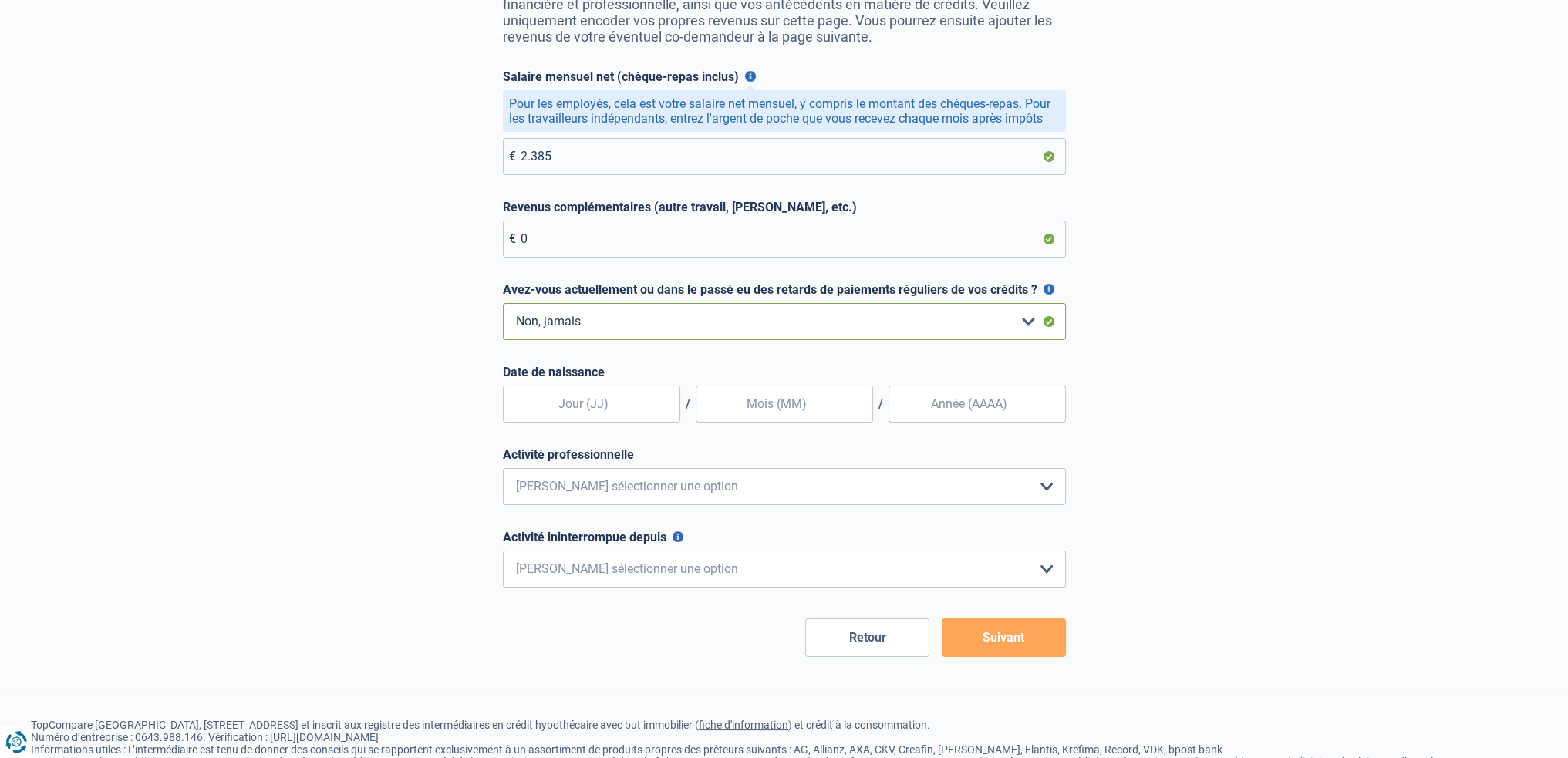
scroll to position [231, 0]
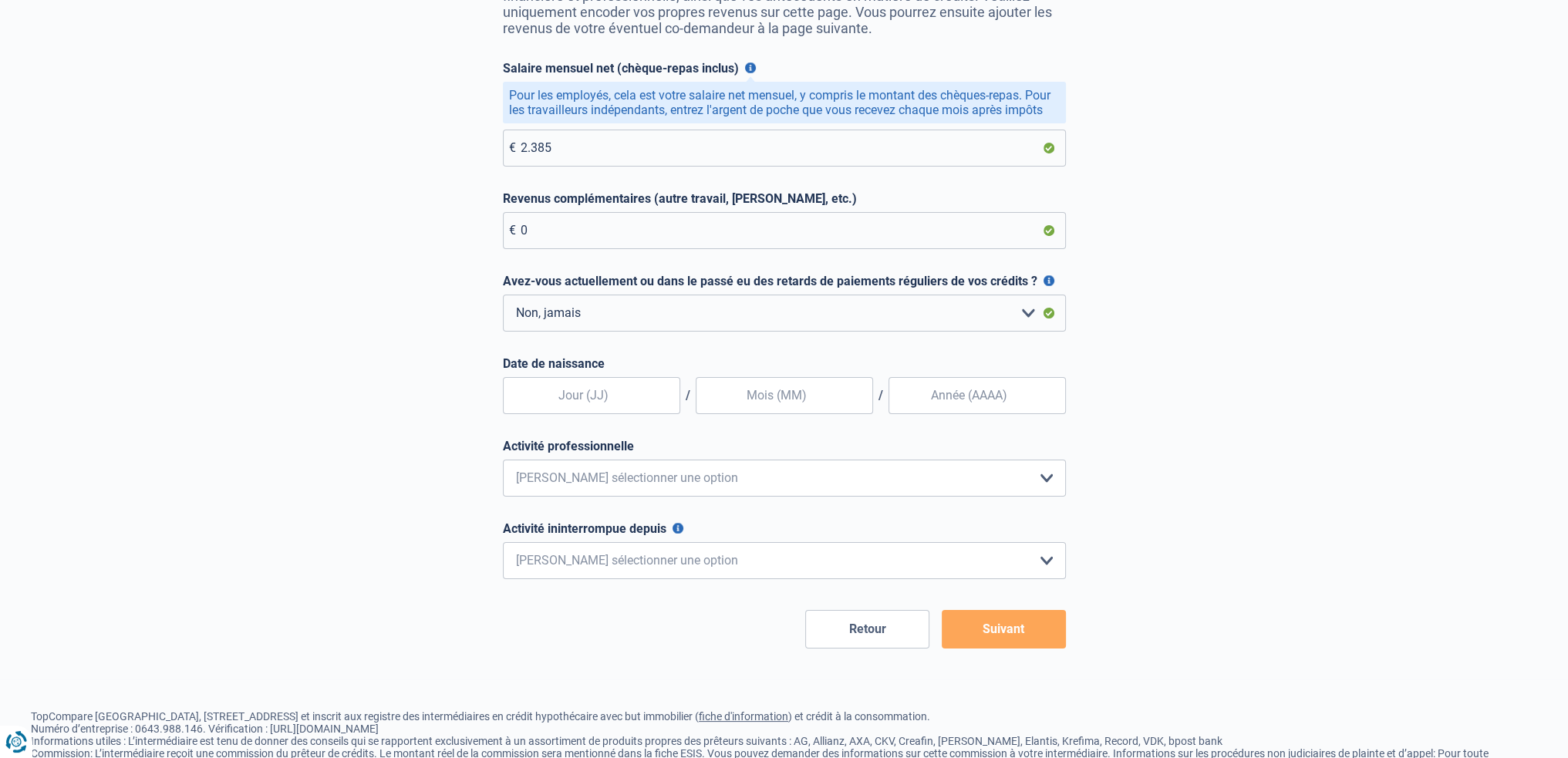
click at [593, 366] on label "Date de naissance" at bounding box center [784, 363] width 563 height 14
click at [603, 411] on input "text" at bounding box center [592, 395] width 177 height 37
type input "25"
click at [774, 407] on input "text" at bounding box center [784, 395] width 177 height 37
type input "03"
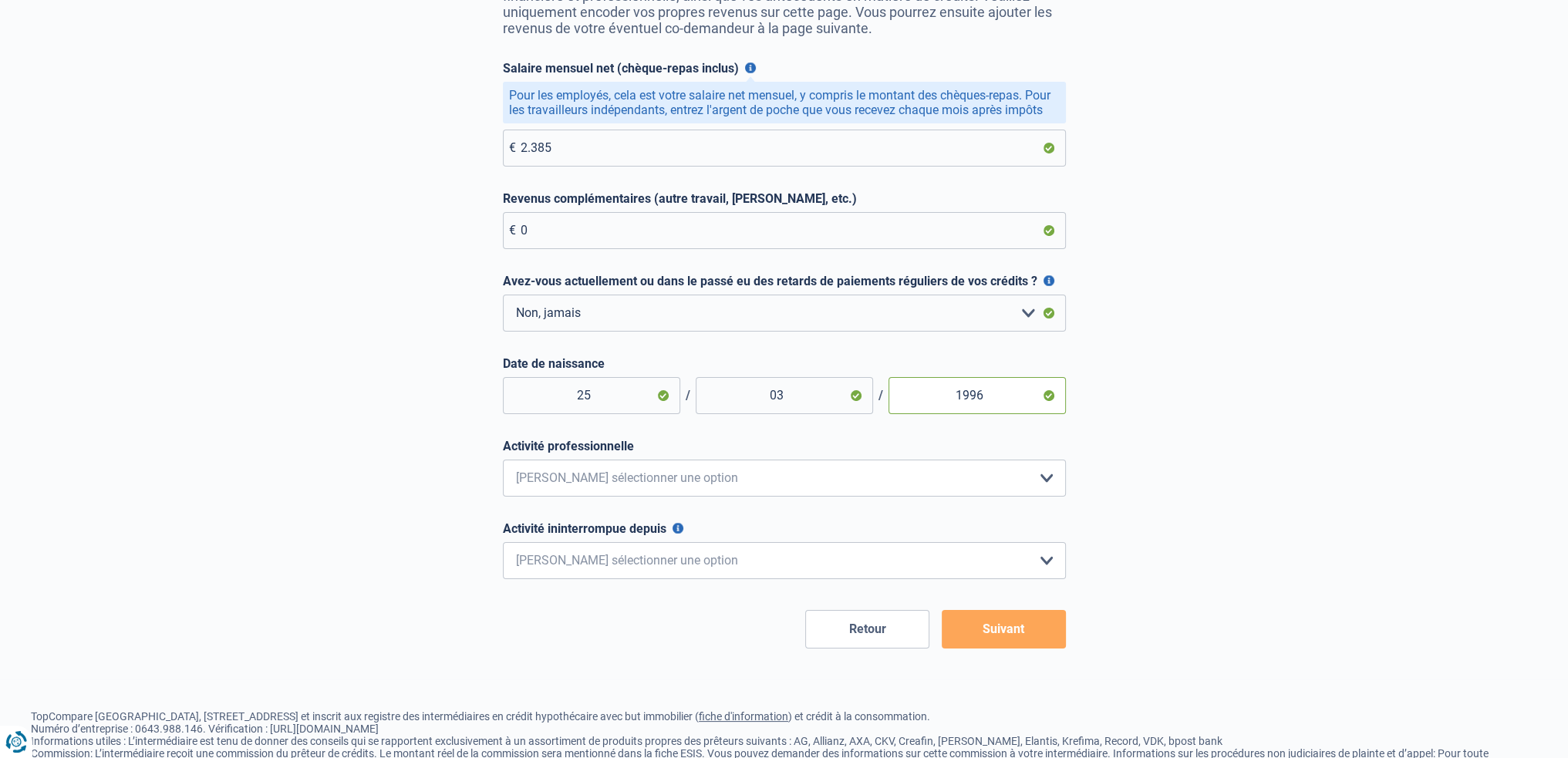
type input "1996"
click at [648, 496] on select "Employé privé Ouvrier Fonctionnaire Indépendant Dirigeant d'entreprise Pensionn…" at bounding box center [784, 478] width 563 height 37
click at [503, 463] on select "Employé privé Ouvrier Fonctionnaire Indépendant Dirigeant d'entreprise Pensionn…" at bounding box center [784, 478] width 563 height 37
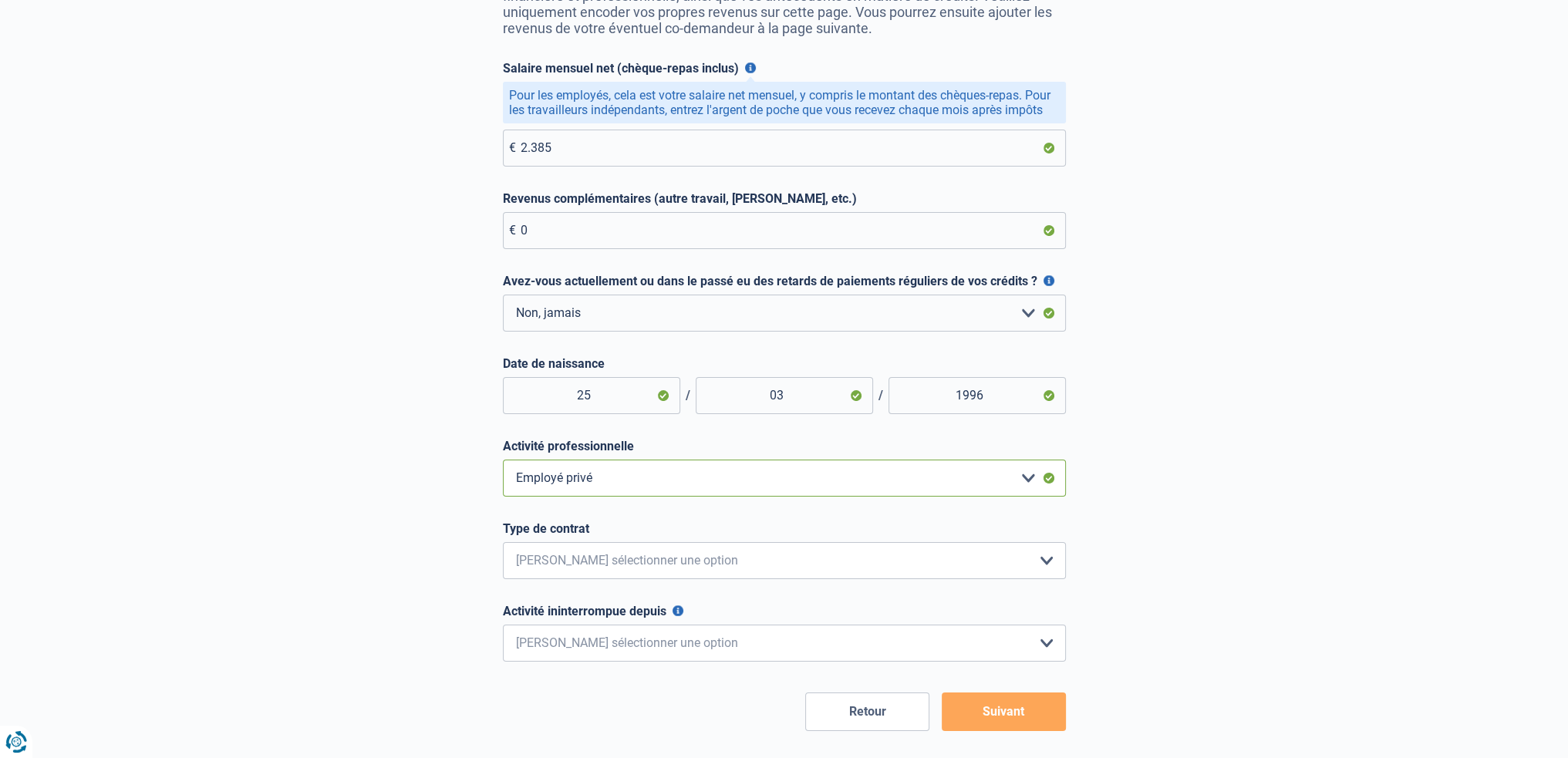
click at [691, 481] on select "Employé privé Ouvrier Fonctionnaire Indépendant Dirigeant d'entreprise Pensionn…" at bounding box center [784, 478] width 563 height 37
select select "official"
click at [503, 463] on select "Employé privé Ouvrier Fonctionnaire Indépendant Dirigeant d'entreprise Pensionn…" at bounding box center [784, 478] width 563 height 37
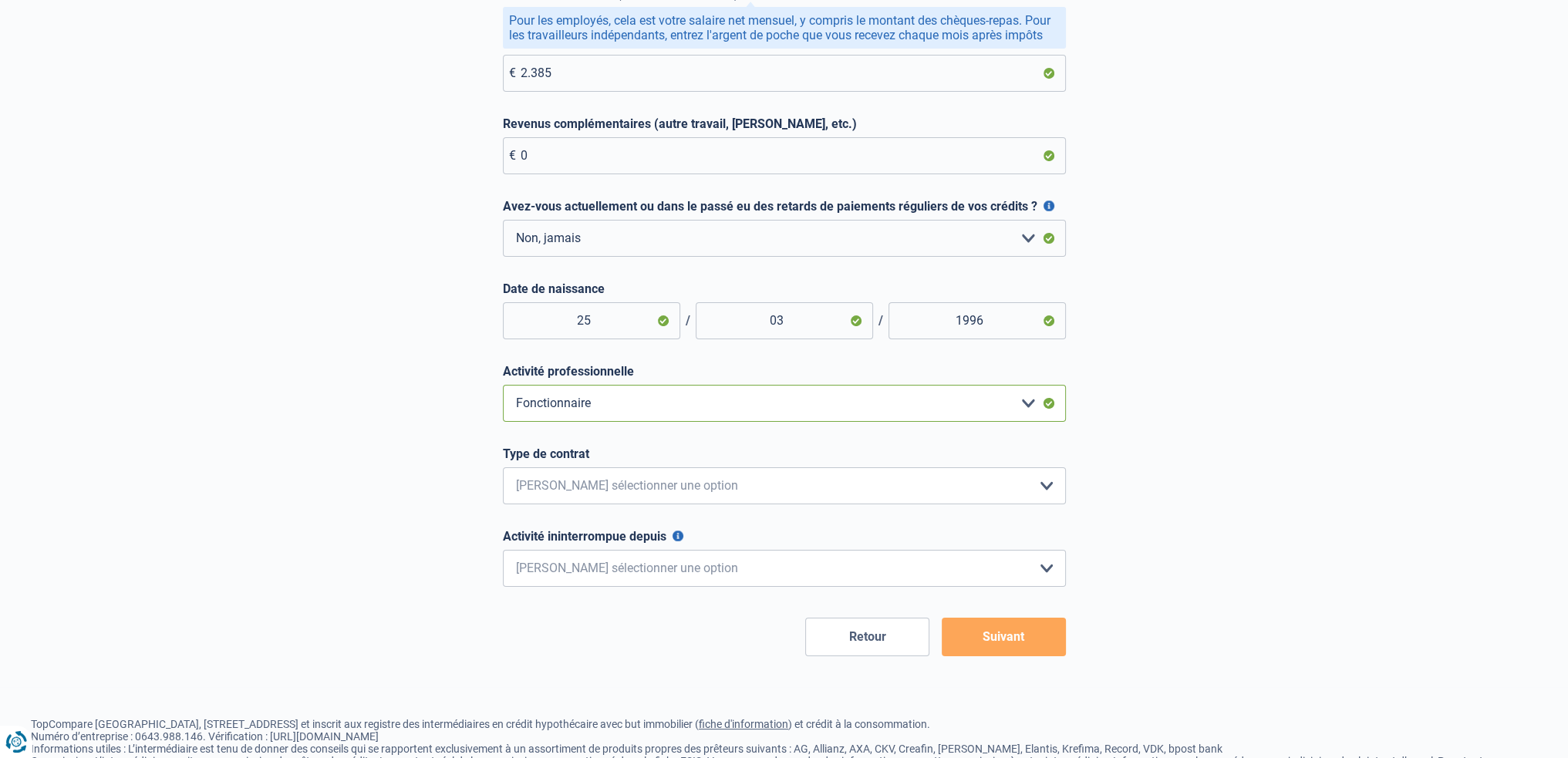
scroll to position [309, 0]
click at [629, 493] on select "Intérimaire Contrat à Durée Indéterminée Contrat à Durée Déterminée Veuillez sé…" at bounding box center [784, 483] width 563 height 37
click at [644, 459] on label "Type de contrat" at bounding box center [784, 451] width 563 height 14
click at [644, 465] on select "Intérimaire Contrat à Durée Indéterminée Contrat à Durée Déterminée Veuillez sé…" at bounding box center [784, 483] width 563 height 37
click at [650, 481] on select "Intérimaire Contrat à Durée Indéterminée Contrat à Durée Déterminée Veuillez sé…" at bounding box center [784, 483] width 563 height 37
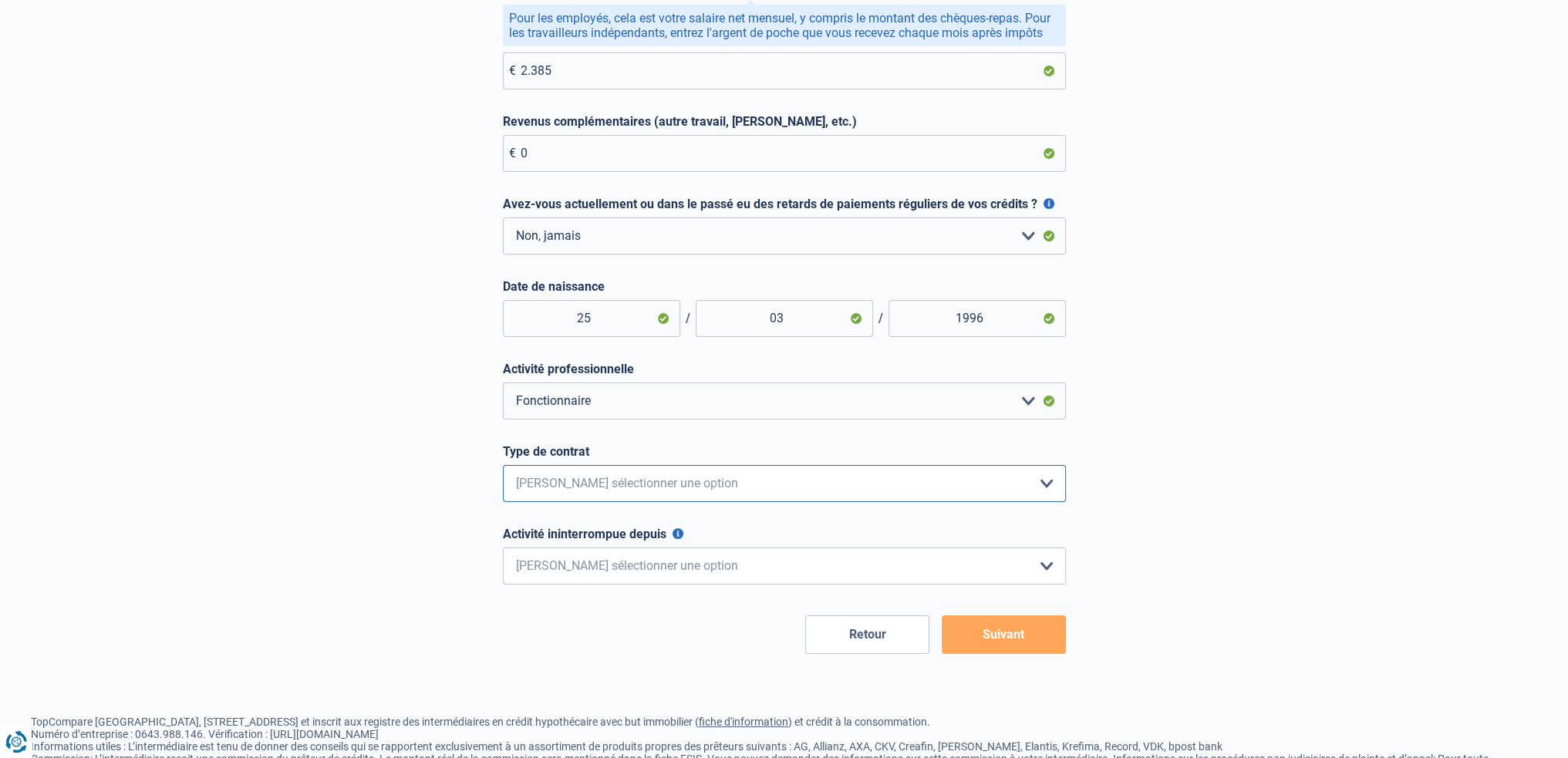
select select "permanent"
click at [503, 469] on select "Intérimaire Contrat à Durée Indéterminée Contrat à Durée Déterminée Veuillez sé…" at bounding box center [784, 483] width 563 height 37
click at [671, 581] on select "< 6 mois 6 - 12 mois 12 - 24 mois 24 - 36 mois > 36 mois Veuillez sélectionner …" at bounding box center [784, 566] width 563 height 37
select select "more36"
click at [503, 551] on select "< 6 mois 6 - 12 mois 12 - 24 mois 24 - 36 mois > 36 mois Veuillez sélectionner …" at bounding box center [784, 566] width 563 height 37
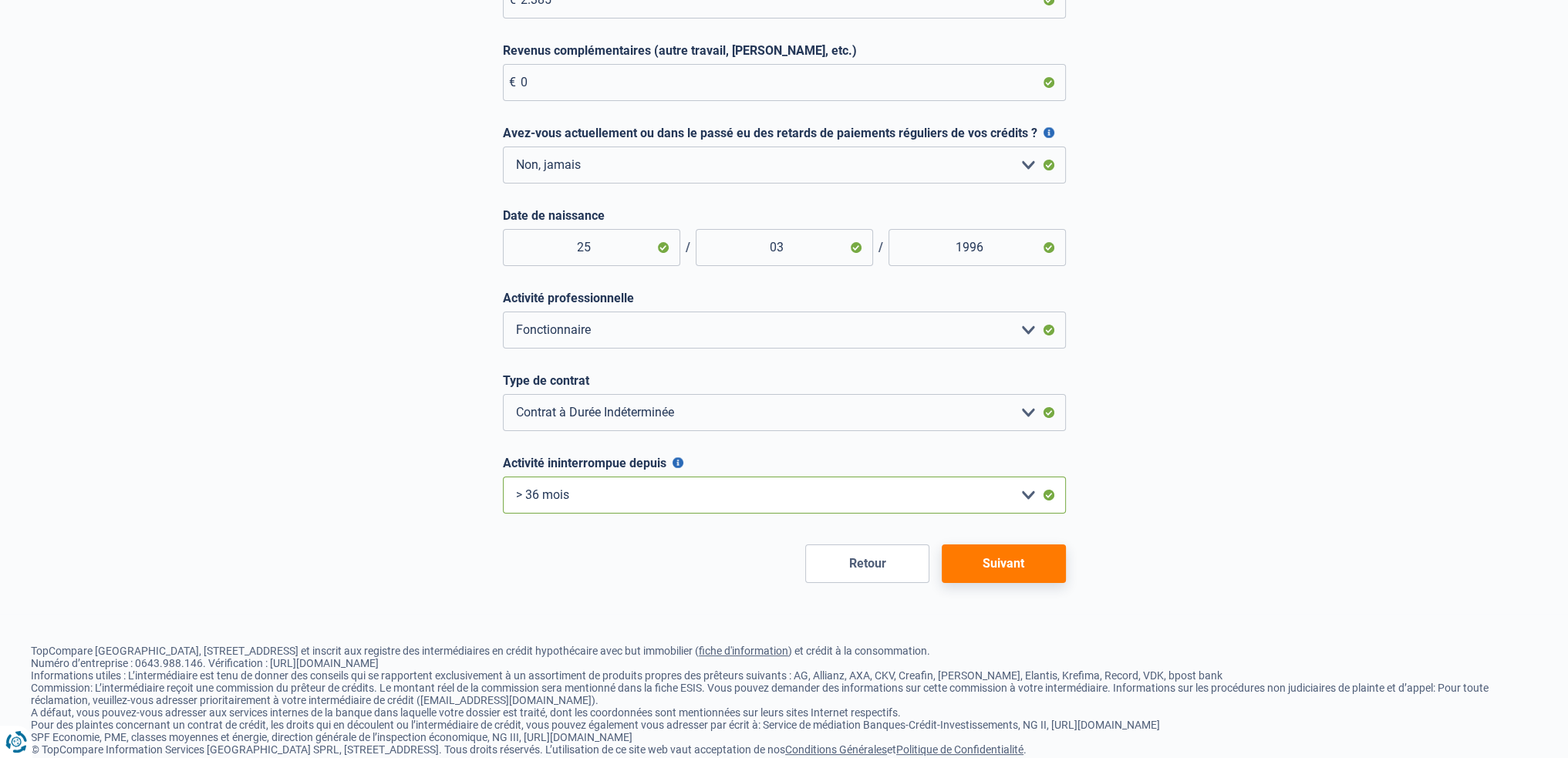
scroll to position [386, 0]
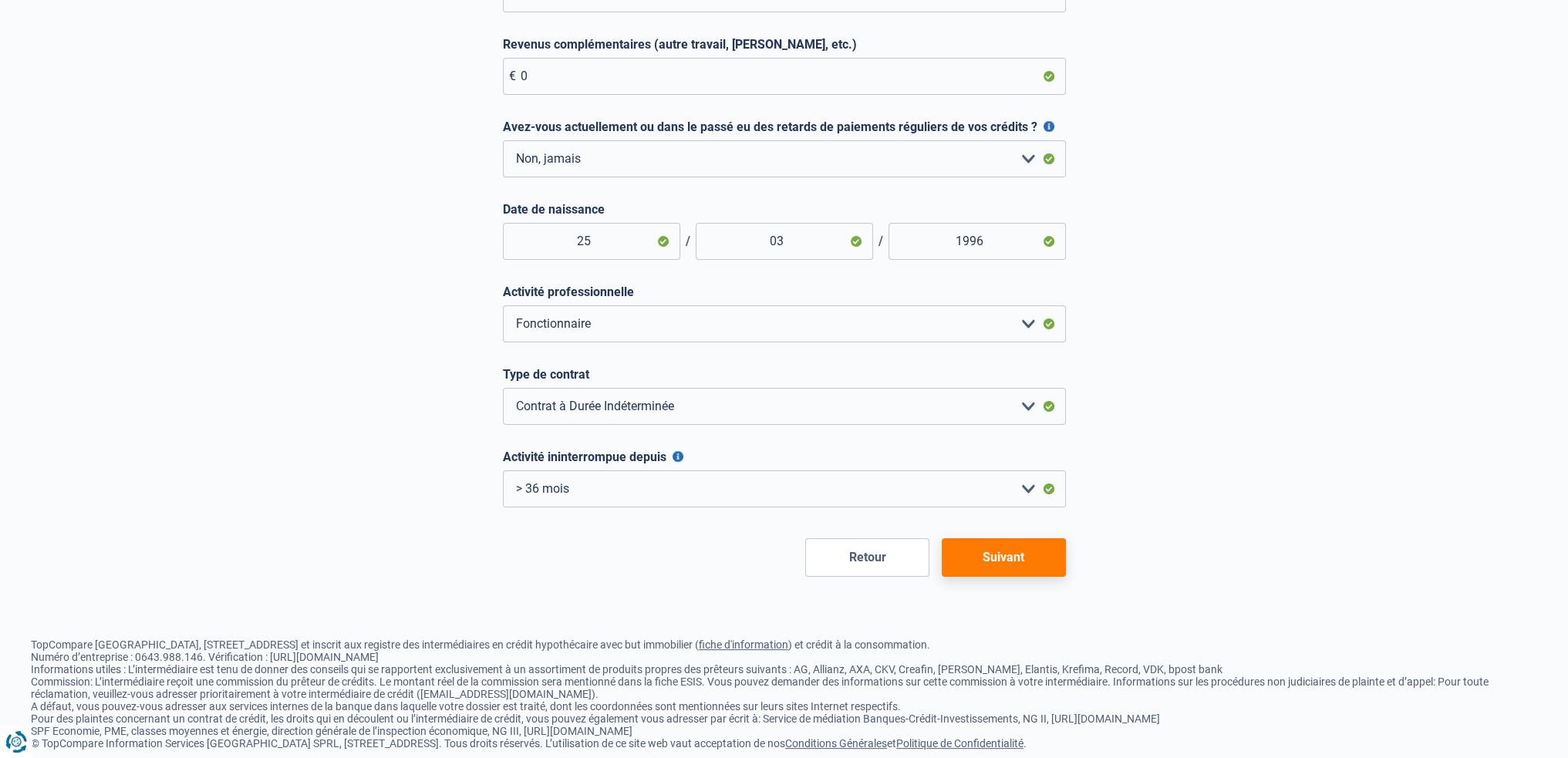
click at [1030, 545] on button "Suivant" at bounding box center [1003, 557] width 124 height 38
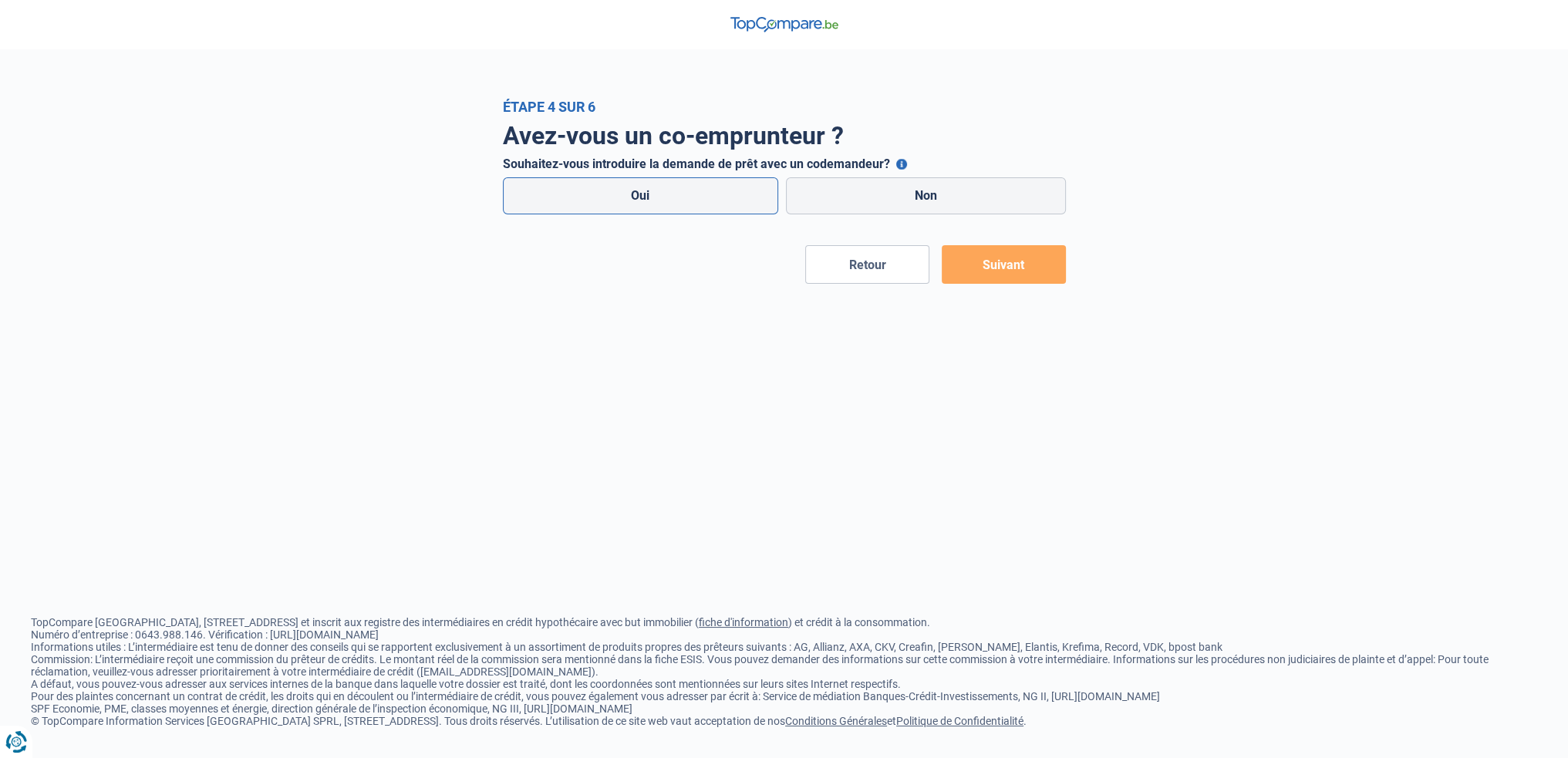
click at [654, 206] on label "Oui" at bounding box center [641, 195] width 276 height 37
click at [654, 206] on input "Oui" at bounding box center [641, 195] width 276 height 37
radio input "true"
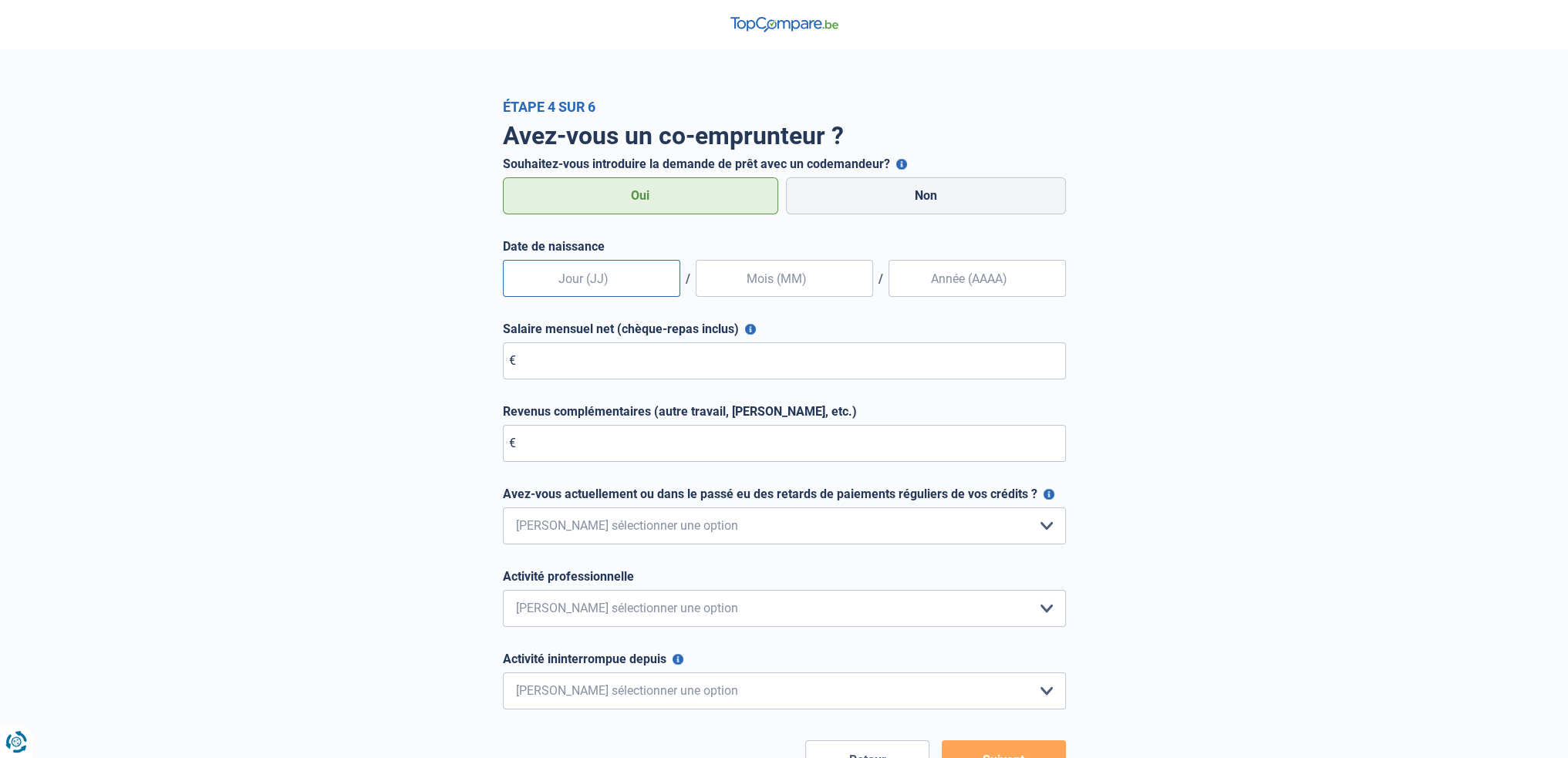
click at [598, 280] on input "text" at bounding box center [592, 277] width 177 height 37
type input "12"
click at [785, 276] on input "text" at bounding box center [784, 277] width 177 height 37
type input "05"
type input "1996"
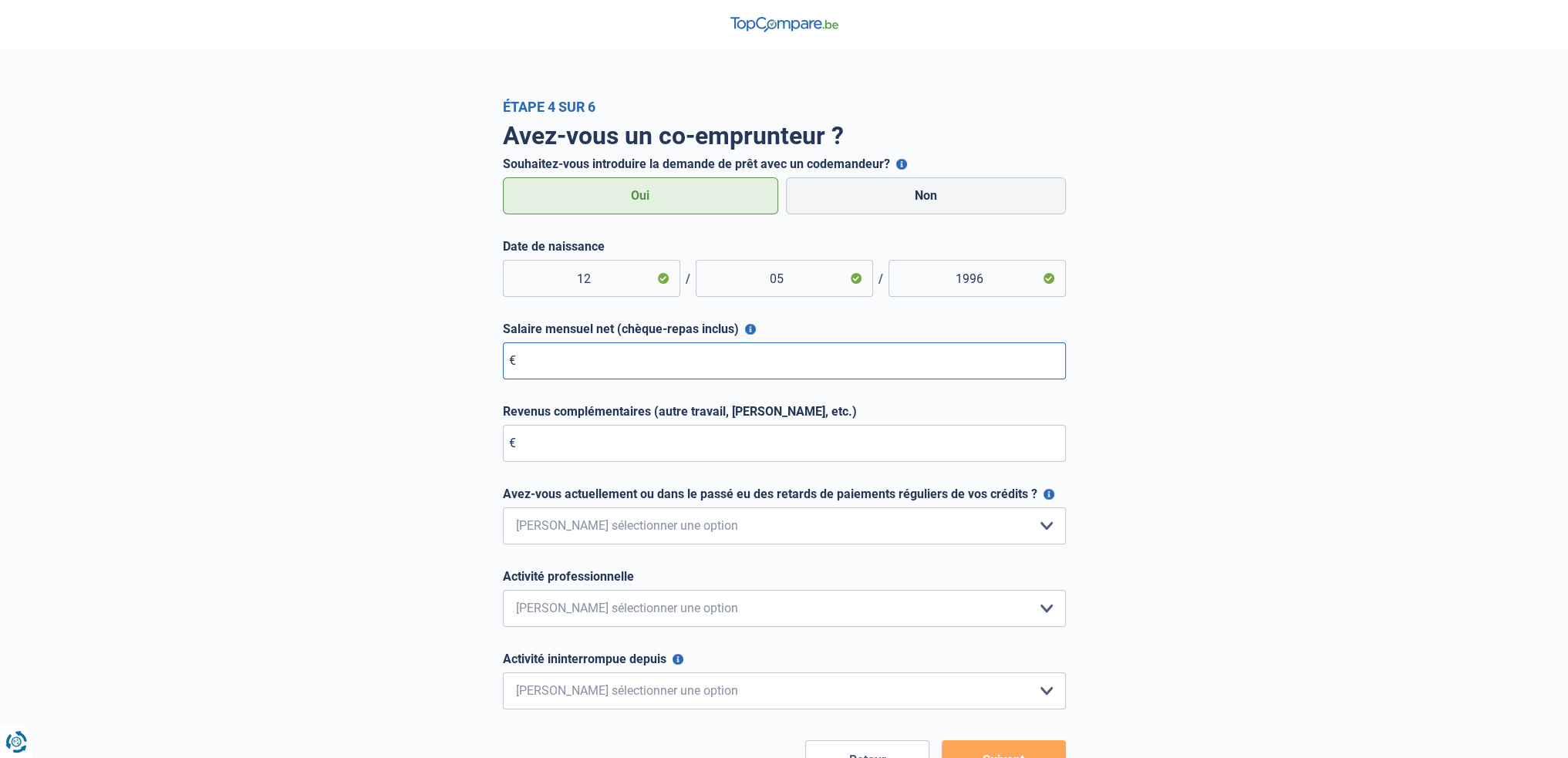
click at [601, 377] on input "Salaire mensuel net (chèque-repas inclus)" at bounding box center [784, 361] width 563 height 37
click at [581, 321] on div "Date de naissance 12 / 05 / 1996 Salaire mensuel net (chèque-repas inclus) Pour…" at bounding box center [784, 474] width 563 height 471
drag, startPoint x: 635, startPoint y: 385, endPoint x: 637, endPoint y: 359, distance: 26.1
click at [635, 383] on div "Date de naissance 12 / 05 / 1996 Salaire mensuel net (chèque-repas inclus) Pour…" at bounding box center [784, 474] width 563 height 471
click at [637, 359] on input "Salaire mensuel net (chèque-repas inclus)" at bounding box center [784, 361] width 563 height 37
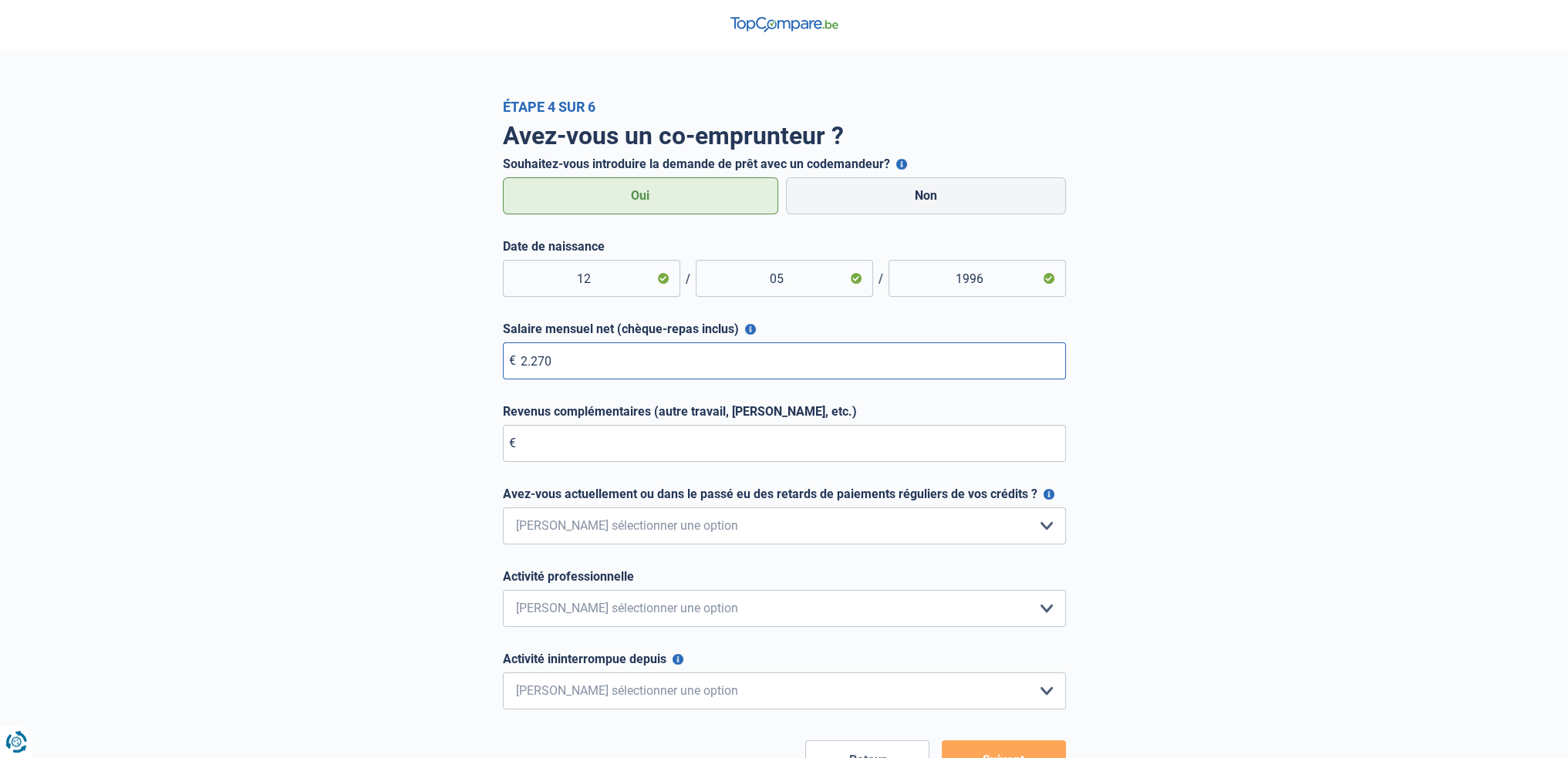
type input "2.270"
click at [633, 426] on input "Revenus complémentaires (autre travail, loyer, etc.)" at bounding box center [784, 443] width 563 height 37
click at [676, 442] on input "Revenus complémentaires (autre travail, loyer, etc.)" at bounding box center [784, 443] width 563 height 37
type input "0"
click at [647, 500] on label "Avez-vous actuellement ou dans le passé eu des retards de paiements réguliers d…" at bounding box center [784, 494] width 563 height 14
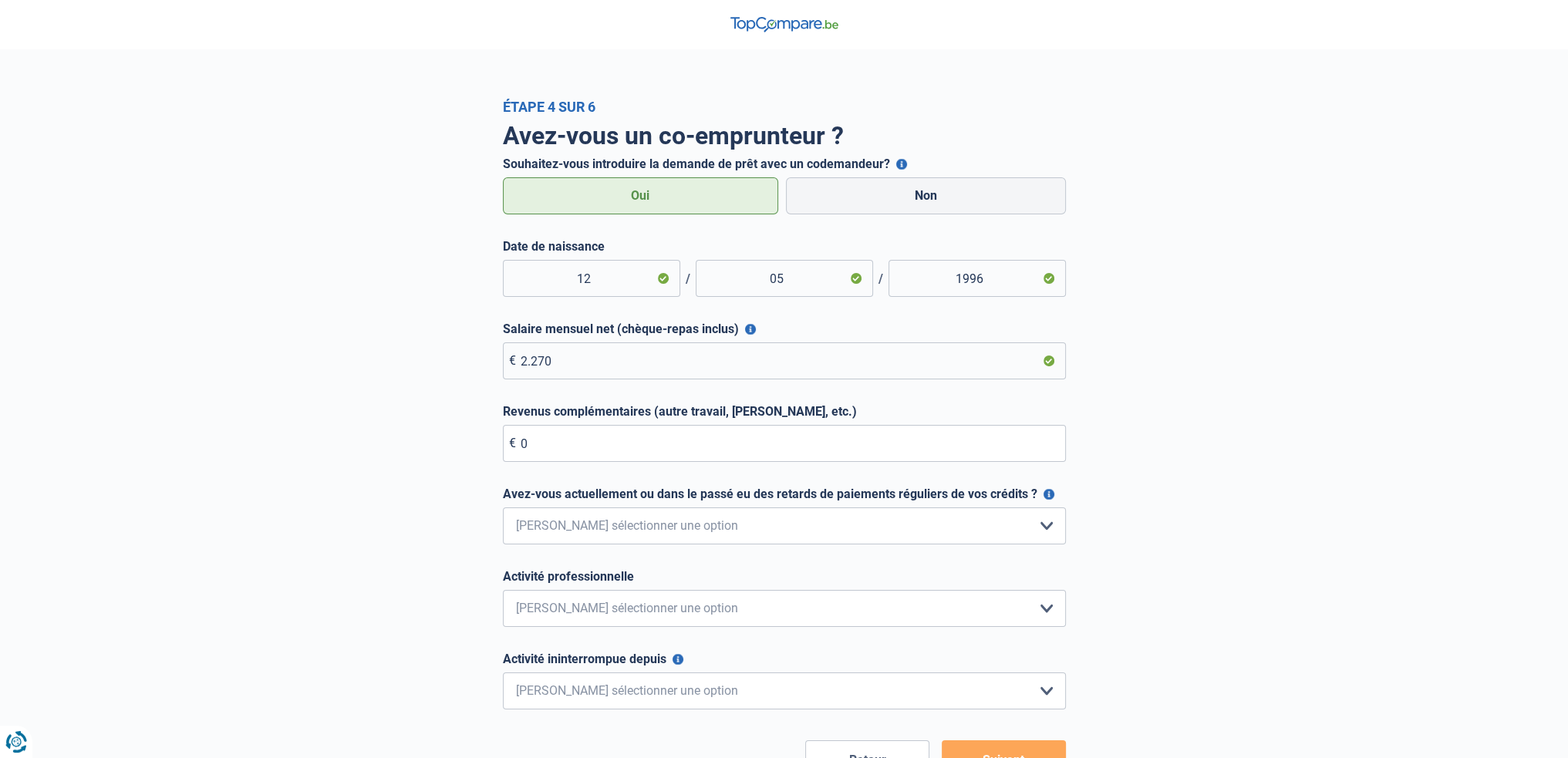
click at [647, 507] on select "Non, jamais Oui mais j'ai tout remboursé il y a moins d'un an Oui mais cela fai…" at bounding box center [784, 525] width 563 height 37
click at [678, 523] on select "Non, jamais Oui mais j'ai tout remboursé il y a moins d'un an Oui mais cela fai…" at bounding box center [784, 525] width 563 height 37
select select "0"
click at [503, 509] on select "Non, jamais Oui mais j'ai tout remboursé il y a moins d'un an Oui mais cela fai…" at bounding box center [784, 525] width 563 height 37
click at [593, 653] on label "Activité ininterrompue depuis" at bounding box center [784, 659] width 563 height 14
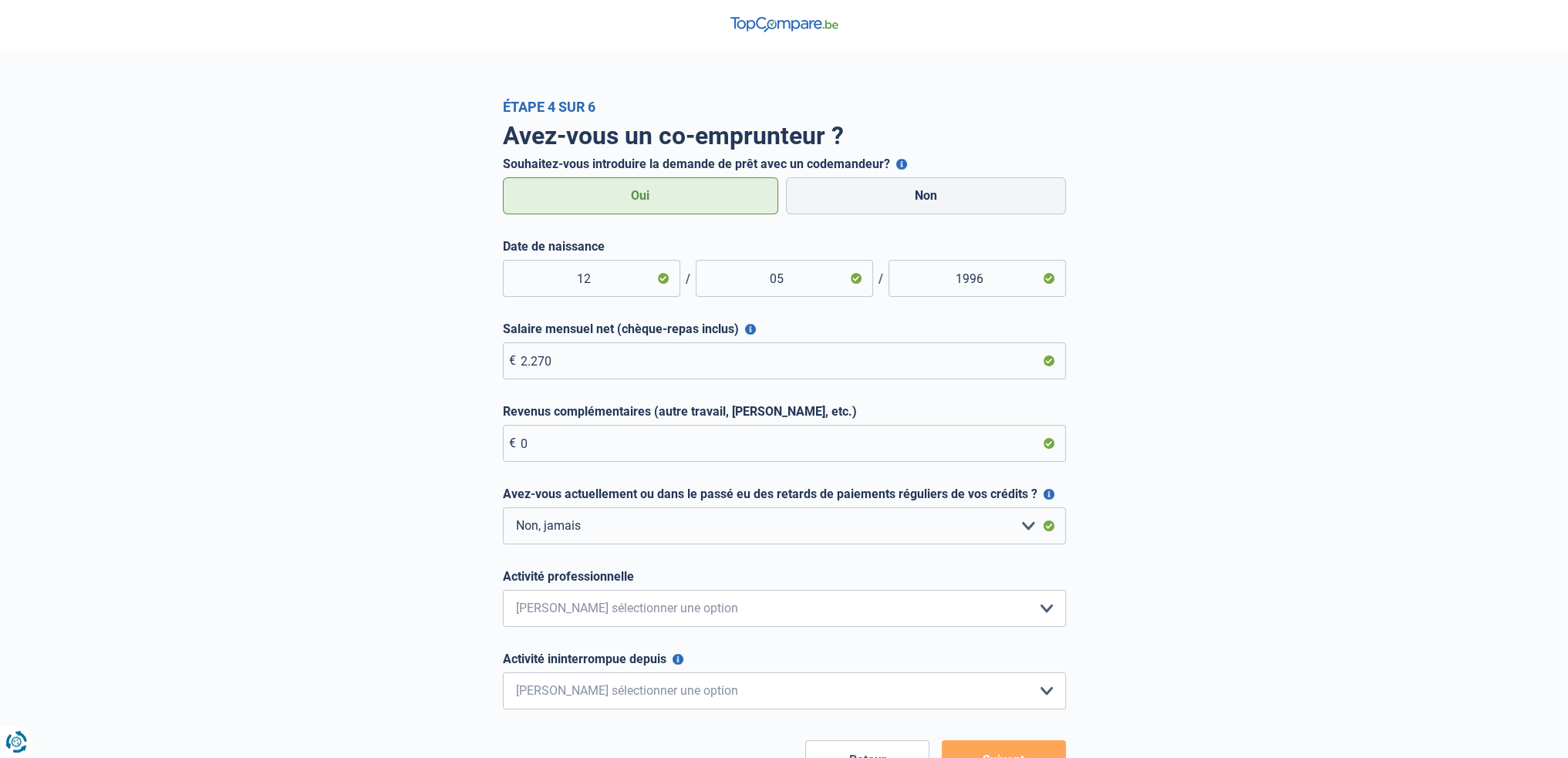
click at [593, 672] on select "< 6 mois 6 - 12 mois 12 - 24 mois 24 - 36 mois > 36 mois Veuillez sélectionner …" at bounding box center [784, 690] width 563 height 37
click at [617, 599] on select "Employé privé Ouvrier Fonctionnaire Indépendant Dirigeant d'entreprise Pensionn…" at bounding box center [784, 608] width 563 height 37
select select "worker"
click at [503, 592] on select "Employé privé Ouvrier Fonctionnaire Indépendant Dirigeant d'entreprise Pensionn…" at bounding box center [784, 608] width 563 height 37
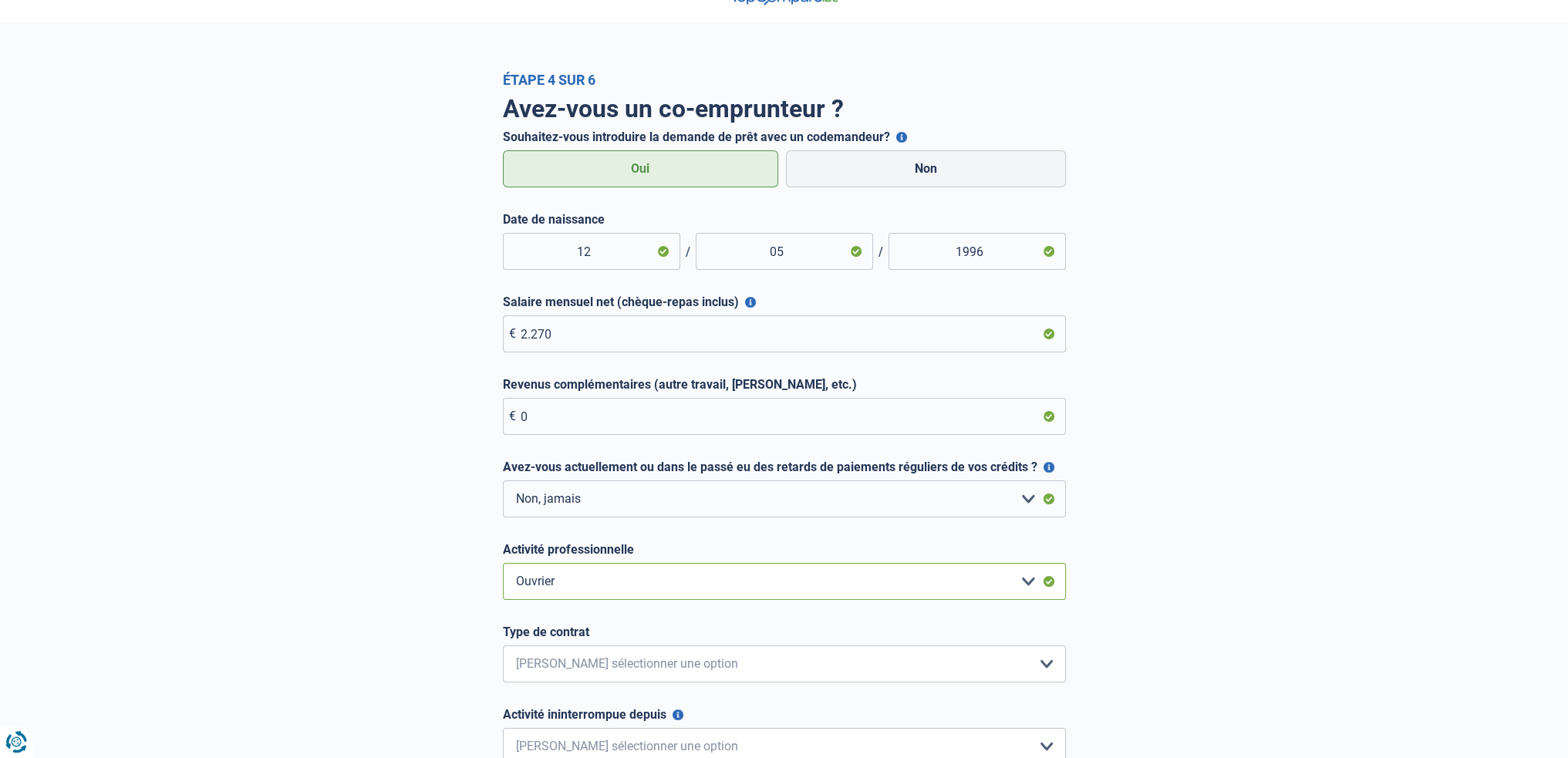
scroll to position [154, 0]
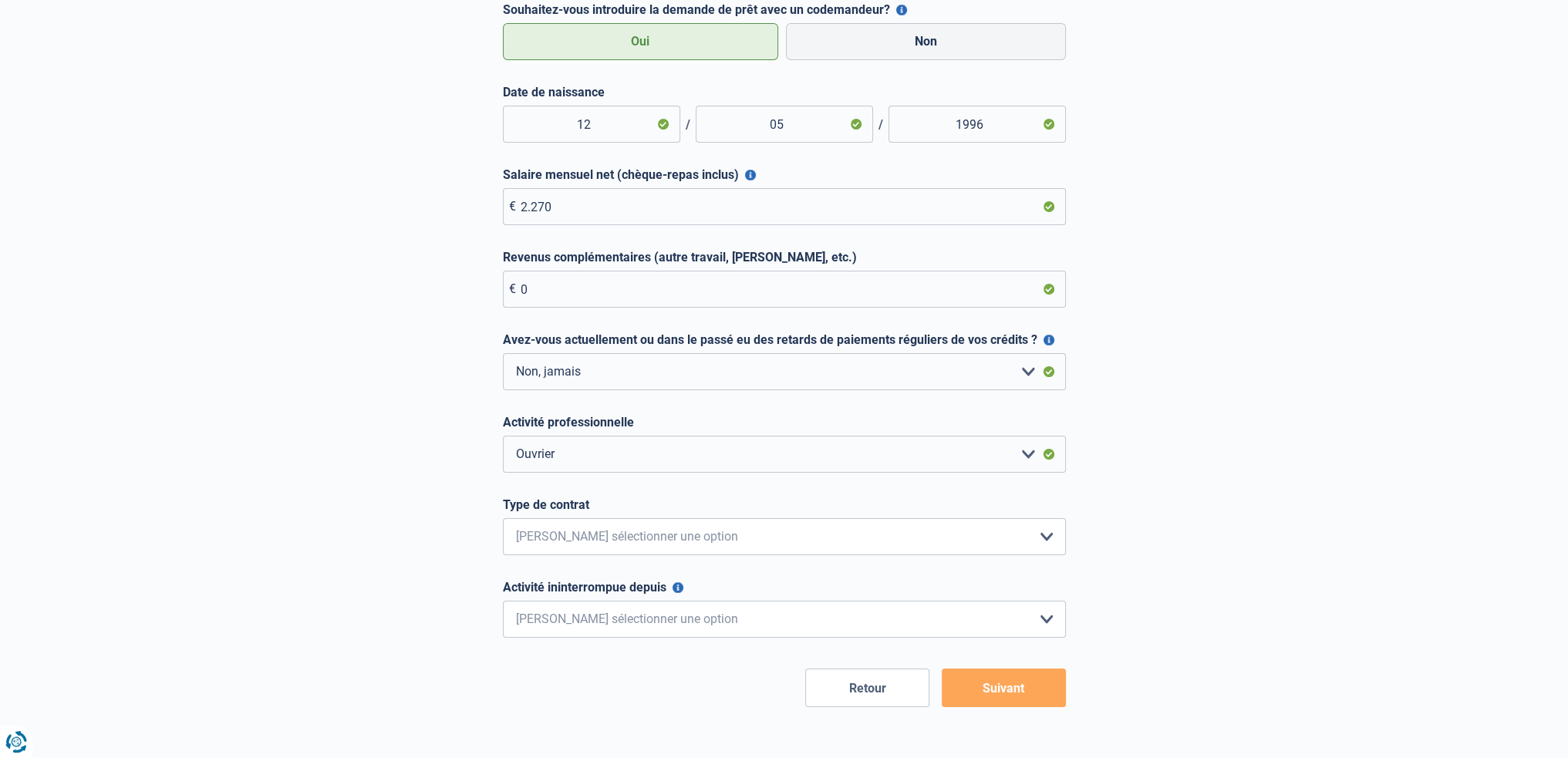
click at [642, 509] on label "Type de contrat" at bounding box center [784, 505] width 563 height 14
click at [642, 518] on select "Intérimaire Contrat à Durée Indéterminée Contrat à Durée Déterminée Veuillez sé…" at bounding box center [784, 536] width 563 height 37
click at [644, 532] on select "Intérimaire Contrat à Durée Indéterminée Contrat à Durée Déterminée Veuillez sé…" at bounding box center [784, 536] width 563 height 37
select select "permanent"
click at [503, 520] on select "Intérimaire Contrat à Durée Indéterminée Contrat à Durée Déterminée Veuillez sé…" at bounding box center [784, 536] width 563 height 37
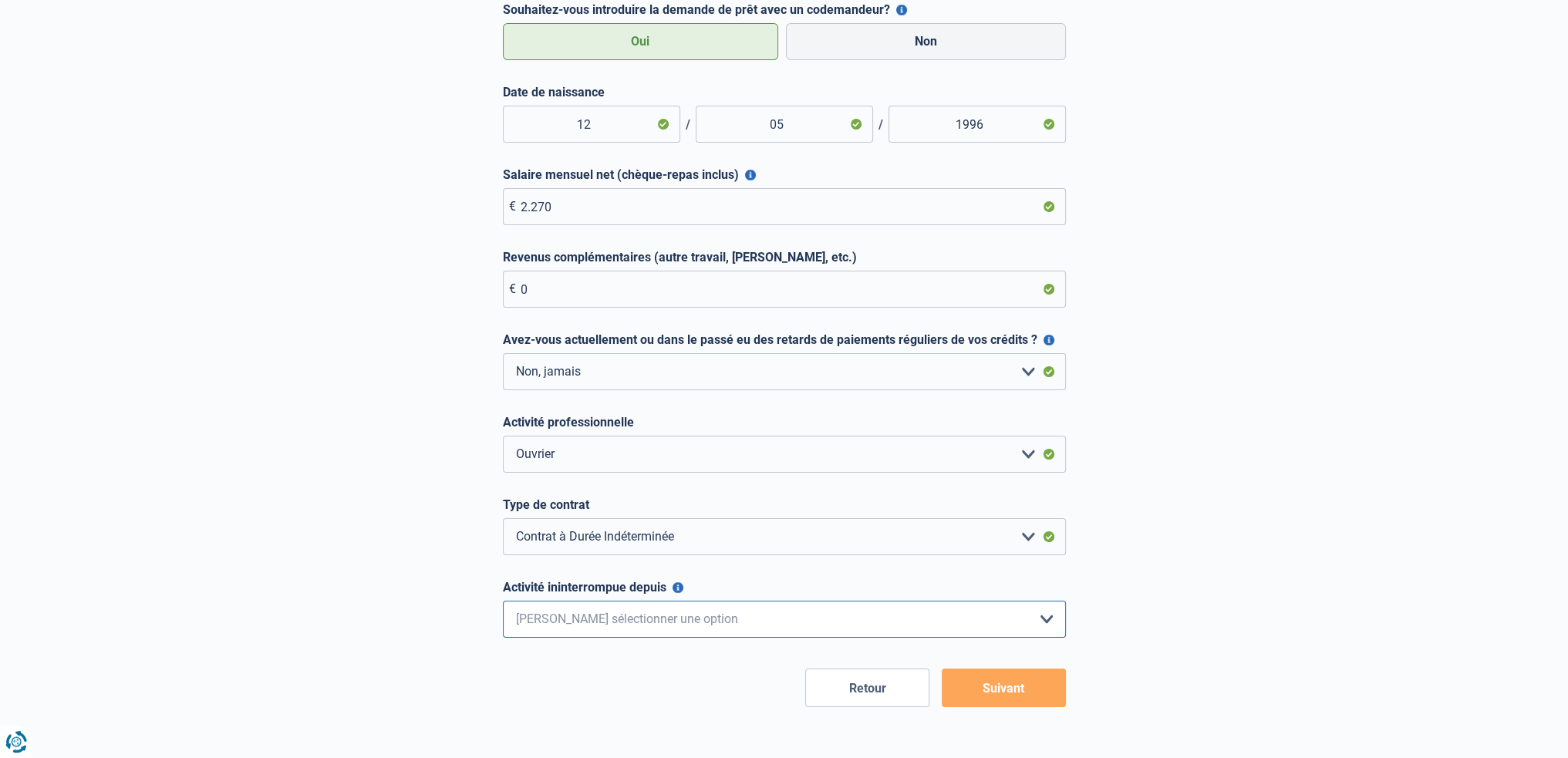
click at [642, 633] on select "< 6 mois 6 - 12 mois 12 - 24 mois 24 - 36 mois > 36 mois Veuillez sélectionner …" at bounding box center [784, 618] width 563 height 37
select select "less6"
click at [503, 602] on select "< 6 mois 6 - 12 mois 12 - 24 mois 24 - 36 mois > 36 mois Veuillez sélectionner …" at bounding box center [784, 618] width 563 height 37
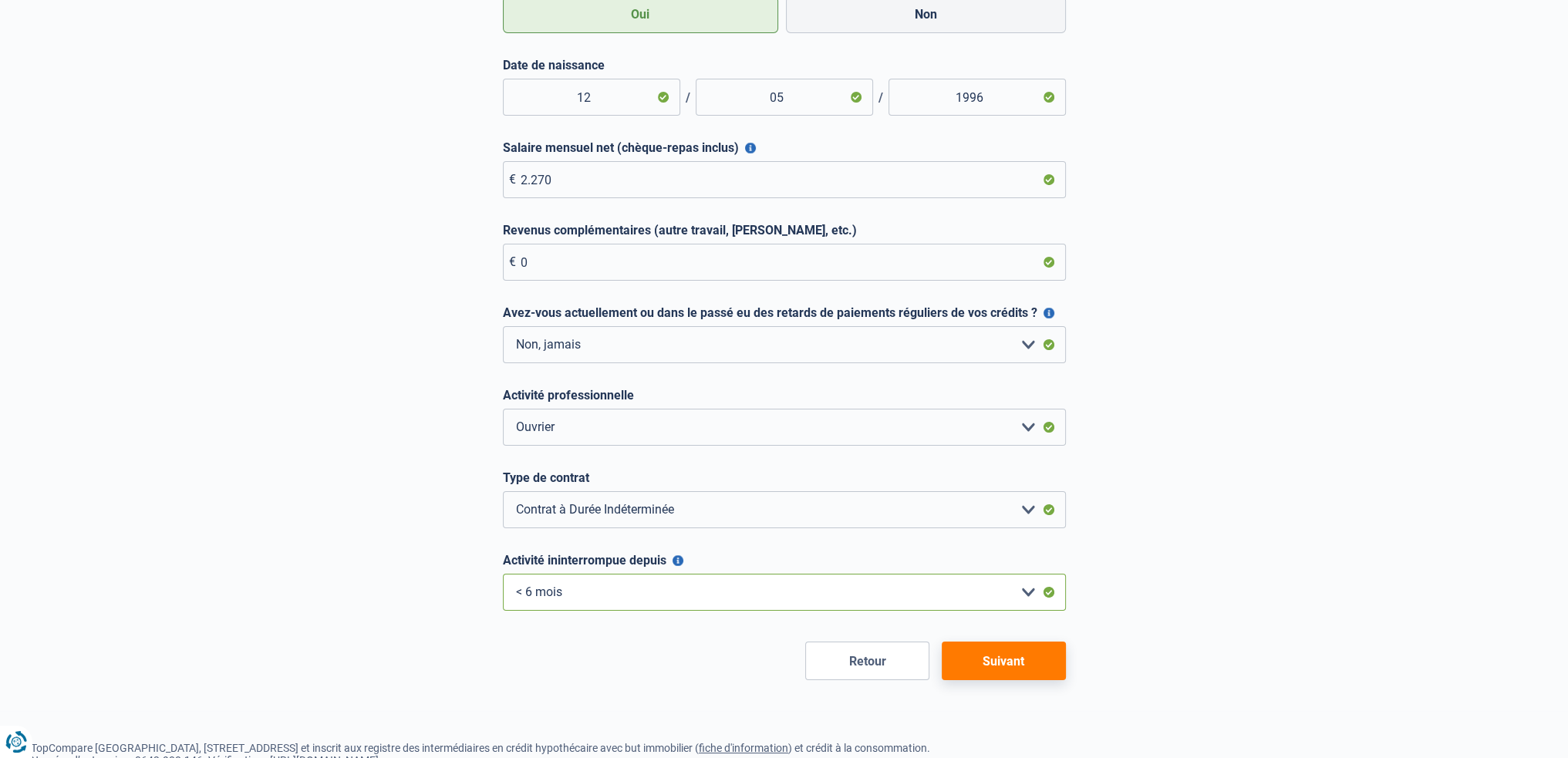
scroll to position [309, 0]
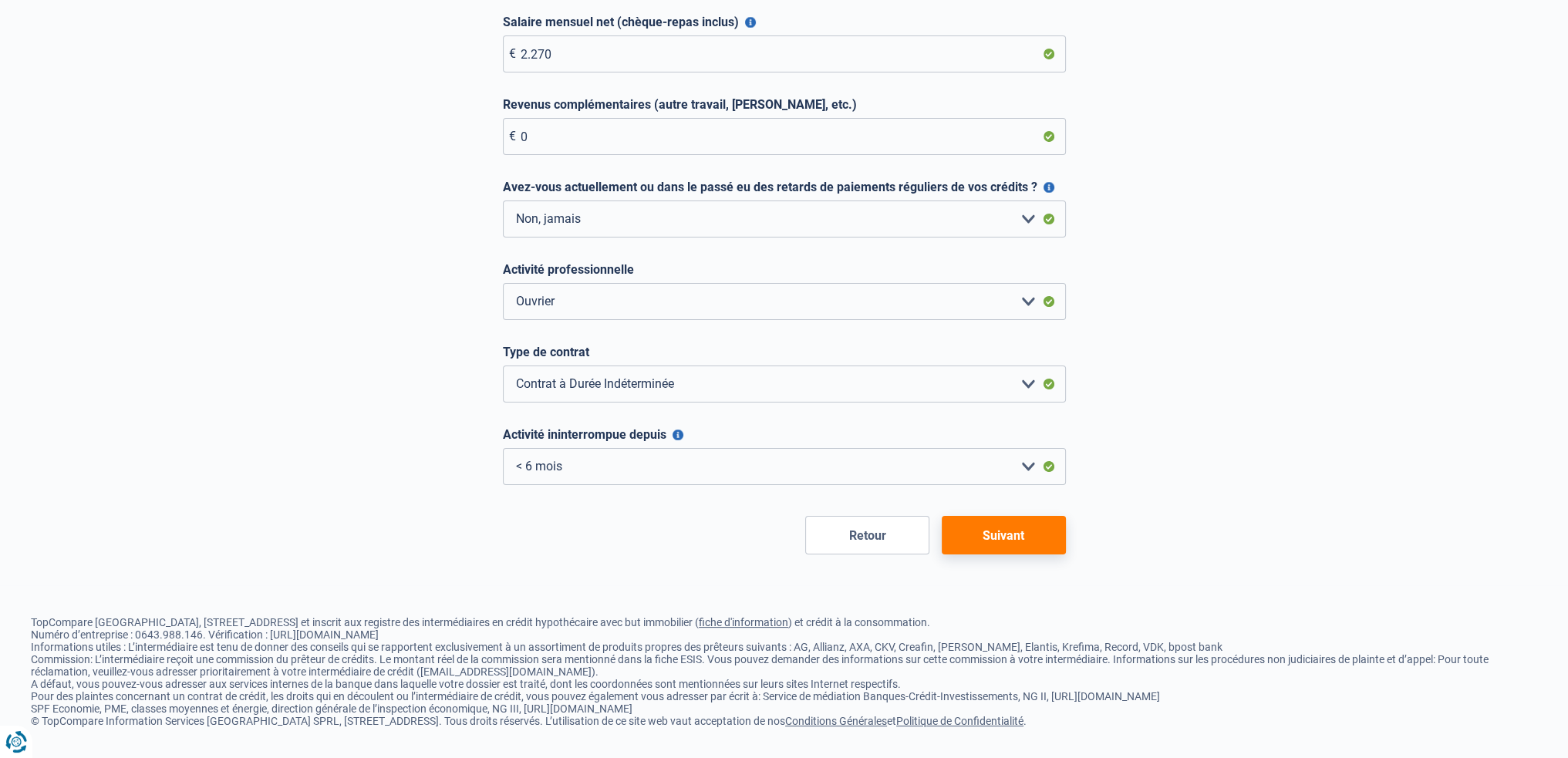
click at [1006, 532] on button "Suivant" at bounding box center [1003, 534] width 124 height 38
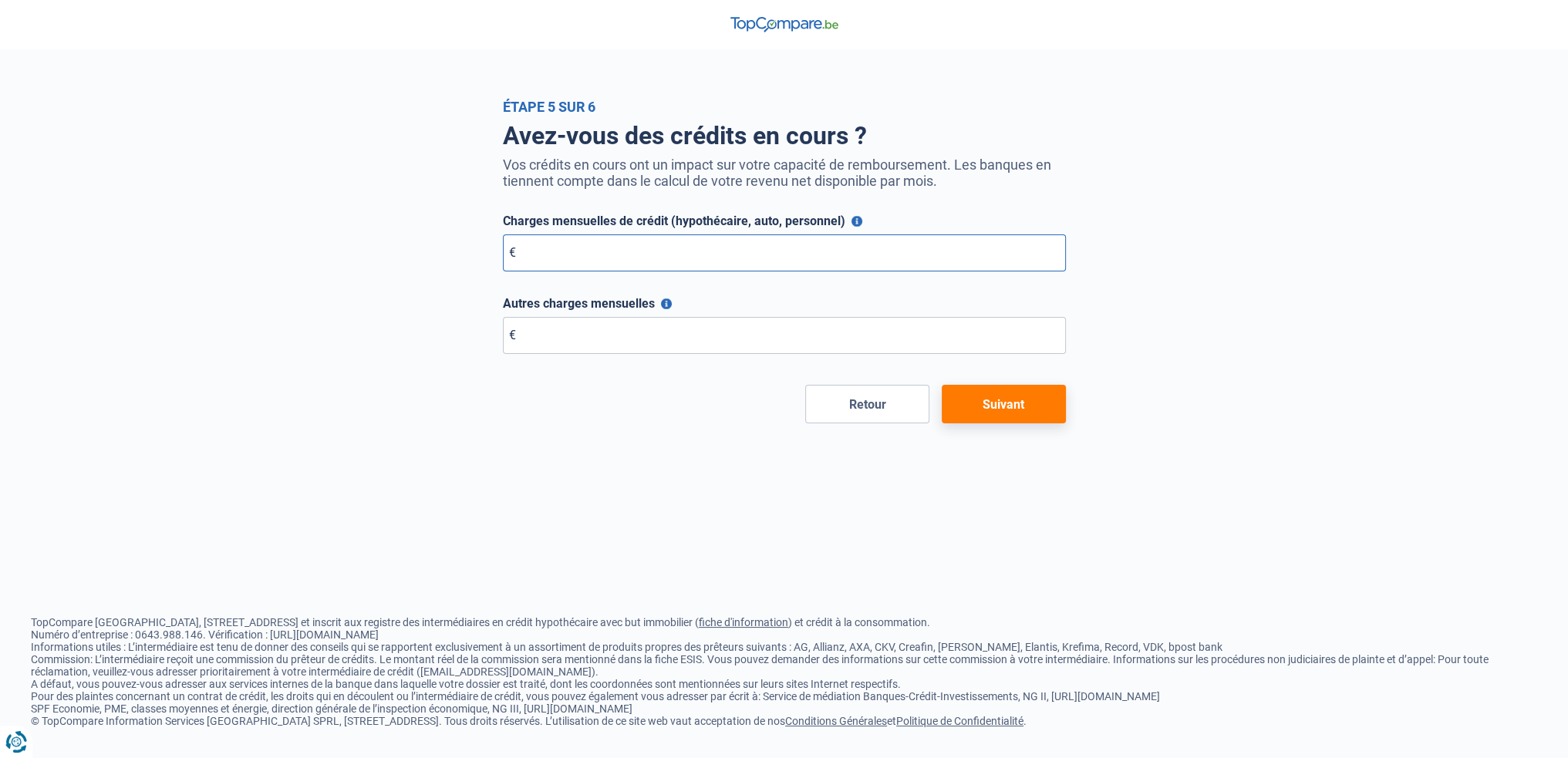
click at [725, 253] on input "Charges mensuelles de crédit (hypothécaire, auto, personnel)" at bounding box center [784, 252] width 563 height 37
click at [642, 242] on input "Charges mensuelles de crédit (hypothécaire, auto, personnel)" at bounding box center [784, 252] width 563 height 37
type input "536"
drag, startPoint x: 672, startPoint y: 284, endPoint x: 669, endPoint y: 302, distance: 18.2
click at [672, 285] on form "Charges mensuelles de crédit (hypothécaire, auto, personnel) Veuillez indiquer …" at bounding box center [784, 319] width 563 height 209
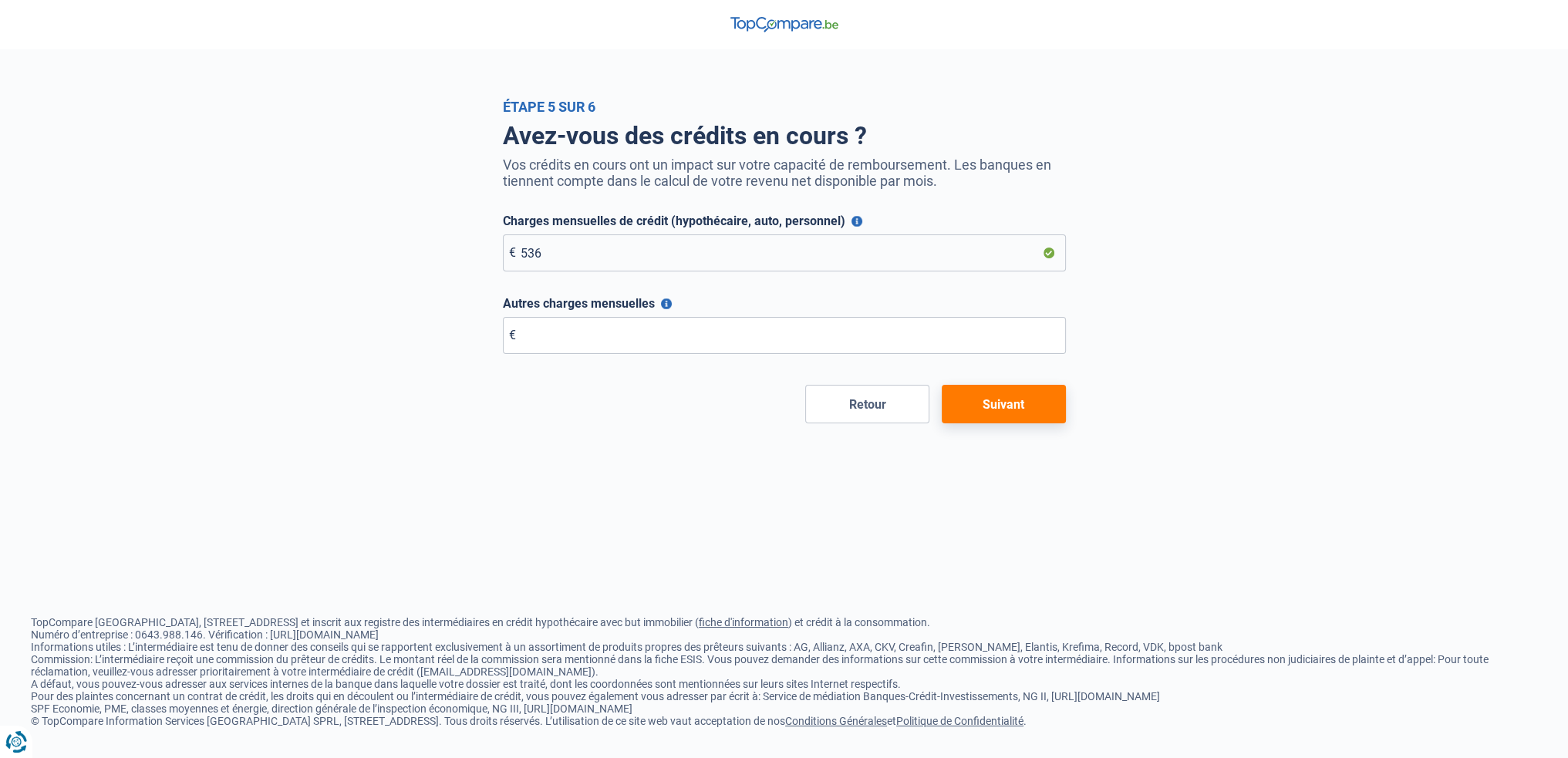
click at [669, 302] on button "Autres charges mensuelles" at bounding box center [666, 303] width 11 height 11
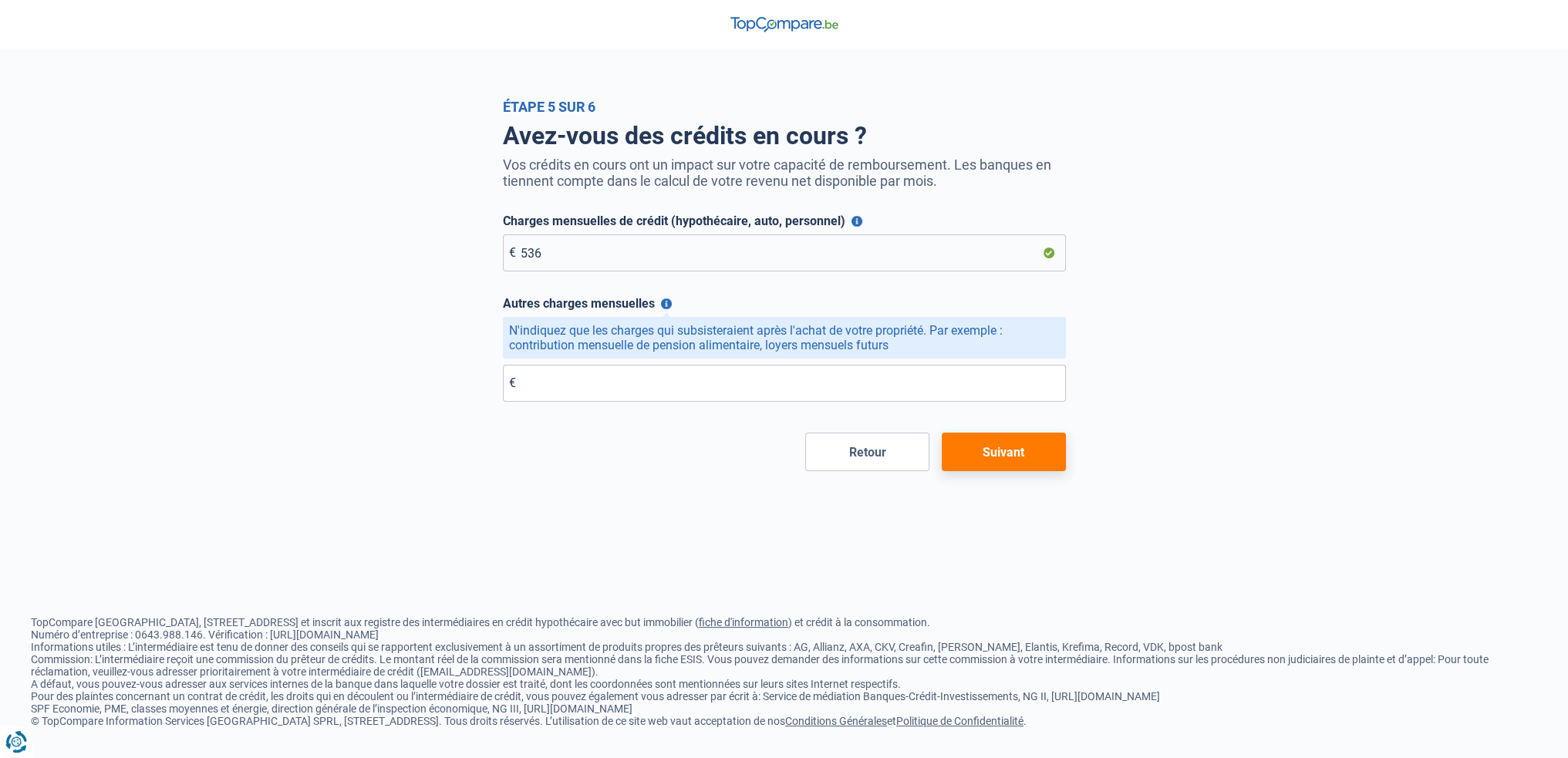
click at [1036, 457] on button "Suivant" at bounding box center [1003, 451] width 124 height 38
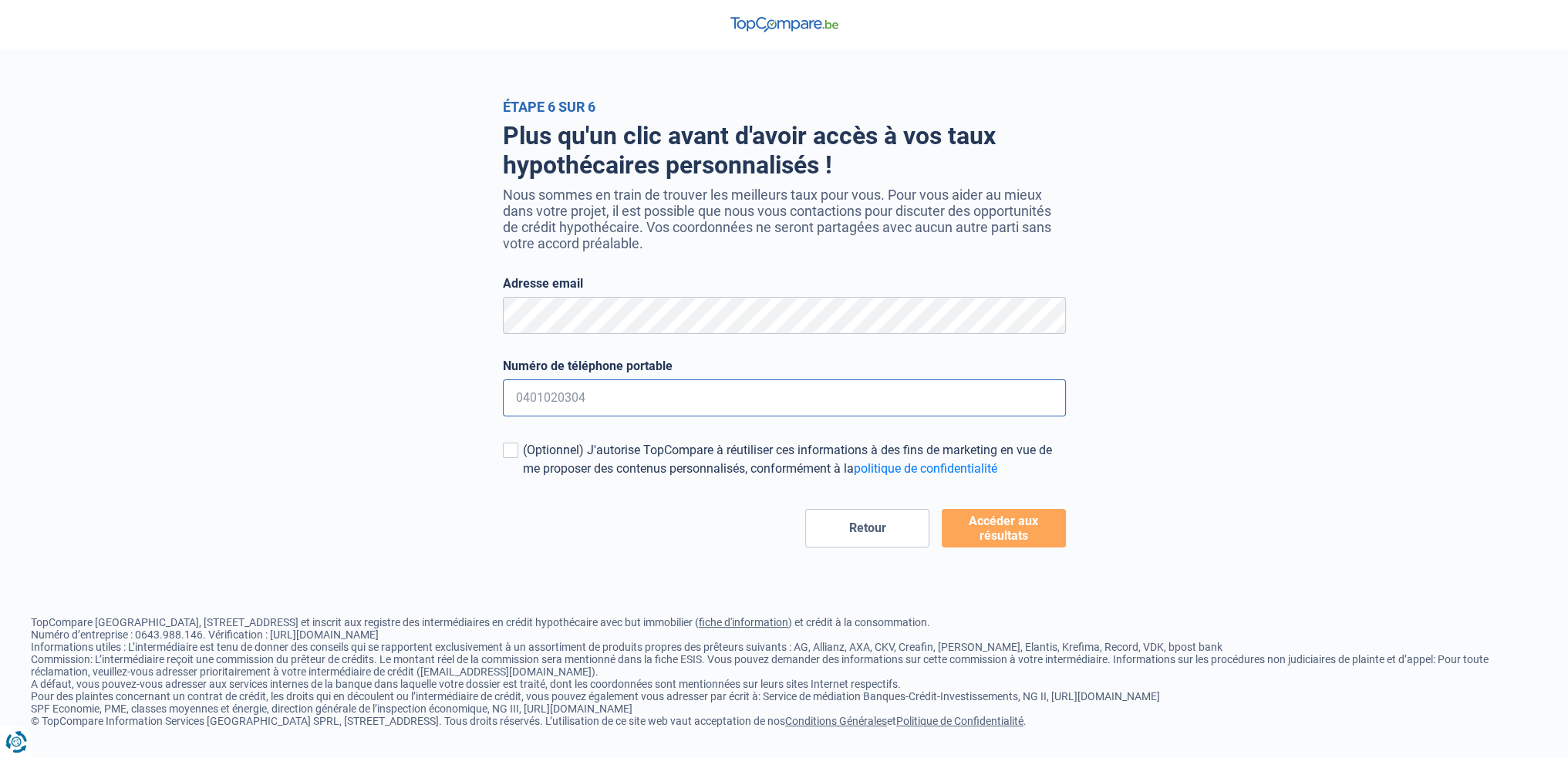
click at [625, 382] on input "Numéro de téléphone portable" at bounding box center [784, 397] width 563 height 37
type input "0492436989"
click at [512, 447] on span at bounding box center [510, 450] width 15 height 15
click at [523, 478] on input "(Optionnel) J'autorise TopCompare à réutiliser ces informations à des fins de m…" at bounding box center [523, 478] width 0 height 0
click at [501, 447] on div "Plus qu'un clic avant d'avoir accès à vos taux hypothécaires personnalisés ! No…" at bounding box center [784, 330] width 586 height 432
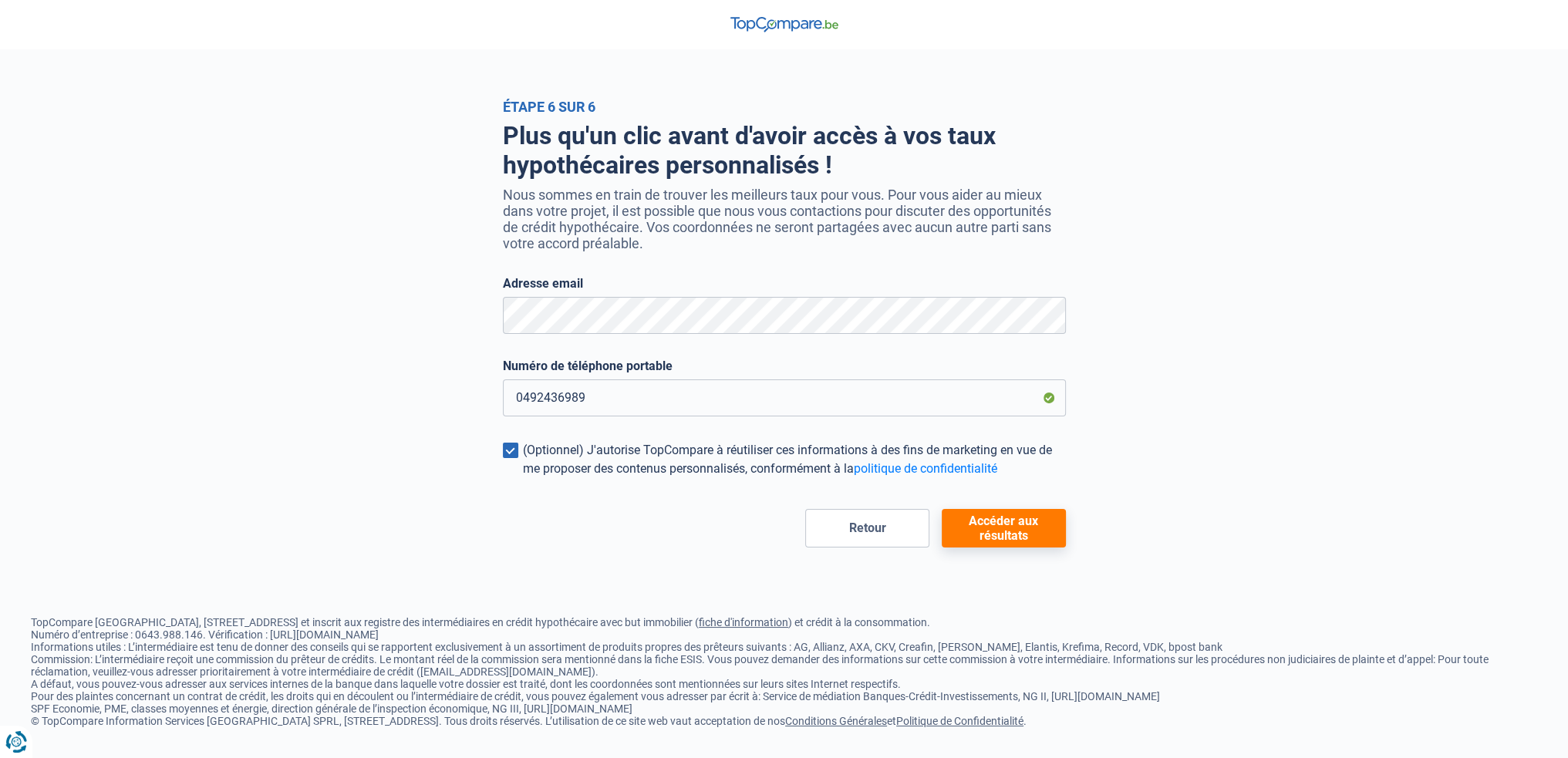
click at [509, 454] on span at bounding box center [510, 450] width 15 height 15
click at [523, 478] on input "(Optionnel) J'autorise TopCompare à réutiliser ces informations à des fins de m…" at bounding box center [523, 478] width 0 height 0
click at [1040, 530] on button "Accéder aux résultats" at bounding box center [1003, 528] width 124 height 38
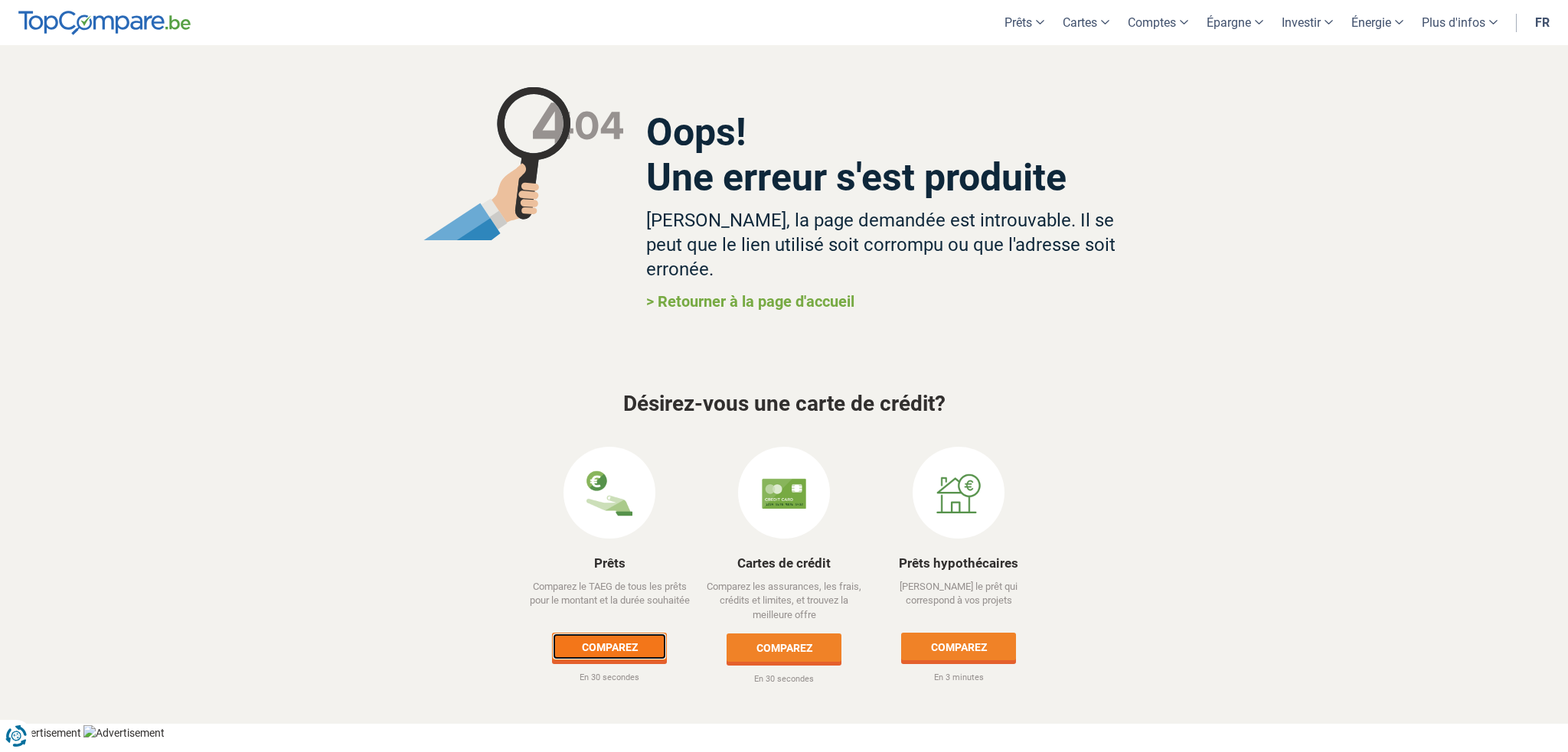
click at [627, 633] on link "Comparez" at bounding box center [609, 646] width 115 height 28
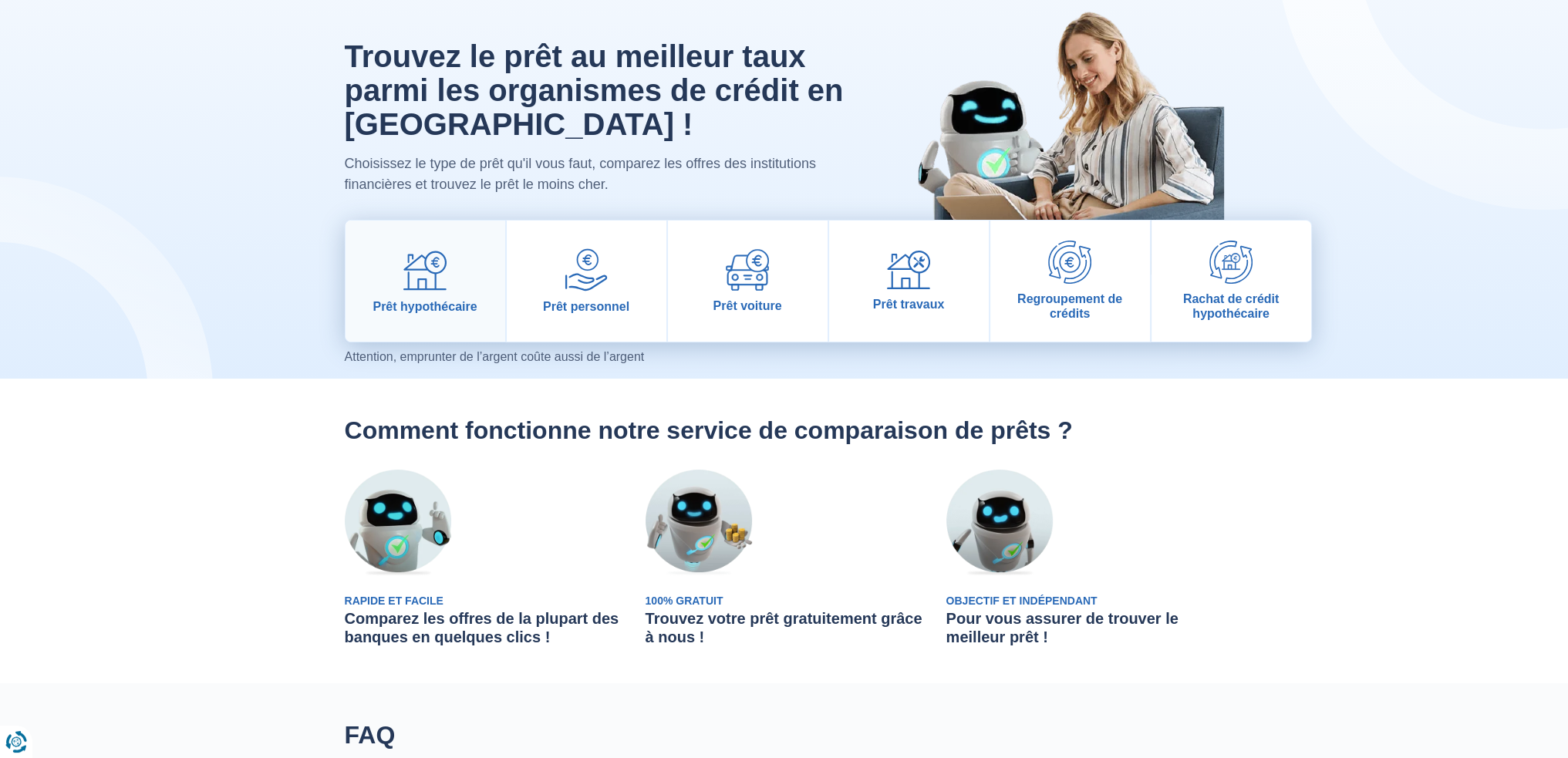
scroll to position [77, 0]
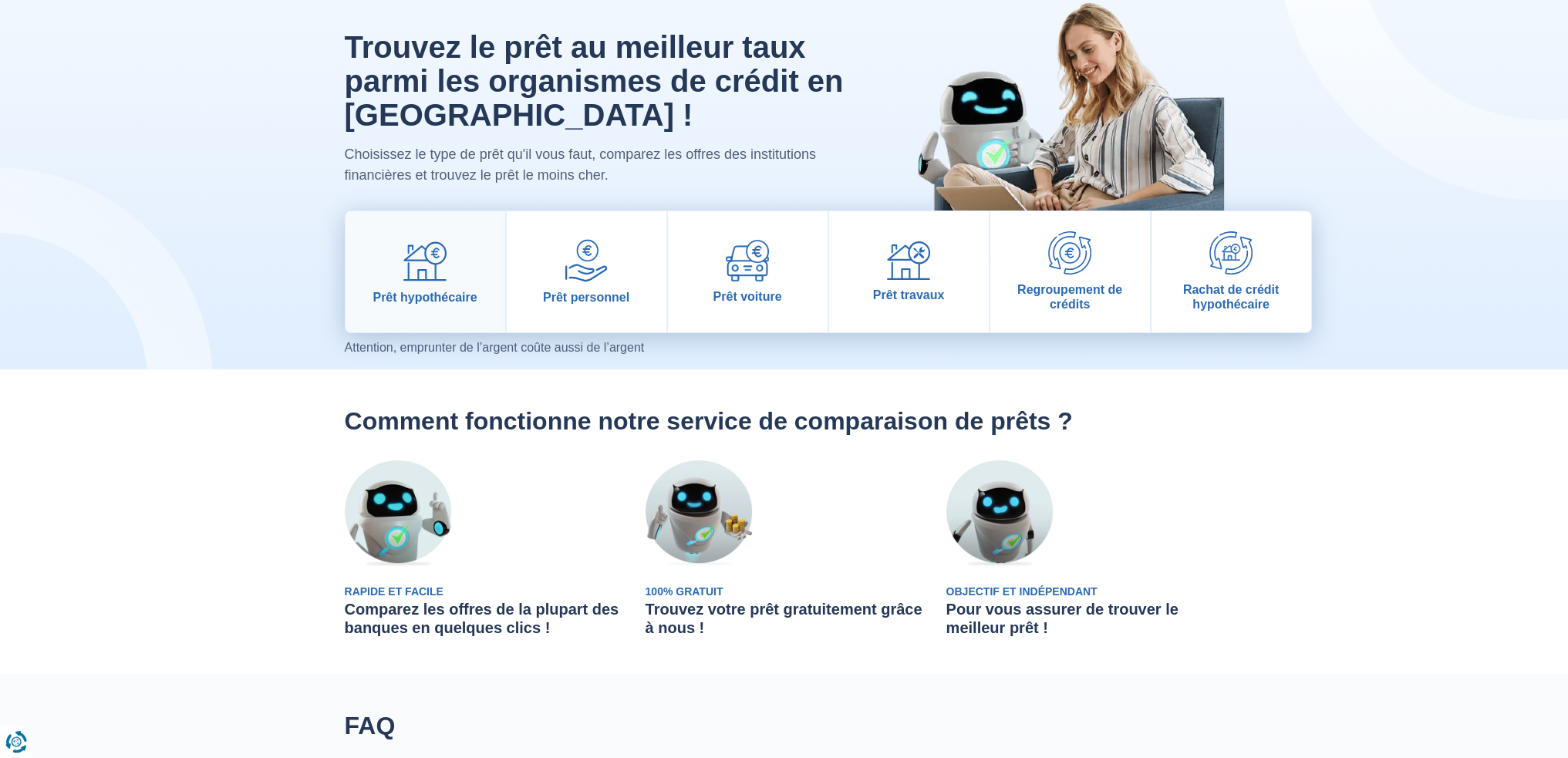
click at [448, 265] on link "Prêt hypothécaire" at bounding box center [425, 271] width 159 height 121
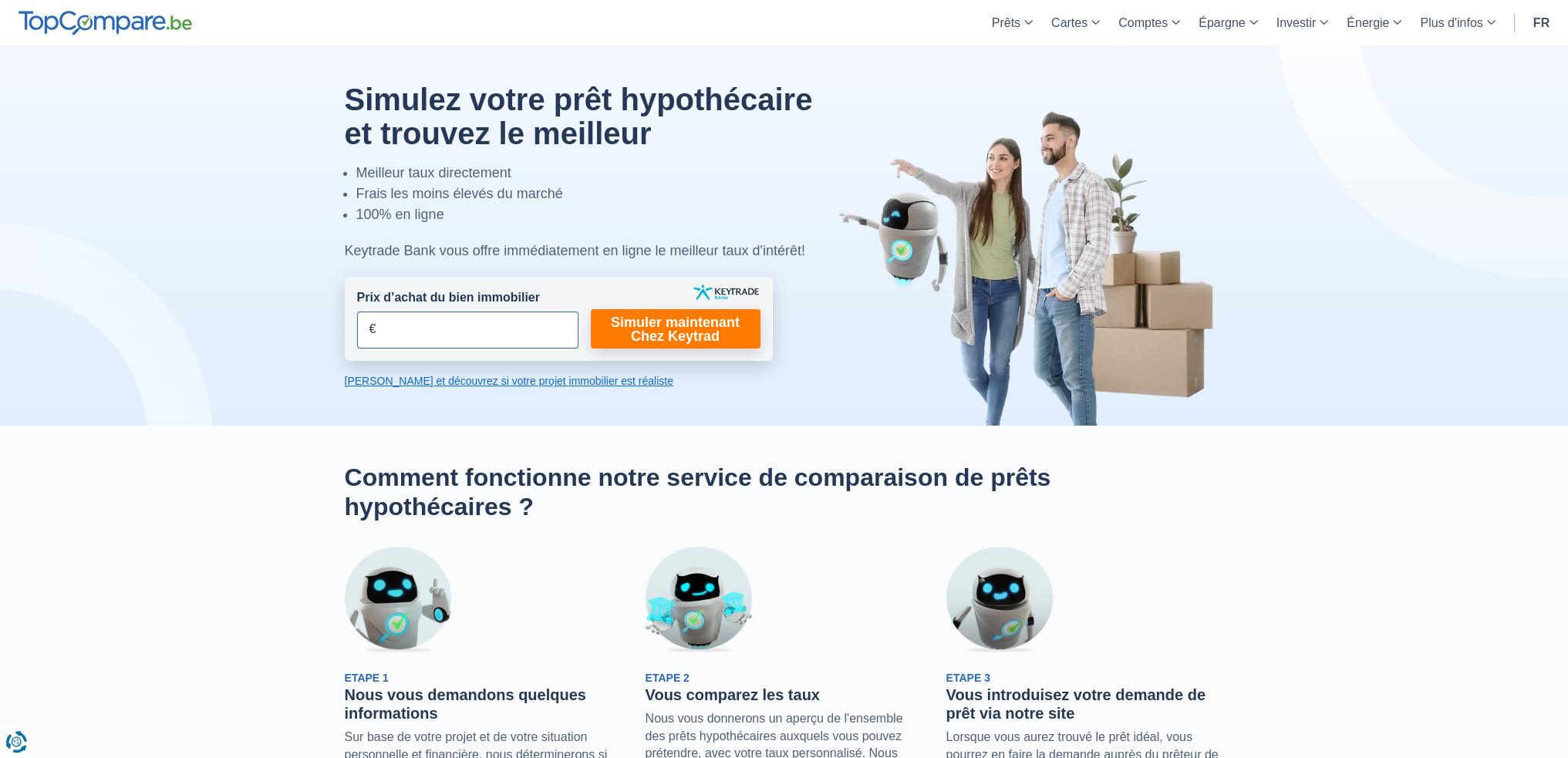
click at [446, 311] on input "Prix d’achat du bien immobilier" at bounding box center [467, 329] width 221 height 37
paste input "335.000"
type input "335.000"
click at [659, 326] on link "Simuler maintenant Chez Keytrad" at bounding box center [676, 329] width 170 height 39
click at [691, 332] on link "Simuler maintenant Chez Keytrad" at bounding box center [676, 329] width 170 height 39
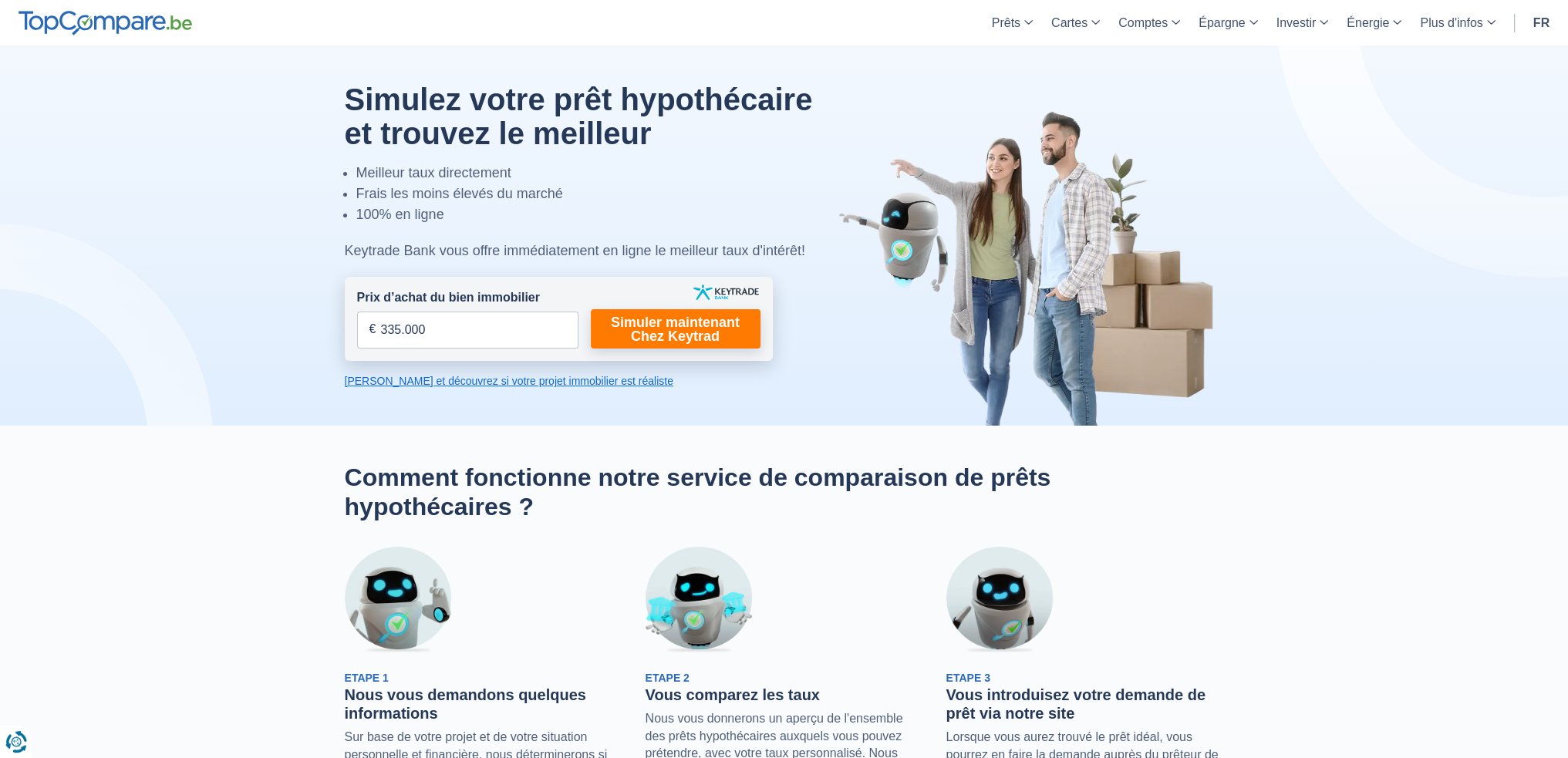
click at [495, 373] on link "Calculez et découvrez si votre projet immobilier est réaliste" at bounding box center [558, 380] width 428 height 15
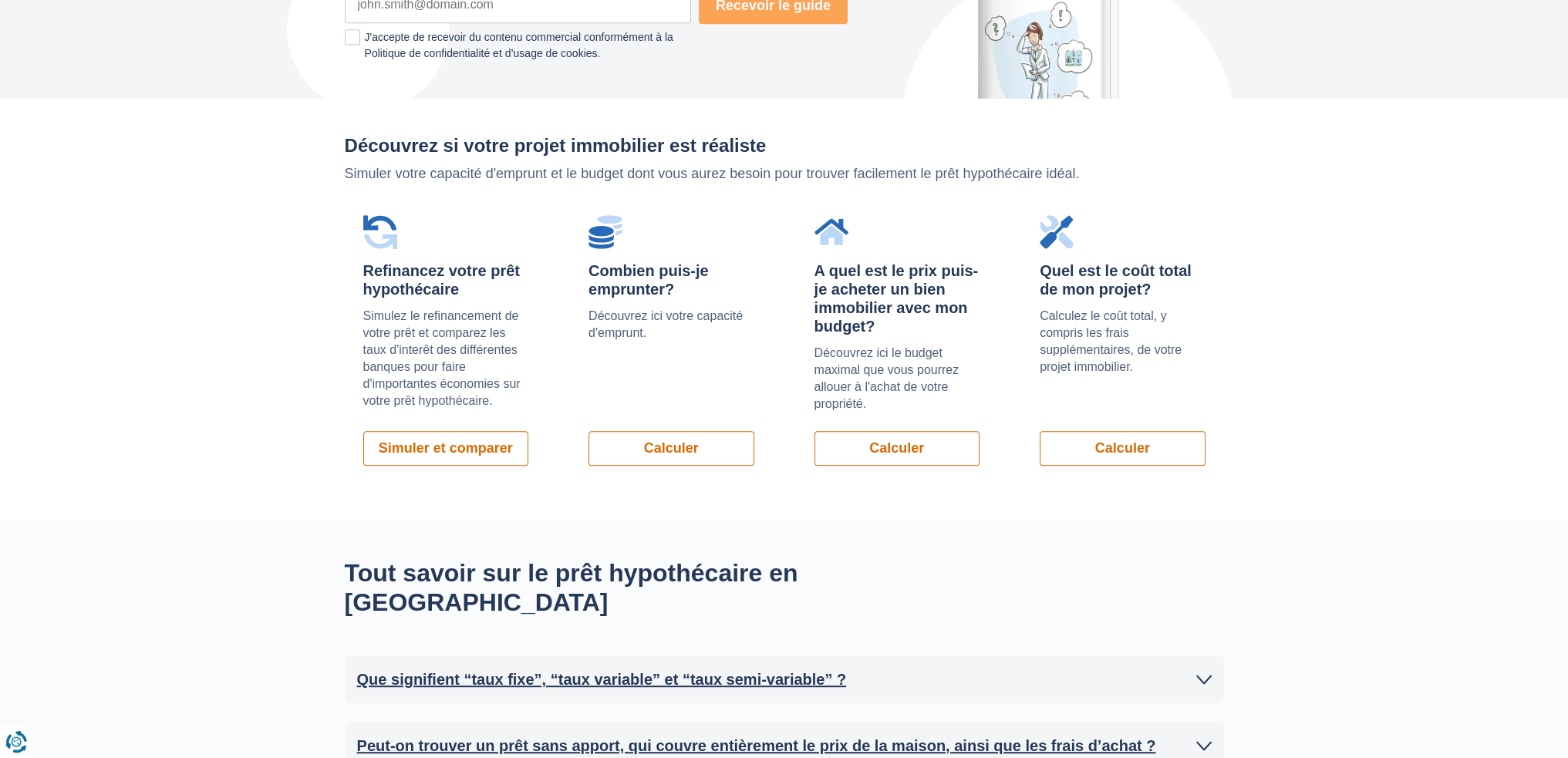
scroll to position [1093, 0]
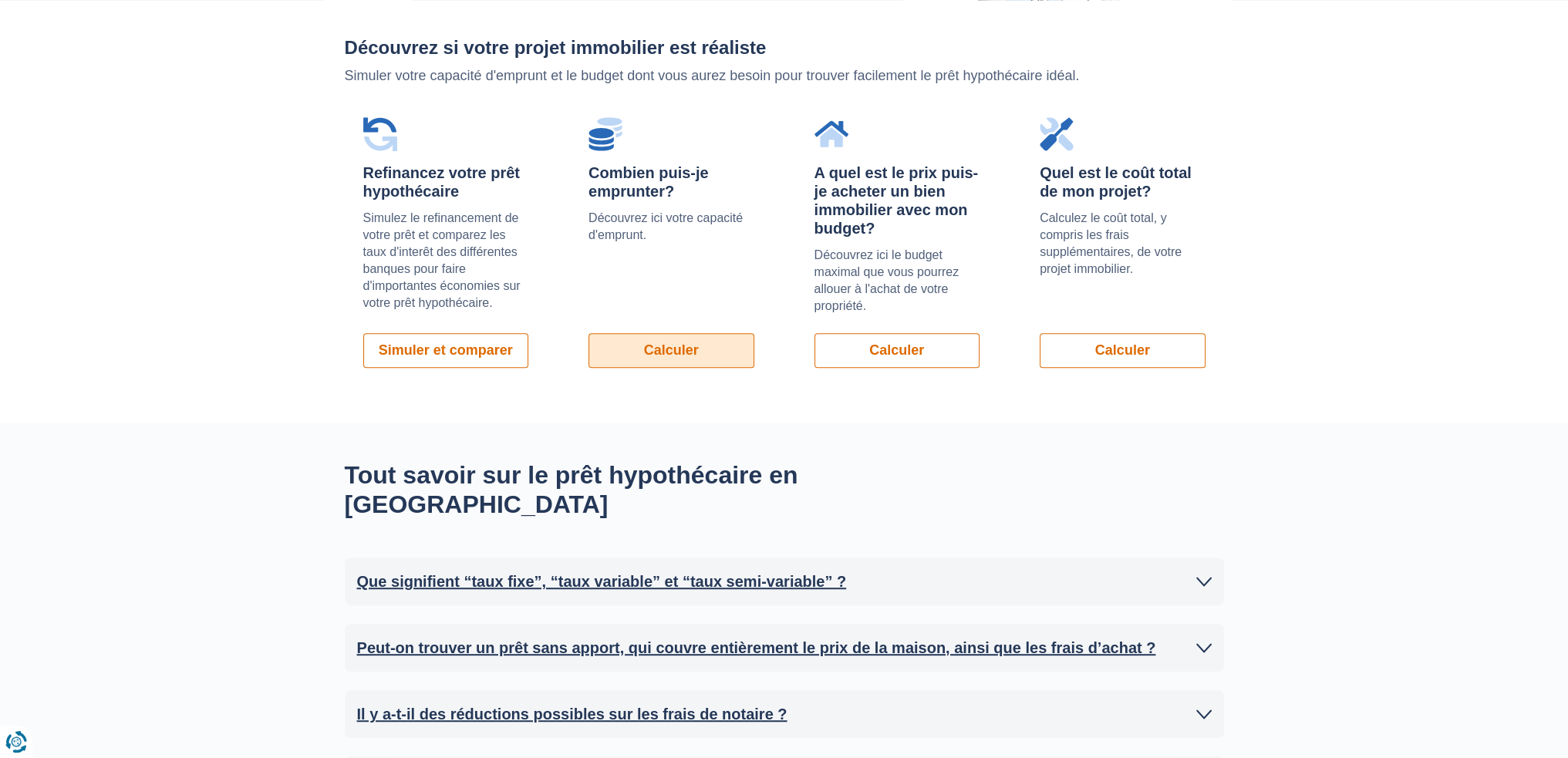
click at [702, 361] on link "Calculer" at bounding box center [670, 350] width 166 height 35
click at [472, 350] on link "Simuler et comparer" at bounding box center [446, 350] width 166 height 35
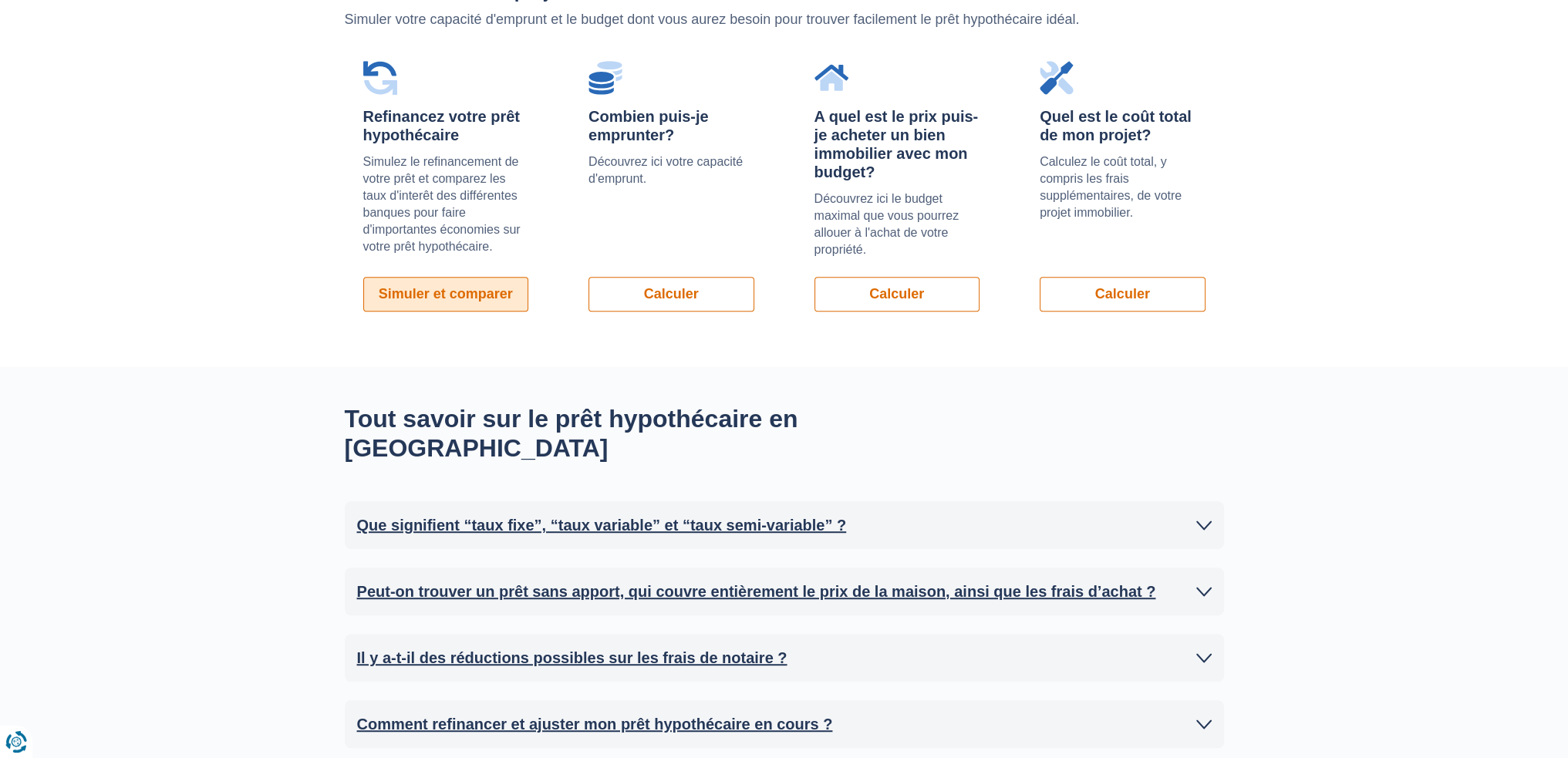
scroll to position [1401, 0]
